Goal: Task Accomplishment & Management: Use online tool/utility

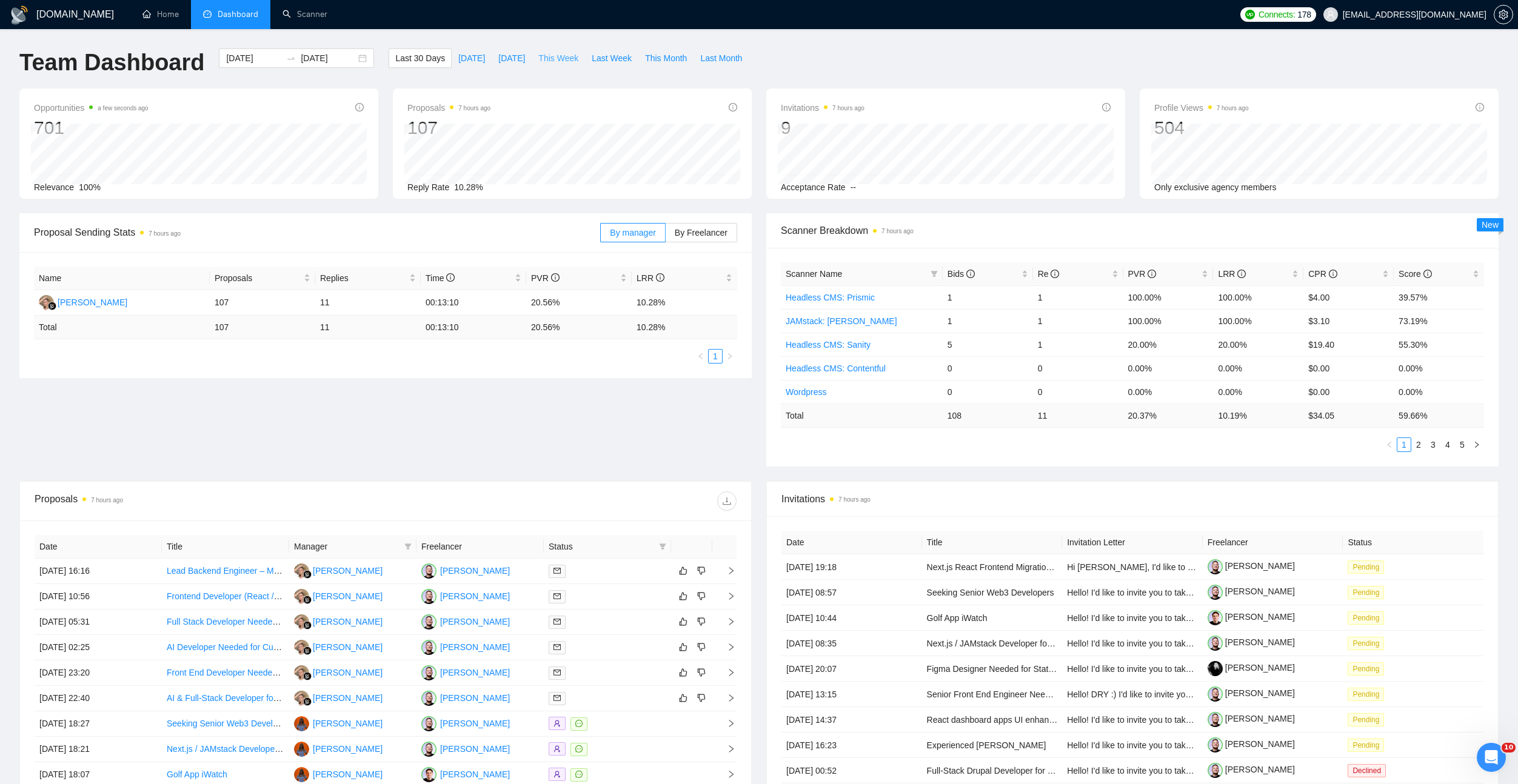
click at [570, 57] on span "This Week" at bounding box center [558, 58] width 40 height 13
type input "2025-09-22"
type input "2025-09-28"
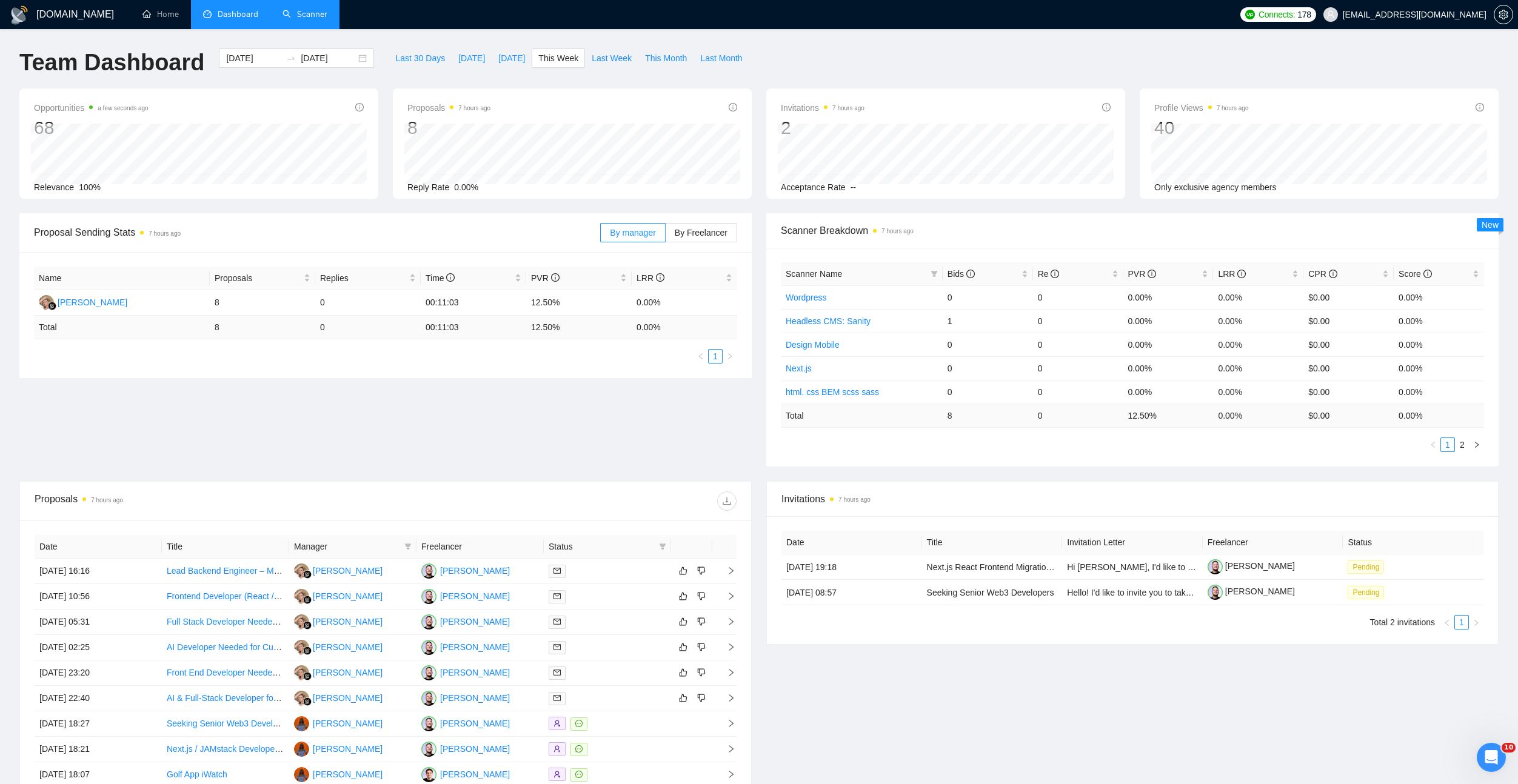
click at [302, 17] on link "Scanner" at bounding box center [305, 14] width 45 height 10
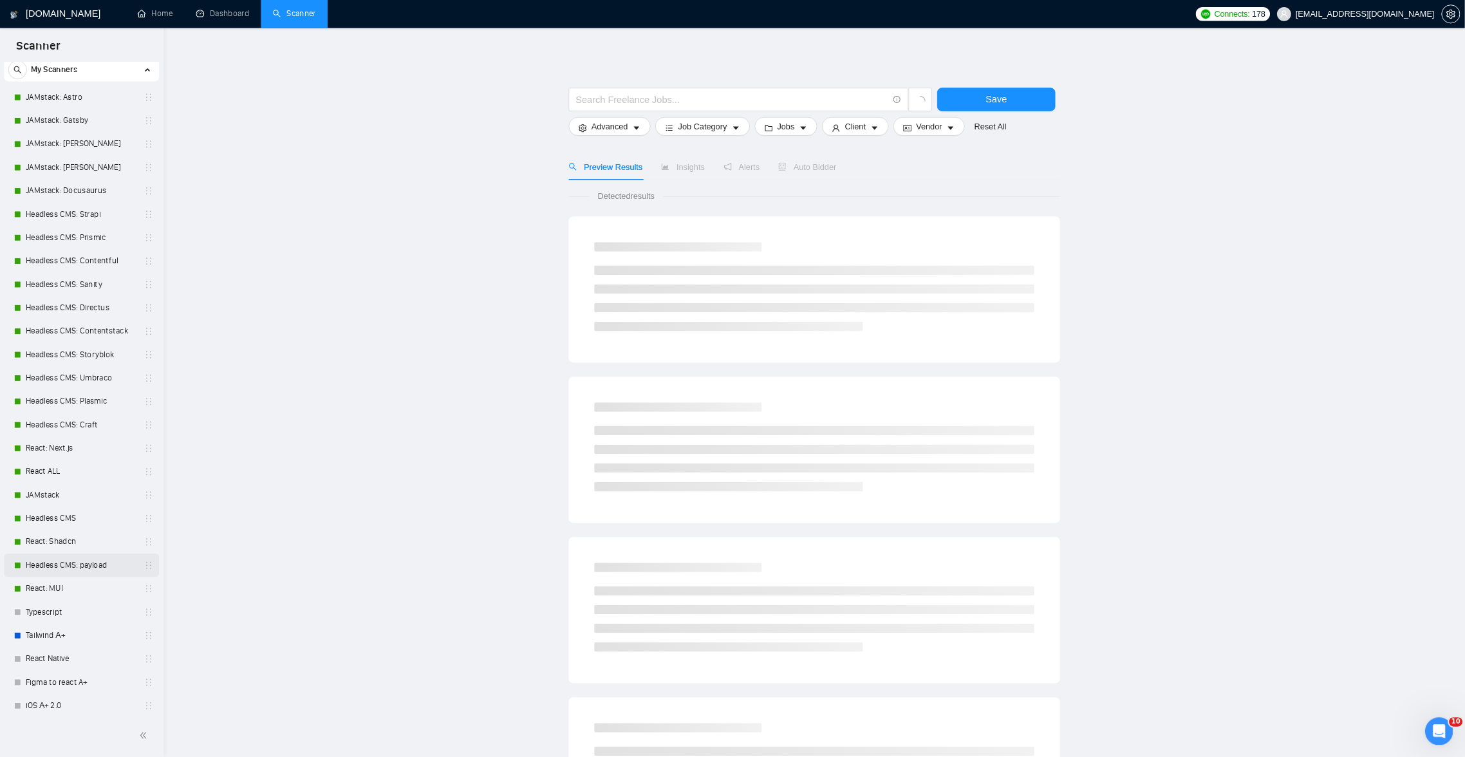
scroll to position [140, 0]
click at [77, 681] on link "iOS А+ 2.0" at bounding box center [89, 674] width 122 height 26
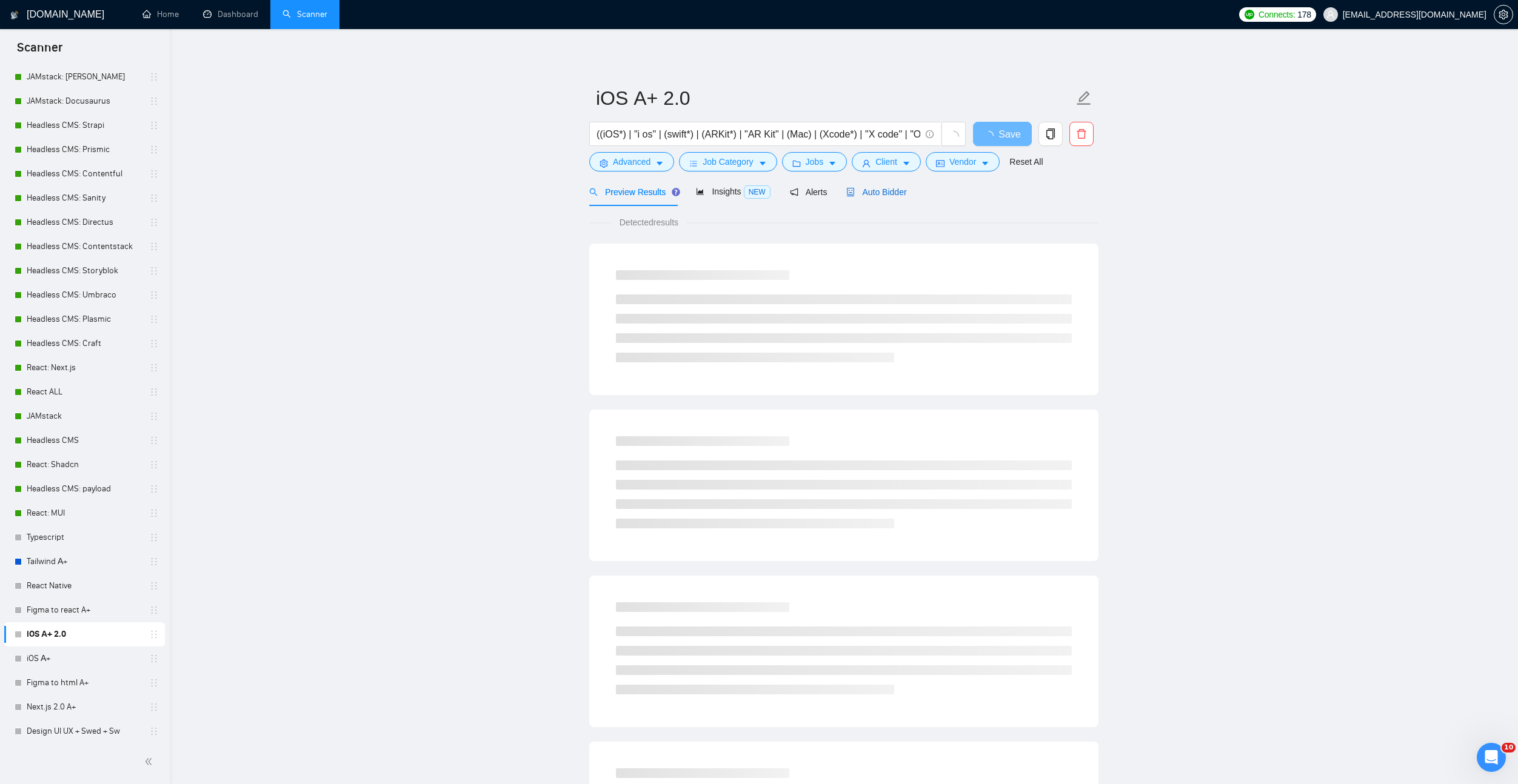
click at [890, 188] on span "Auto Bidder" at bounding box center [877, 192] width 60 height 9
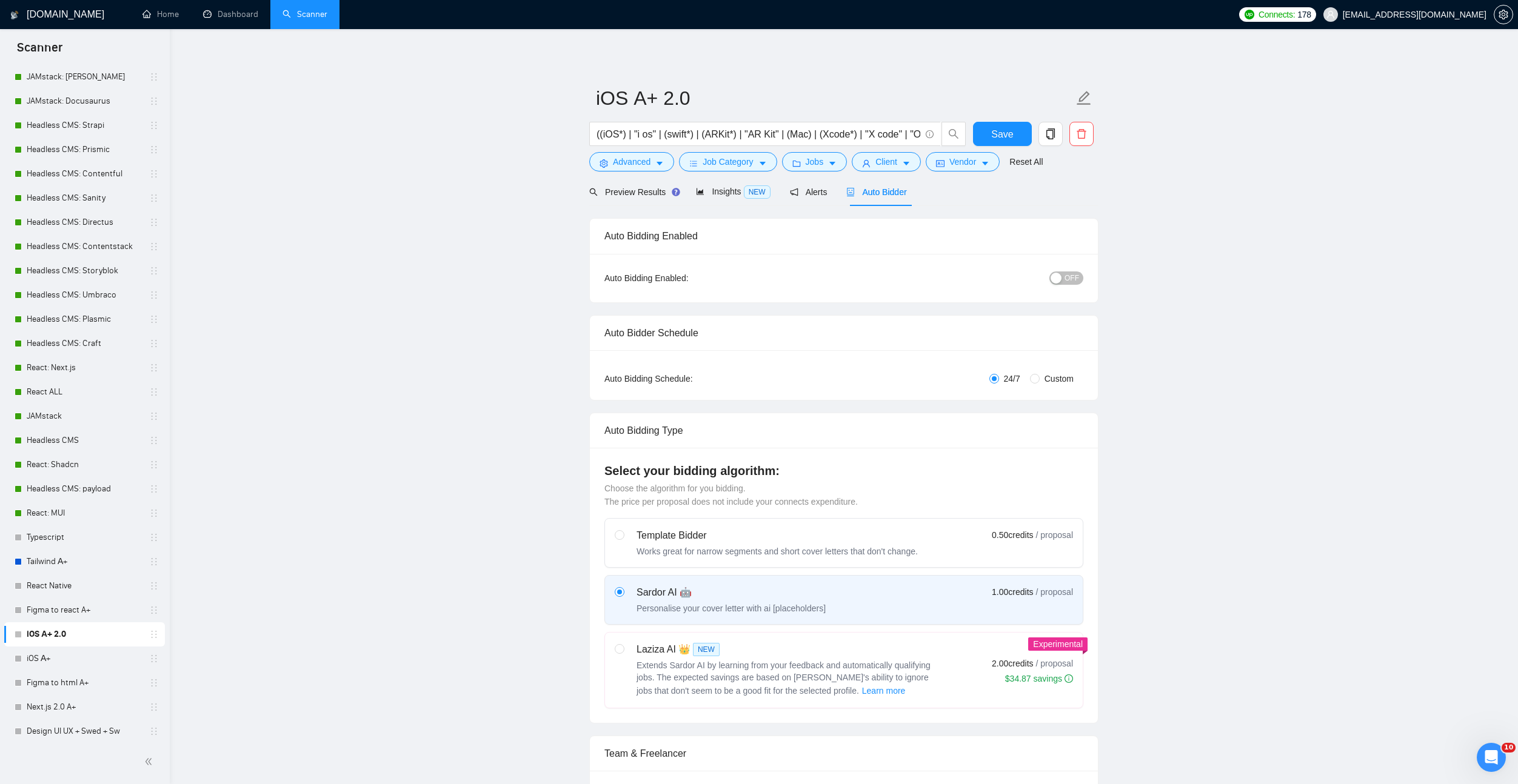
click at [1073, 276] on span "OFF" at bounding box center [1072, 278] width 14 height 13
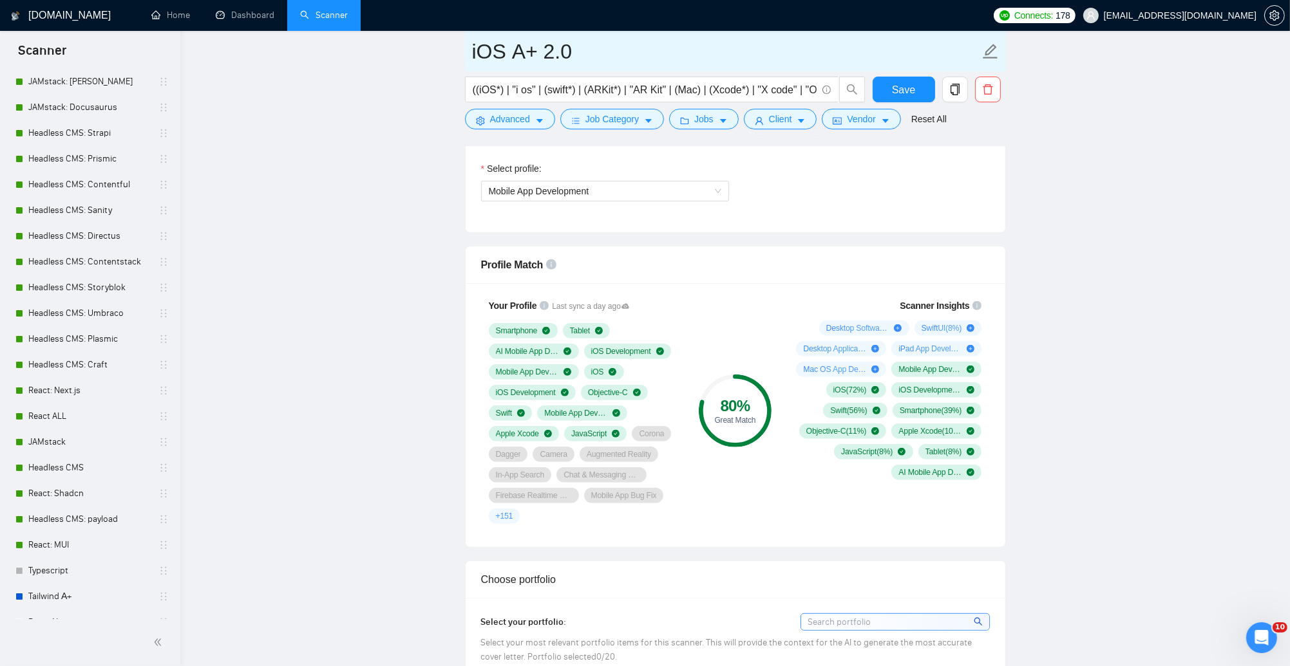
scroll to position [357, 0]
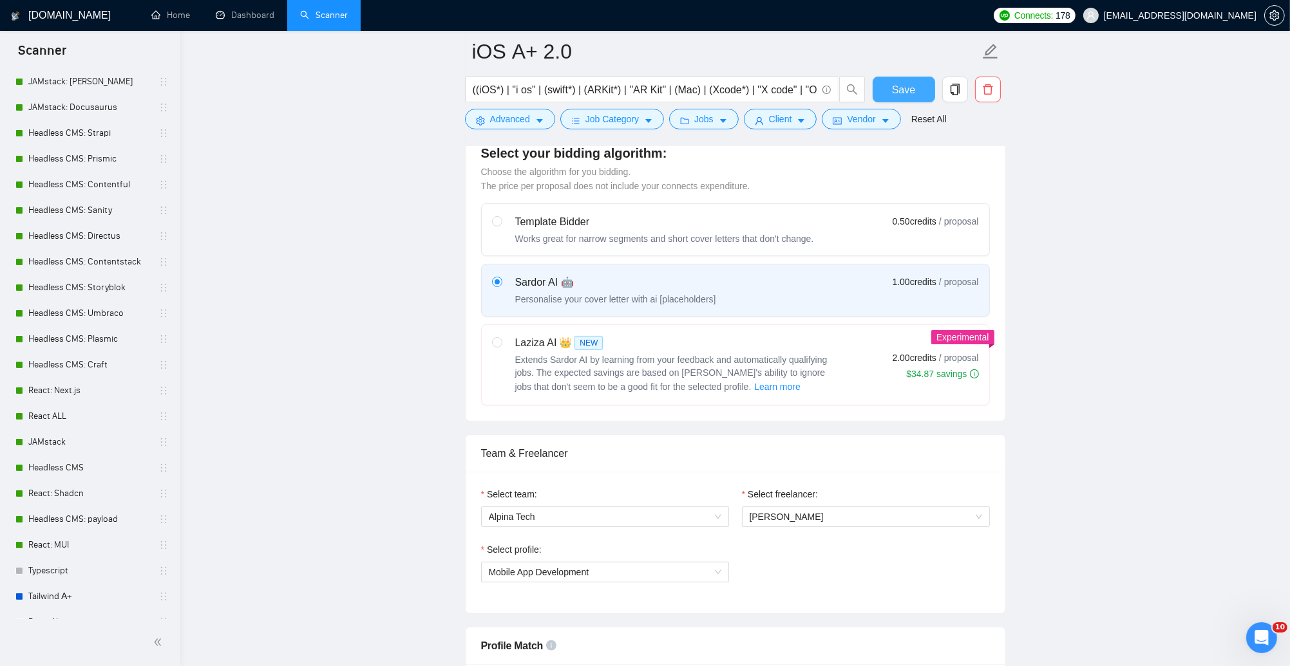
click at [898, 86] on span "Save" at bounding box center [903, 90] width 23 height 16
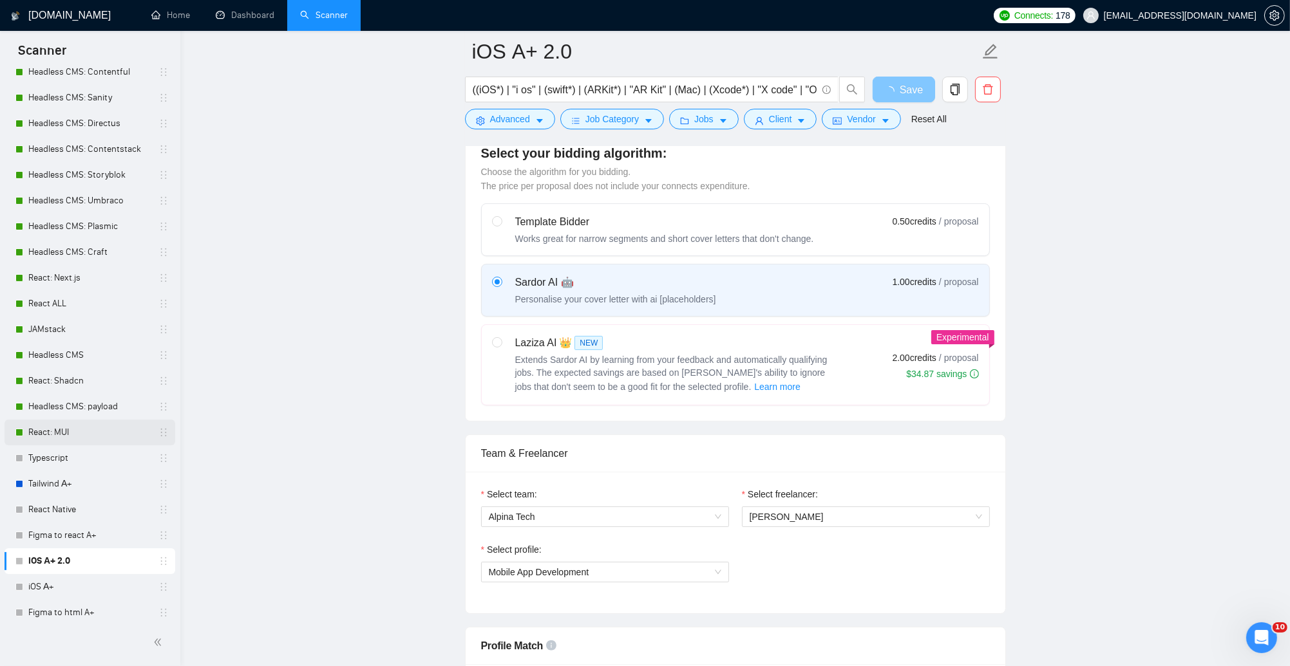
scroll to position [269, 0]
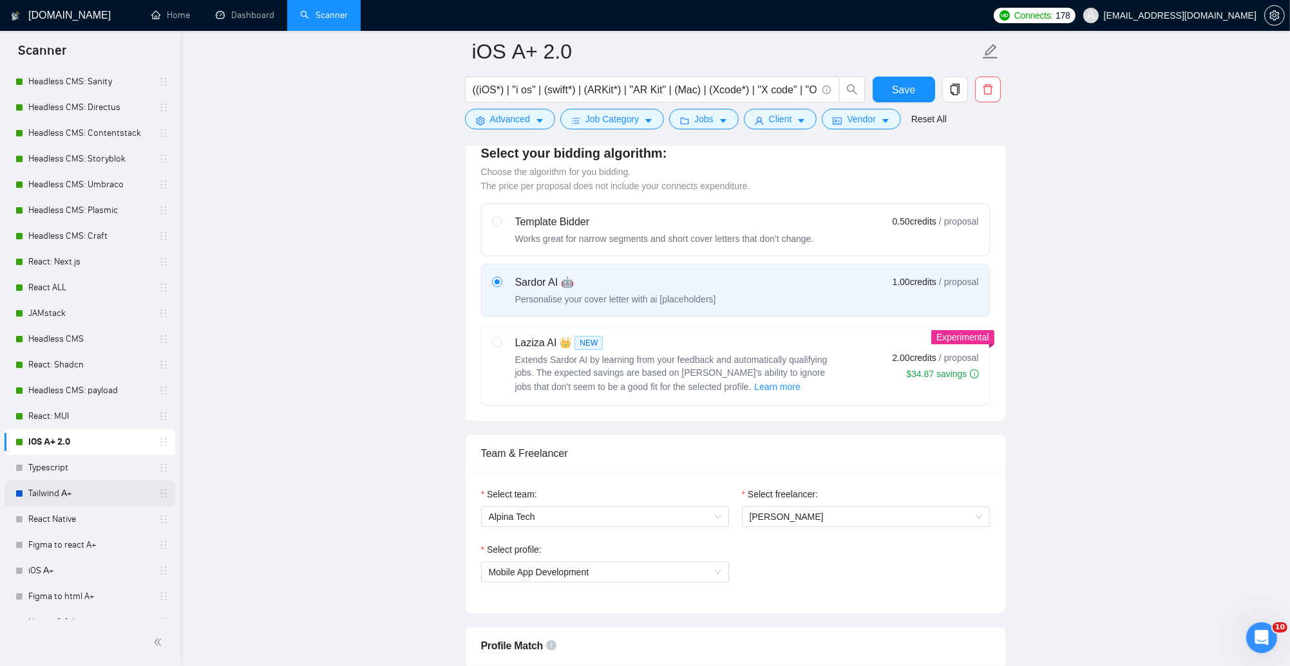
click at [129, 496] on link "Tailwind А+" at bounding box center [89, 494] width 122 height 26
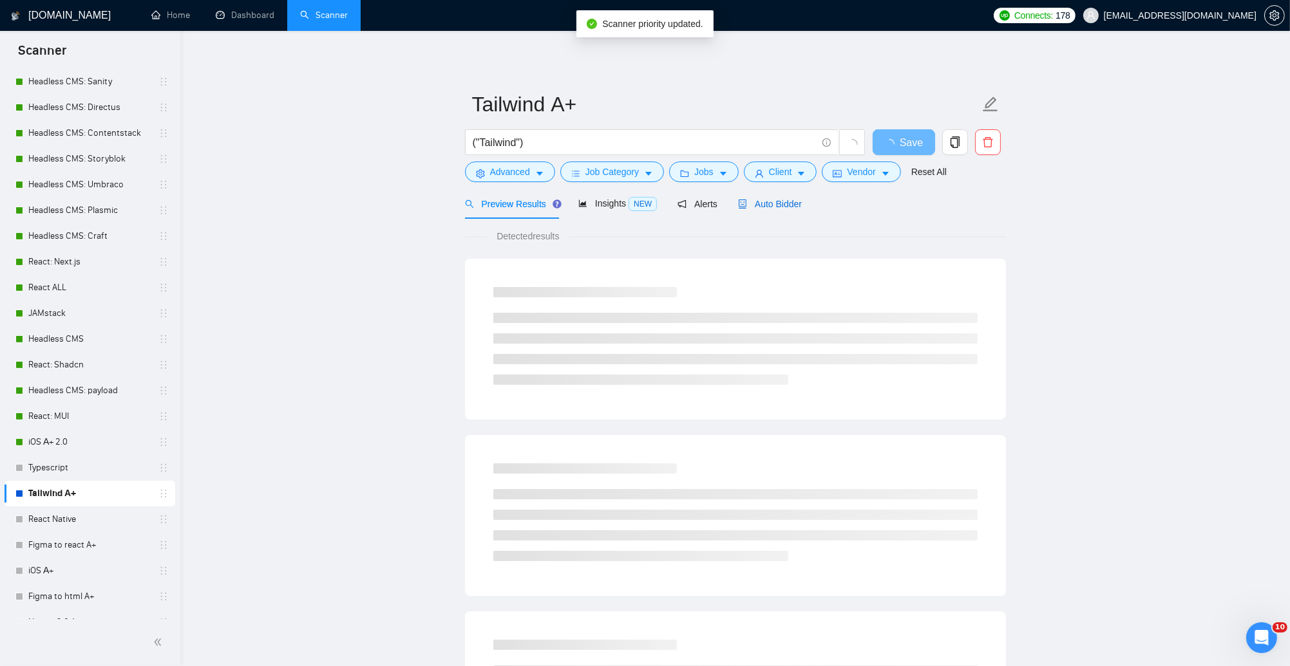
click at [757, 205] on span "Auto Bidder" at bounding box center [770, 204] width 64 height 10
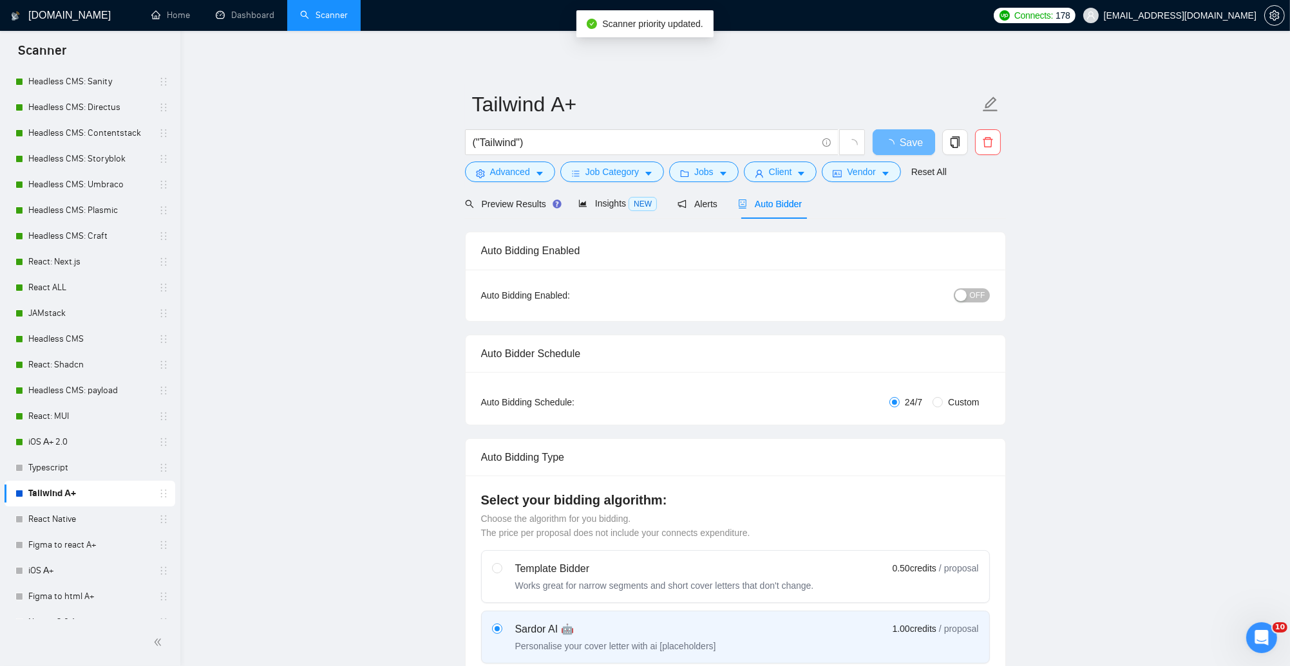
checkbox input "true"
drag, startPoint x: 981, startPoint y: 302, endPoint x: 971, endPoint y: 299, distance: 10.8
click at [979, 301] on div "OFF" at bounding box center [904, 295] width 169 height 21
click at [963, 294] on div "button" at bounding box center [961, 296] width 12 height 12
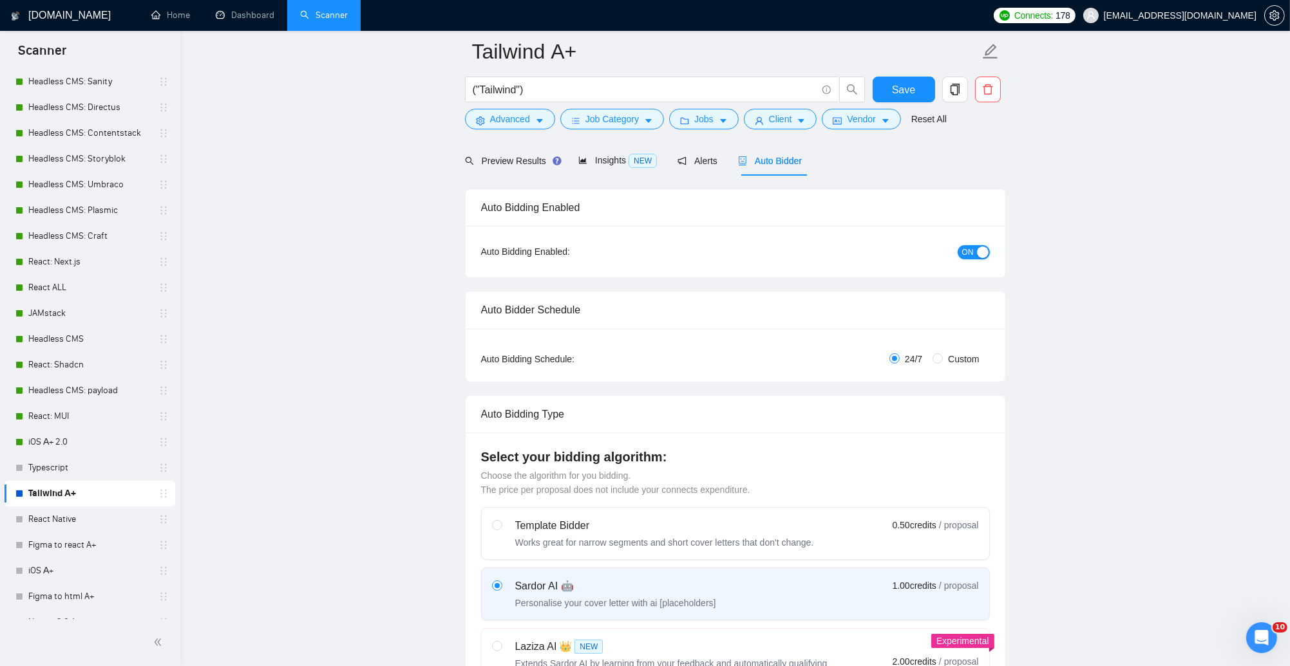
scroll to position [36, 0]
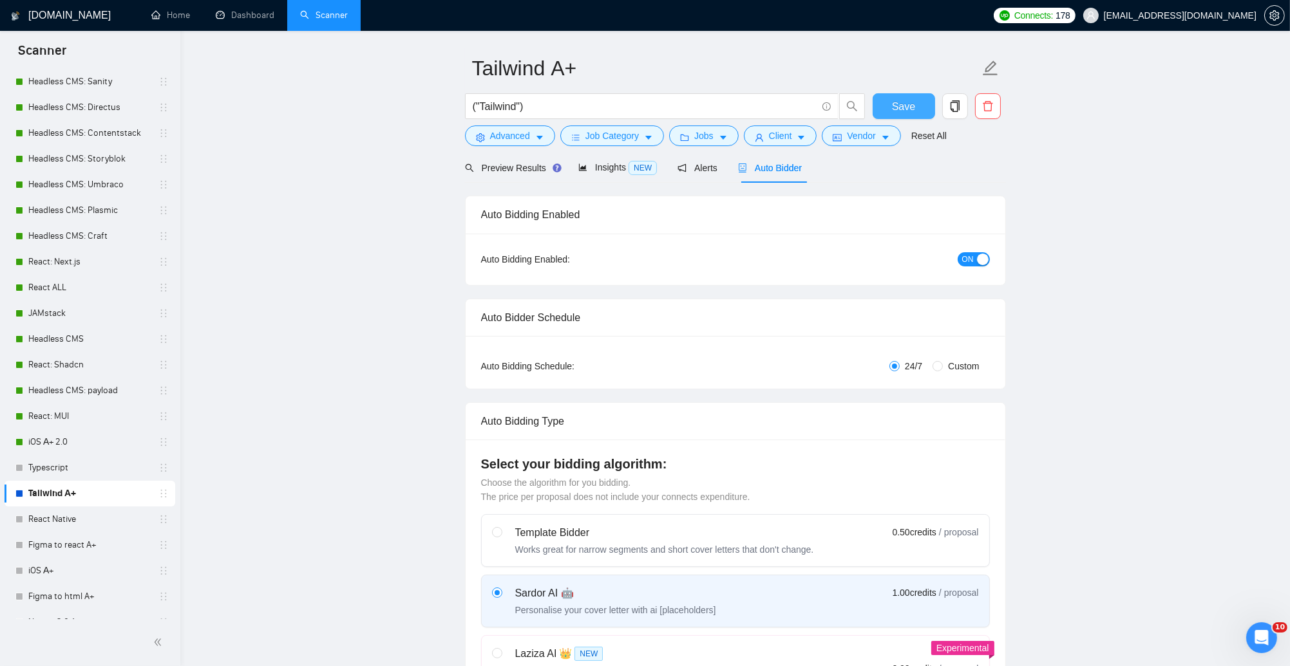
click at [919, 108] on button "Save" at bounding box center [903, 106] width 62 height 26
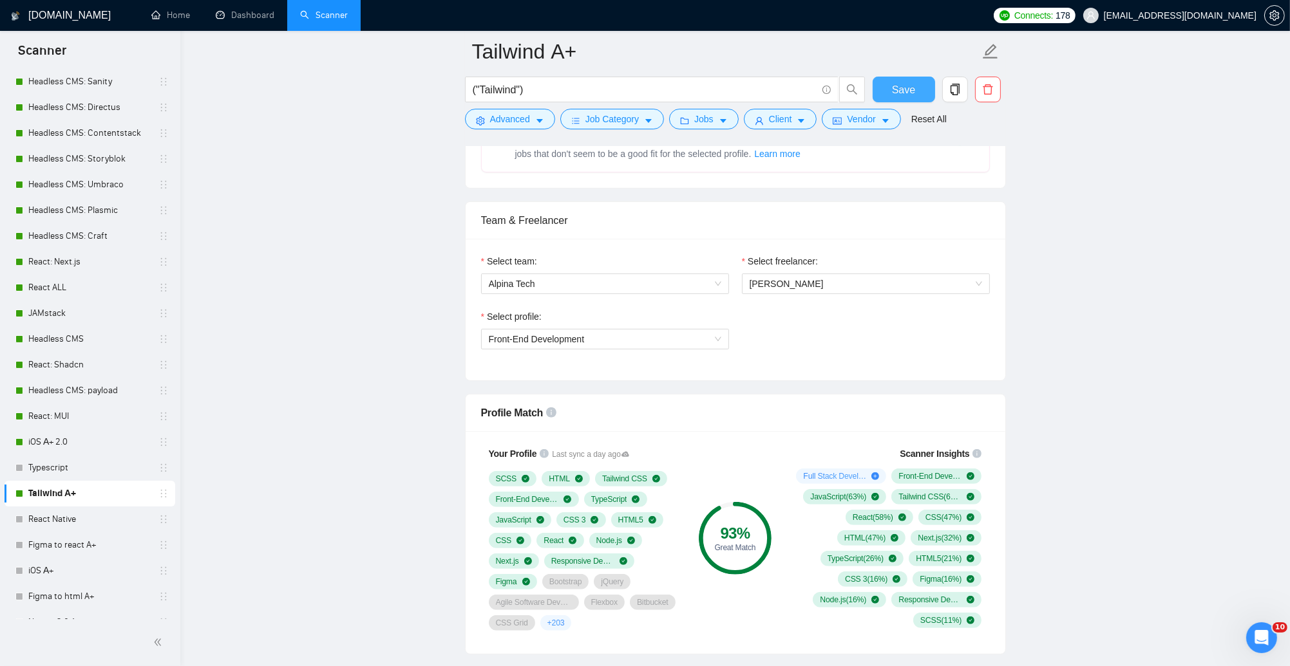
scroll to position [513, 0]
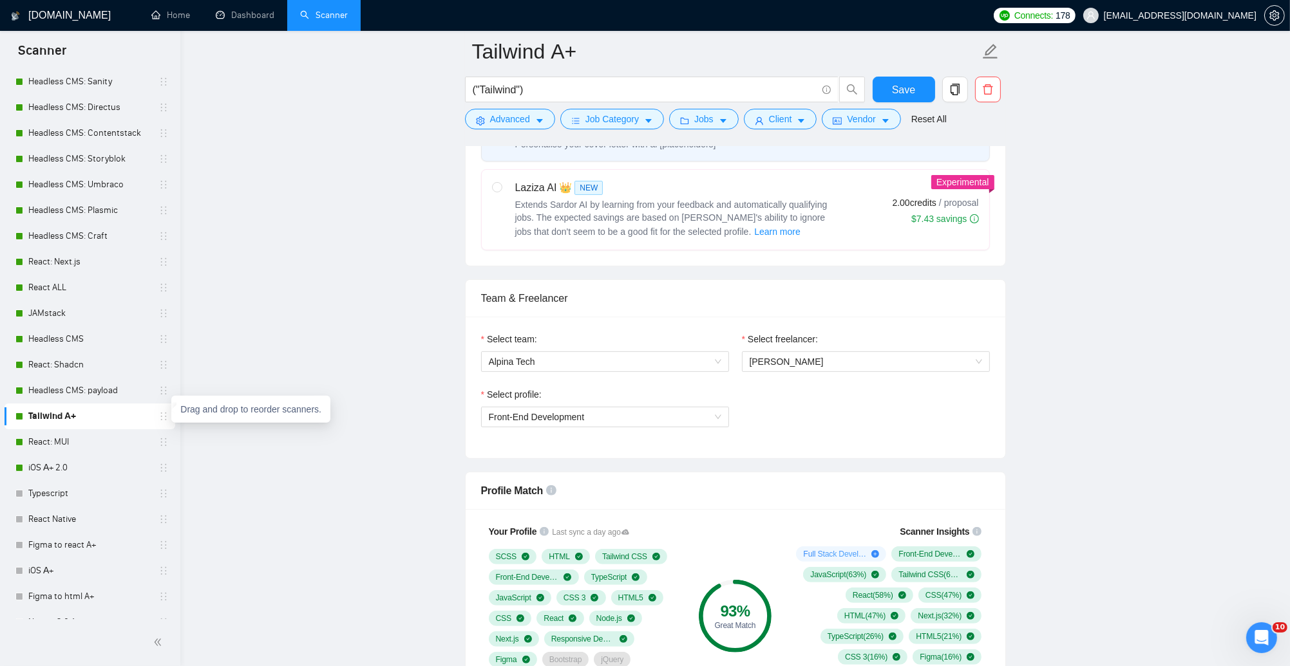
click at [159, 415] on icon "holder" at bounding box center [163, 416] width 10 height 10
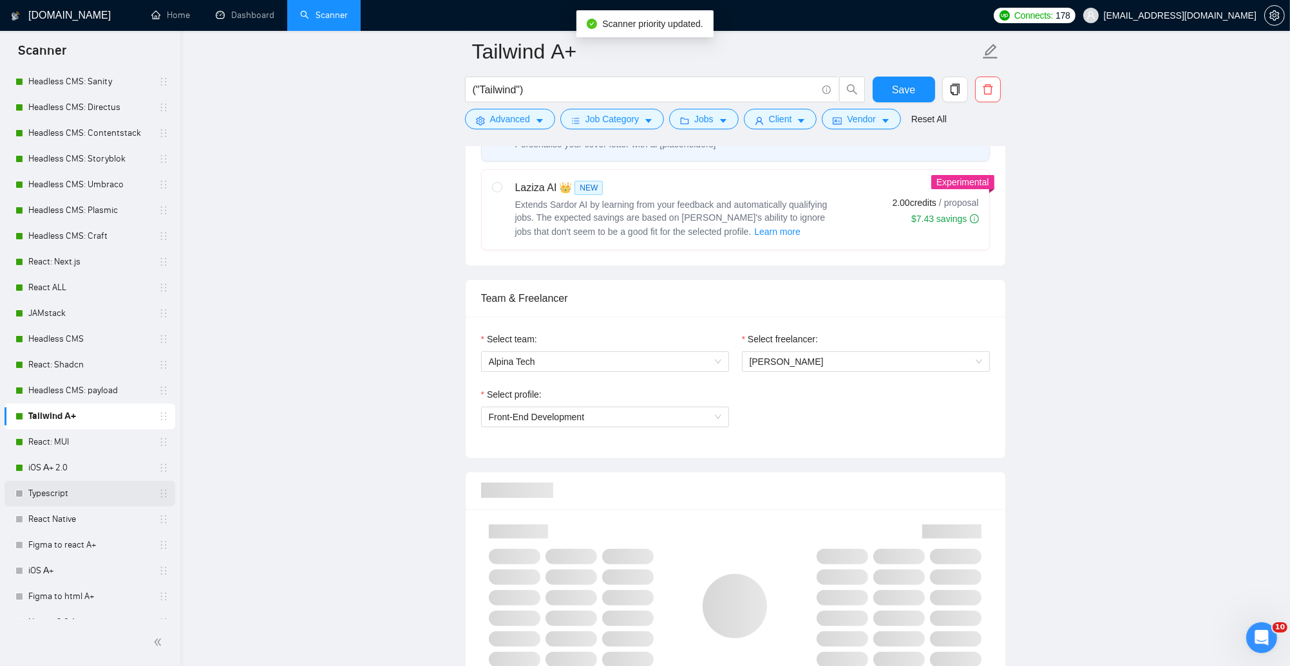
click at [106, 502] on link "Typescript" at bounding box center [89, 494] width 122 height 26
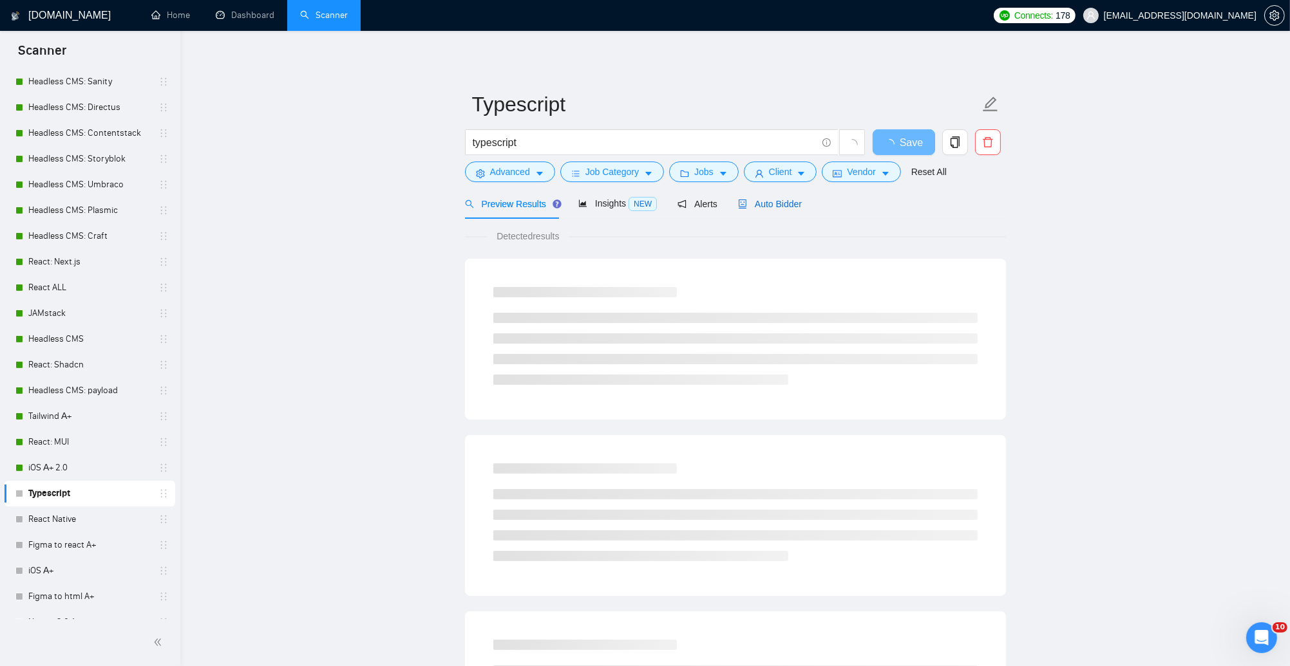
click at [775, 199] on span "Auto Bidder" at bounding box center [770, 204] width 64 height 10
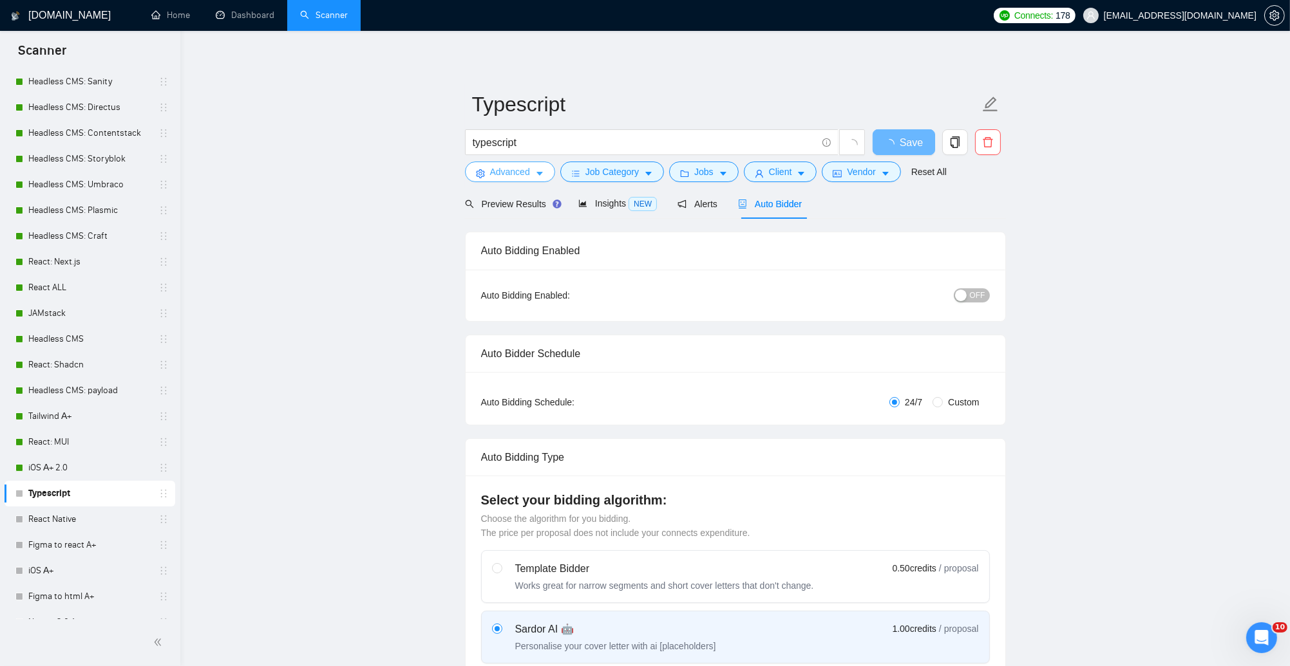
click at [511, 173] on span "Advanced" at bounding box center [510, 172] width 40 height 14
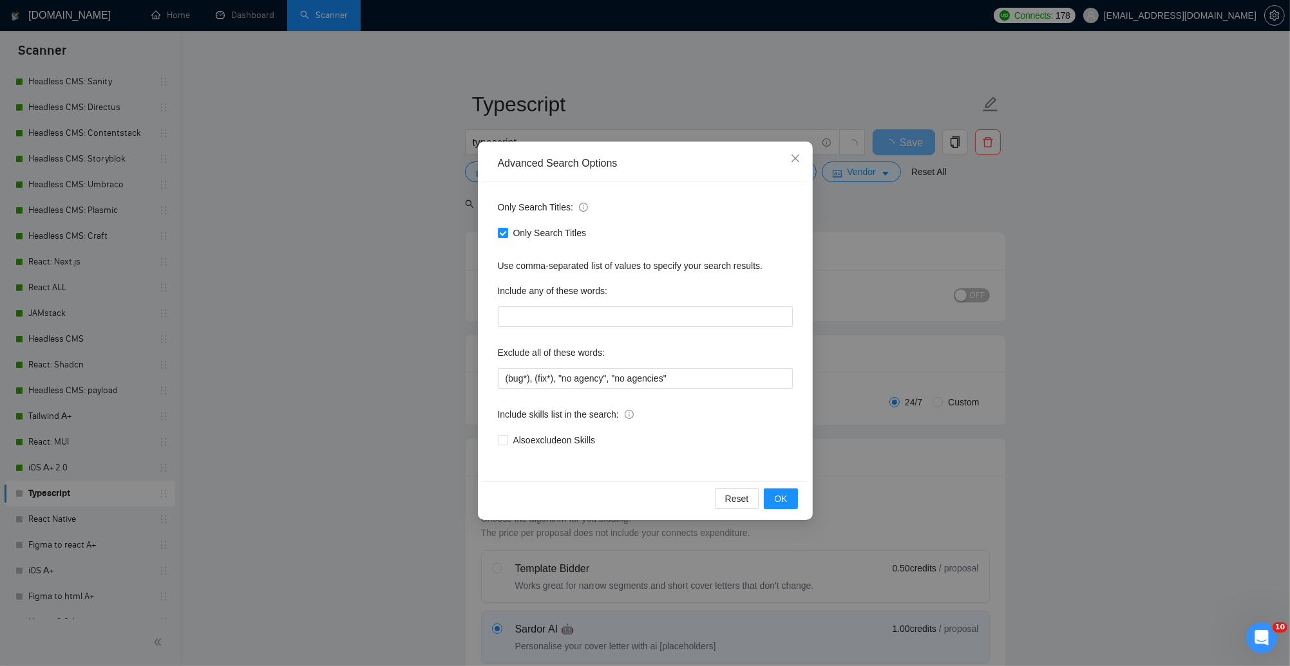
click at [432, 228] on div "Advanced Search Options Only Search Titles: Only Search Titles Use comma-separa…" at bounding box center [645, 333] width 1290 height 666
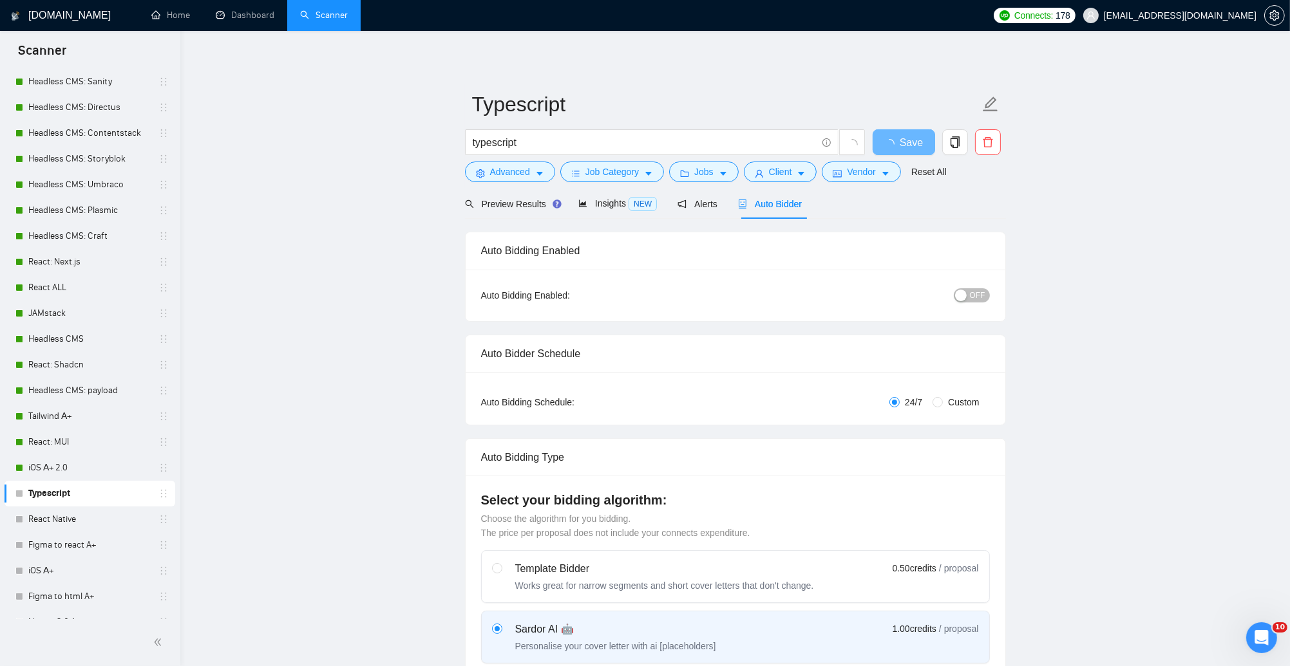
click at [963, 296] on div "button" at bounding box center [961, 296] width 12 height 12
click at [897, 146] on span "Save" at bounding box center [903, 143] width 23 height 16
click at [111, 527] on link "React Native" at bounding box center [89, 520] width 122 height 26
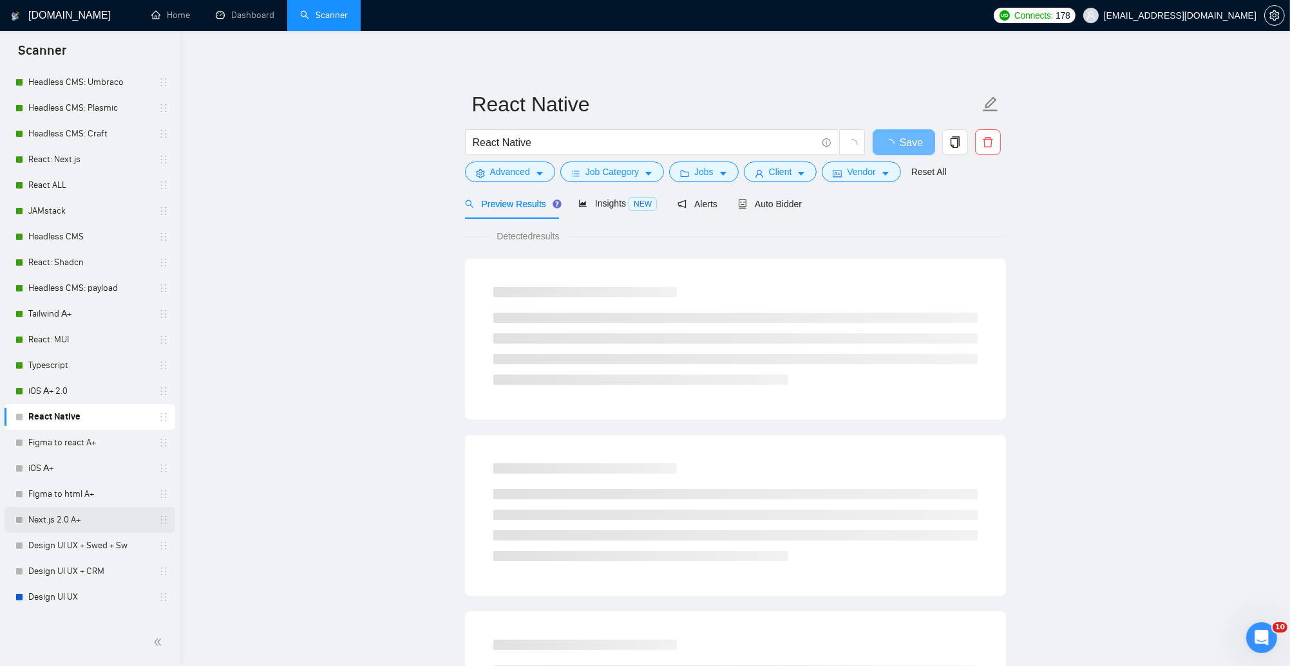
scroll to position [374, 0]
click at [88, 369] on link "Typescript" at bounding box center [89, 363] width 122 height 26
click at [954, 144] on icon "copy" at bounding box center [955, 143] width 12 height 12
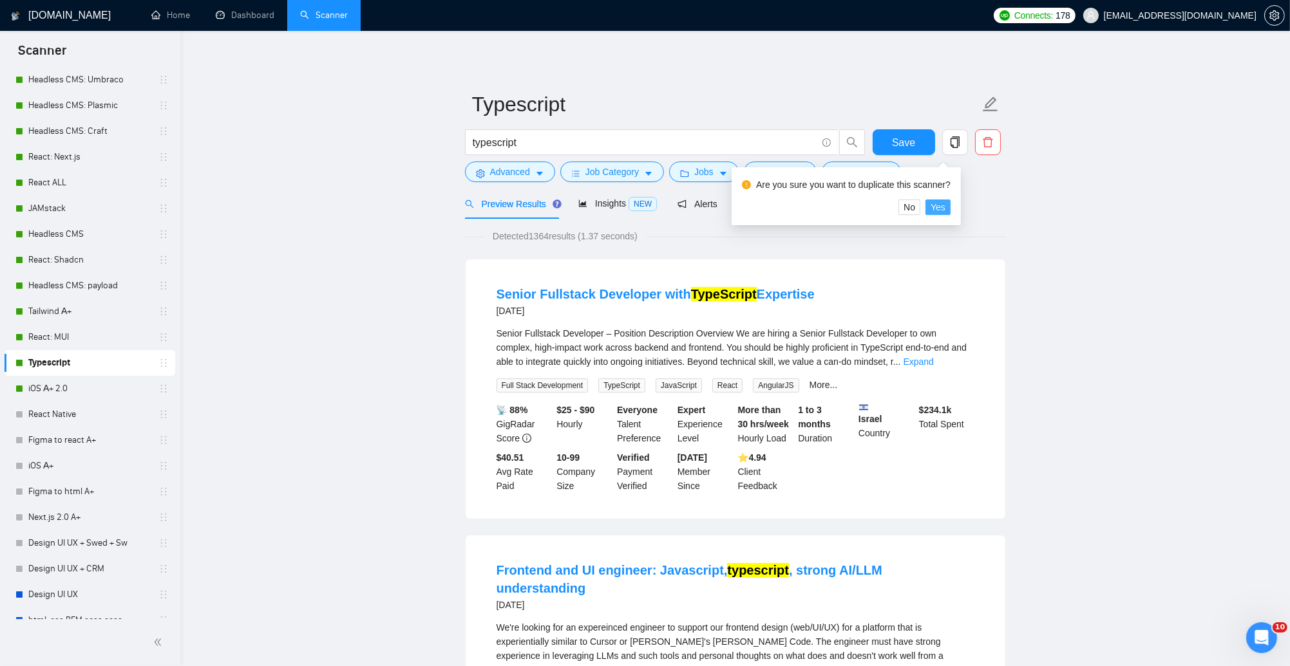
click at [945, 210] on span "Yes" at bounding box center [937, 207] width 15 height 14
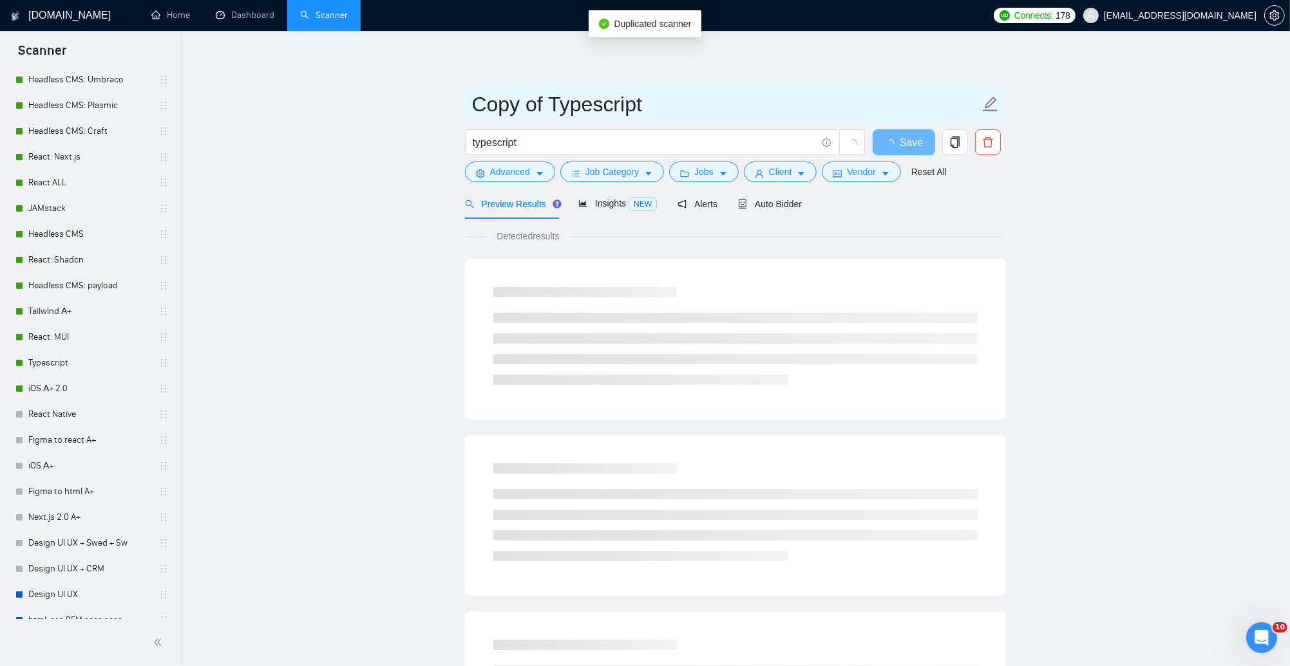
click at [583, 102] on input "Copy of Typescript" at bounding box center [725, 104] width 507 height 32
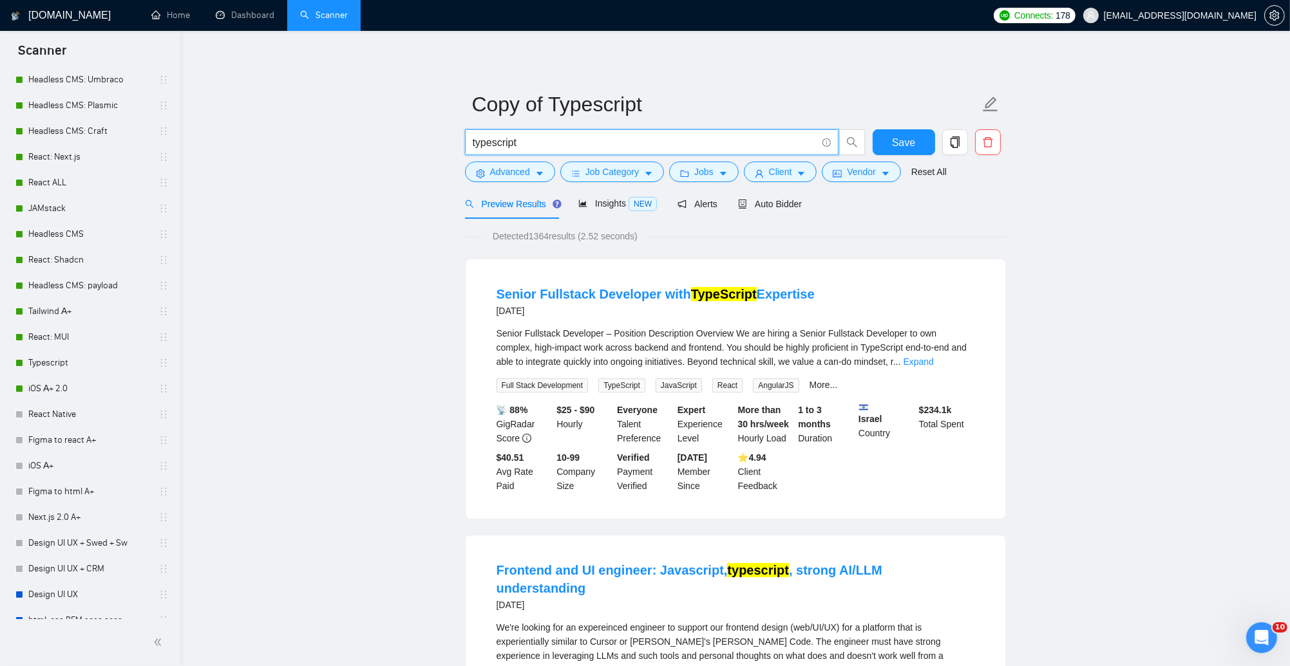
click at [627, 141] on input "typescript" at bounding box center [645, 143] width 344 height 16
paste input "nestjs"
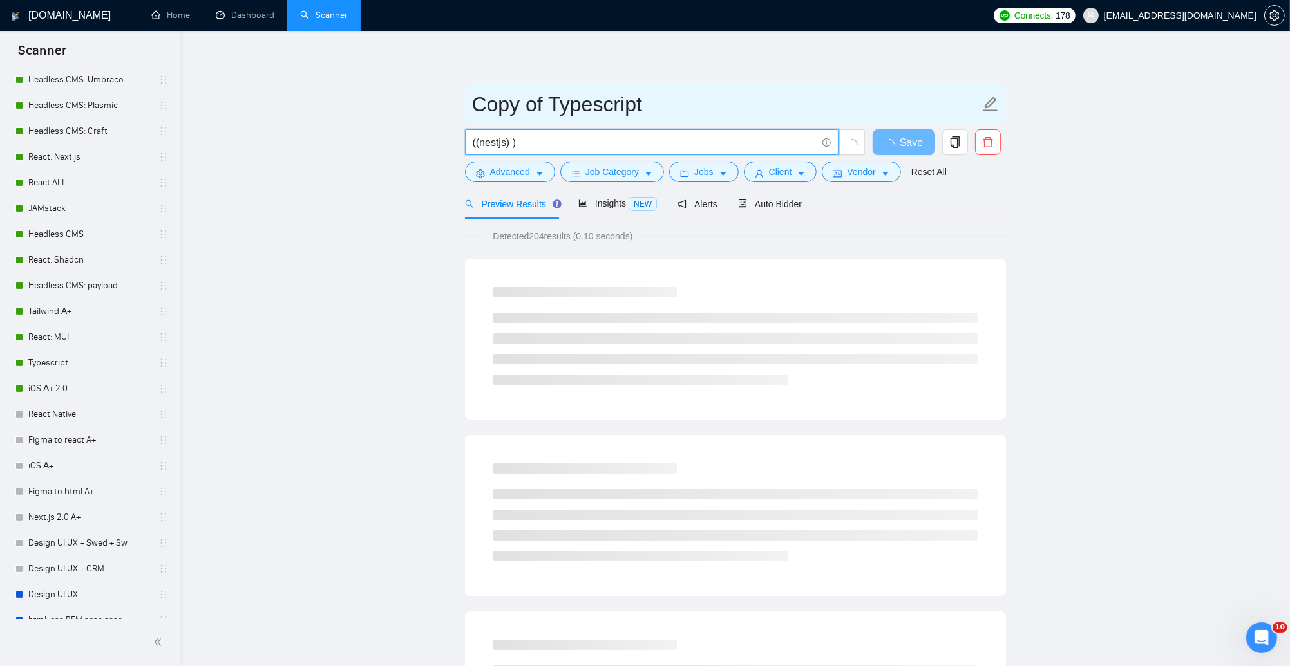
type input "((nestjs) )"
click at [472, 118] on input "Copy of Typescript" at bounding box center [725, 104] width 507 height 32
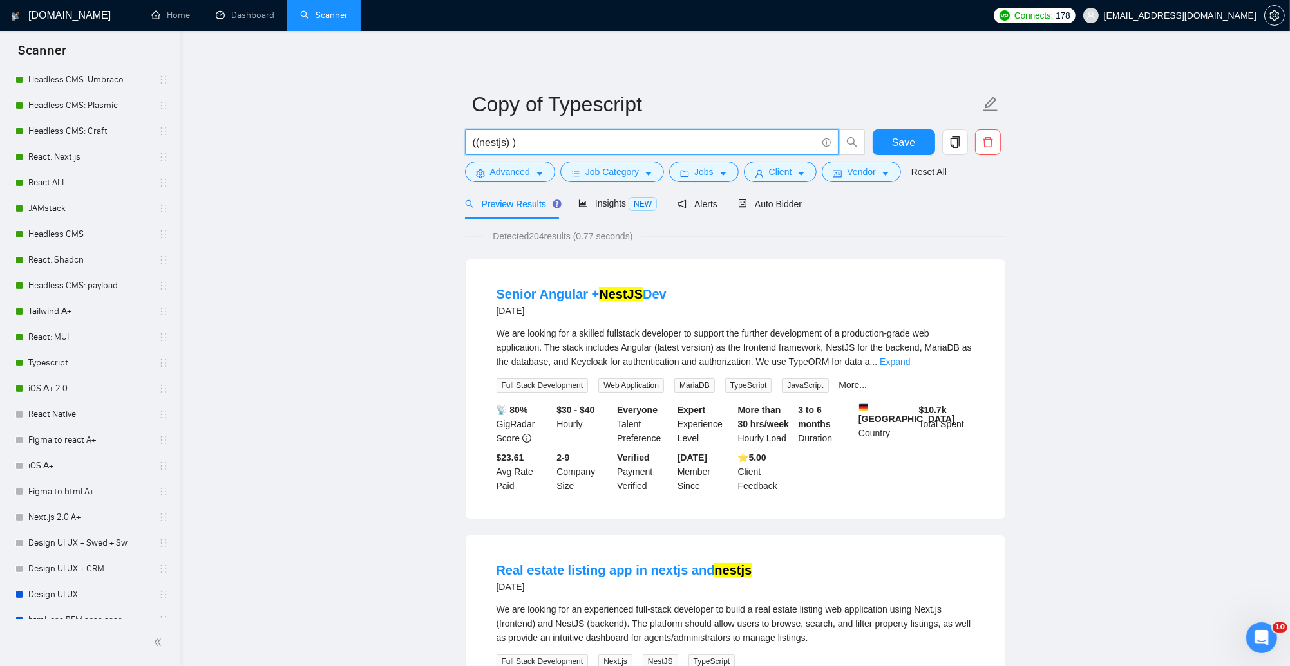
click at [489, 143] on input "((nestjs) )" at bounding box center [645, 143] width 344 height 16
click at [532, 104] on input "Copy of Typescript" at bounding box center [725, 104] width 507 height 32
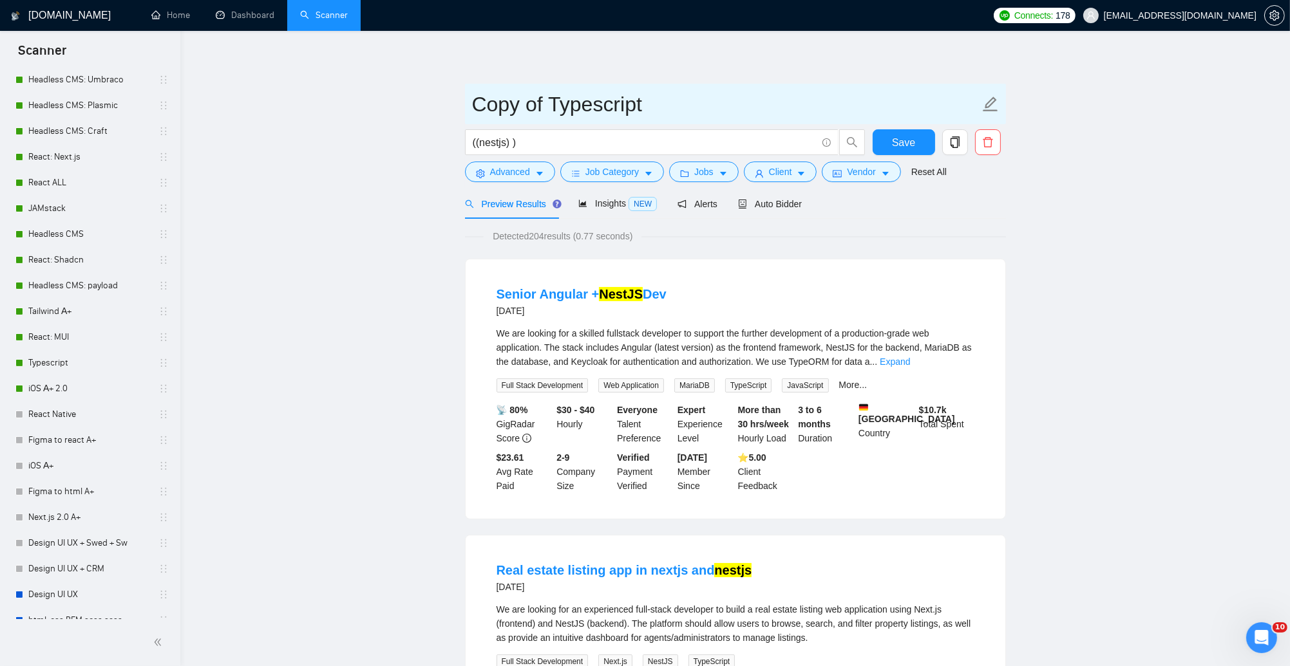
paste input "nestjs"
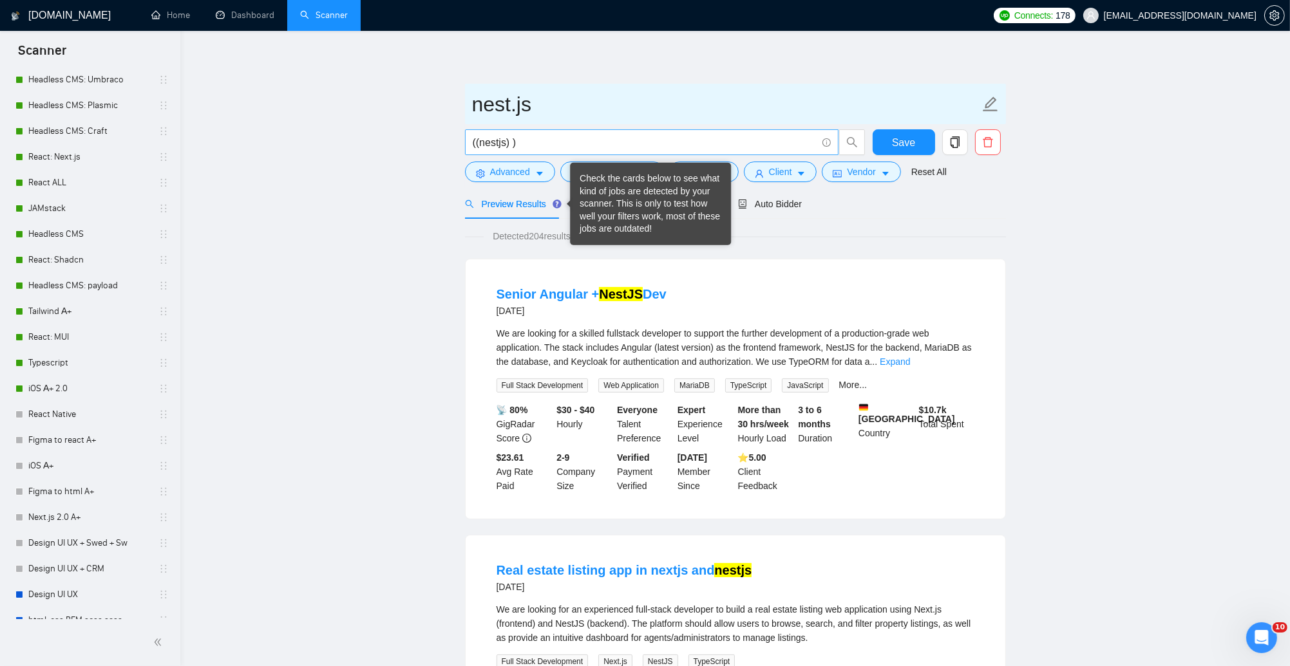
type input "nest.js"
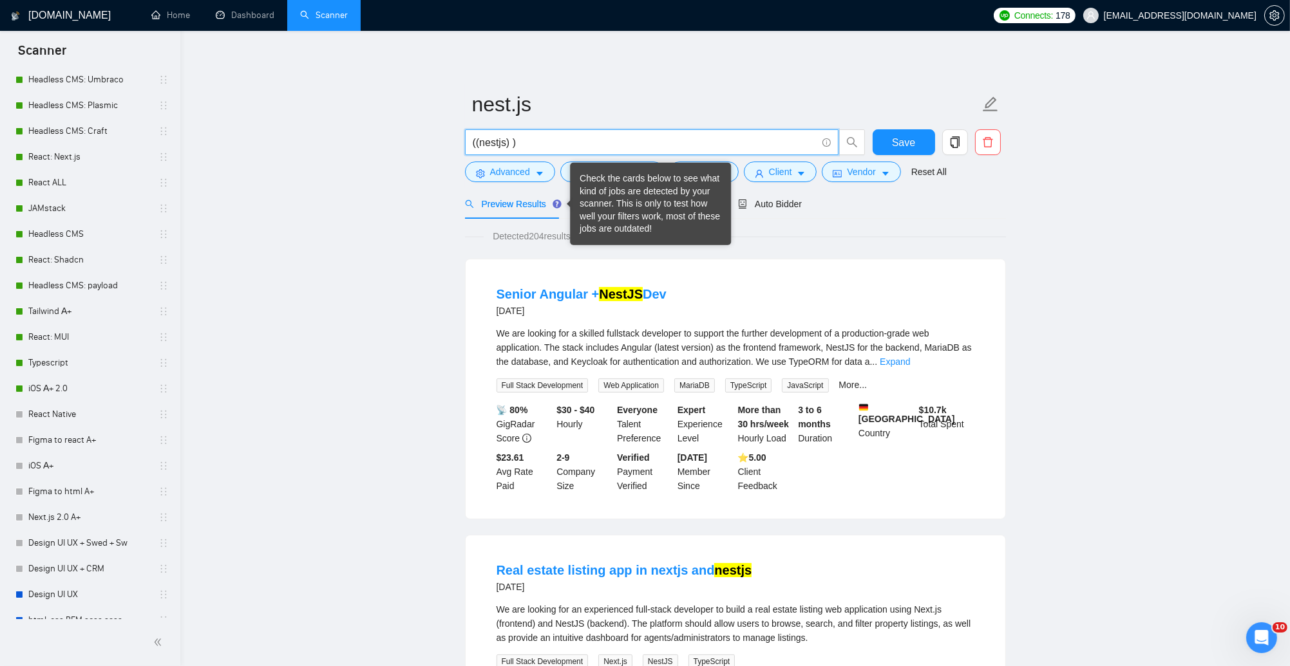
click at [558, 142] on input "((nestjs) )" at bounding box center [645, 143] width 344 height 16
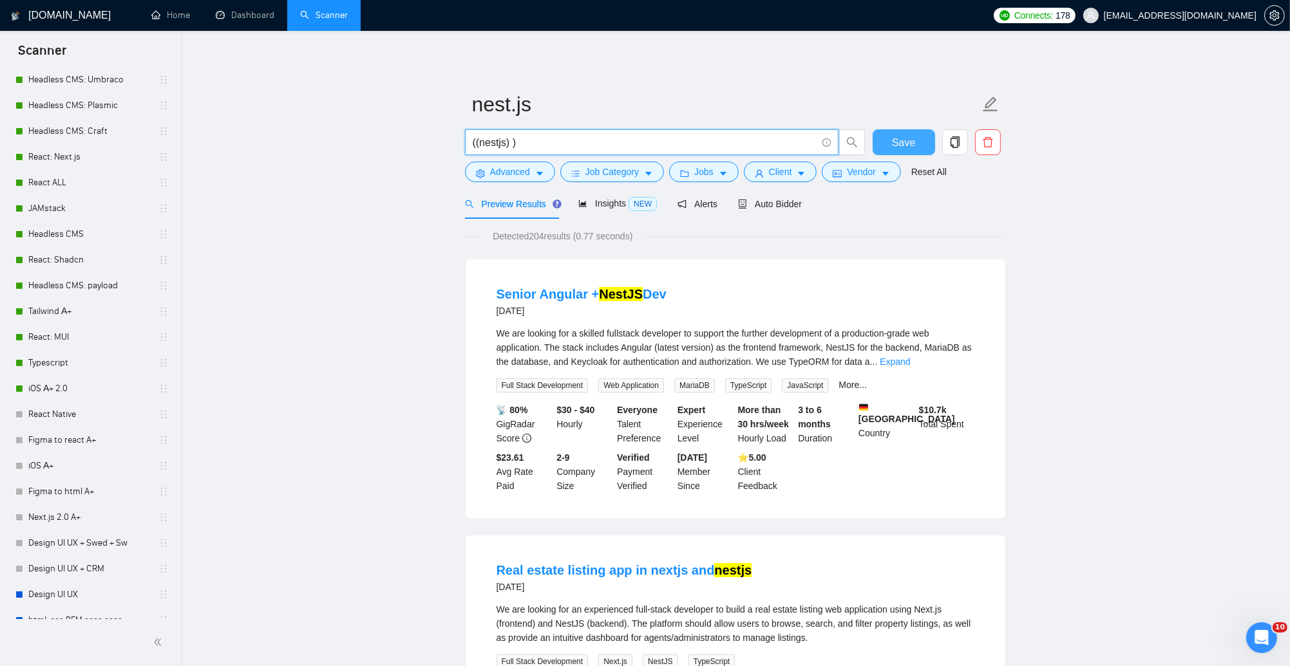
click at [910, 147] on span "Save" at bounding box center [903, 143] width 23 height 16
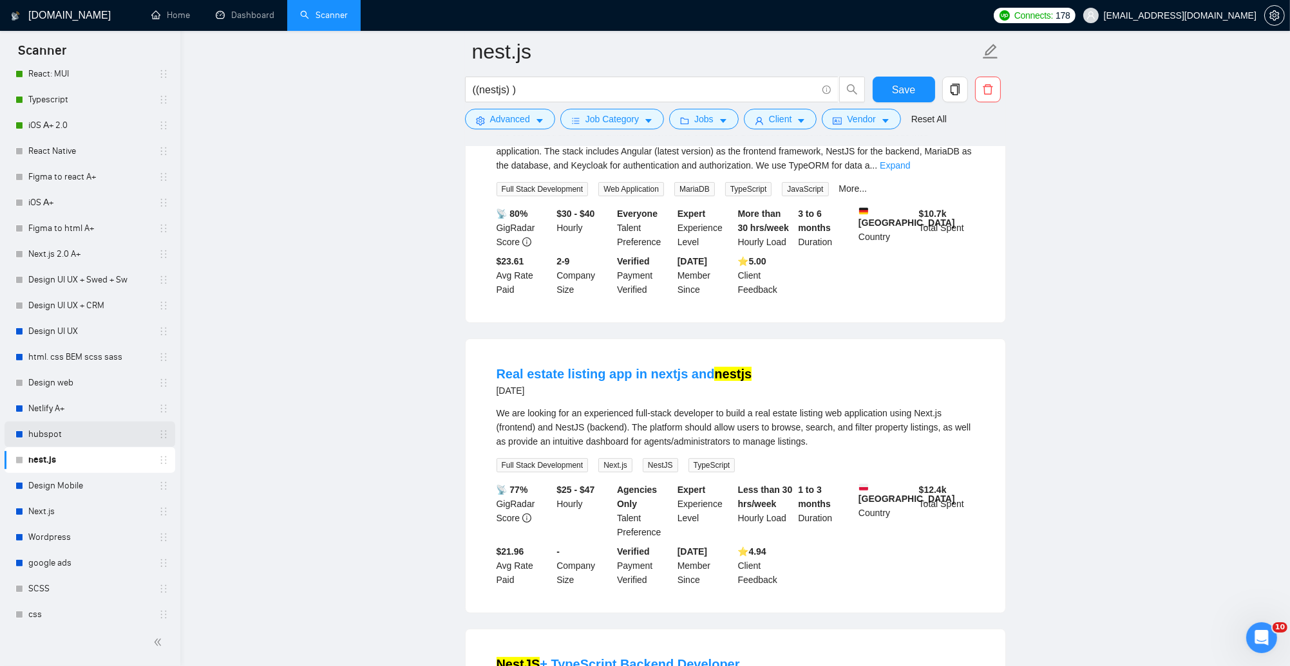
scroll to position [554, 0]
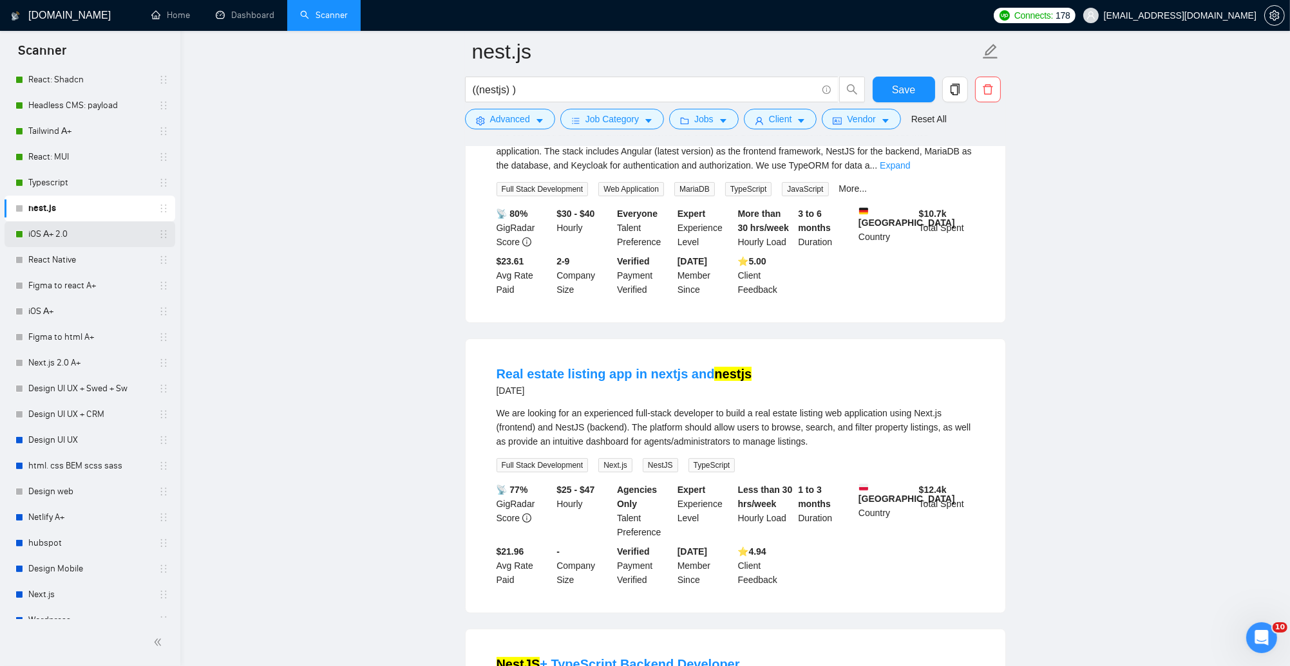
click at [94, 232] on link "iOS А+ 2.0" at bounding box center [89, 234] width 122 height 26
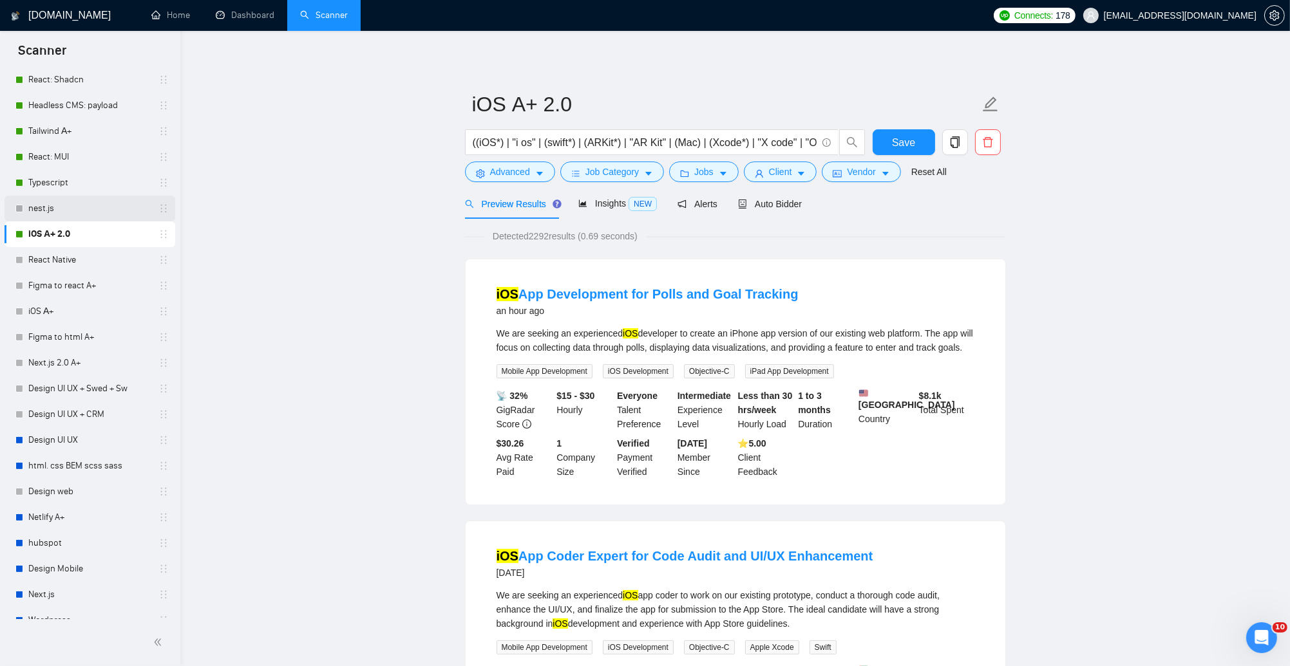
click at [65, 202] on link "nest.js" at bounding box center [89, 209] width 122 height 26
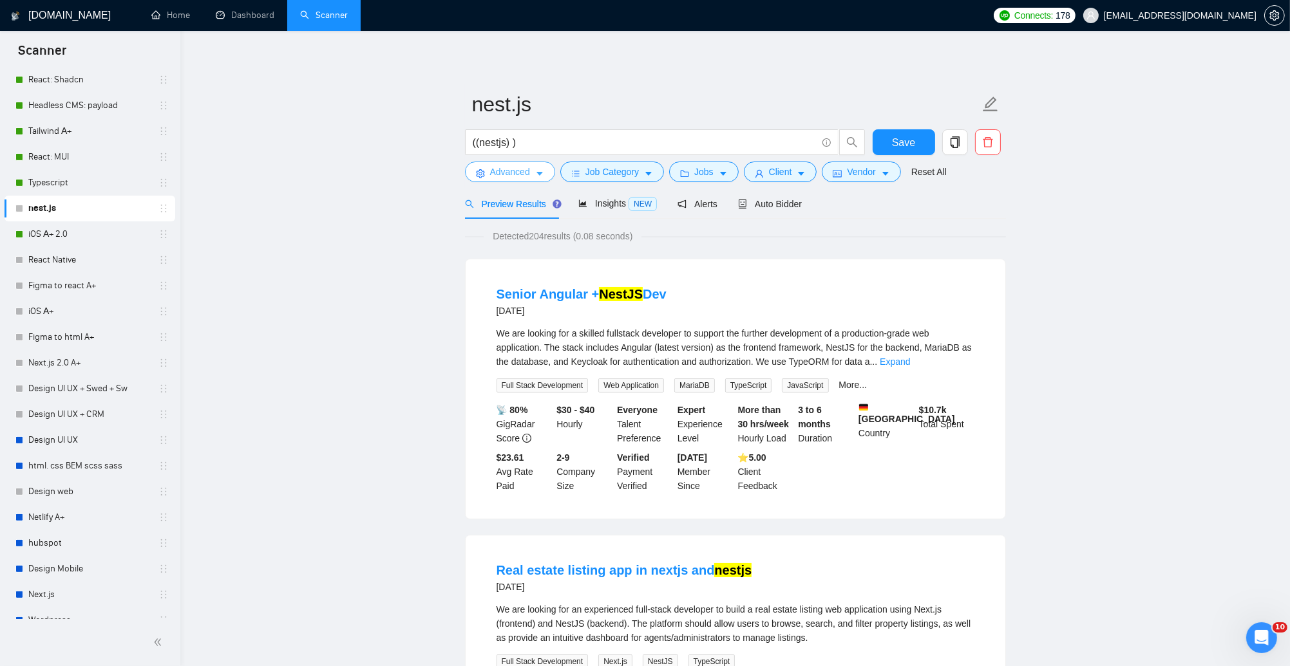
click at [520, 176] on span "Advanced" at bounding box center [510, 172] width 40 height 14
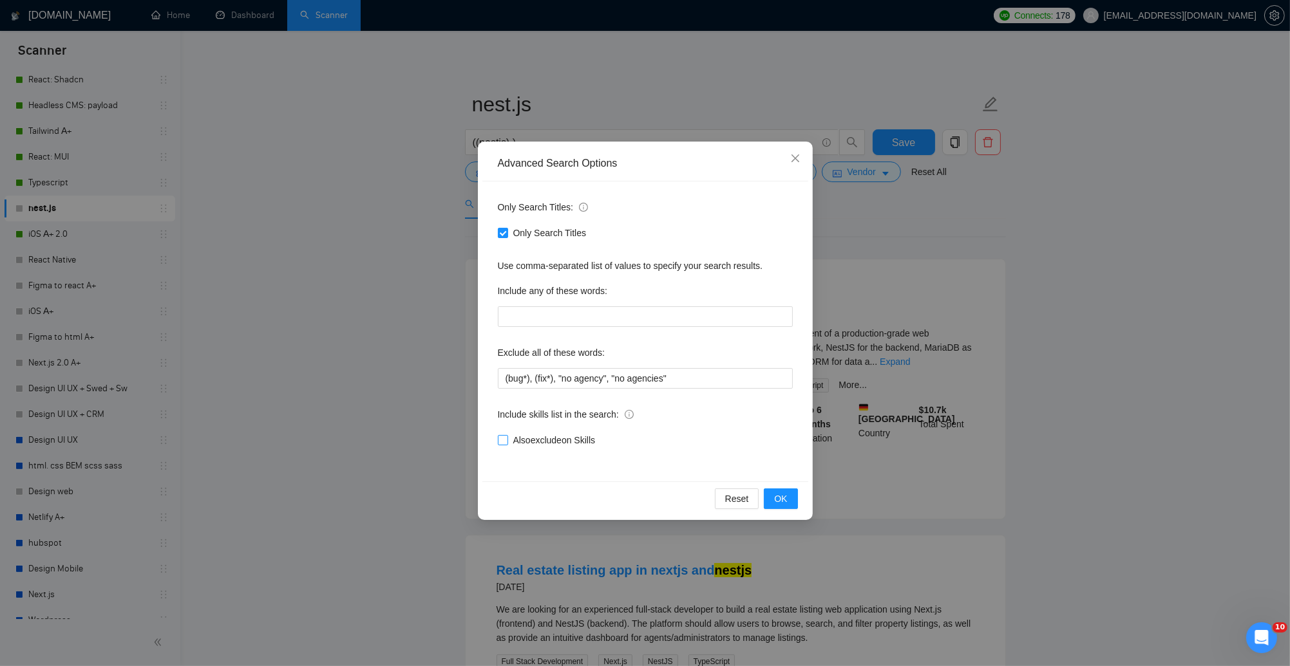
click at [508, 437] on span "Also exclude on Skills" at bounding box center [554, 440] width 93 height 14
click at [507, 437] on input "Also exclude on Skills" at bounding box center [502, 439] width 9 height 9
click at [504, 443] on input "Also exclude on Skills" at bounding box center [502, 439] width 9 height 9
checkbox input "false"
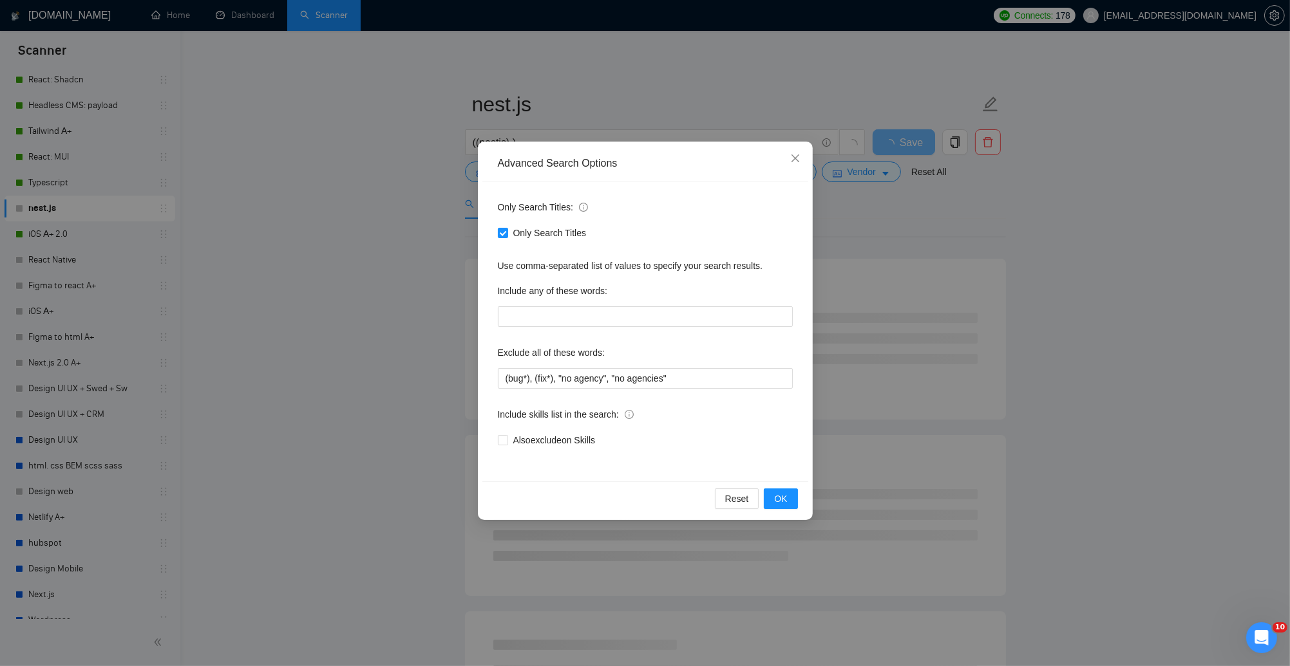
click at [390, 313] on div "Advanced Search Options Only Search Titles: Only Search Titles Use comma-separa…" at bounding box center [645, 333] width 1290 height 666
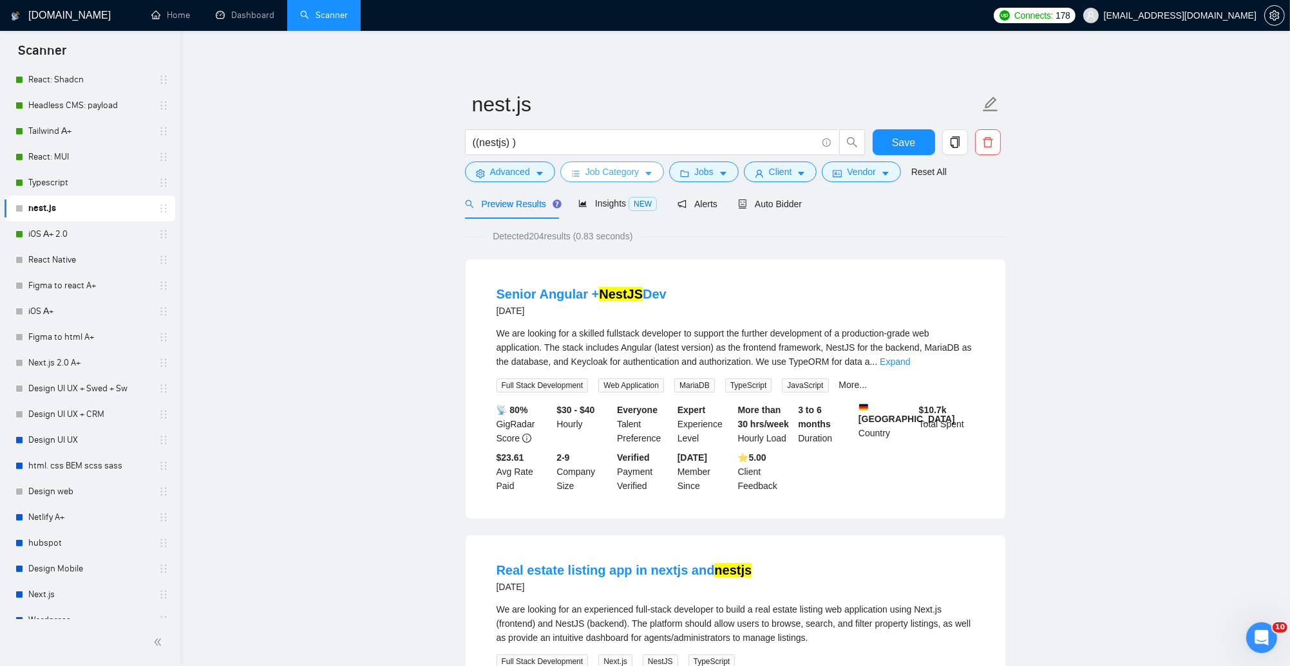
click at [621, 172] on span "Job Category" at bounding box center [611, 172] width 53 height 14
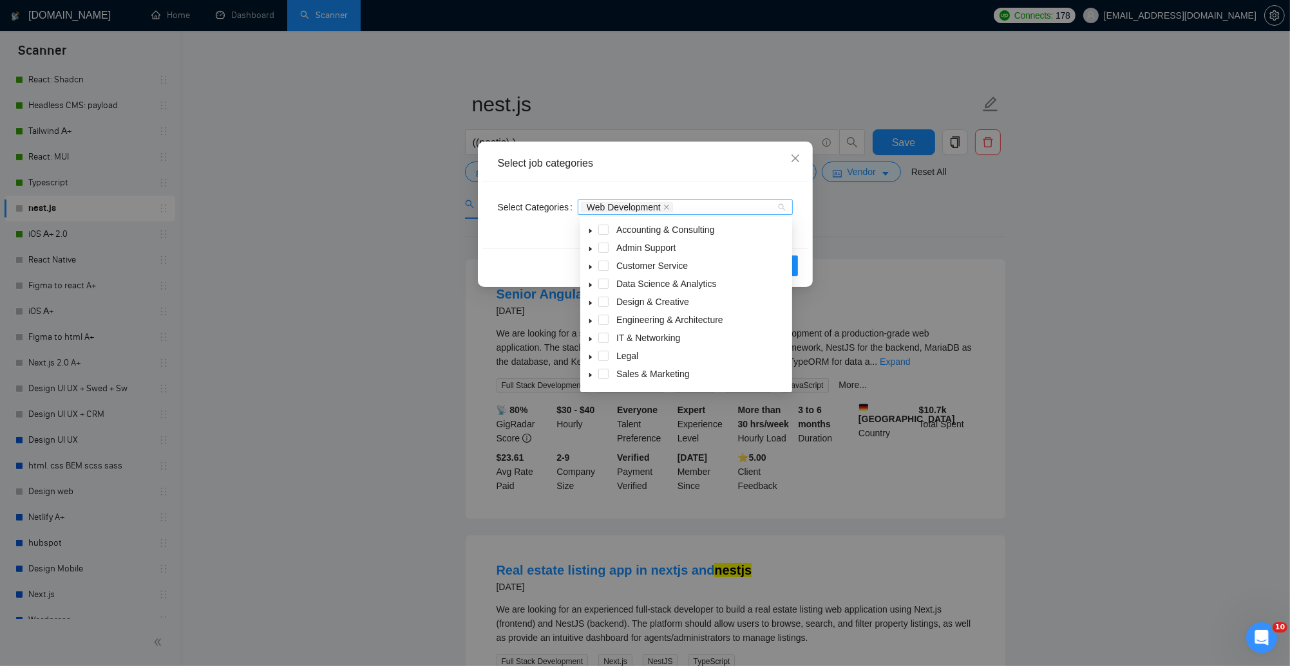
click at [684, 208] on div "Web Development" at bounding box center [679, 207] width 196 height 13
drag, startPoint x: 579, startPoint y: 361, endPoint x: 587, endPoint y: 362, distance: 7.8
click at [579, 361] on div "Select job categories Select Categories Web Development Web Development Reset OK" at bounding box center [645, 333] width 1290 height 666
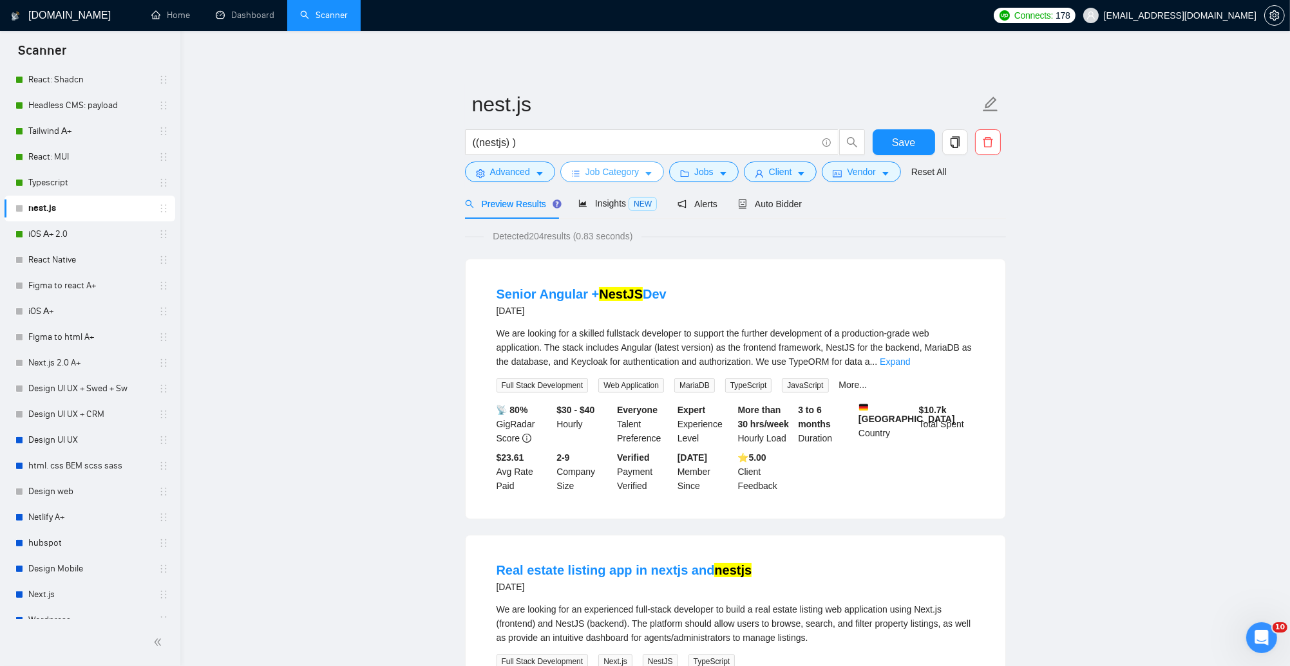
click at [639, 170] on span "Job Category" at bounding box center [611, 172] width 53 height 14
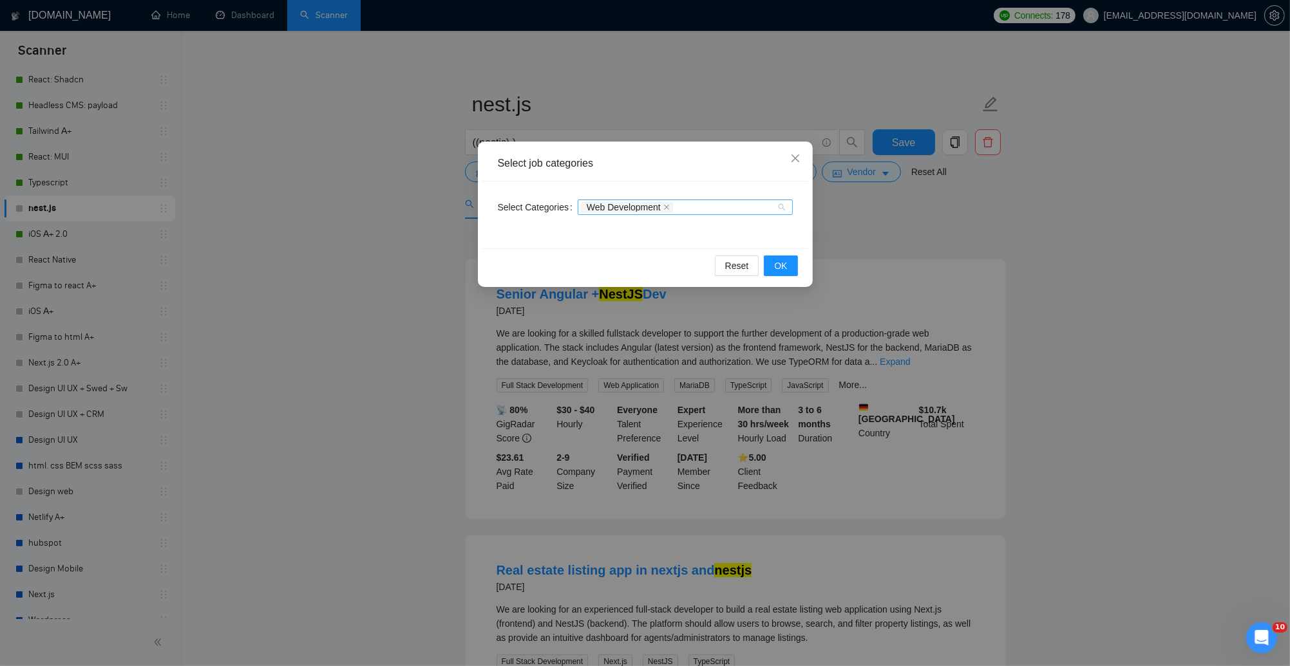
click at [693, 205] on div "Web Development" at bounding box center [679, 207] width 196 height 13
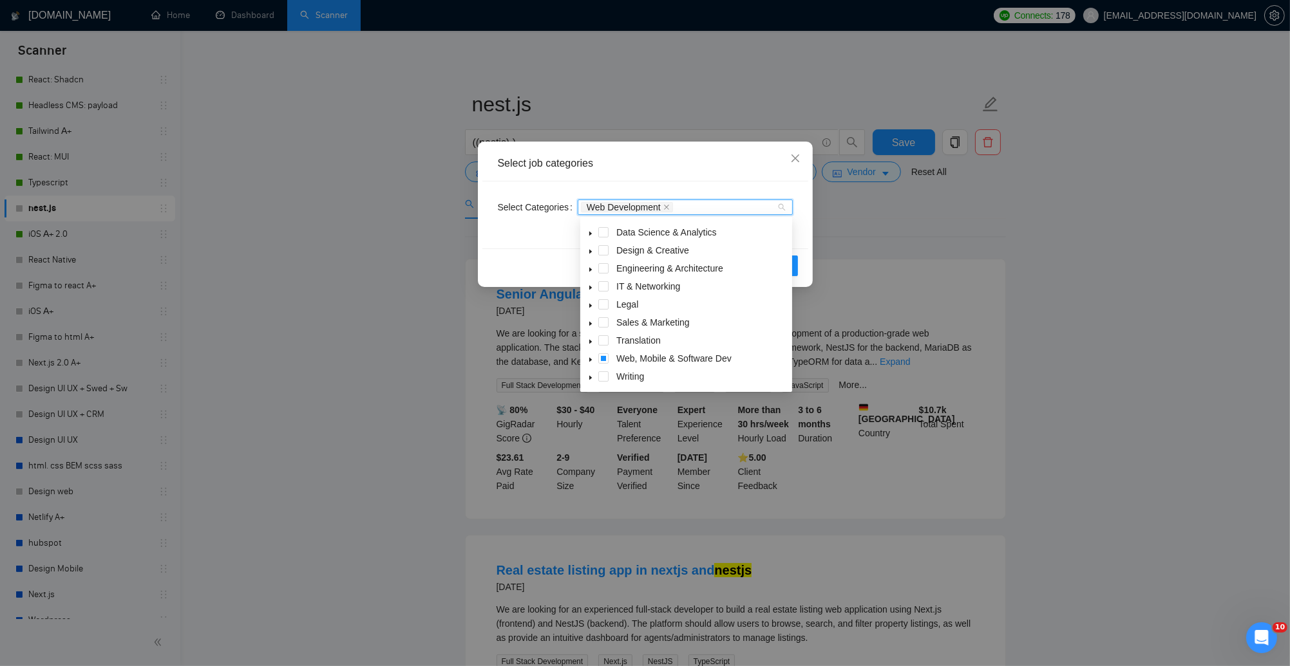
click at [590, 361] on icon "caret-down" at bounding box center [590, 360] width 6 height 6
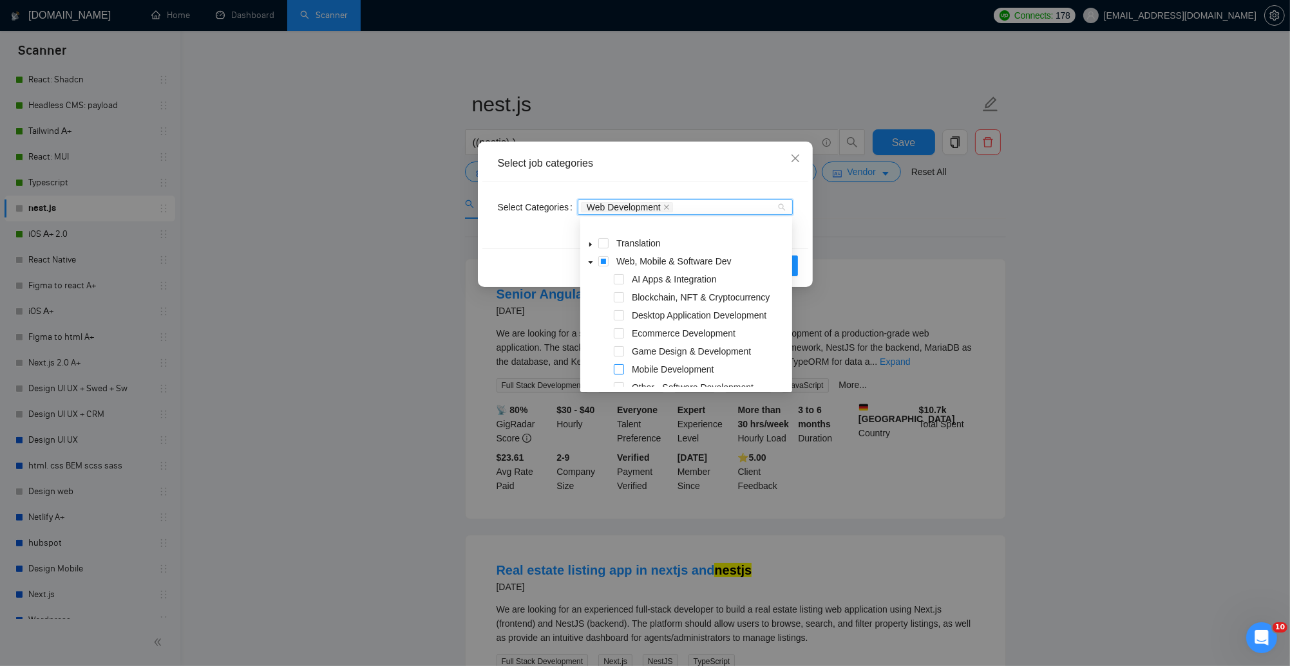
scroll to position [206, 0]
click at [620, 310] on span at bounding box center [619, 312] width 10 height 10
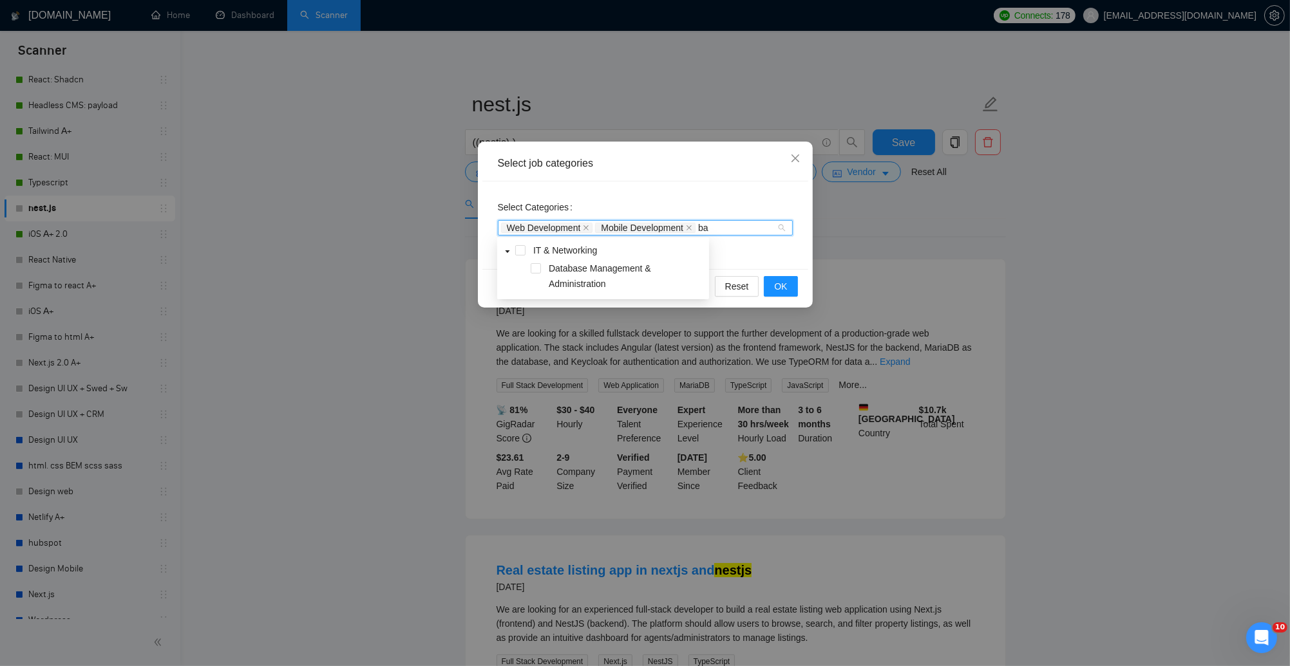
scroll to position [0, 0]
type input "b"
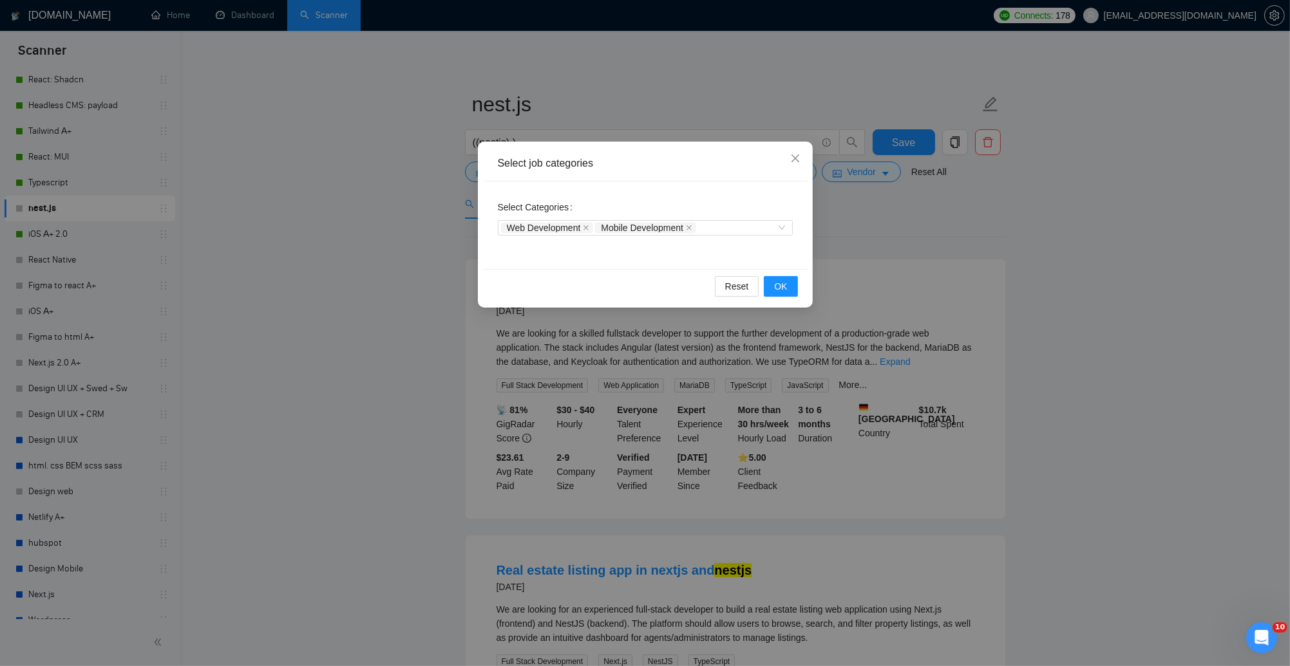
click at [670, 182] on div "Select Categories Web Development Mobile Development" at bounding box center [645, 226] width 326 height 88
click at [780, 288] on span "OK" at bounding box center [780, 286] width 13 height 14
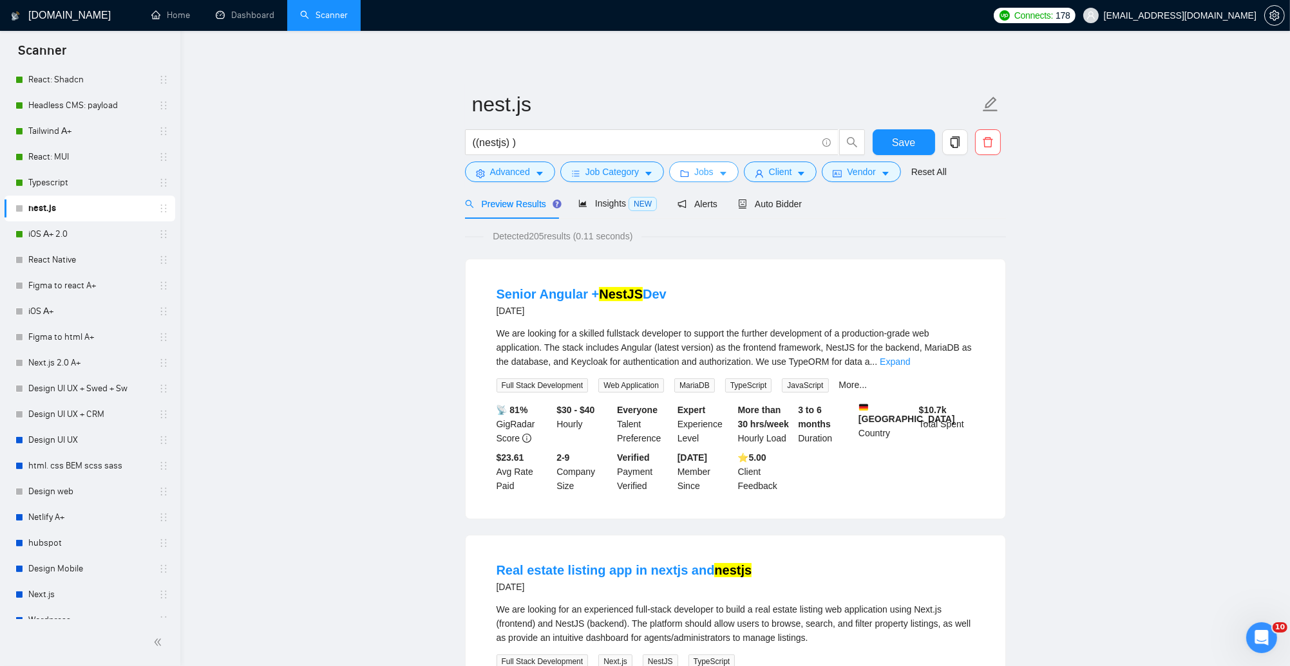
click at [709, 174] on span "Jobs" at bounding box center [703, 172] width 19 height 14
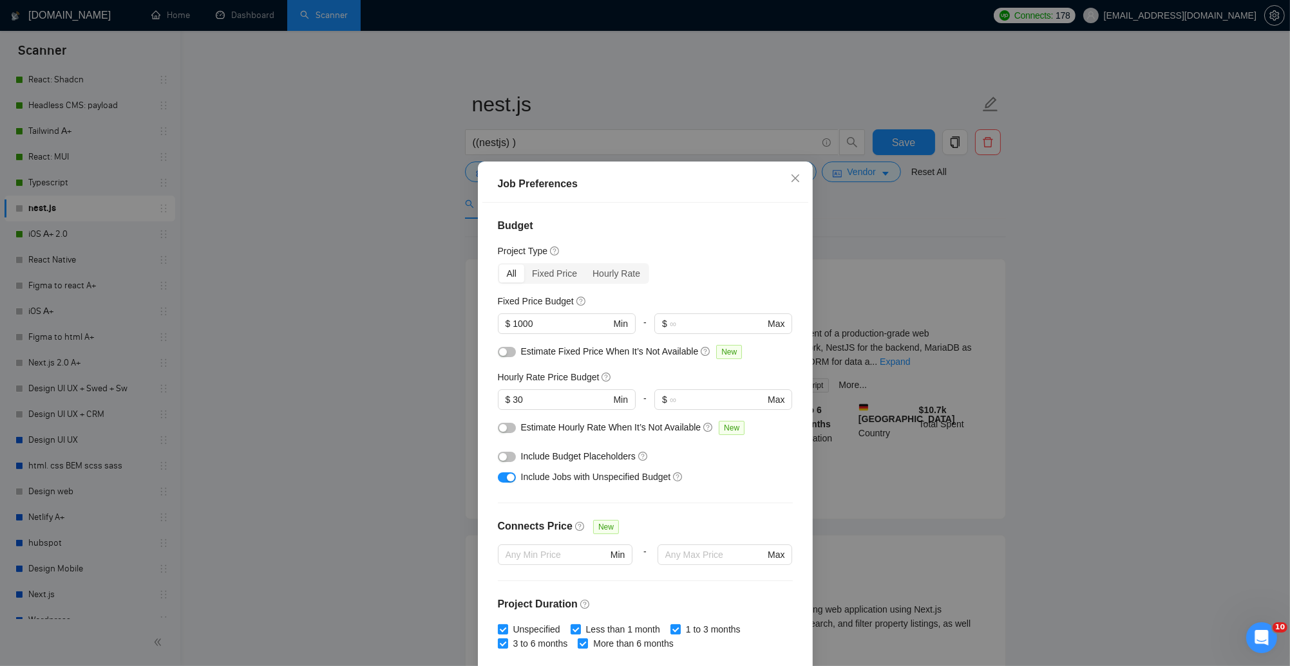
click at [897, 249] on div "Job Preferences Budget Project Type All Fixed Price Hourly Rate Fixed Price Bud…" at bounding box center [645, 333] width 1290 height 666
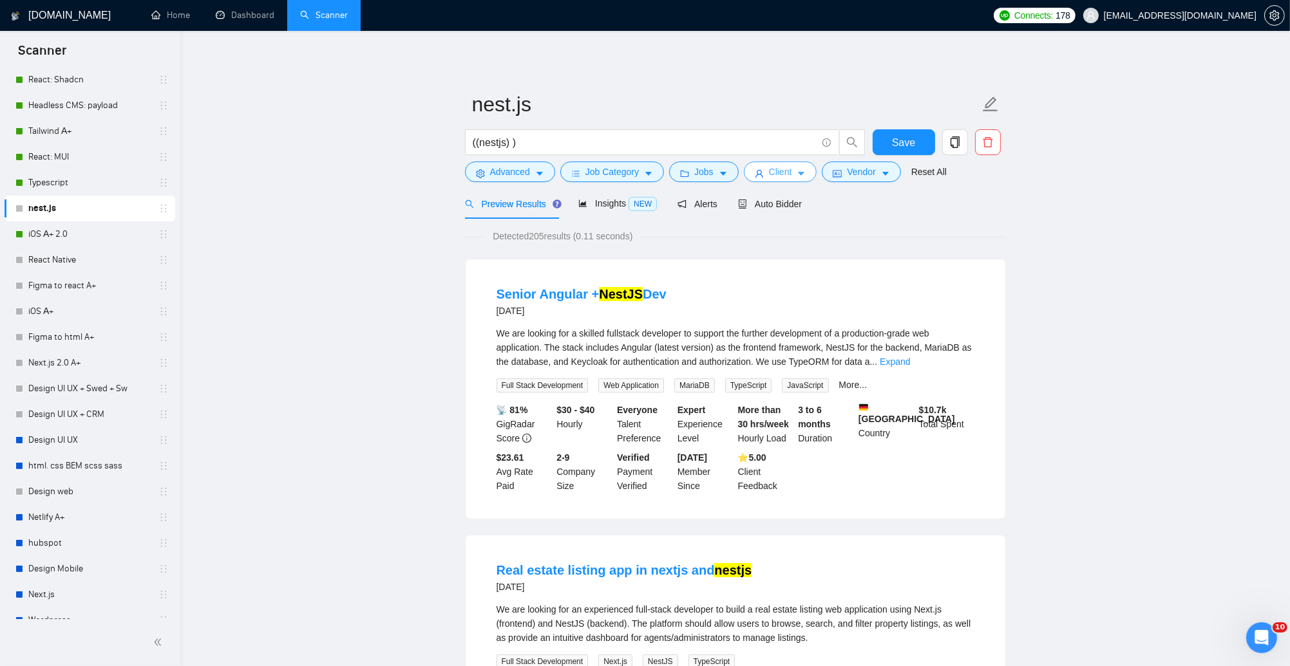
click at [805, 174] on icon "caret-down" at bounding box center [801, 175] width 6 height 4
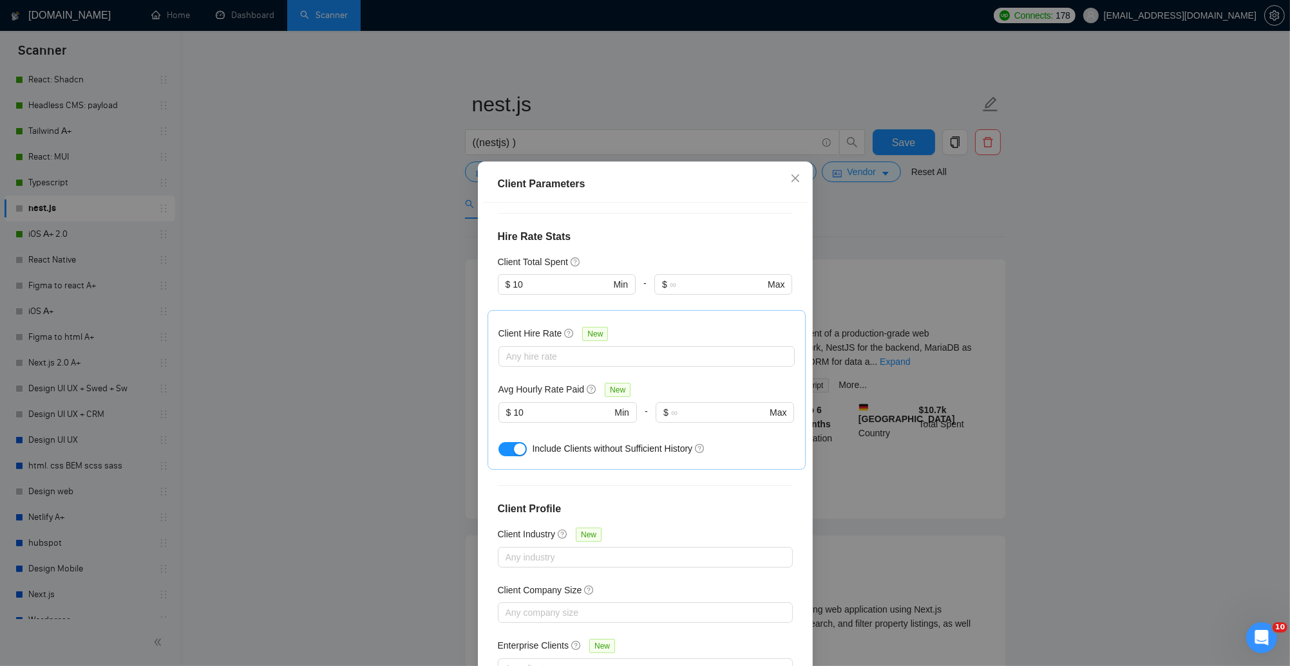
scroll to position [335, 0]
click at [912, 245] on div "Client Parameters Client Location Include Client Countries Select Exclude Clien…" at bounding box center [645, 333] width 1290 height 666
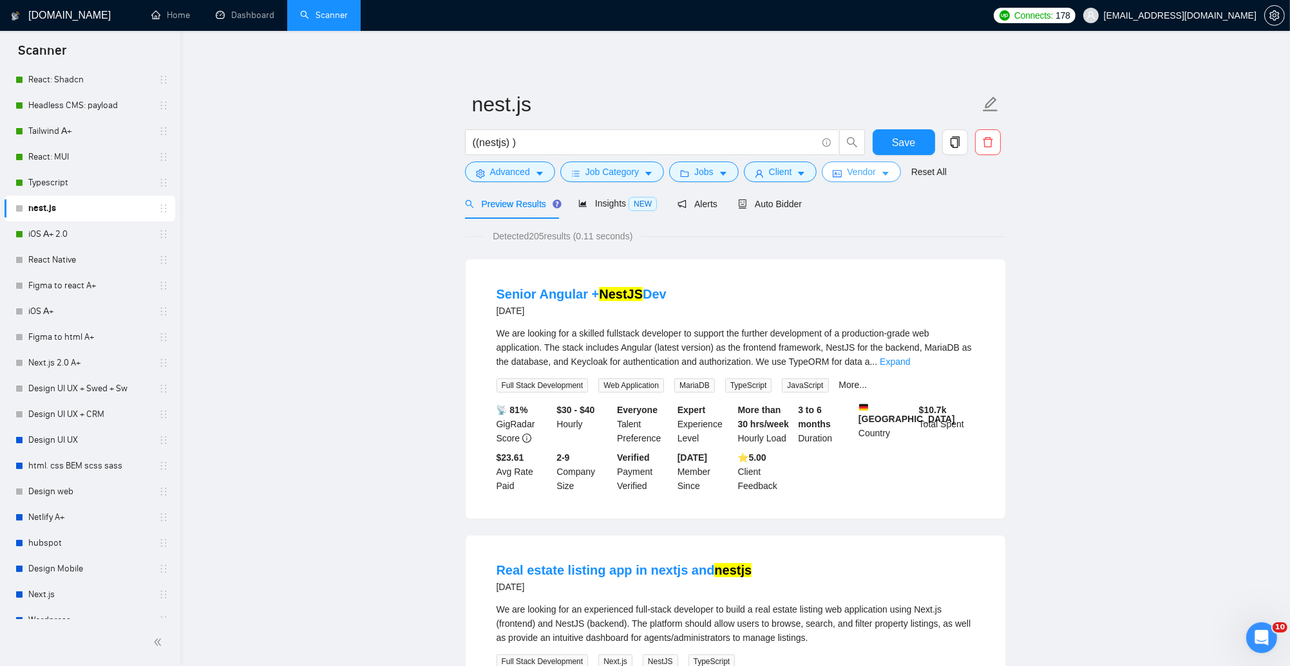
click at [890, 169] on span "caret-down" at bounding box center [885, 174] width 9 height 10
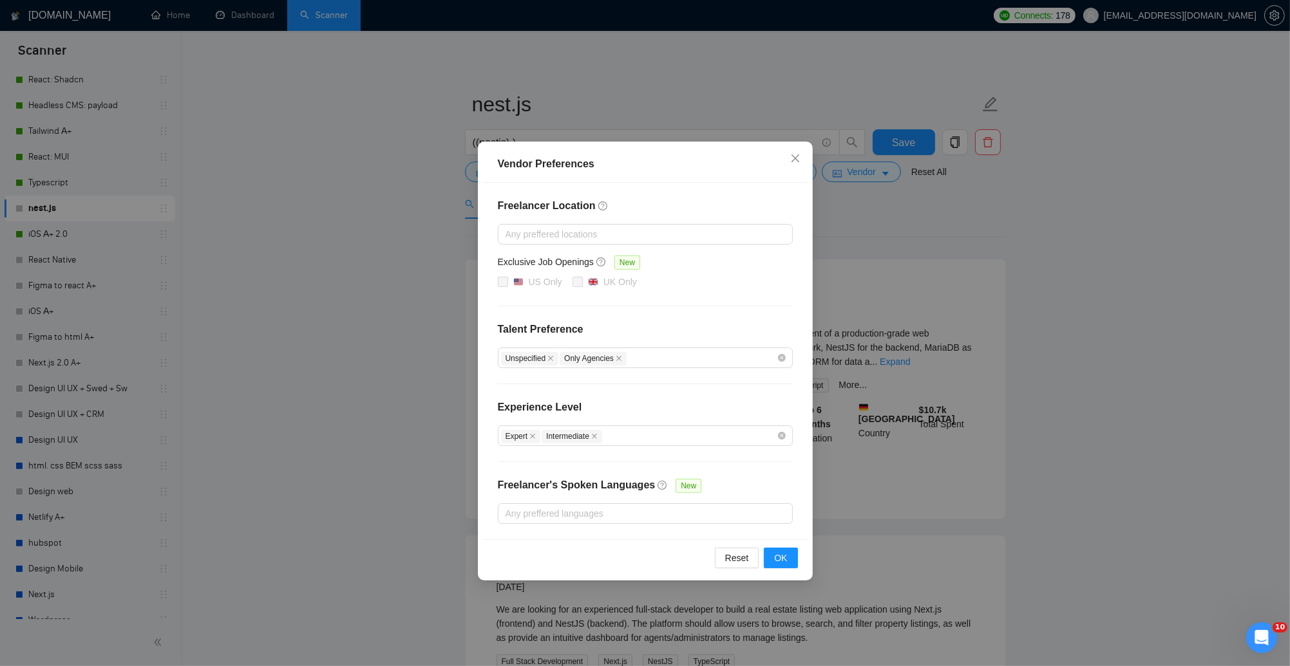
click at [838, 265] on div "Vendor Preferences Freelancer Location Any preffered locations Exclusive Job Op…" at bounding box center [645, 333] width 1290 height 666
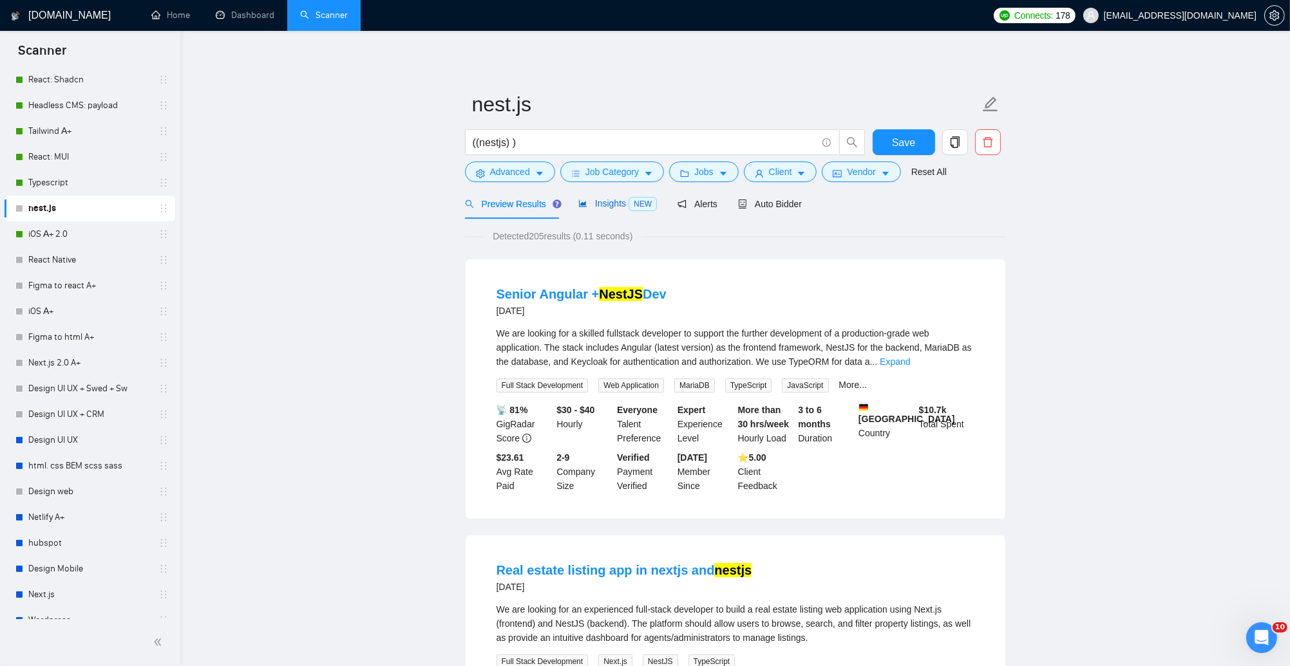
click at [608, 208] on span "Insights NEW" at bounding box center [617, 203] width 79 height 10
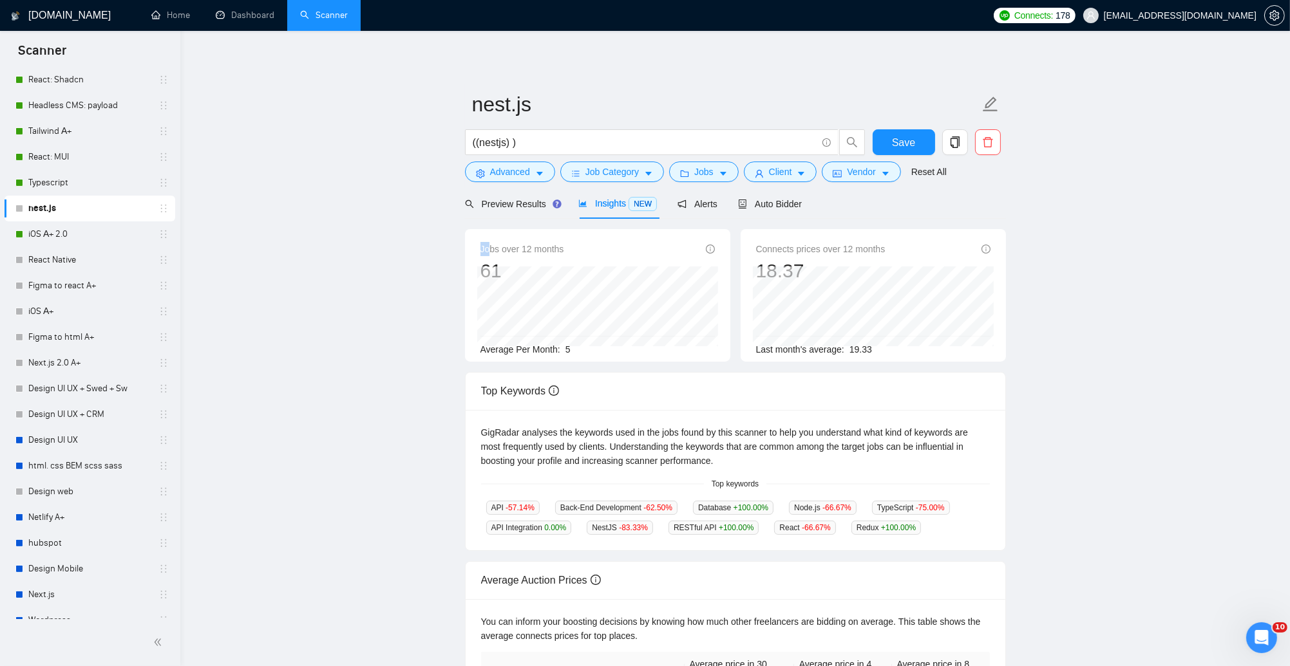
drag, startPoint x: 518, startPoint y: 252, endPoint x: 567, endPoint y: 265, distance: 50.8
click at [564, 265] on div "Jobs over 12 months 61" at bounding box center [522, 262] width 84 height 41
click at [775, 207] on span "Auto Bidder" at bounding box center [770, 204] width 64 height 10
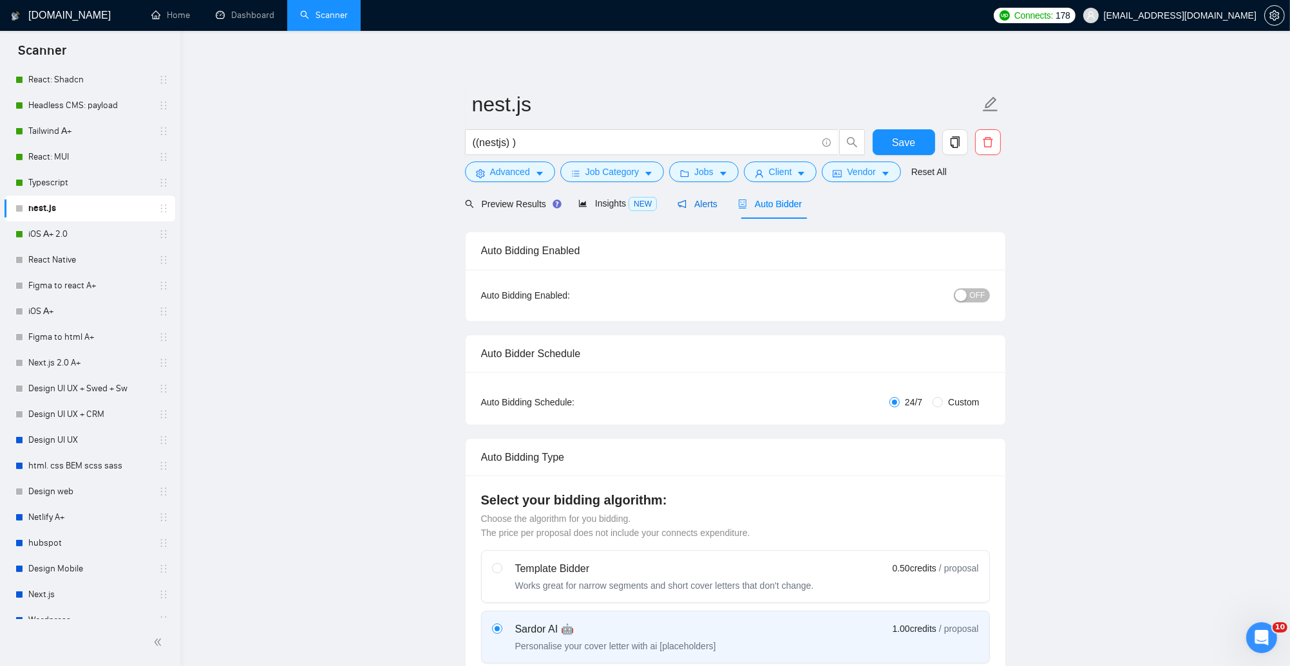
click at [698, 207] on span "Alerts" at bounding box center [697, 204] width 40 height 10
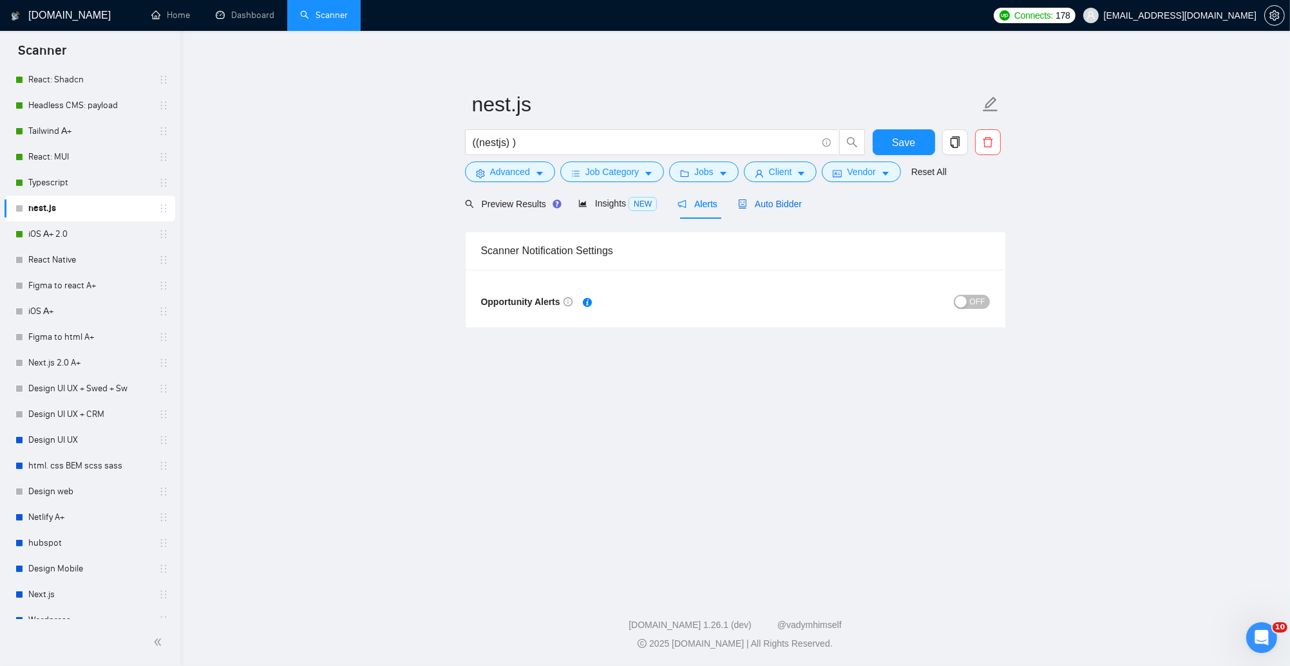
click at [776, 206] on span "Auto Bidder" at bounding box center [770, 204] width 64 height 10
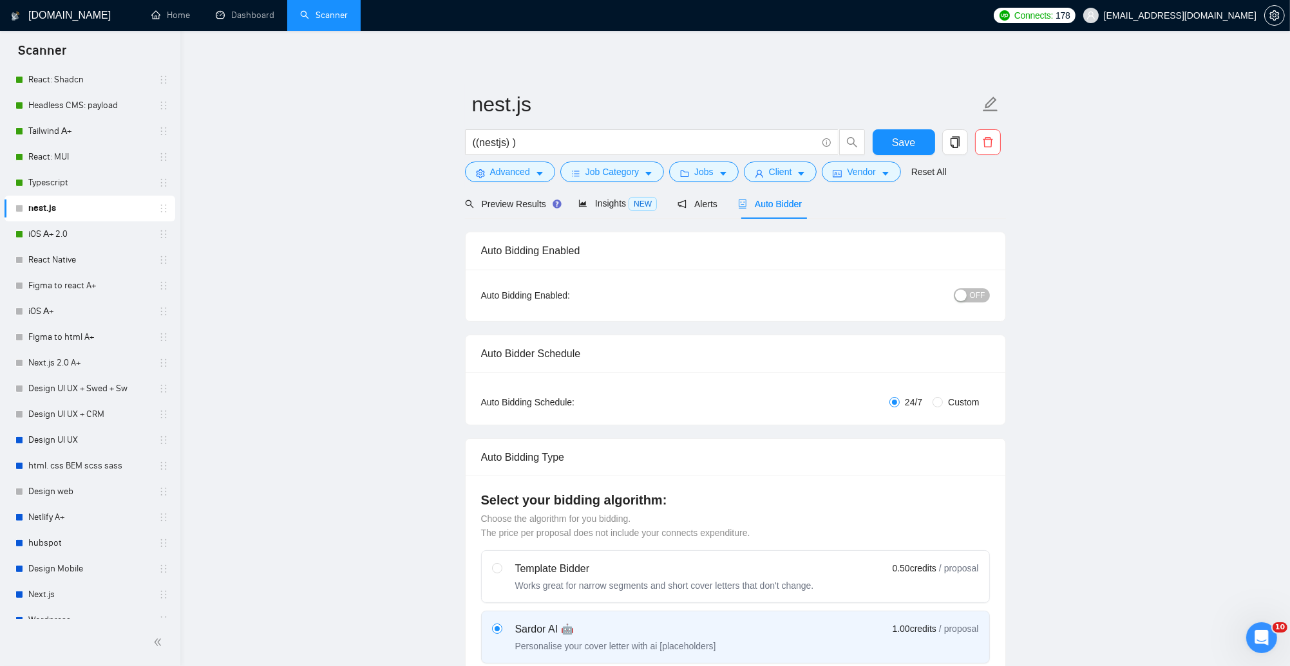
click at [973, 297] on span "OFF" at bounding box center [977, 295] width 15 height 14
click at [81, 233] on link "iOS А+ 2.0" at bounding box center [89, 234] width 122 height 26
drag, startPoint x: 892, startPoint y: 143, endPoint x: 240, endPoint y: 194, distance: 654.2
click at [892, 143] on span "Save" at bounding box center [903, 143] width 23 height 16
click at [58, 235] on link "iOS А+ 2.0" at bounding box center [89, 234] width 122 height 26
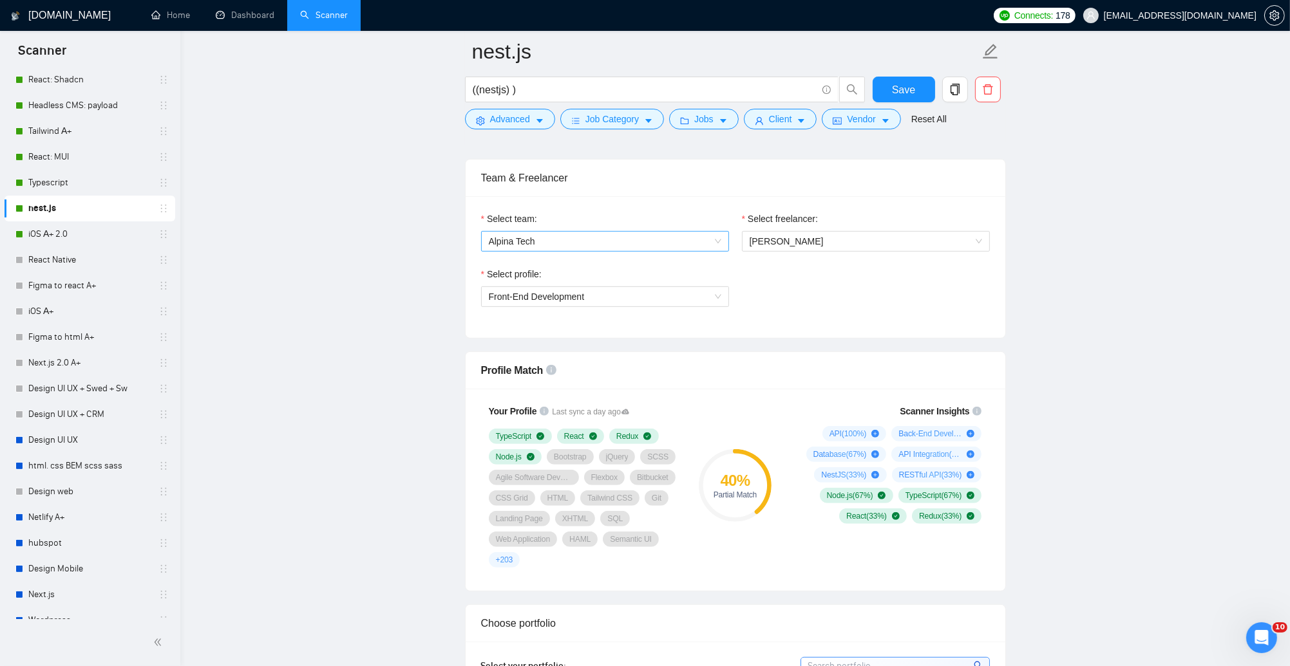
scroll to position [737, 0]
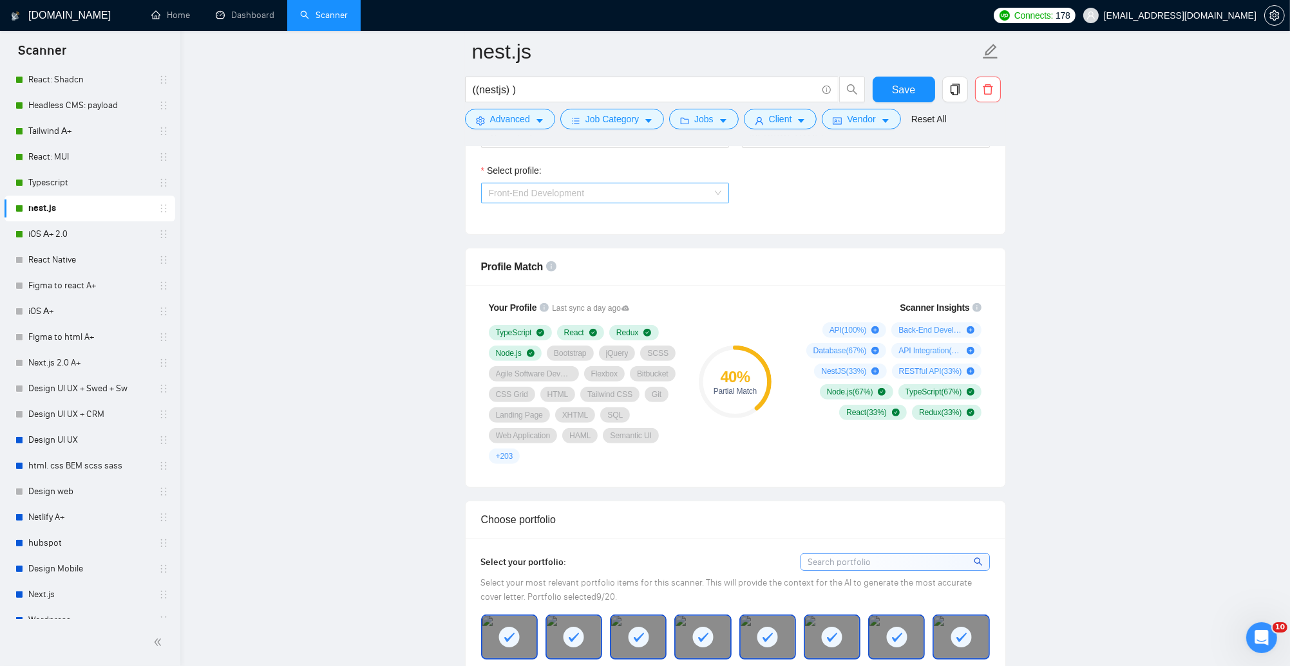
click at [646, 189] on span "Front-End Development" at bounding box center [605, 193] width 232 height 19
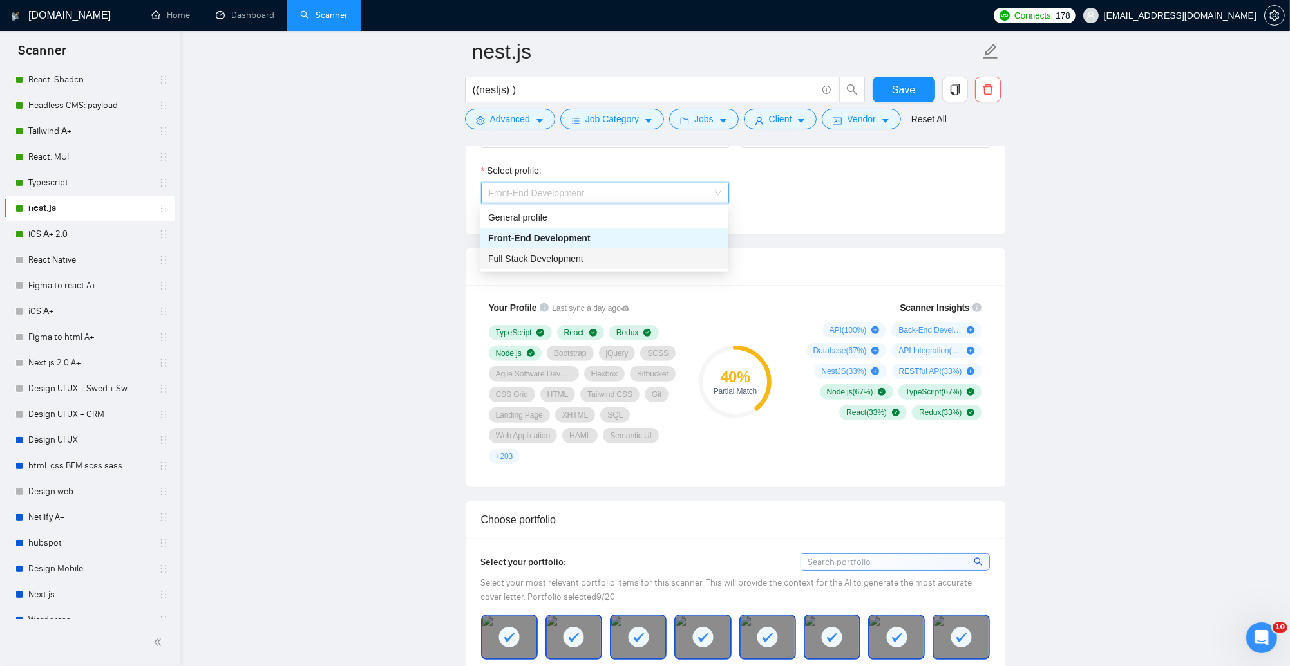
click at [575, 257] on span "Full Stack Development" at bounding box center [535, 259] width 95 height 10
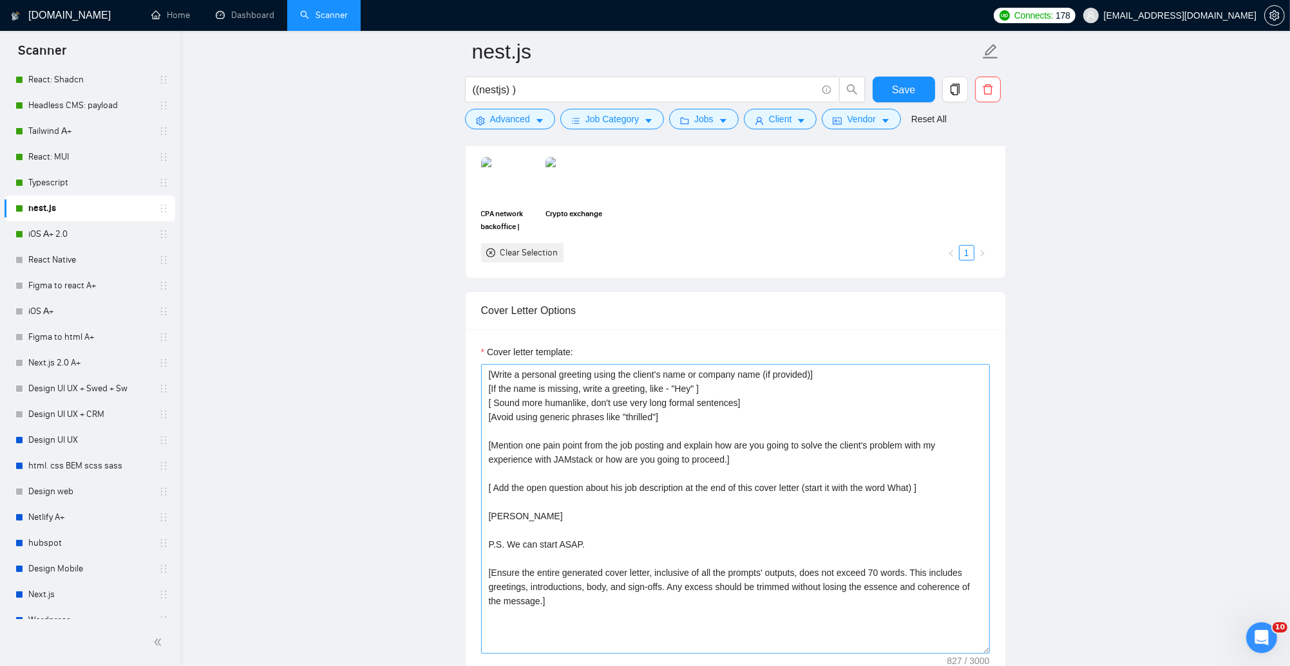
scroll to position [1458, 0]
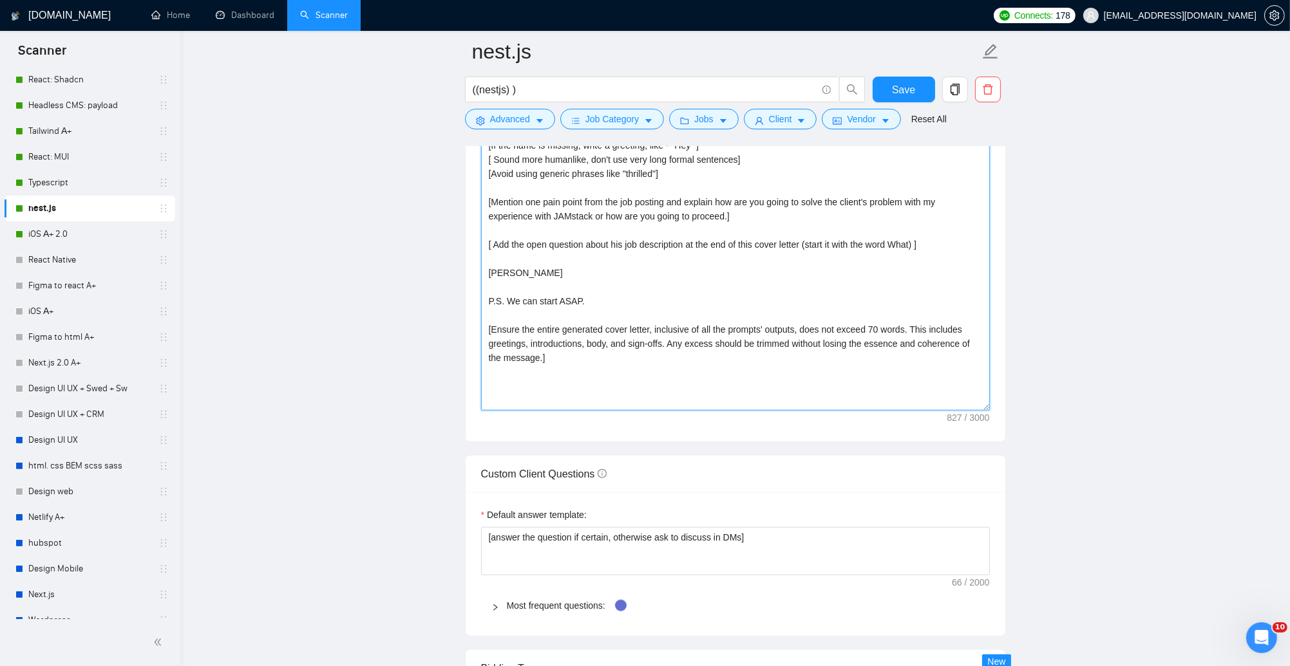
click at [733, 303] on textarea "[Write a personal greeting using the client's name or company name (if provided…" at bounding box center [735, 266] width 509 height 290
click at [572, 212] on textarea "[Write a personal greeting using the client's name or company name (if provided…" at bounding box center [735, 266] width 509 height 290
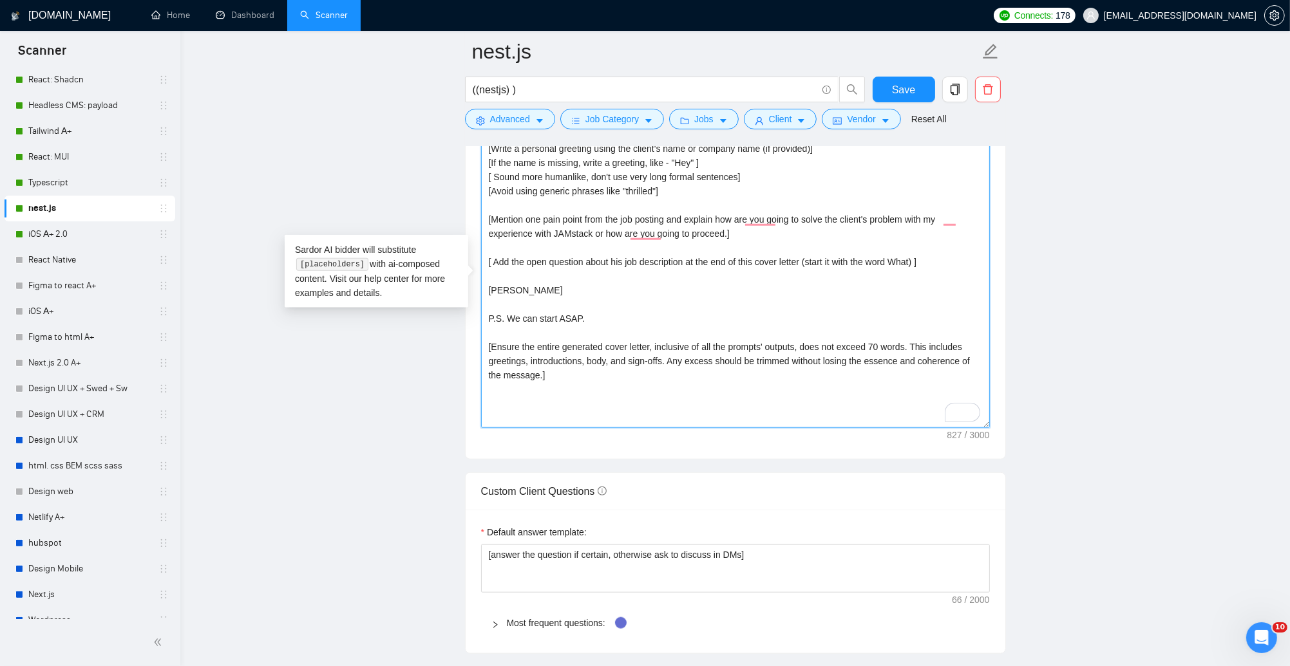
scroll to position [1299, 0]
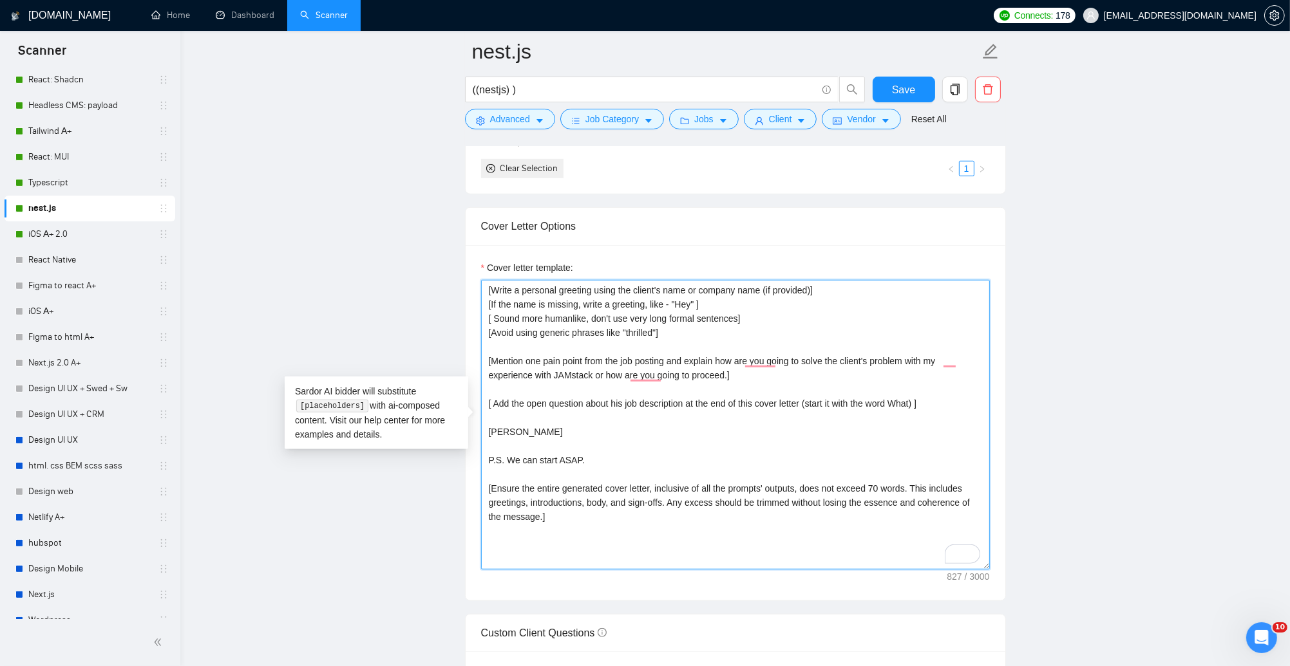
click at [683, 315] on textarea "[Write a personal greeting using the client's name or company name (if provided…" at bounding box center [735, 425] width 509 height 290
paste textarea "iOS, swift, SwiftUI or how are you going to proceed.] [ Add the open question a…"
click at [654, 382] on textarea "[Write a personal greeting using the client's name or company name (if provided…" at bounding box center [735, 425] width 509 height 290
drag, startPoint x: 551, startPoint y: 371, endPoint x: 628, endPoint y: 374, distance: 78.0
click at [628, 374] on textarea "[Write a personal greeting using the client's name or company name (if provided…" at bounding box center [735, 425] width 509 height 290
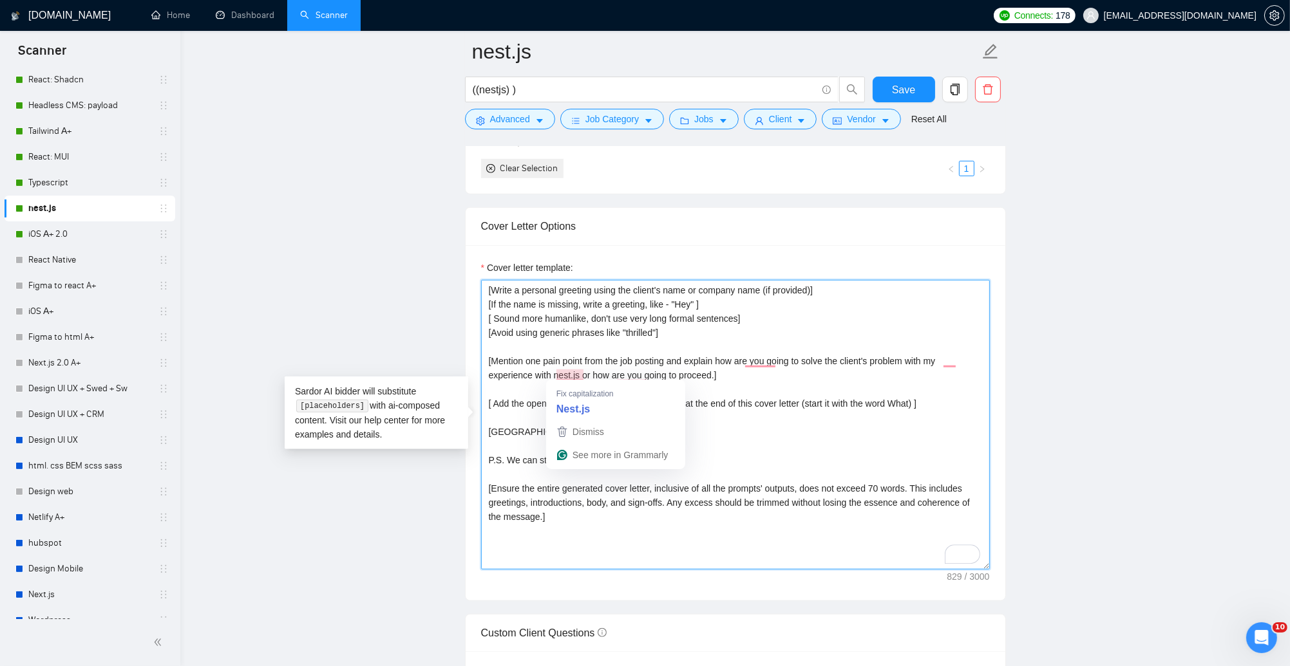
click at [723, 406] on textarea "[Write a personal greeting using the client's name or company name (if provided…" at bounding box center [735, 425] width 509 height 290
click at [505, 431] on textarea "[Write a personal greeting using the client's name or company name (if provided…" at bounding box center [735, 425] width 509 height 290
click at [569, 455] on textarea "[Write a personal greeting using the client's name or company name (if provided…" at bounding box center [735, 425] width 509 height 290
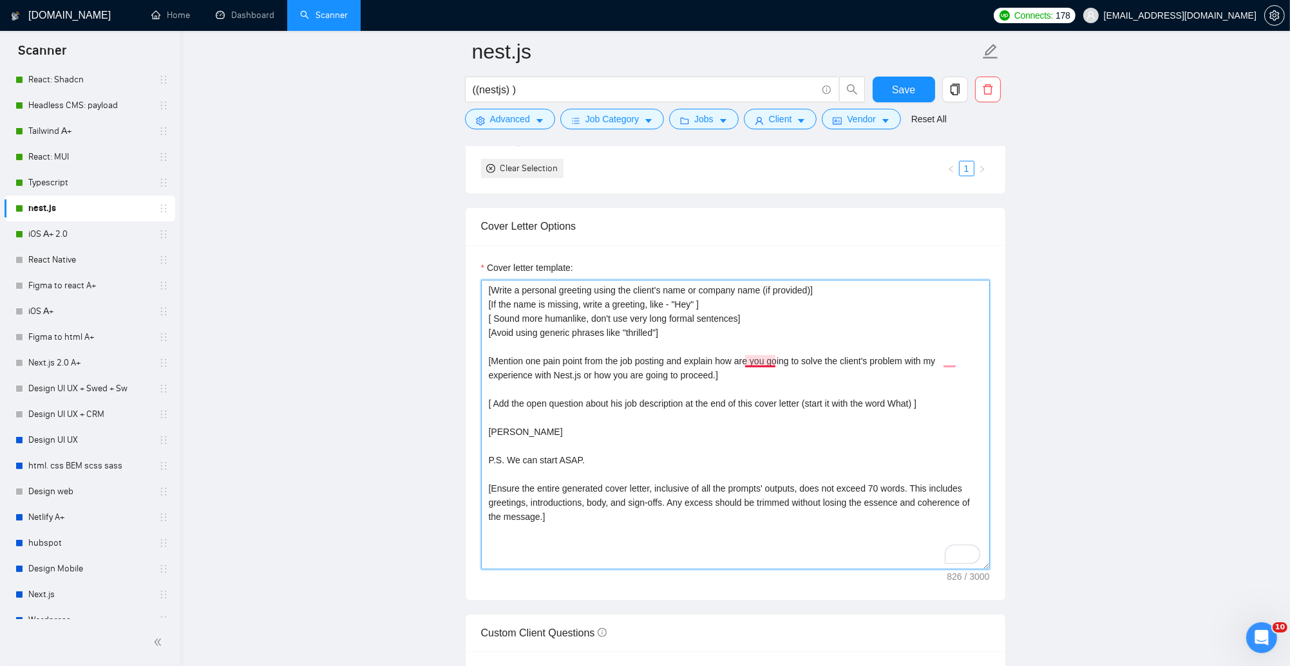
click at [765, 363] on textarea "[Write a personal greeting using the client's name or company name (if provided…" at bounding box center [735, 425] width 509 height 290
click at [952, 359] on textarea "[Write a personal greeting using the client's name or company name (if provided…" at bounding box center [735, 425] width 509 height 290
type textarea "[Write a personal greeting using the client's name or company name (if provided…"
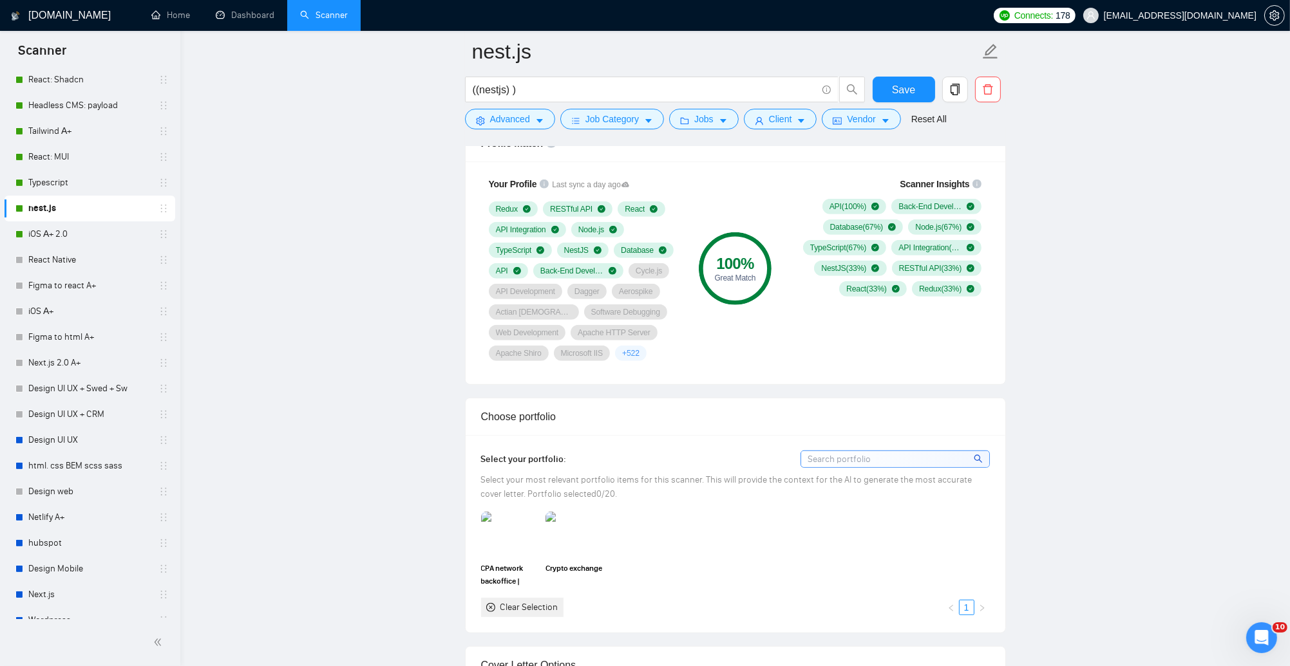
scroll to position [857, 0]
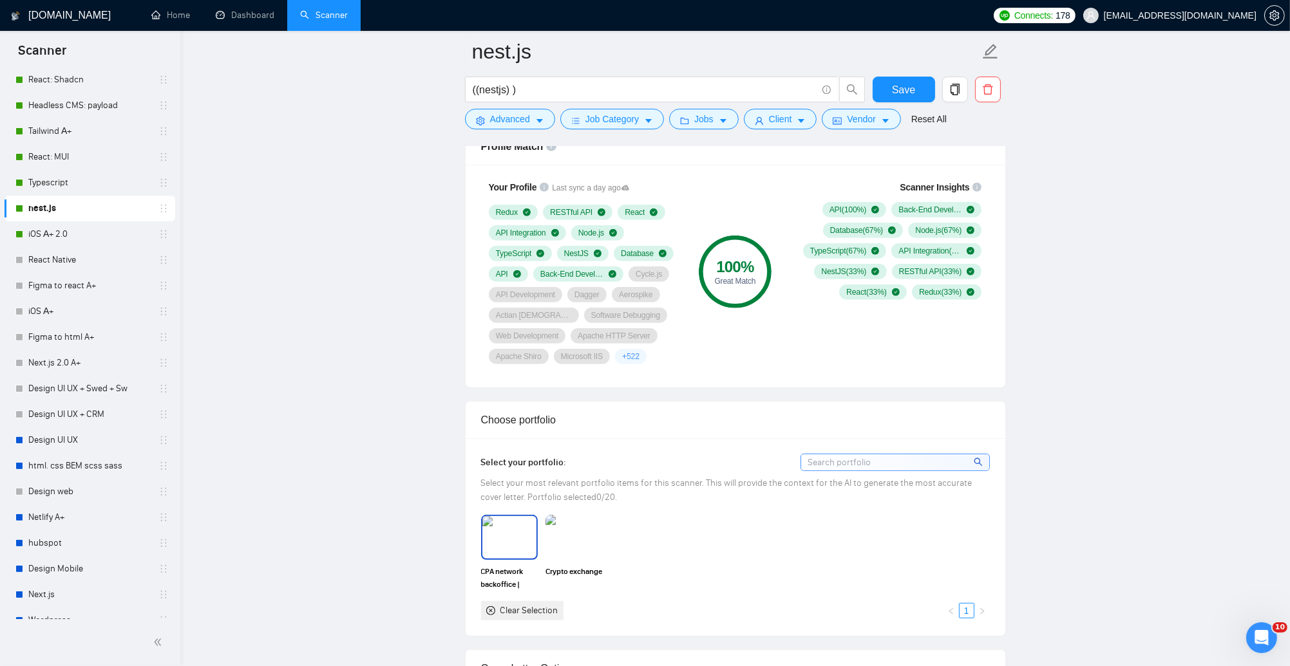
click at [518, 545] on img at bounding box center [509, 537] width 54 height 42
click at [580, 528] on img at bounding box center [574, 537] width 54 height 42
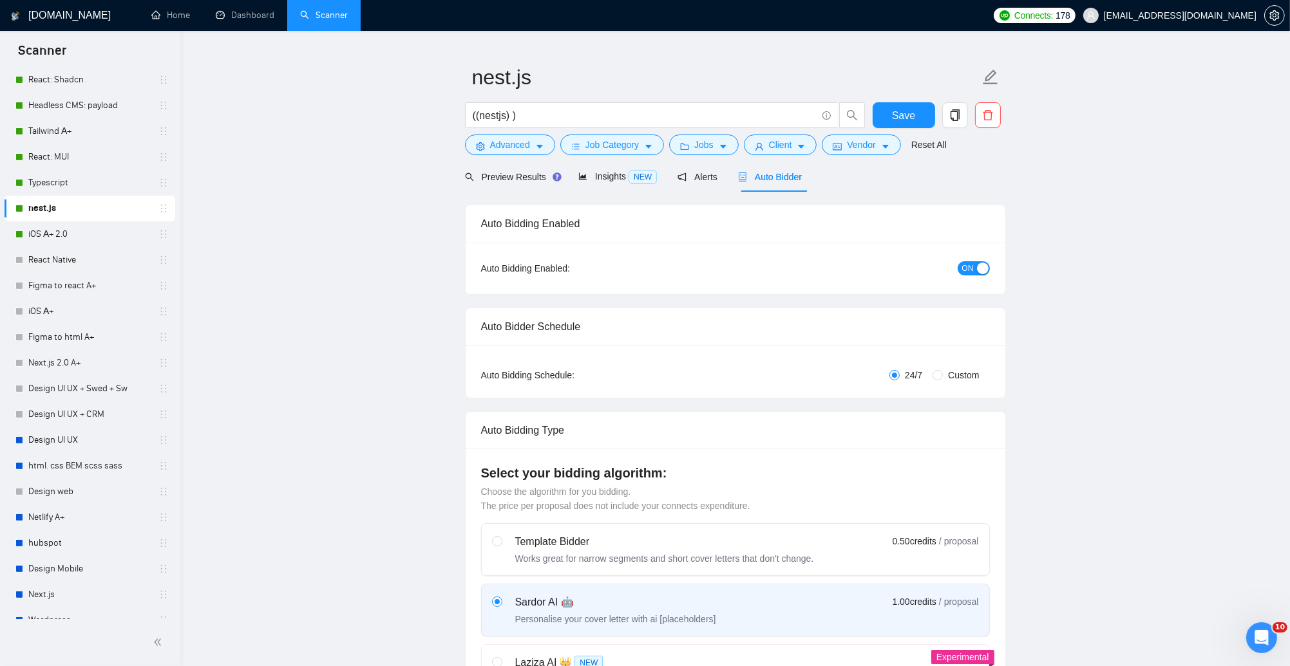
scroll to position [0, 0]
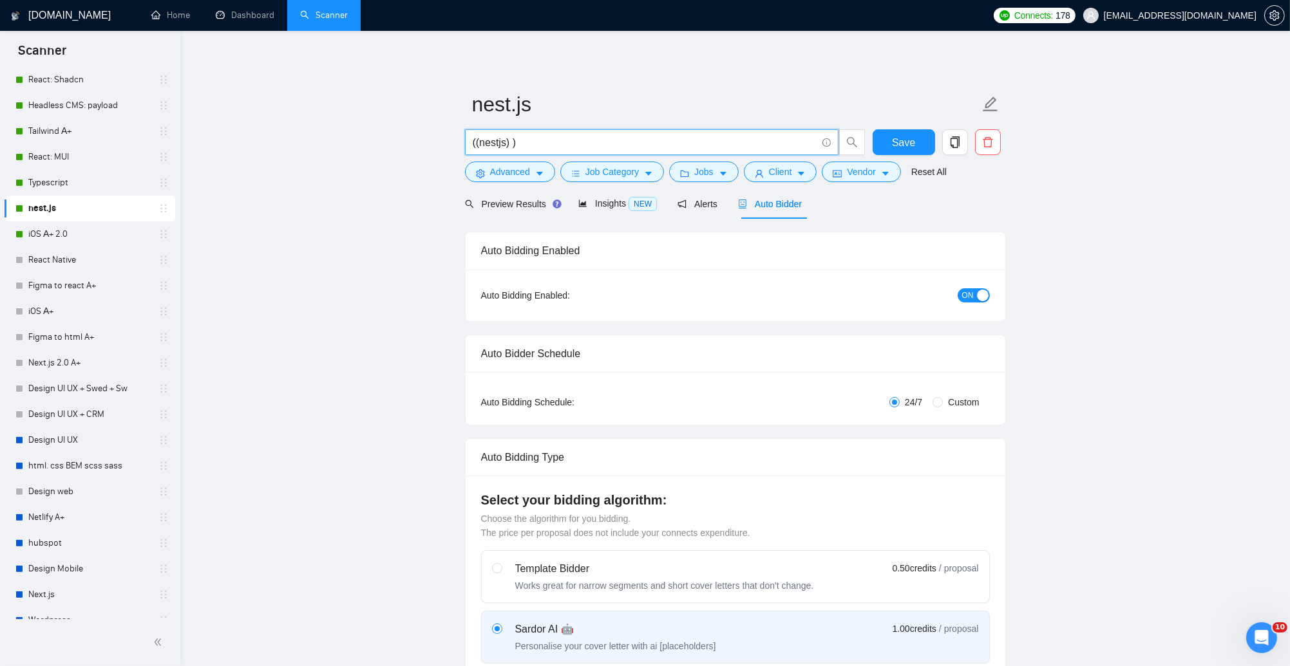
click at [546, 142] on input "((nestjs) )" at bounding box center [645, 143] width 344 height 16
drag, startPoint x: 905, startPoint y: 144, endPoint x: 900, endPoint y: 52, distance: 91.5
click at [905, 144] on span "Save" at bounding box center [903, 143] width 23 height 16
click at [505, 140] on input "((nestjs) )" at bounding box center [645, 143] width 344 height 16
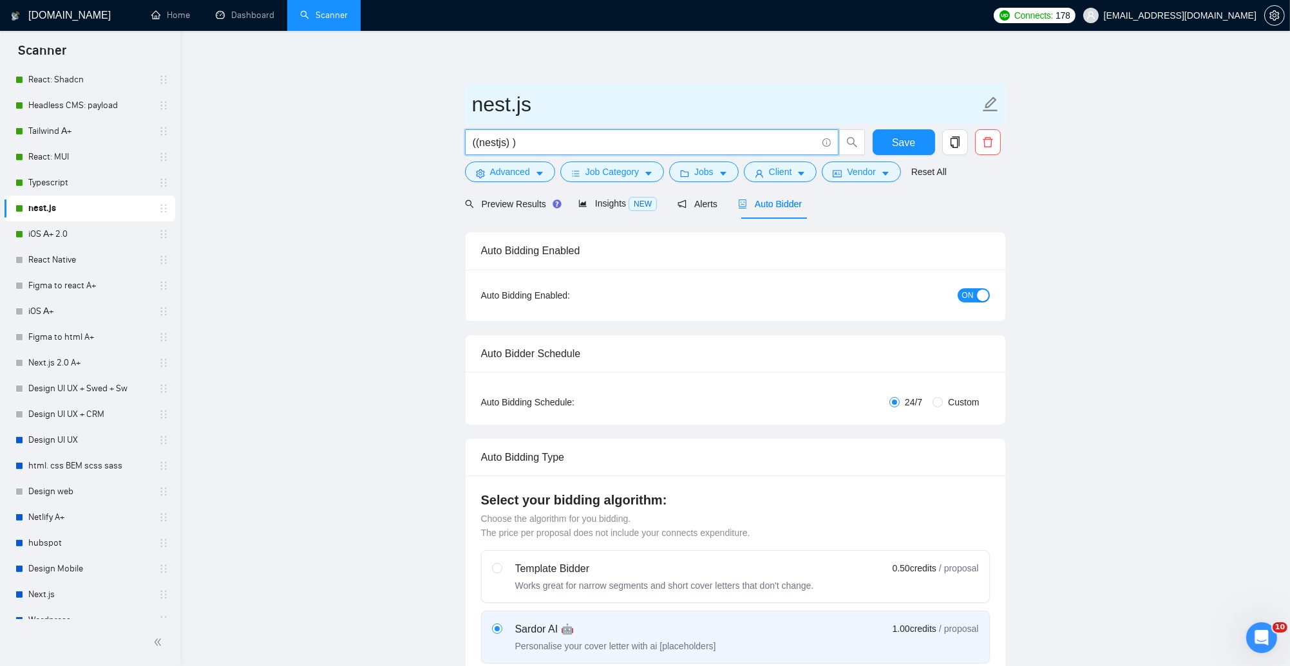
paste input "|"
paste input "nestjs"
paste input "| (nest.js)"
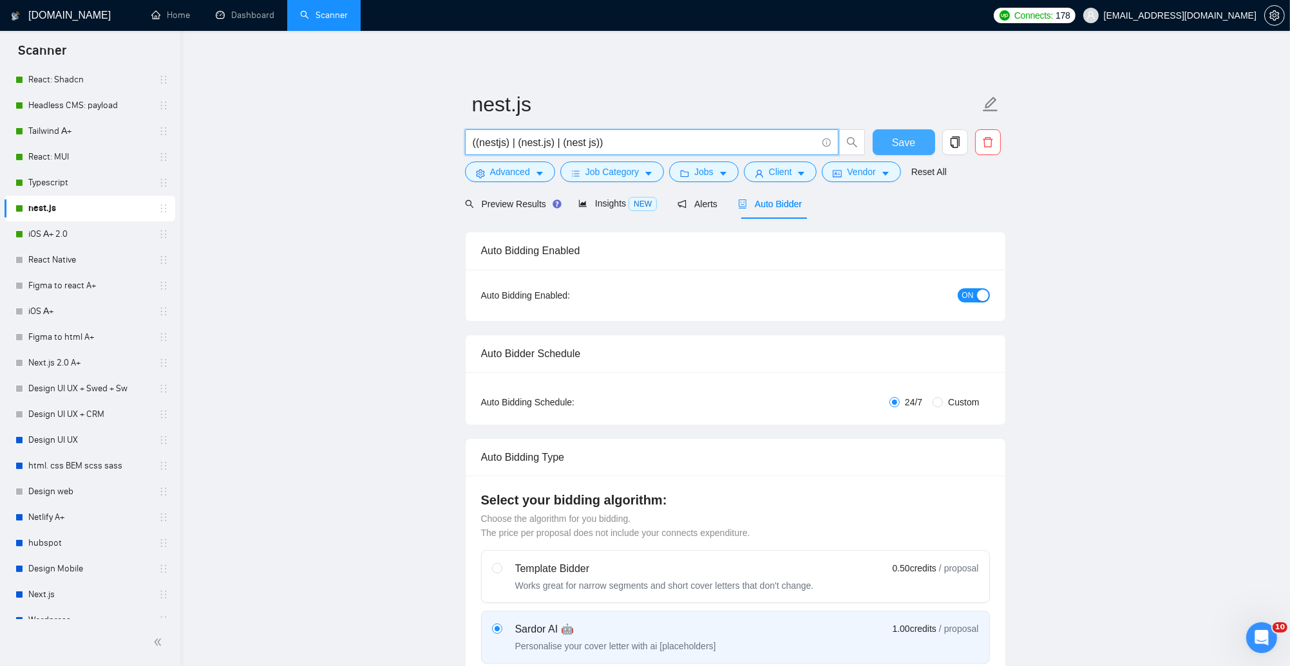
type input "((nestjs) | (nest.js) | (nest js))"
click at [881, 140] on button "Save" at bounding box center [903, 142] width 62 height 26
click at [516, 206] on span "Preview Results" at bounding box center [511, 204] width 93 height 10
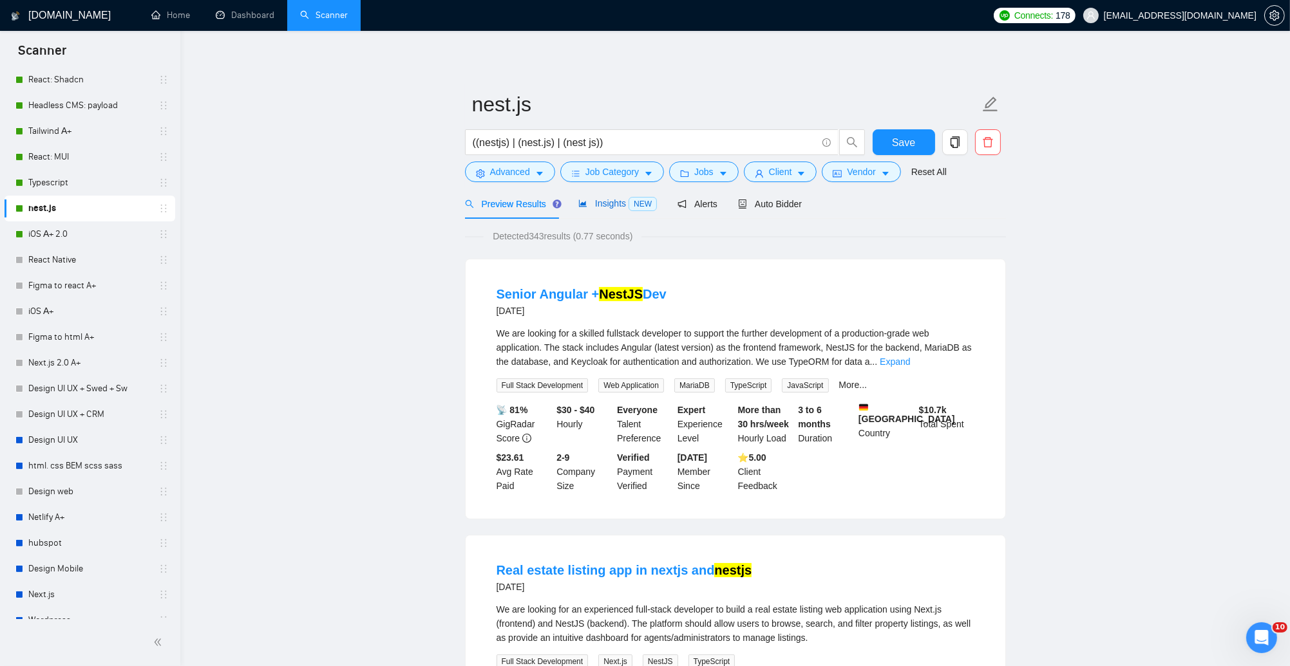
click at [605, 205] on span "Insights NEW" at bounding box center [617, 203] width 79 height 10
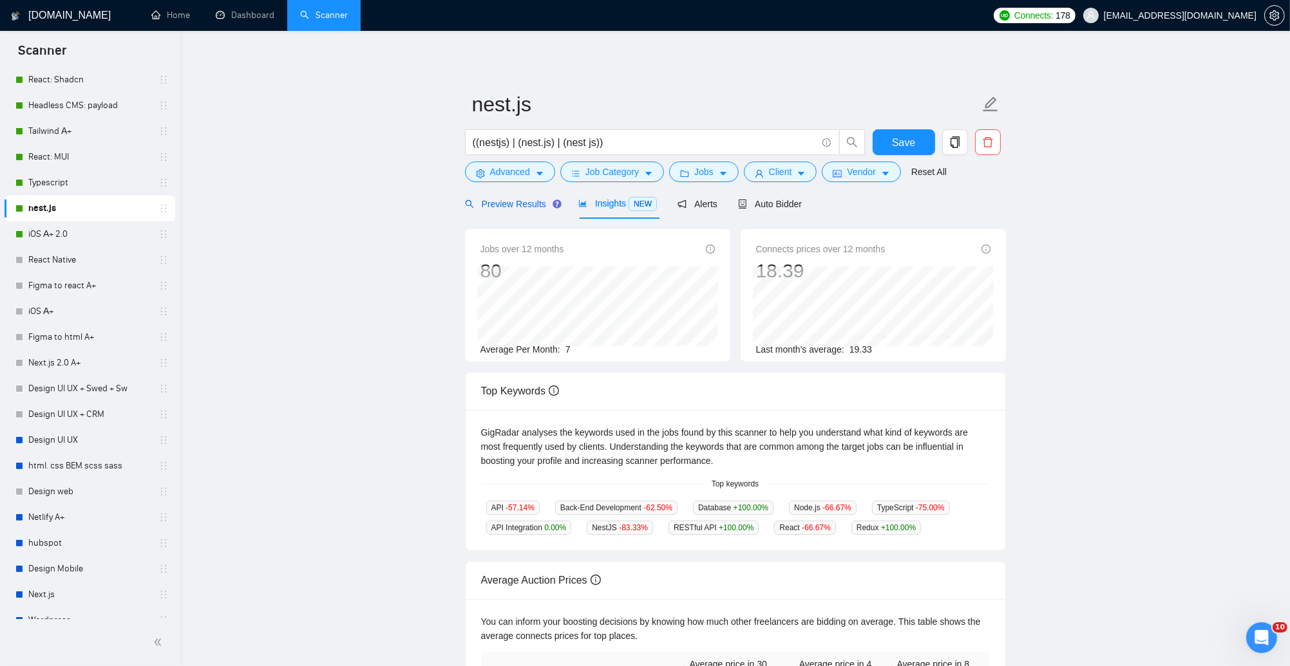
click at [507, 203] on span "Preview Results" at bounding box center [511, 204] width 93 height 10
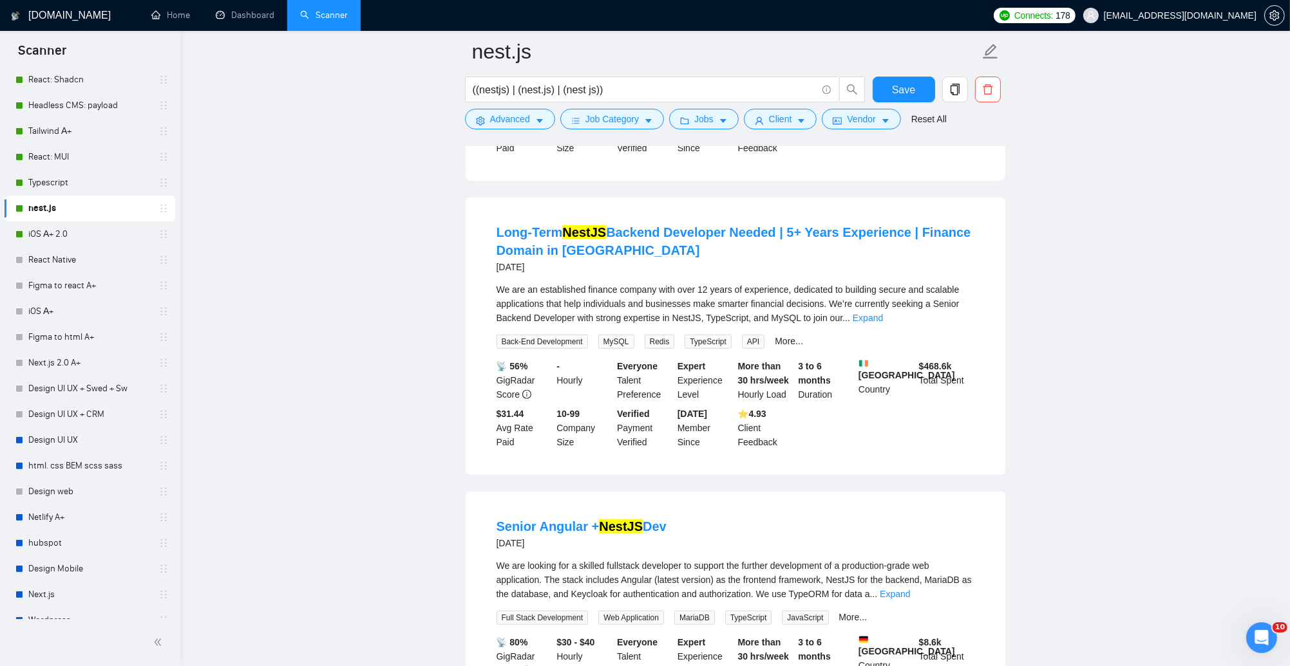
scroll to position [1771, 0]
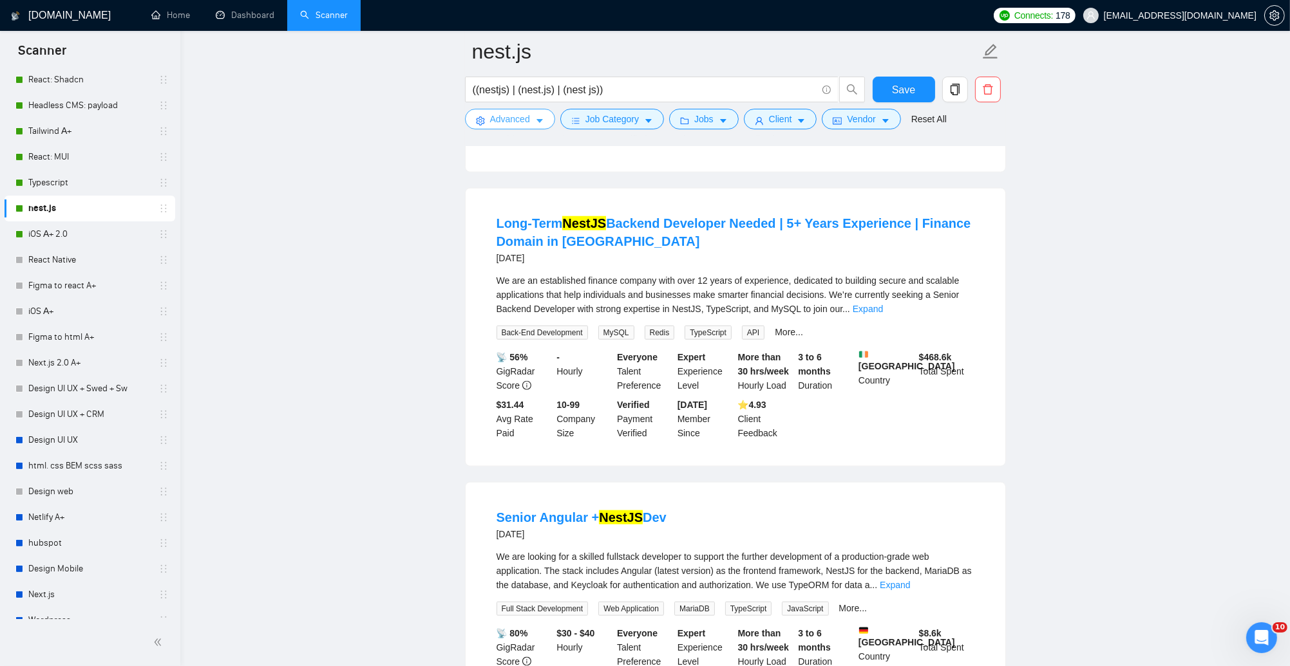
click at [522, 126] on button "Advanced" at bounding box center [510, 119] width 90 height 21
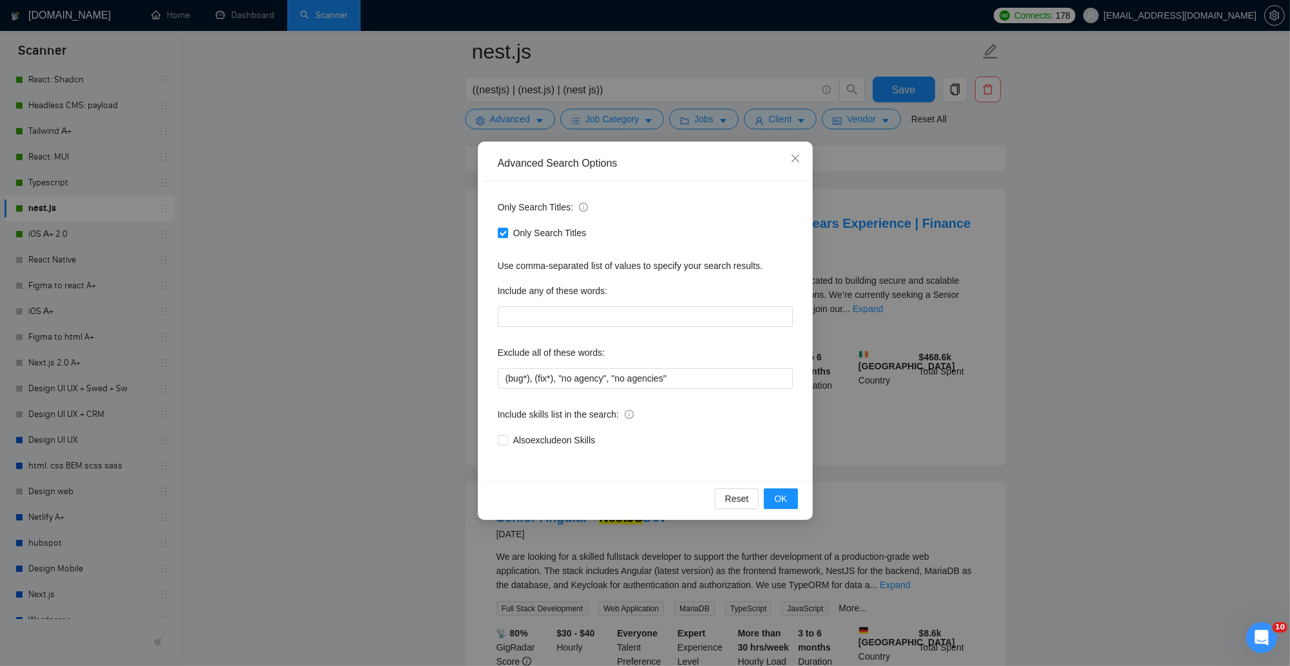
click at [524, 232] on span "Only Search Titles" at bounding box center [550, 233] width 84 height 14
click at [507, 232] on input "Only Search Titles" at bounding box center [502, 232] width 9 height 9
checkbox input "false"
click at [786, 502] on span "OK" at bounding box center [780, 499] width 13 height 14
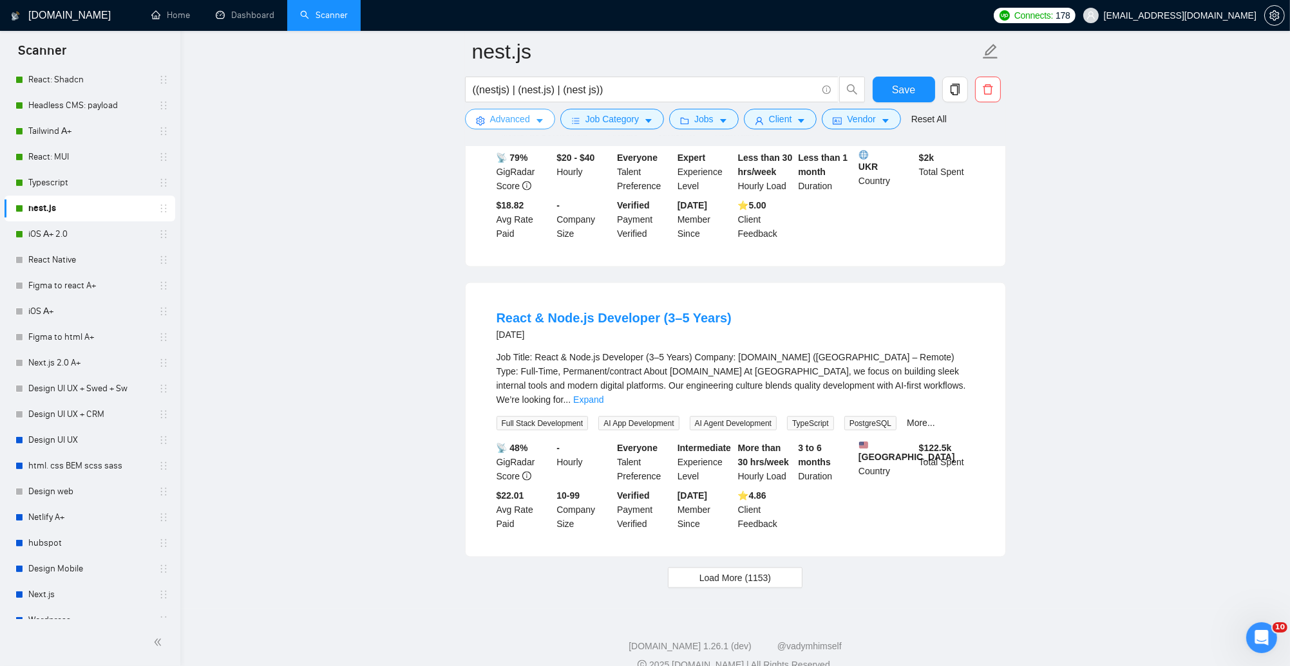
scroll to position [2502, 0]
click at [740, 570] on span "Load More (1153)" at bounding box center [734, 577] width 71 height 14
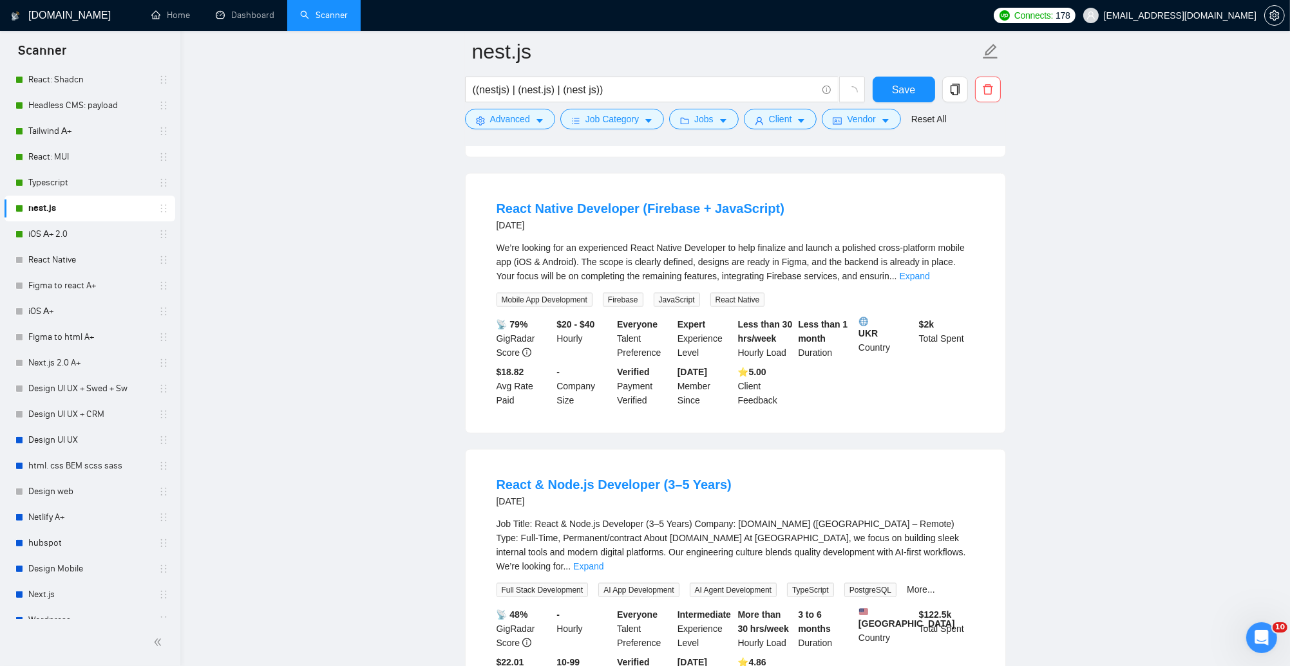
scroll to position [2298, 0]
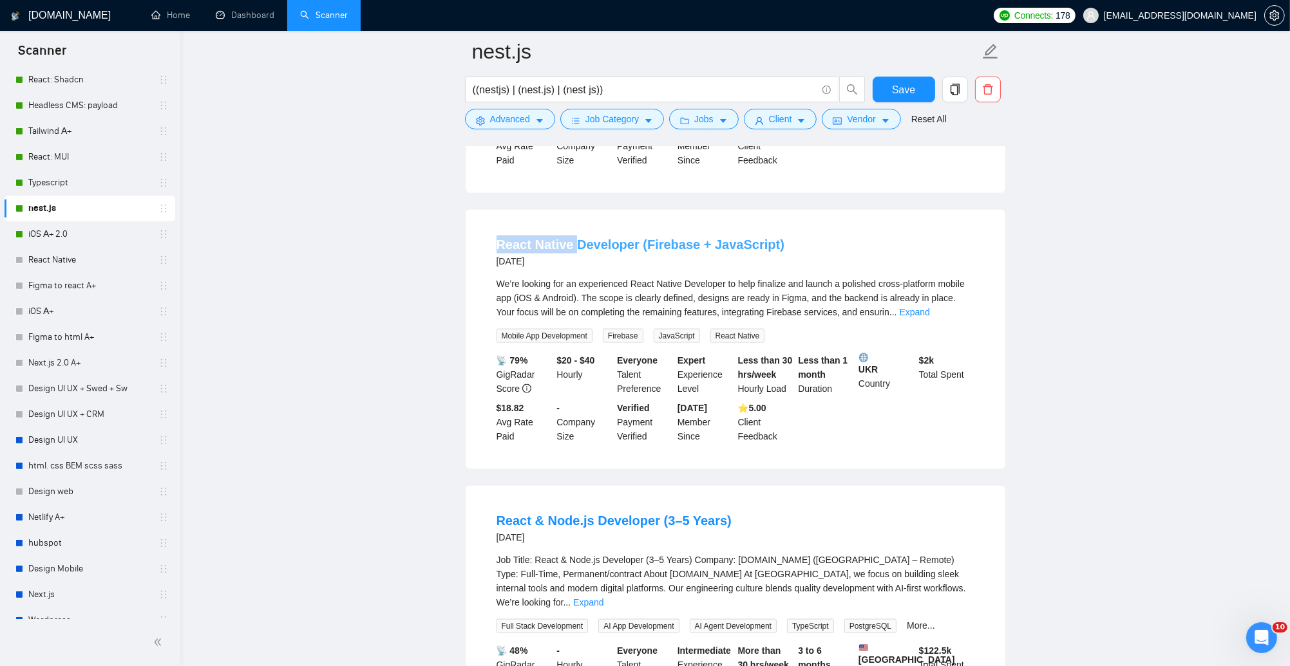
drag, startPoint x: 485, startPoint y: 227, endPoint x: 570, endPoint y: 229, distance: 85.7
click at [571, 229] on li "React Native Developer (Firebase + JavaScript) 14 days ago We’re looking for an…" at bounding box center [735, 339] width 509 height 229
copy link "React Native"
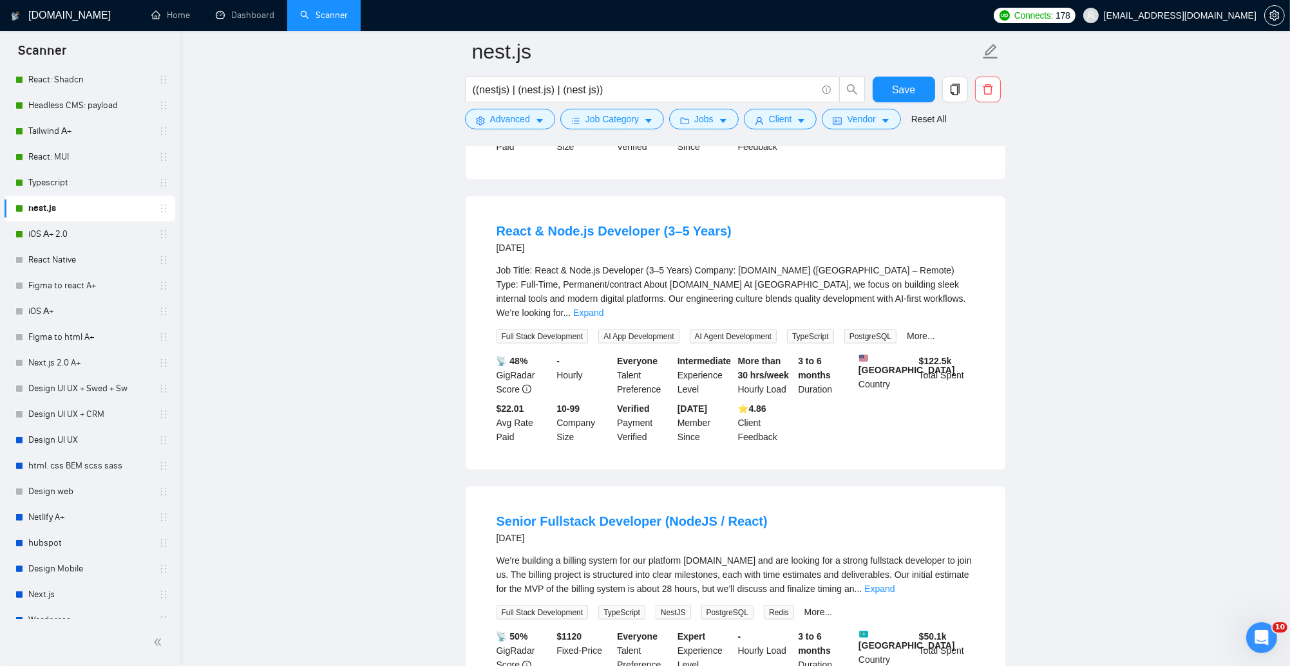
scroll to position [2406, 0]
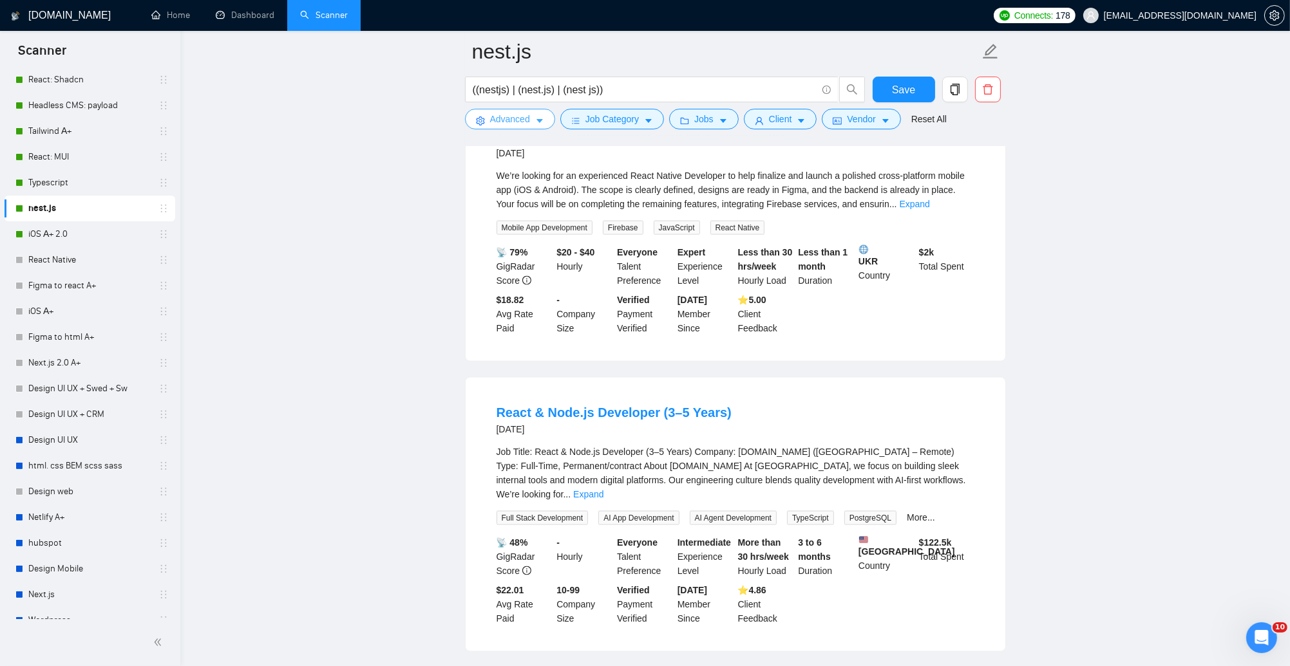
click at [543, 120] on icon "caret-down" at bounding box center [539, 122] width 6 height 4
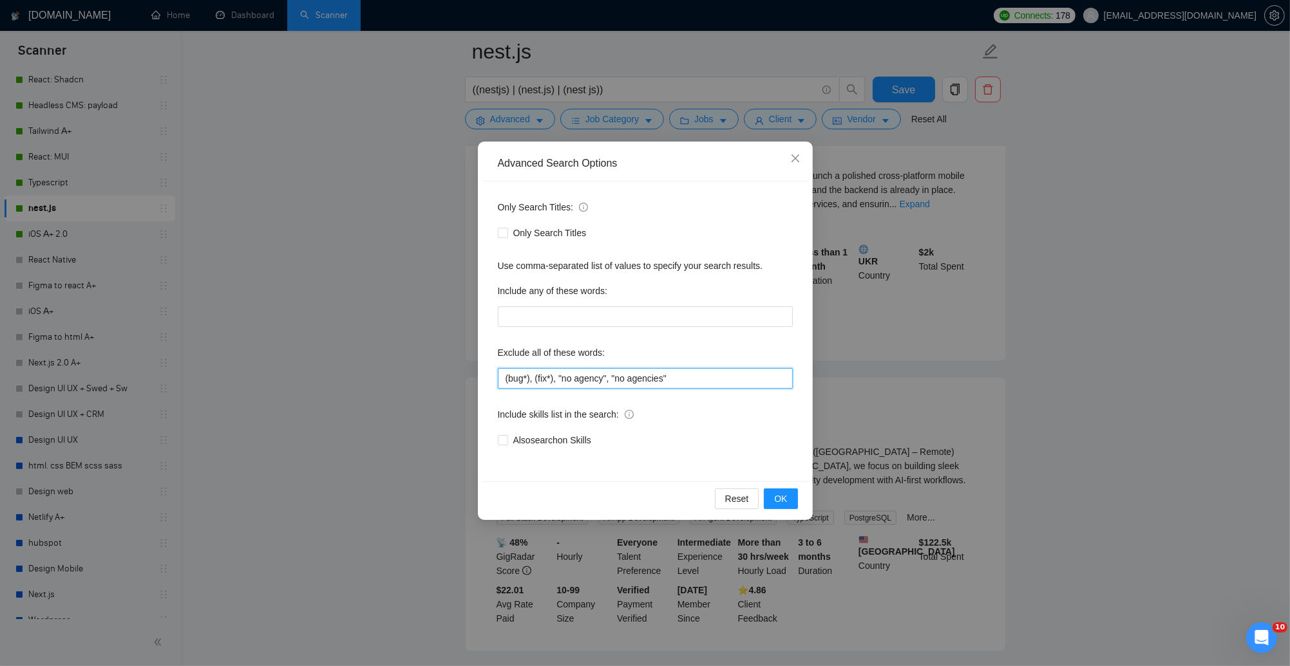
click at [707, 376] on input "(bug*), (fix*), "no agency", "no agencies"" at bounding box center [645, 378] width 295 height 21
paste input "React Native"
type input "(bug*), (fix*), "no agency", "no agencies", "React Native""
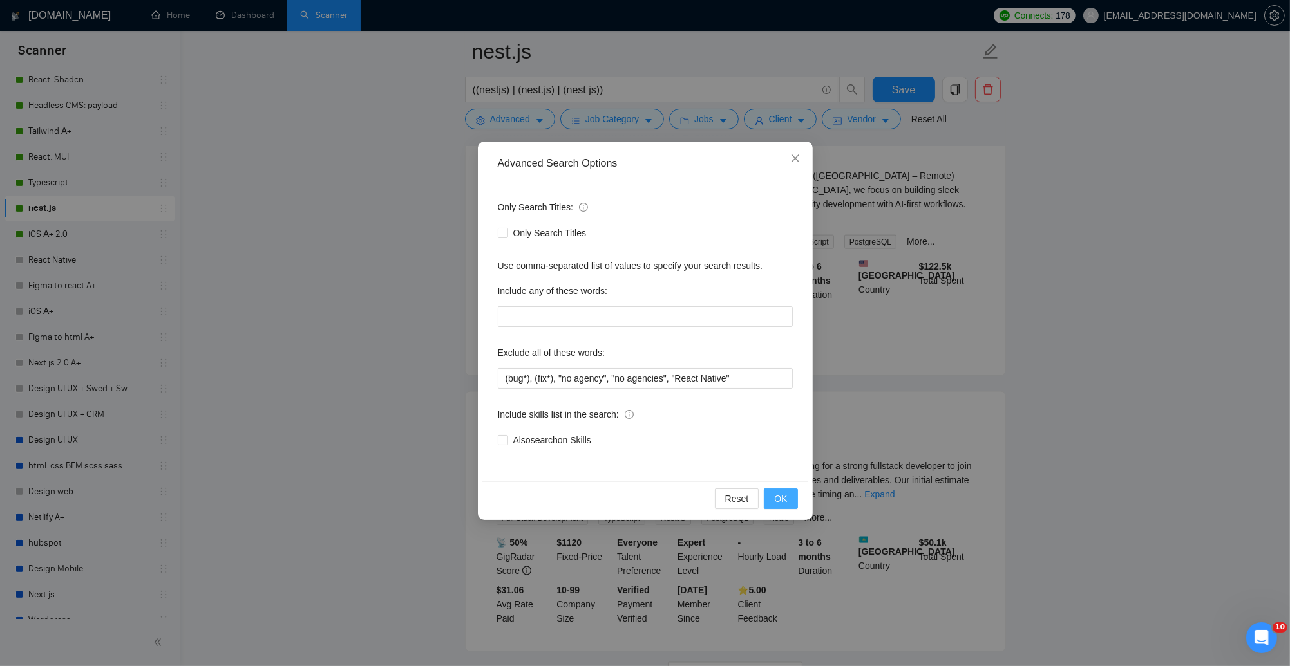
click at [777, 498] on span "OK" at bounding box center [780, 499] width 13 height 14
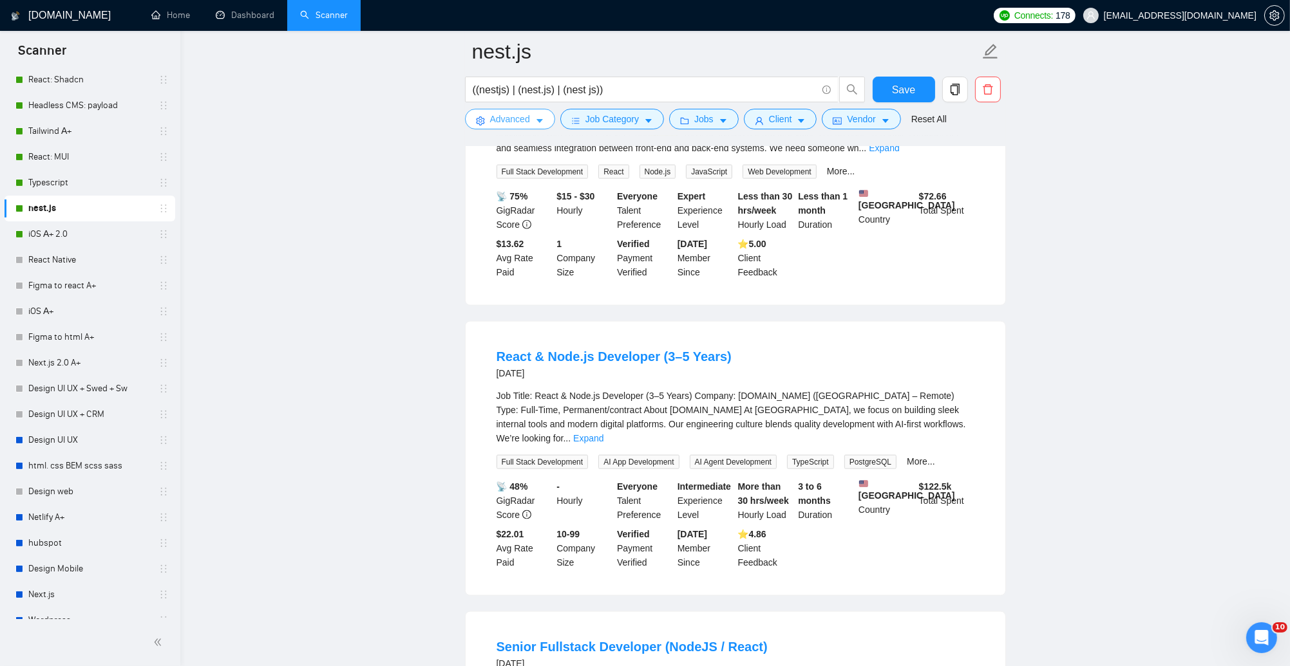
scroll to position [2192, 0]
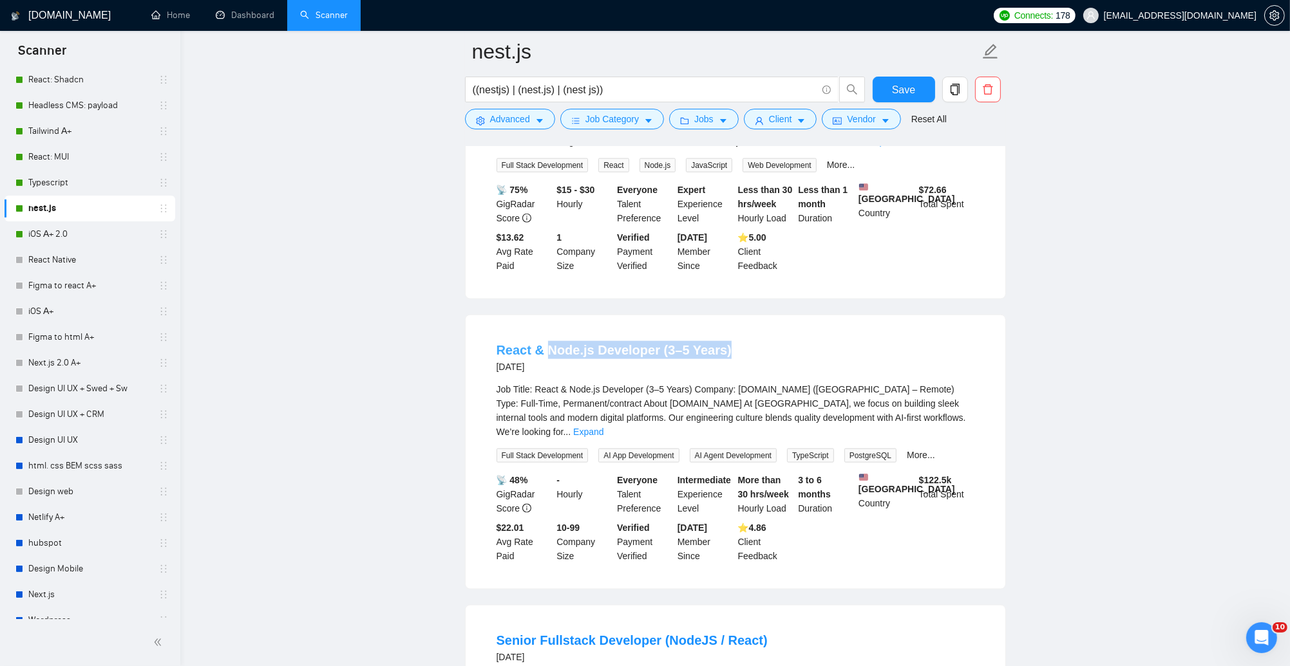
drag, startPoint x: 746, startPoint y: 341, endPoint x: 547, endPoint y: 332, distance: 199.2
click at [547, 341] on div "React & Node.js Developer (3–5 Years) 16 days ago" at bounding box center [735, 357] width 478 height 33
copy link "Node.js Developer (3–5 Years)"
click at [629, 84] on input "((nestjs) | (nest.js) | (nest js))" at bounding box center [645, 90] width 344 height 16
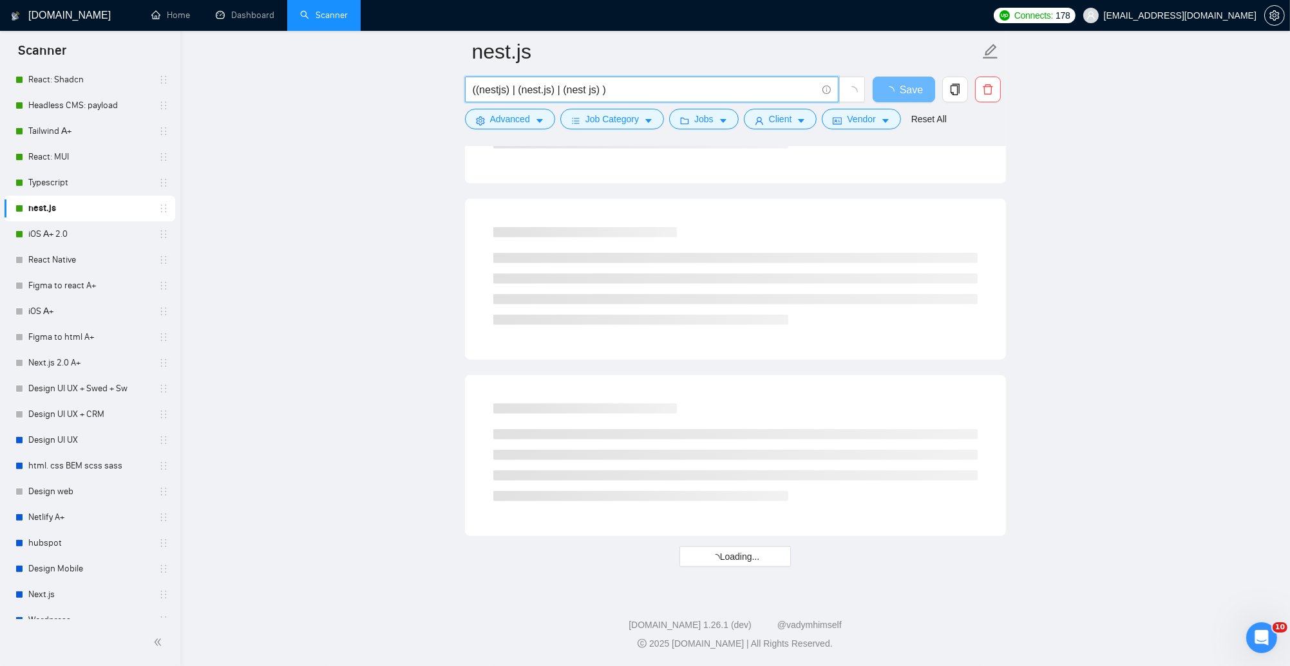
scroll to position [1481, 0]
paste input "n"
paste input "| (nodeJS)"
type input "((nestJS) | (nest.js) | (nest js) | (nodeJS) | (node.js) | (node JS))"
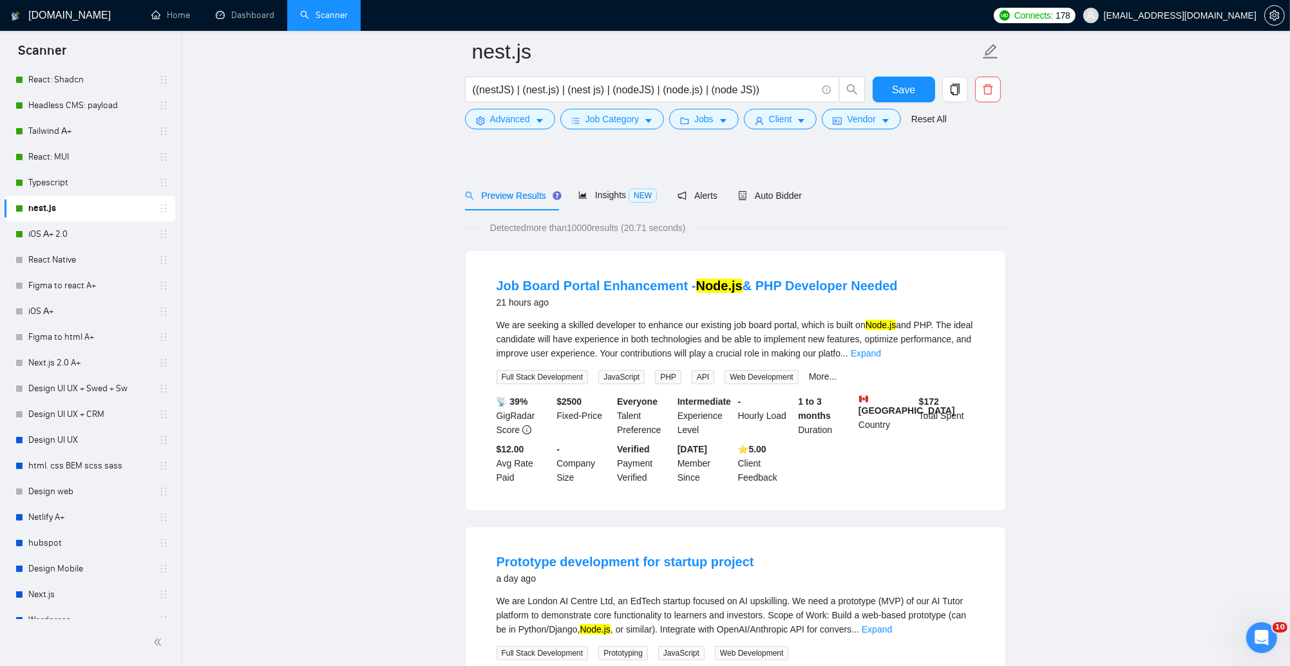
scroll to position [151, 0]
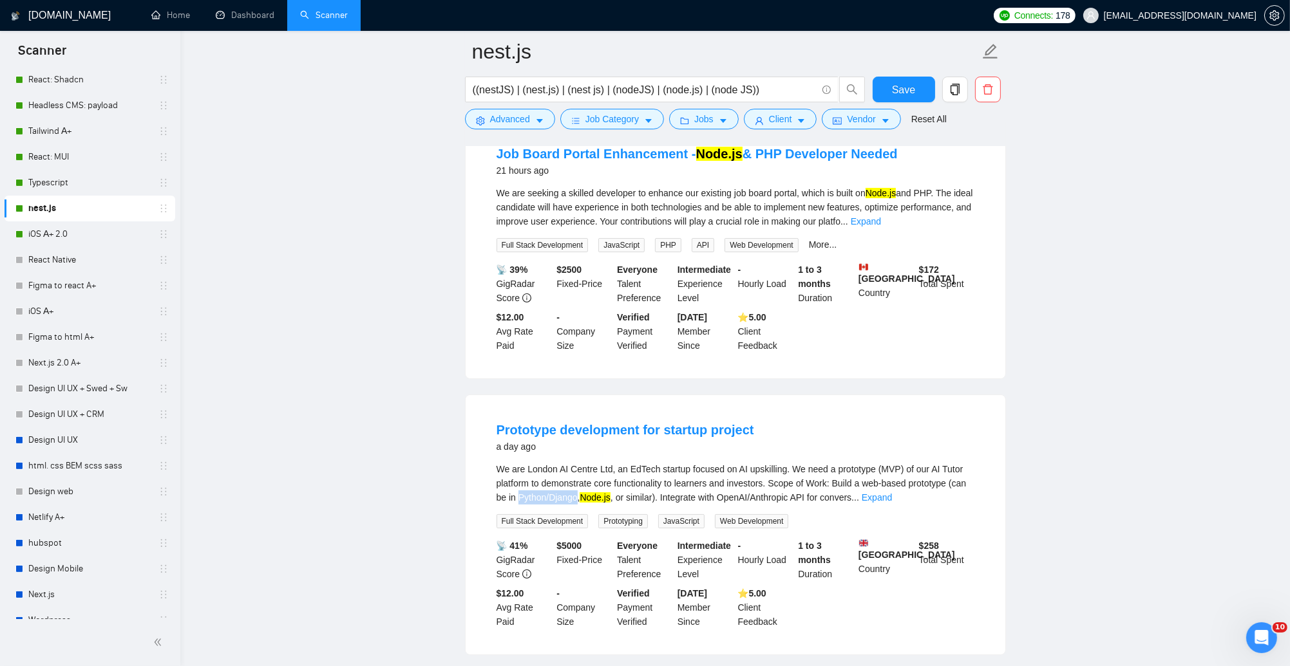
drag, startPoint x: 643, startPoint y: 499, endPoint x: 583, endPoint y: 496, distance: 59.3
click at [583, 496] on div "We are London AI Centre Ltd, an EdTech startup focused on AI upskilling. We nee…" at bounding box center [735, 483] width 478 height 42
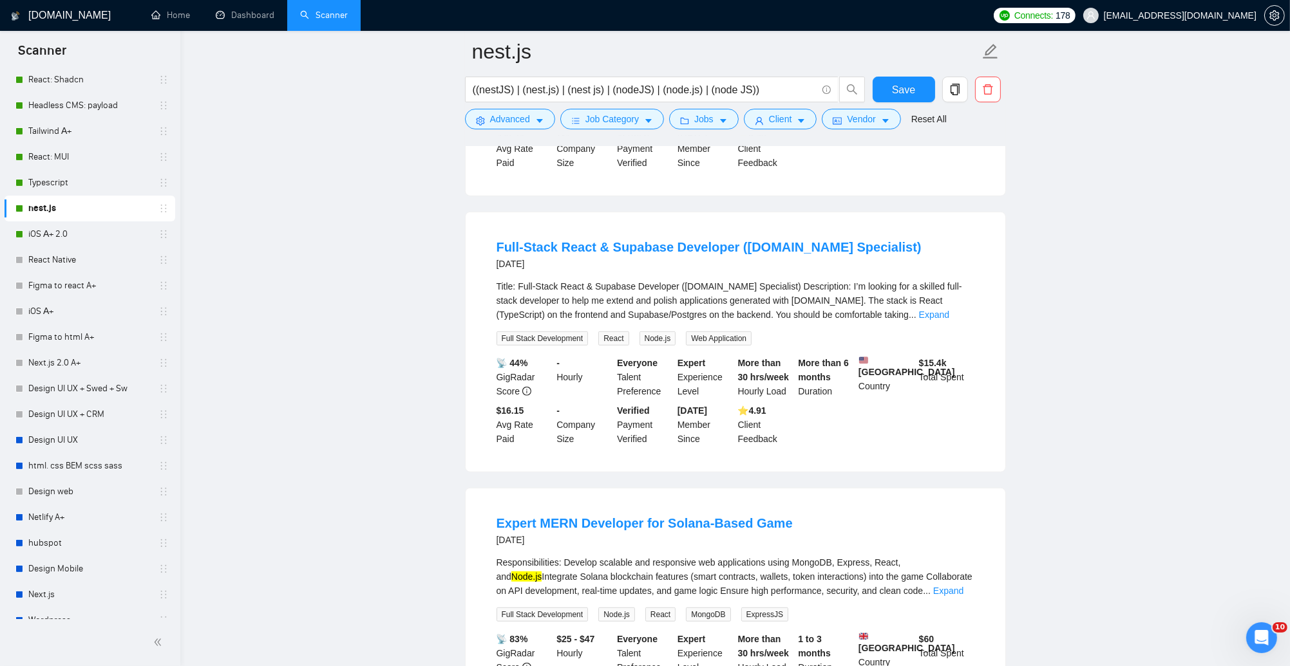
scroll to position [1183, 0]
drag, startPoint x: 804, startPoint y: 527, endPoint x: 543, endPoint y: 523, distance: 260.2
click at [543, 525] on div "Expert MERN Developer for Solana-Based Game 2 days ago" at bounding box center [735, 529] width 478 height 33
copy link "MERN Developer for Solana-Based Game"
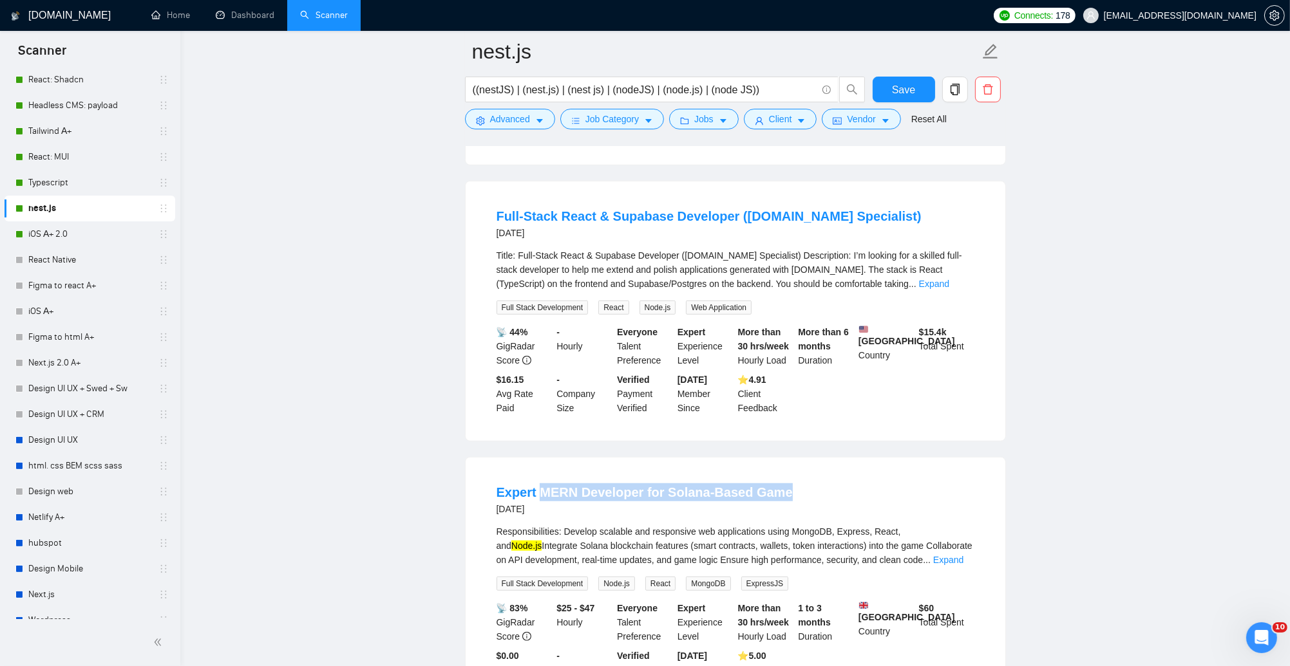
scroll to position [1213, 0]
click at [816, 496] on div "Expert MERN Developer for Solana-Based Game 2 days ago" at bounding box center [735, 499] width 478 height 33
drag, startPoint x: 796, startPoint y: 503, endPoint x: 746, endPoint y: 500, distance: 50.3
click at [746, 500] on div "Expert MERN Developer for Solana-Based Game 2 days ago" at bounding box center [735, 499] width 478 height 33
copy link "Game"
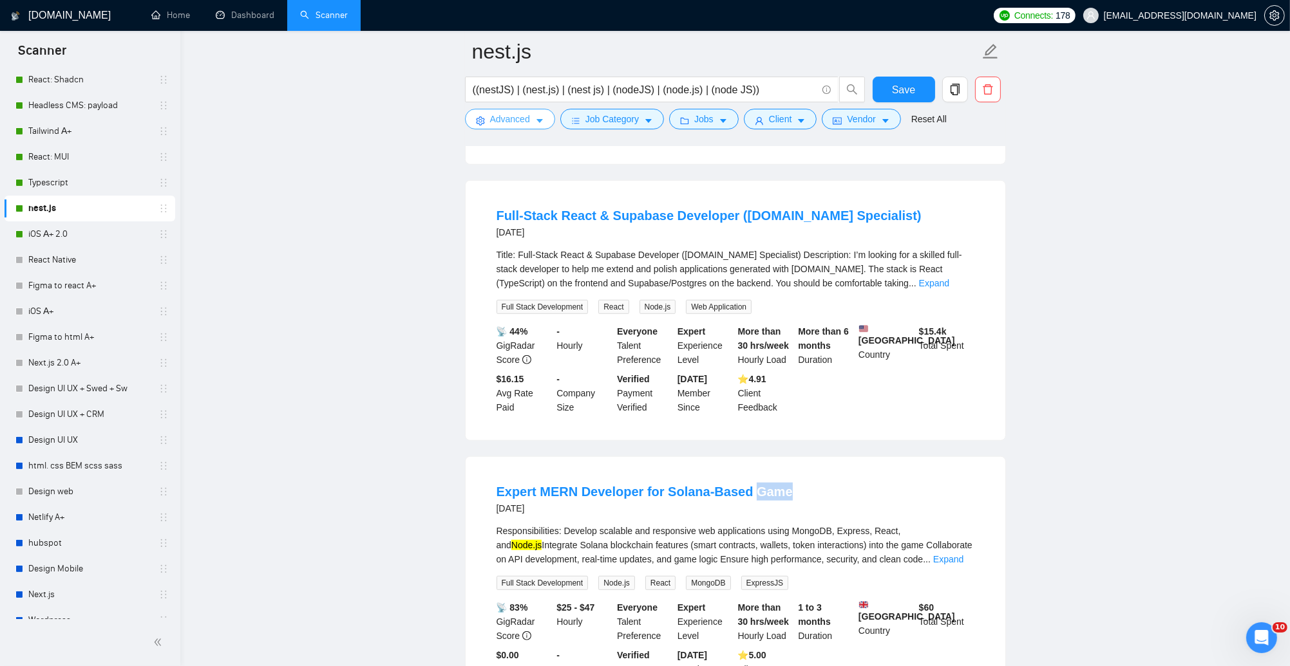
click at [510, 120] on span "Advanced" at bounding box center [510, 119] width 40 height 14
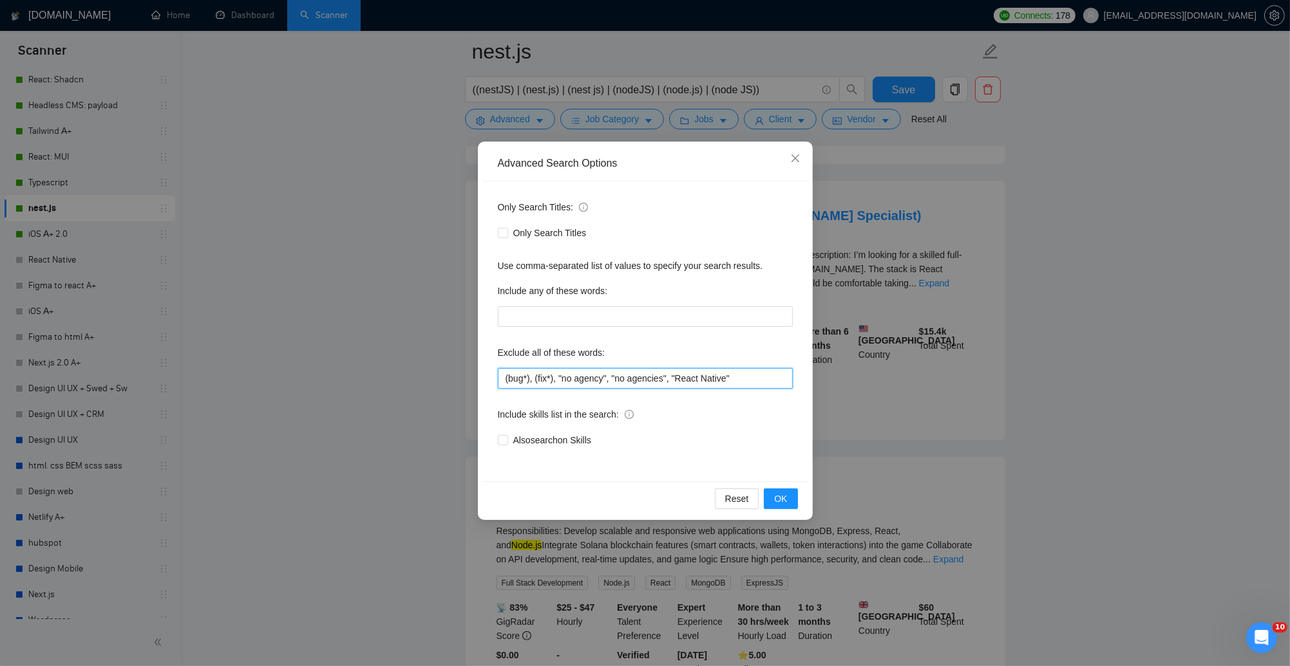
click at [761, 381] on input "(bug*), (fix*), "no agency", "no agencies", "React Native"" at bounding box center [645, 378] width 295 height 21
paste input "Game"
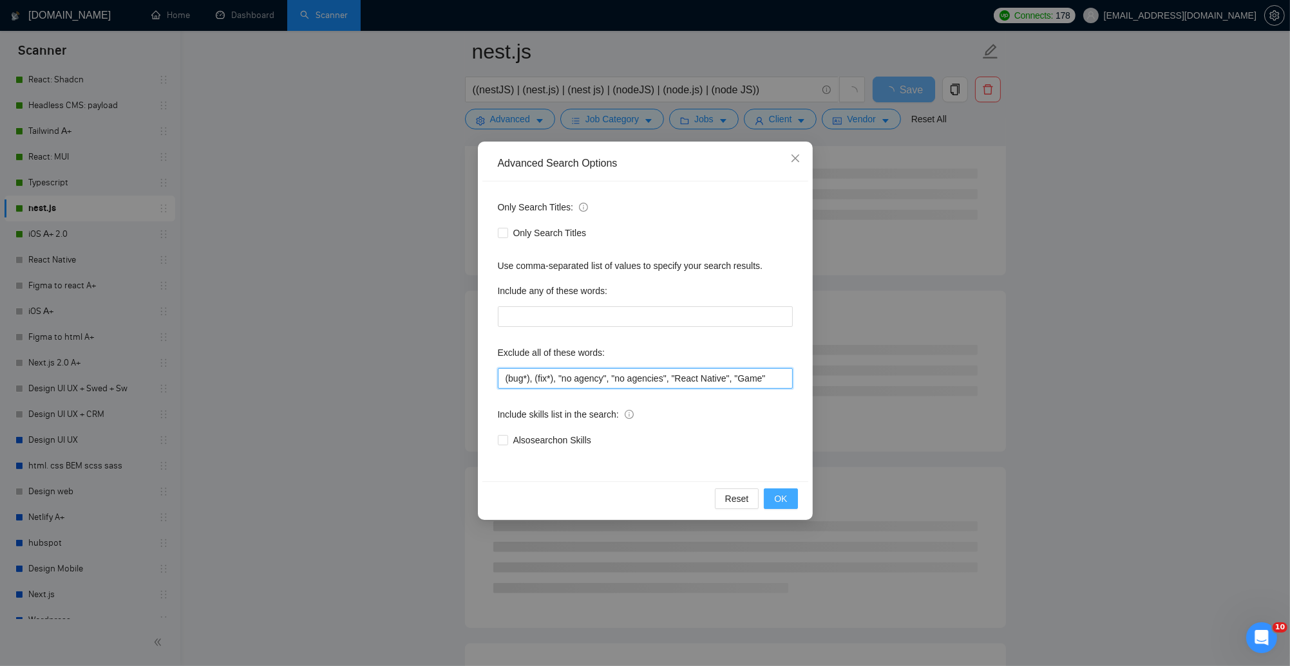
type input "(bug*), (fix*), "no agency", "no agencies", "React Native", "Game""
click at [776, 505] on button "OK" at bounding box center [780, 499] width 33 height 21
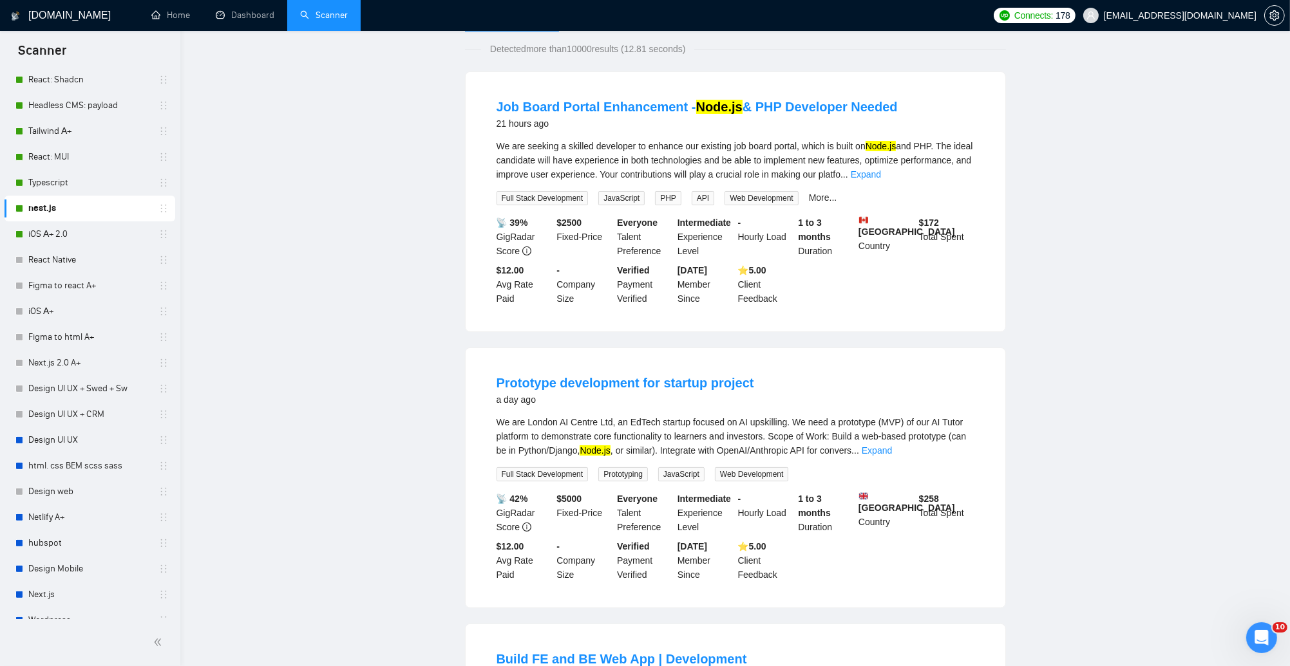
scroll to position [0, 0]
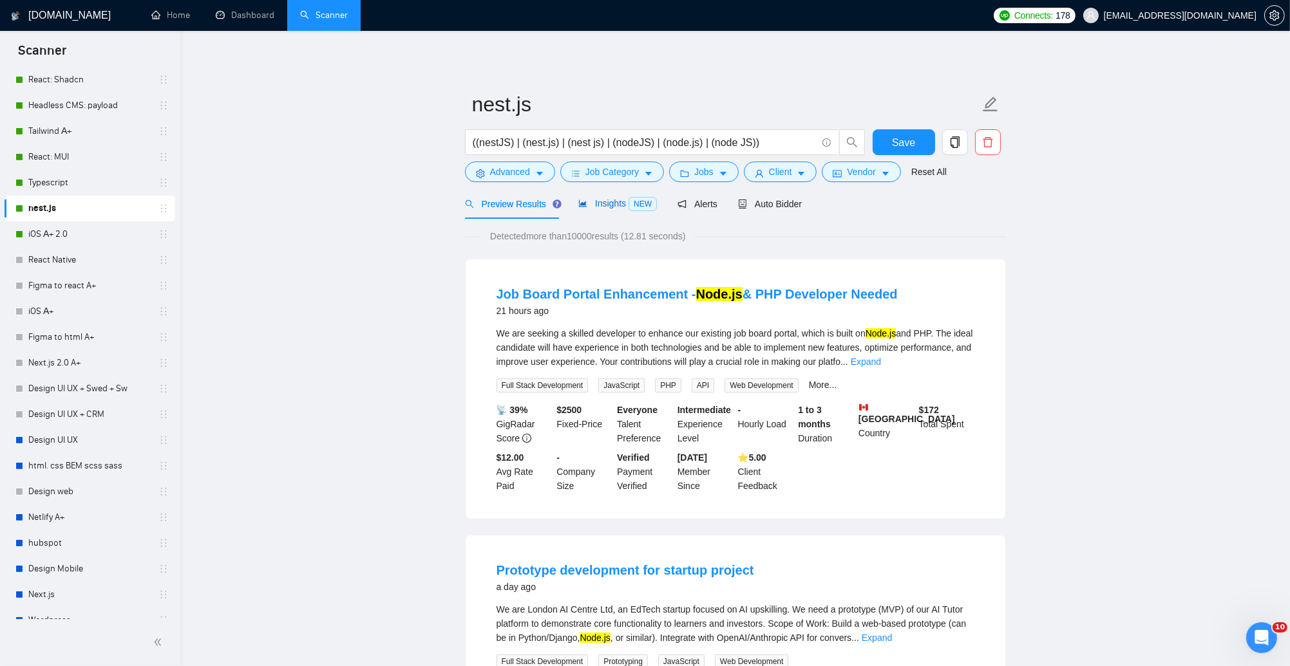
click at [612, 203] on span "Insights NEW" at bounding box center [617, 203] width 79 height 10
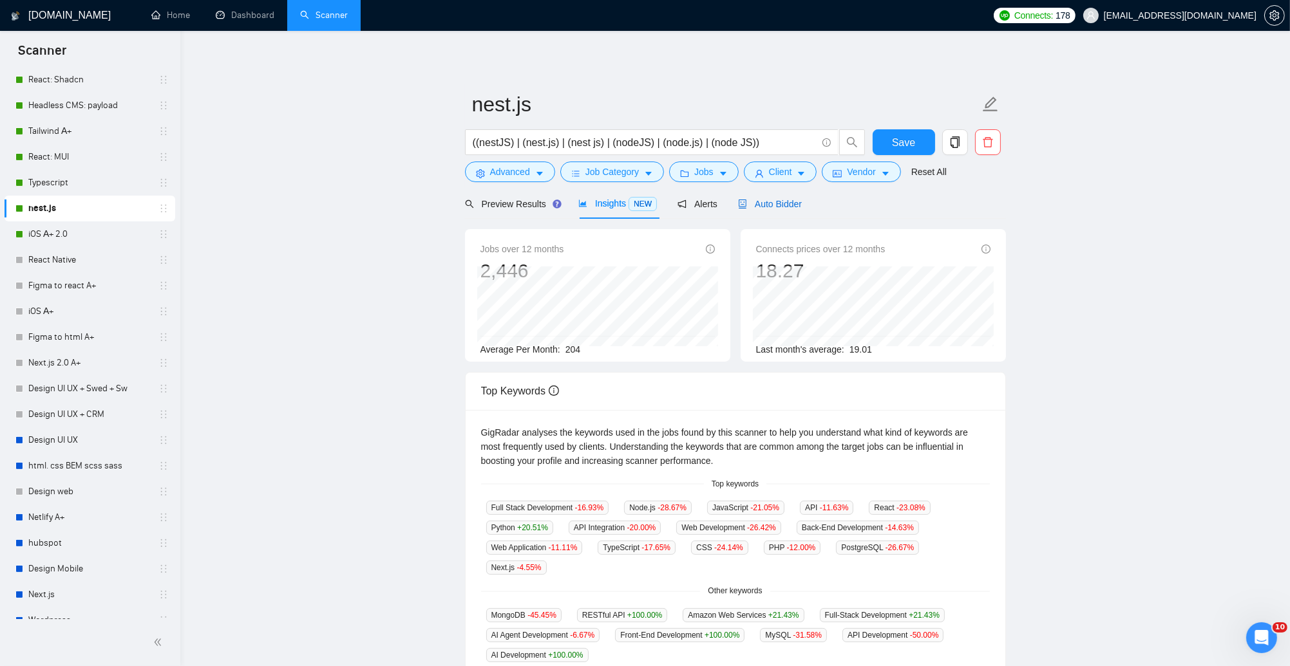
click at [777, 200] on span "Auto Bidder" at bounding box center [770, 204] width 64 height 10
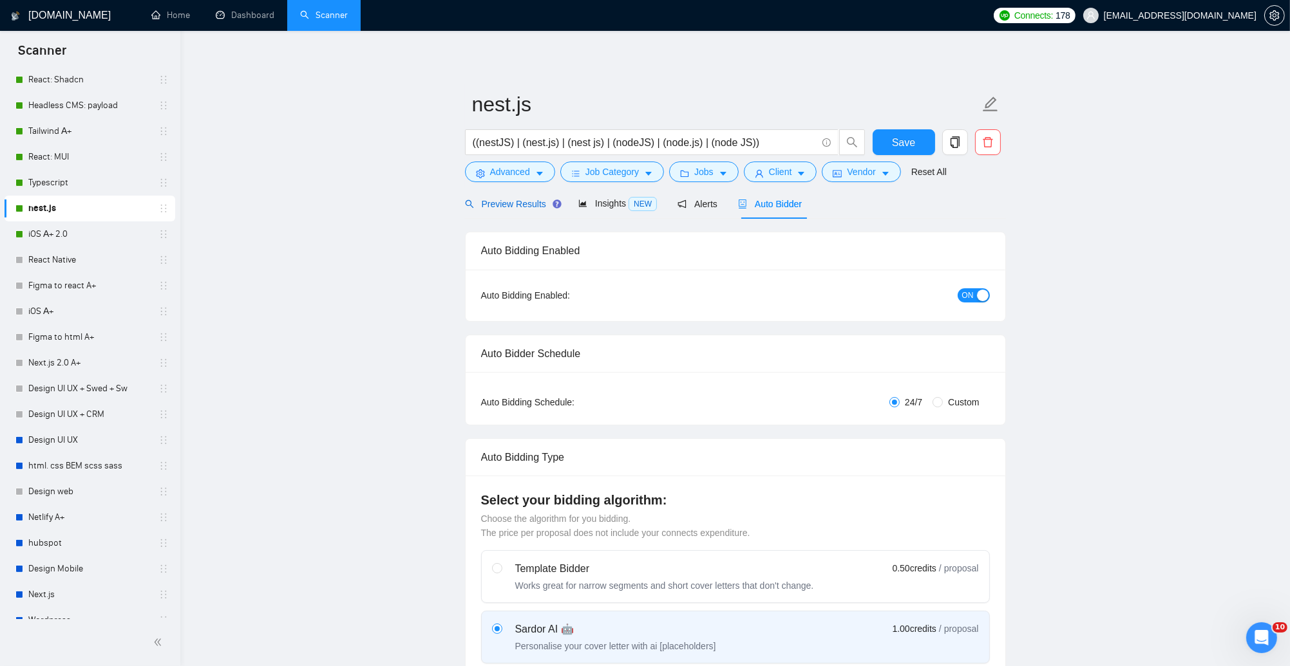
click at [536, 202] on span "Preview Results" at bounding box center [511, 204] width 93 height 10
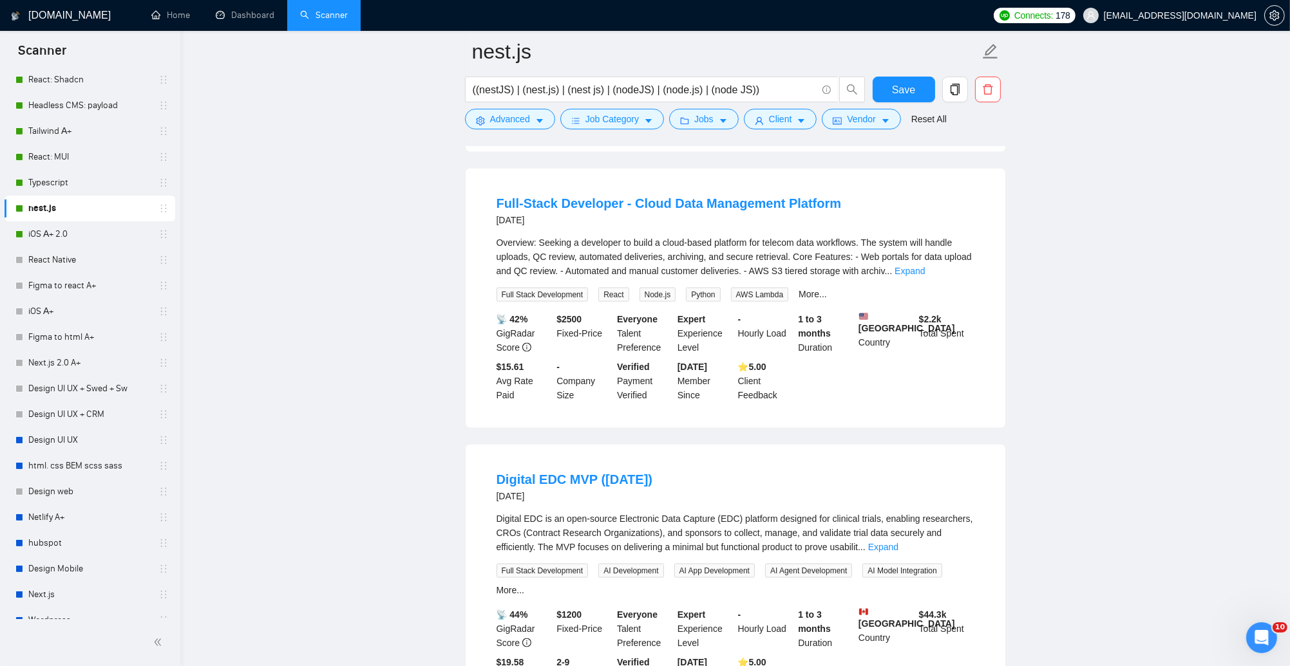
scroll to position [2451, 0]
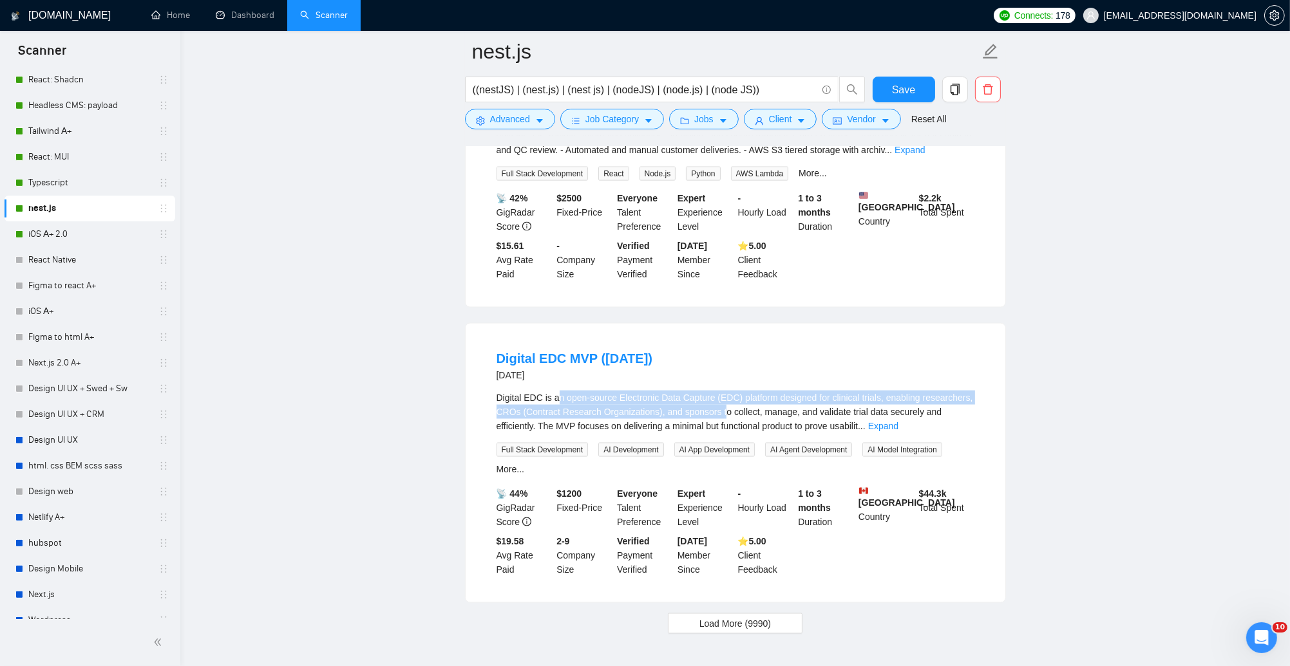
drag, startPoint x: 562, startPoint y: 429, endPoint x: 784, endPoint y: 446, distance: 222.7
click at [787, 433] on div "Digital EDC is an open-source Electronic Data Capture (EDC) platform designed f…" at bounding box center [735, 412] width 478 height 42
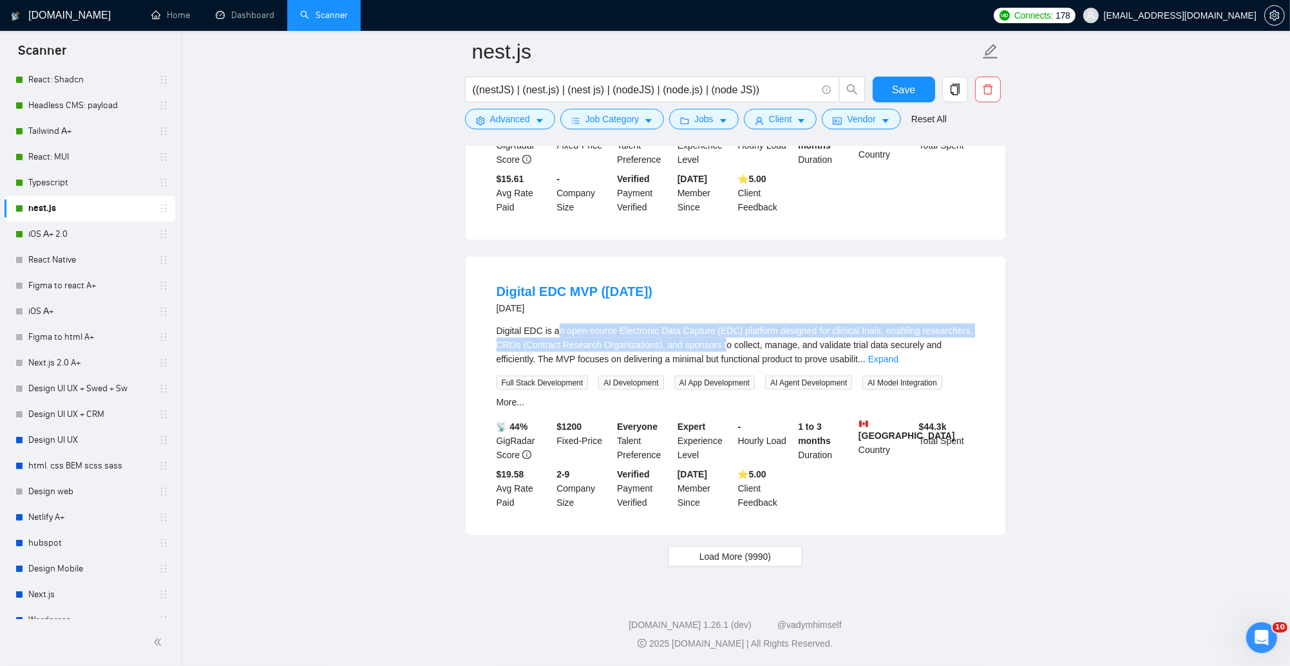
scroll to position [2550, 0]
click at [744, 560] on span "Load More (9990)" at bounding box center [734, 557] width 71 height 14
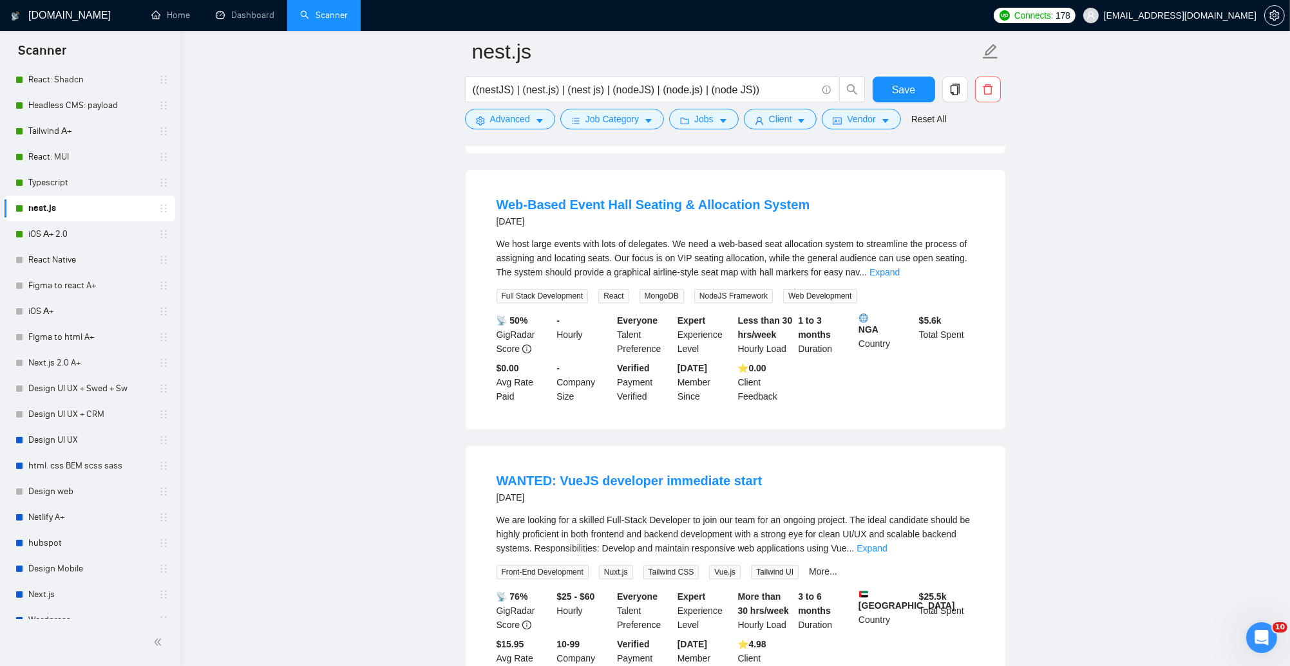
scroll to position [4026, 0]
drag, startPoint x: 683, startPoint y: 527, endPoint x: 565, endPoint y: 526, distance: 117.2
click at [565, 503] on div "WANTED: VueJS developer immediate start 3 days ago" at bounding box center [735, 485] width 478 height 33
copy link "VueJS developer immediate start"
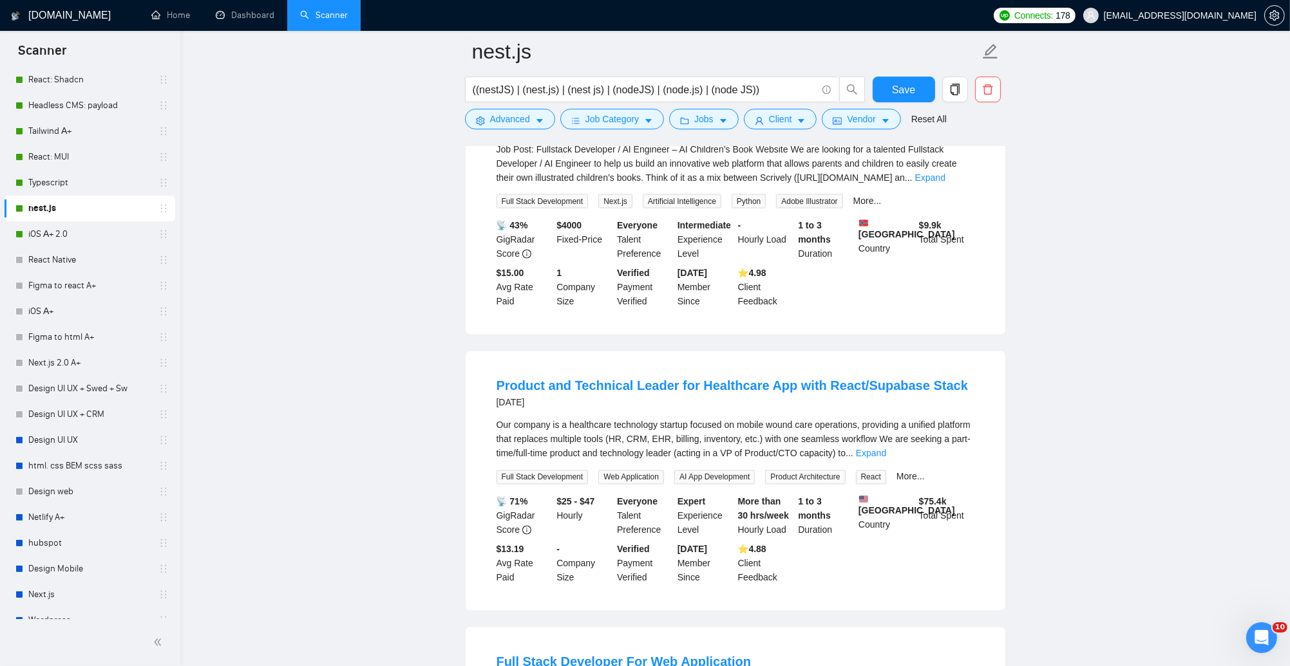
scroll to position [3000, 0]
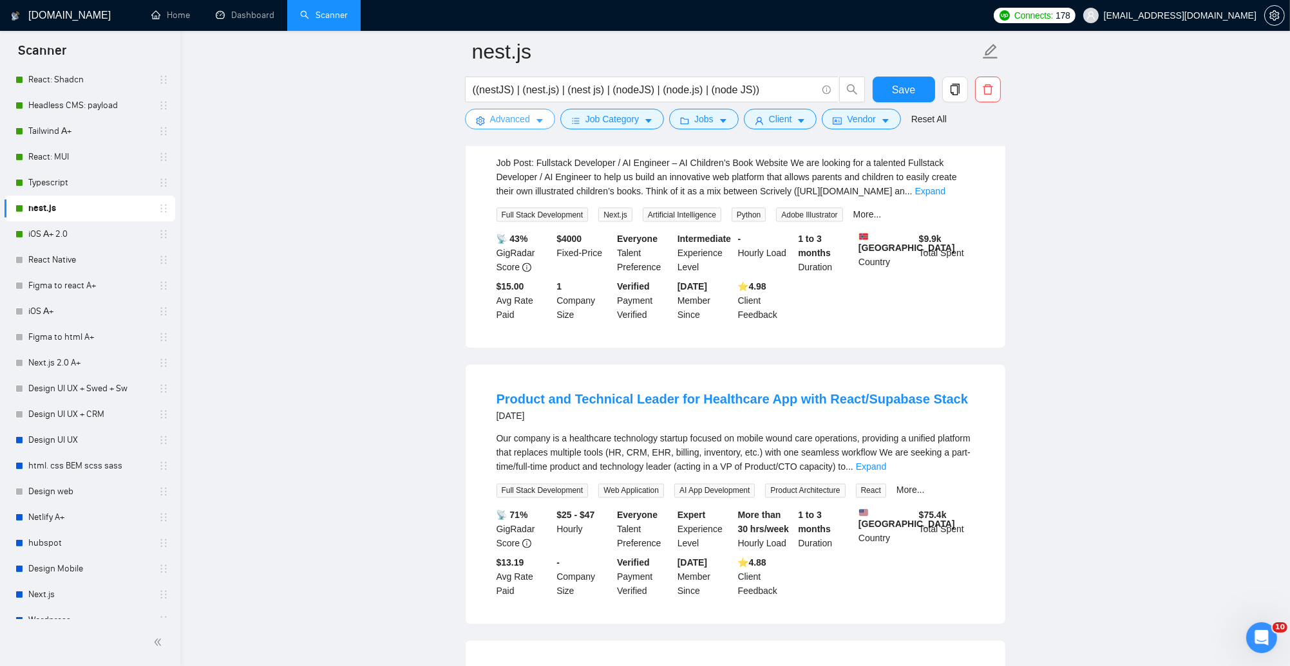
click at [526, 117] on span "Advanced" at bounding box center [510, 119] width 40 height 14
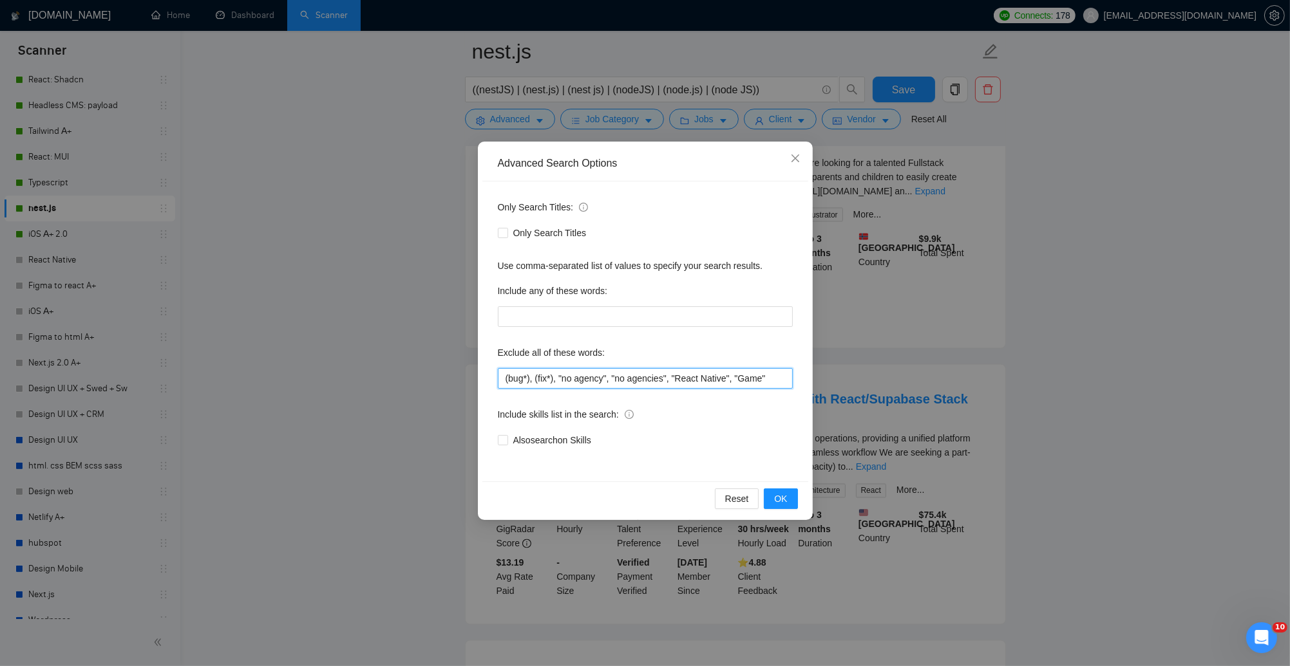
click at [661, 378] on input "(bug*), (fix*), "no agency", "no agencies", "React Native", "Game"" at bounding box center [645, 378] width 295 height 21
paste input "VueJS"
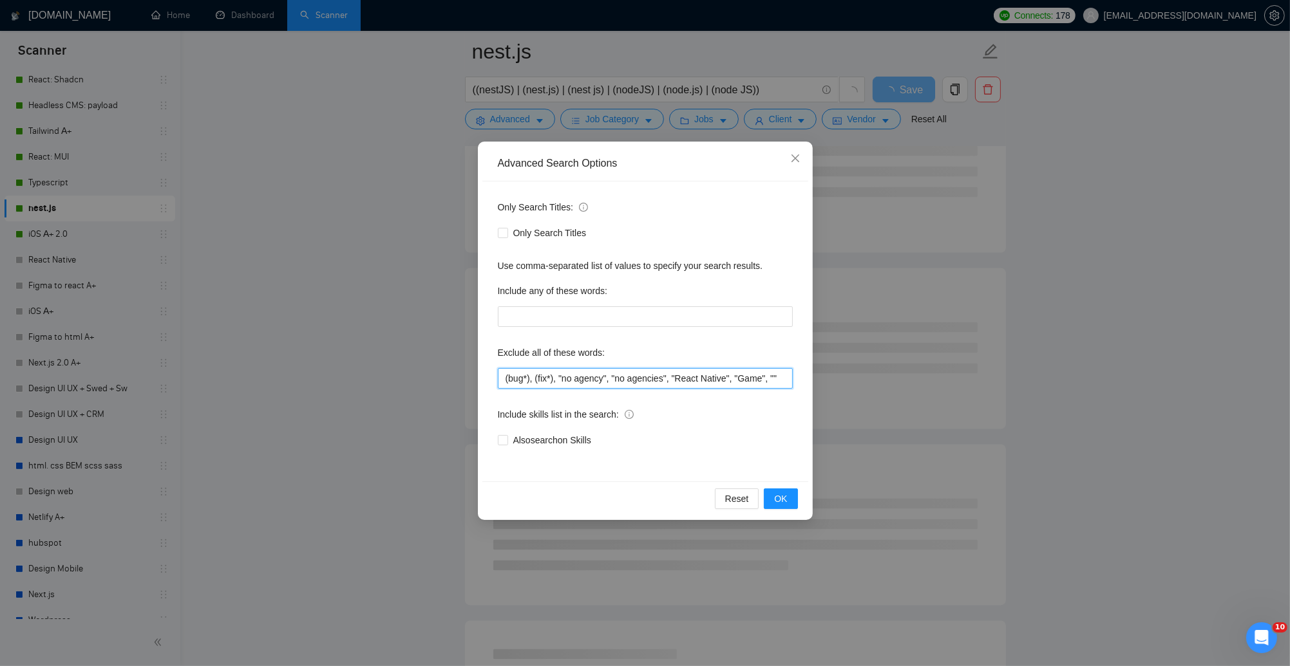
scroll to position [0, 6]
paste input "VueJS"
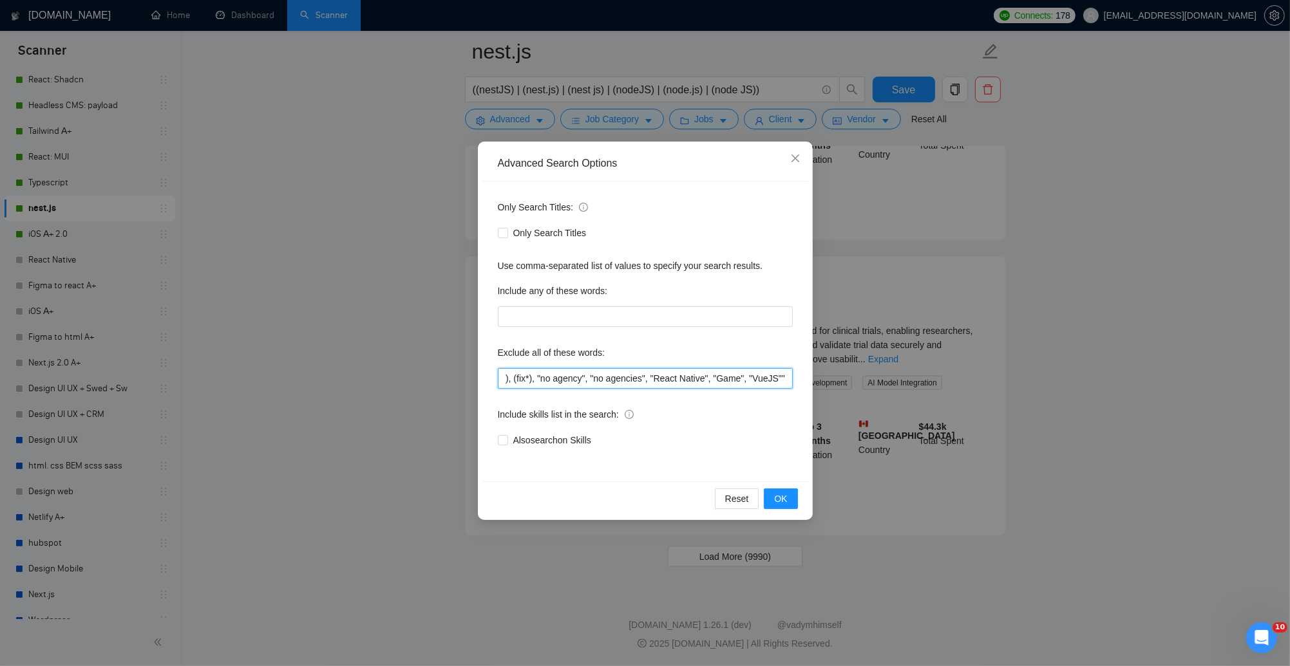
scroll to position [0, 33]
click at [790, 500] on button "OK" at bounding box center [780, 499] width 33 height 21
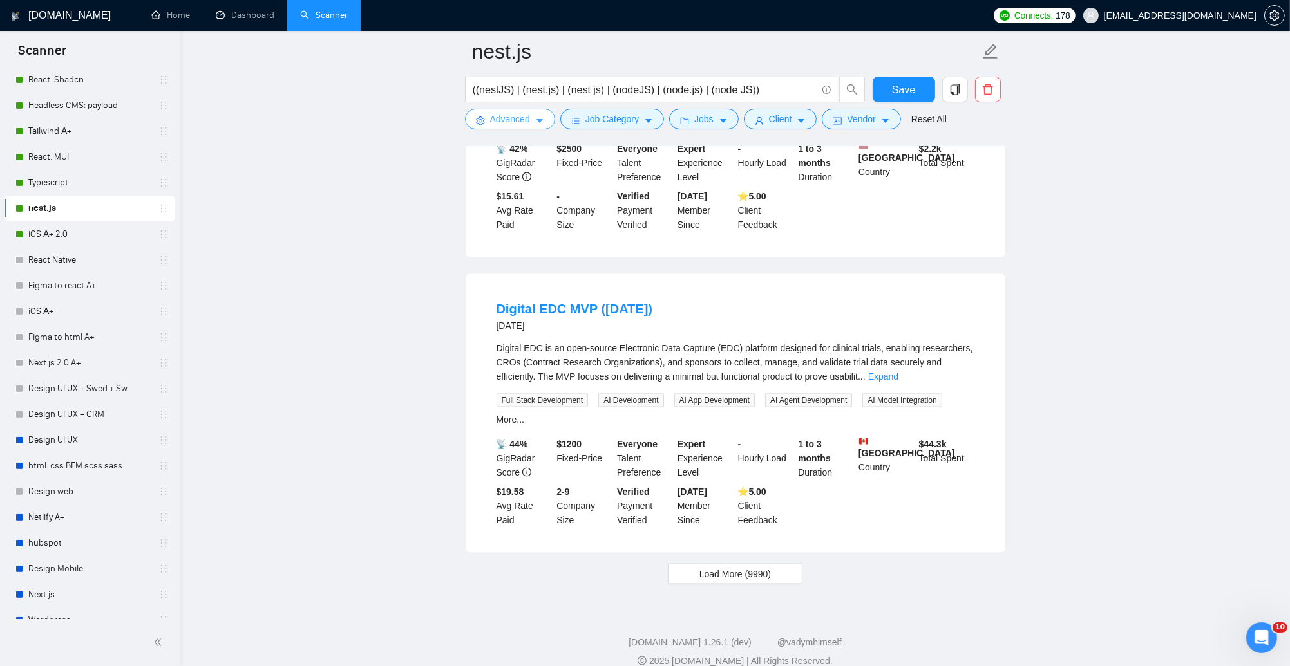
scroll to position [2550, 0]
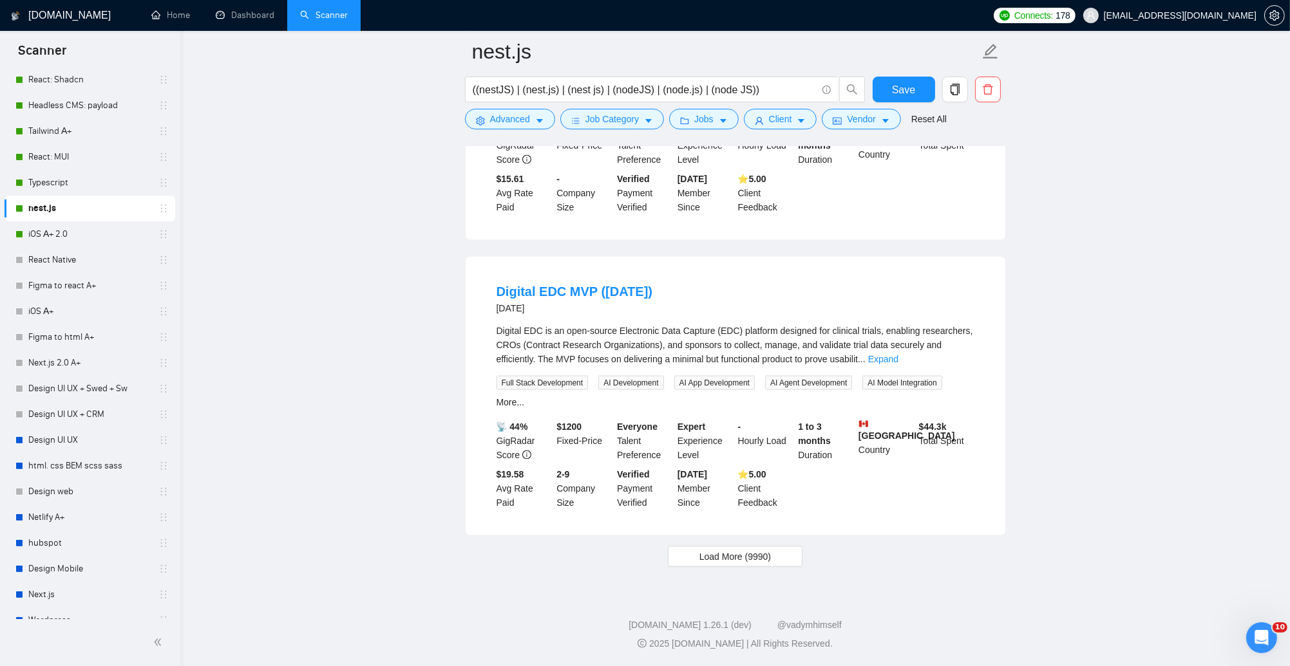
click at [751, 565] on button "Load More (9990)" at bounding box center [735, 557] width 135 height 21
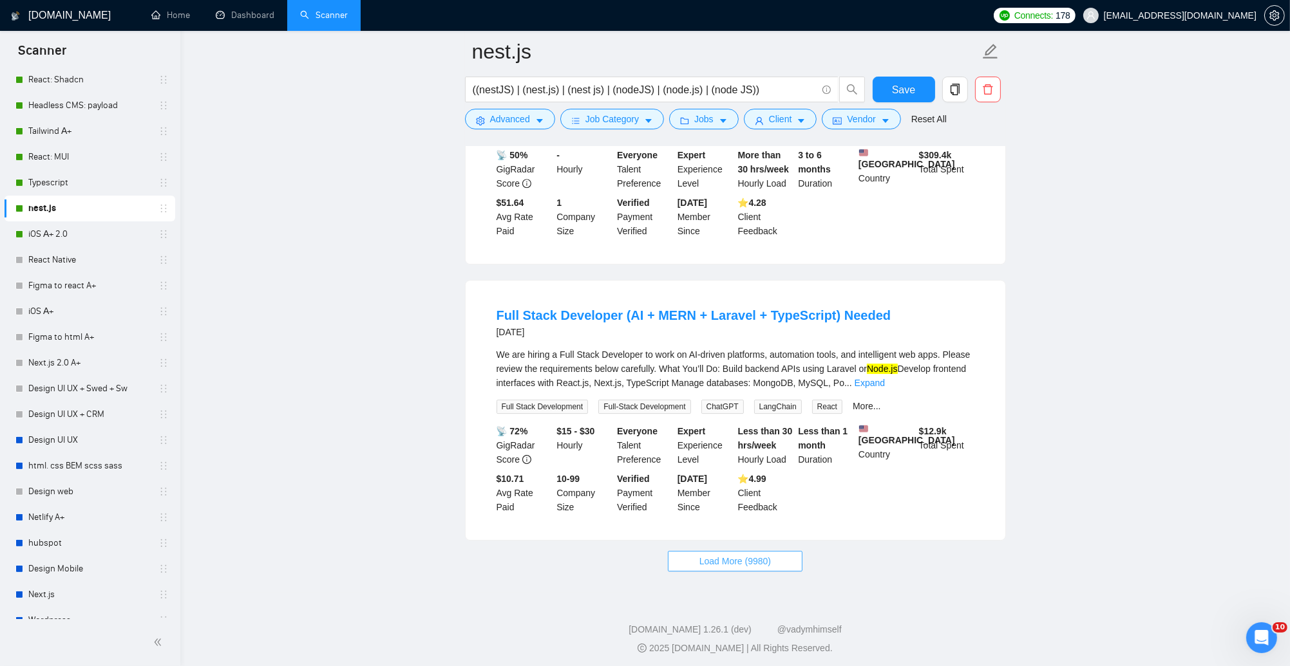
scroll to position [5302, 0]
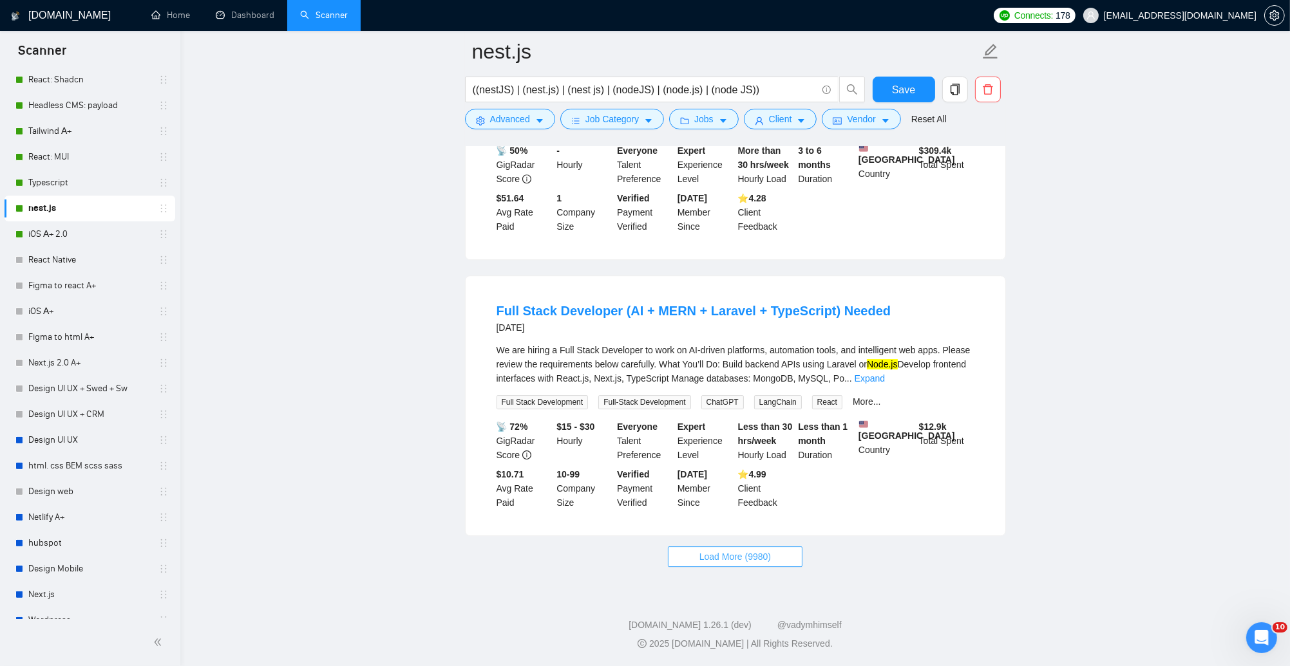
click at [735, 564] on span "Load More (9980)" at bounding box center [734, 557] width 71 height 14
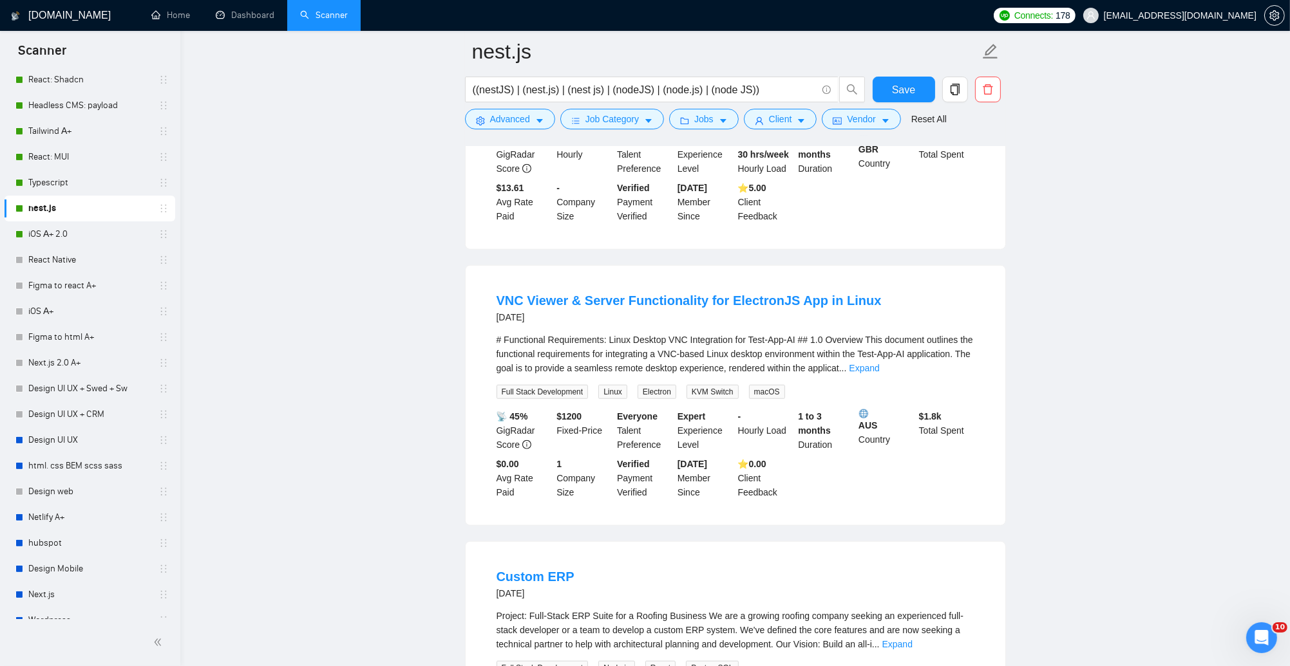
scroll to position [7805, 0]
click at [534, 122] on button "Advanced" at bounding box center [510, 119] width 90 height 21
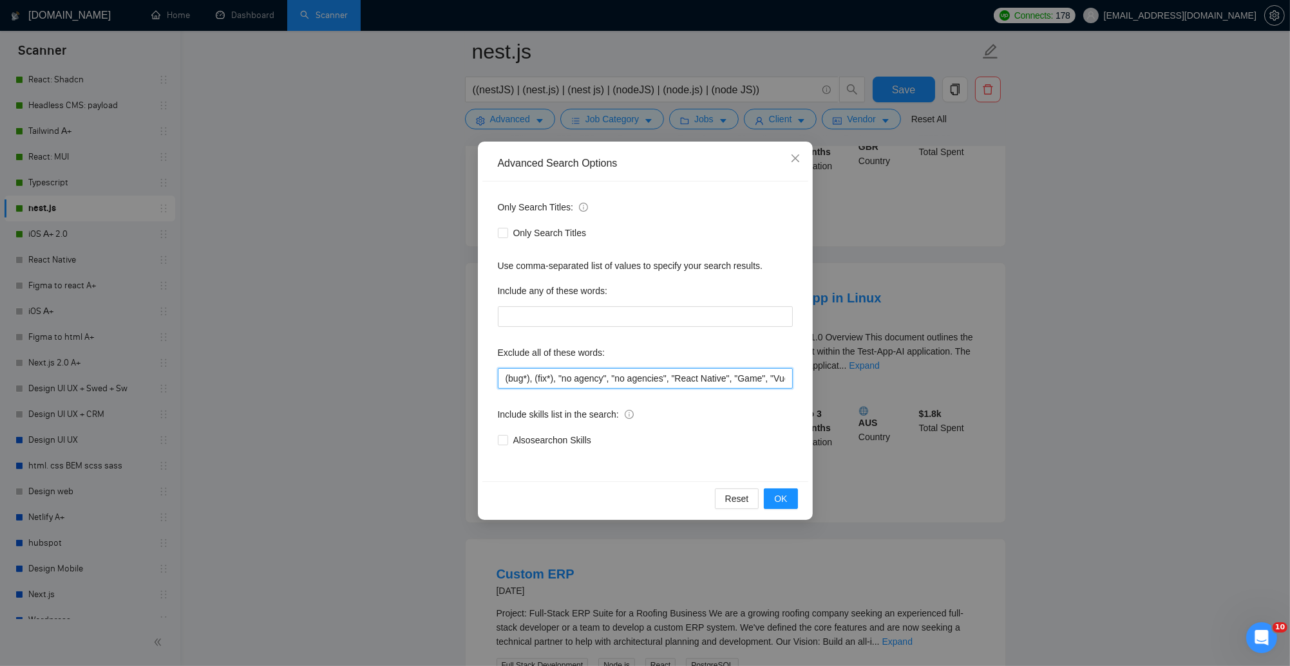
click at [671, 378] on input "(bug*), (fix*), "no agency", "no agencies", "React Native", "Game", "VueJS""" at bounding box center [645, 378] width 295 height 21
paste input "lovable"
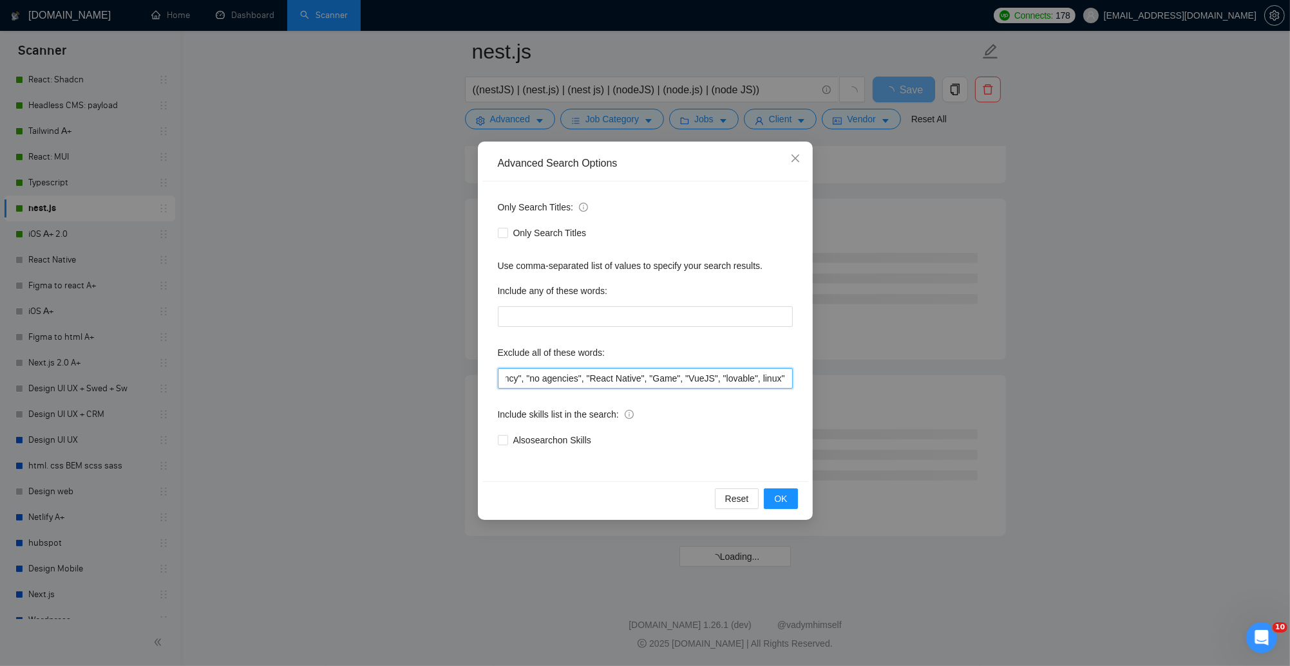
scroll to position [1481, 0]
paste input """
type input "(bug*), (fix*), "no agency", "no agencies", "React Native", "Game", "VueJS", "l…"
click at [782, 500] on span "OK" at bounding box center [780, 499] width 13 height 14
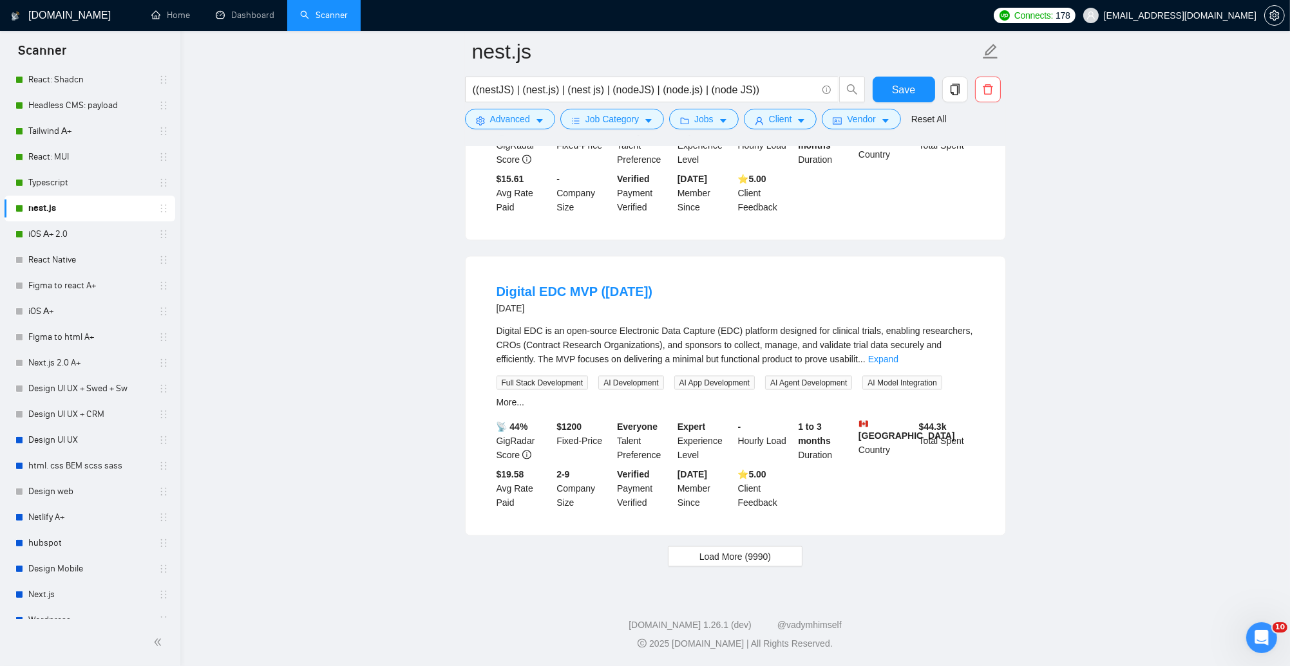
scroll to position [2550, 0]
click at [701, 561] on span "Load More (9990)" at bounding box center [734, 557] width 71 height 14
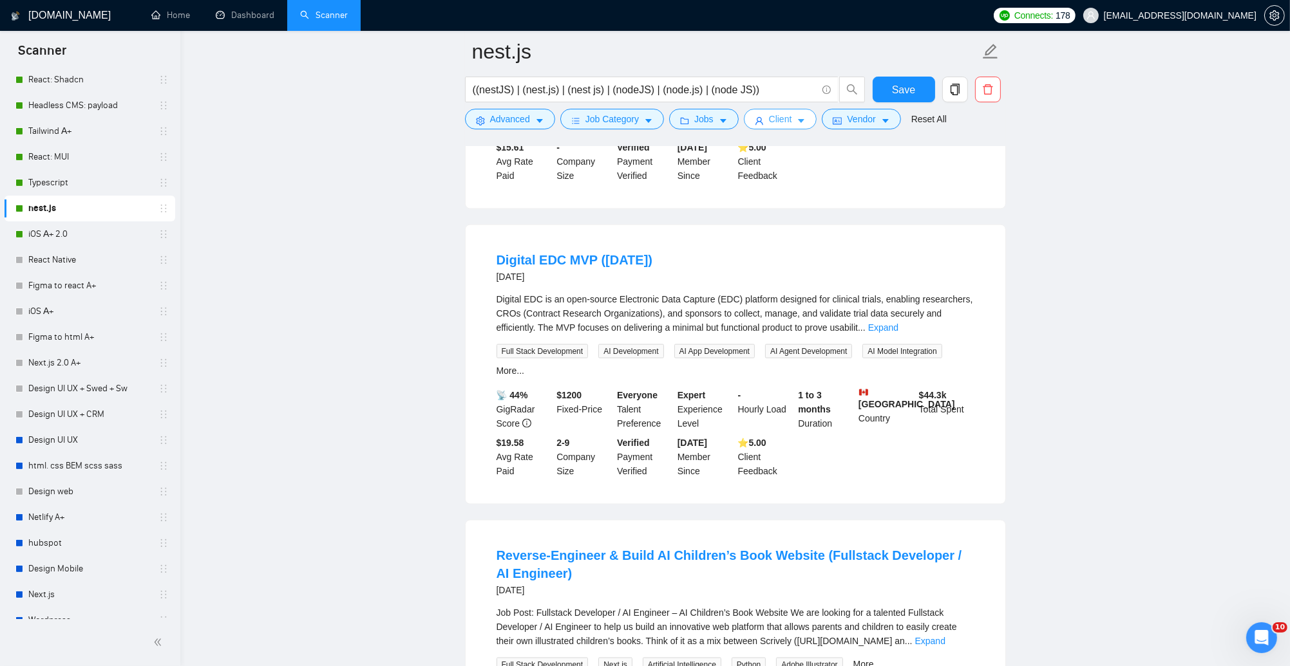
click at [780, 119] on span "Client" at bounding box center [780, 119] width 23 height 14
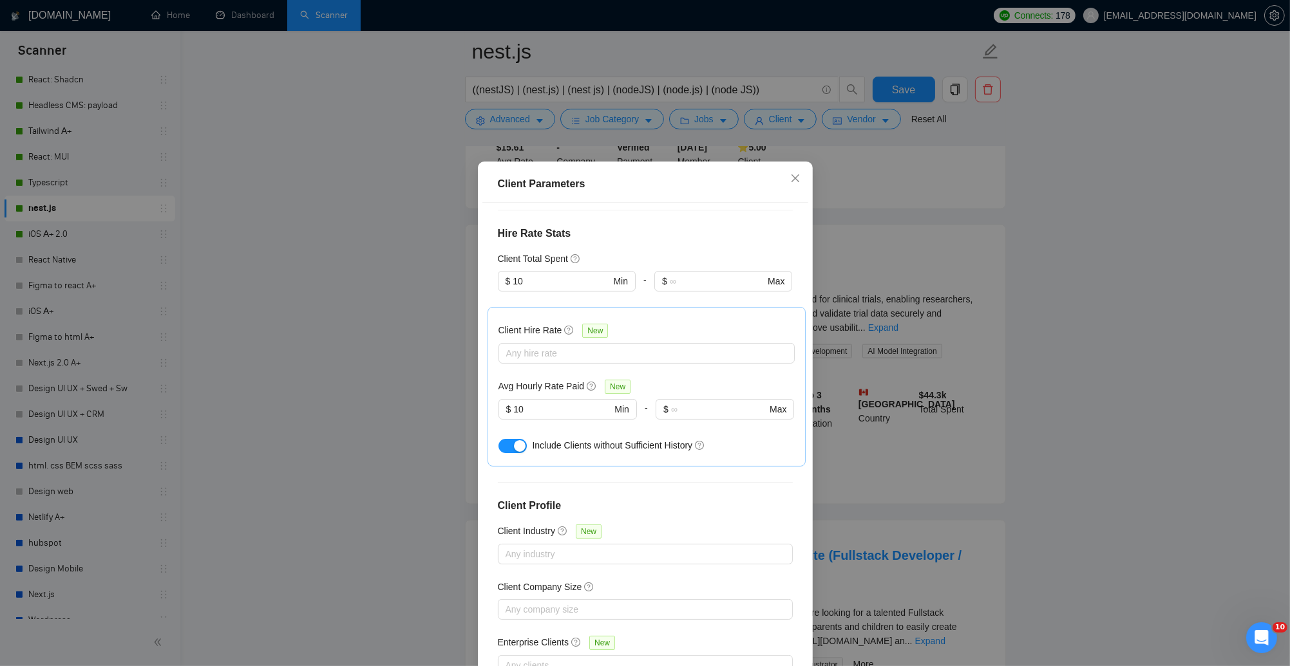
click at [726, 120] on div "Client Parameters Client Location Include Client Countries Select Exclude Clien…" at bounding box center [645, 333] width 1290 height 666
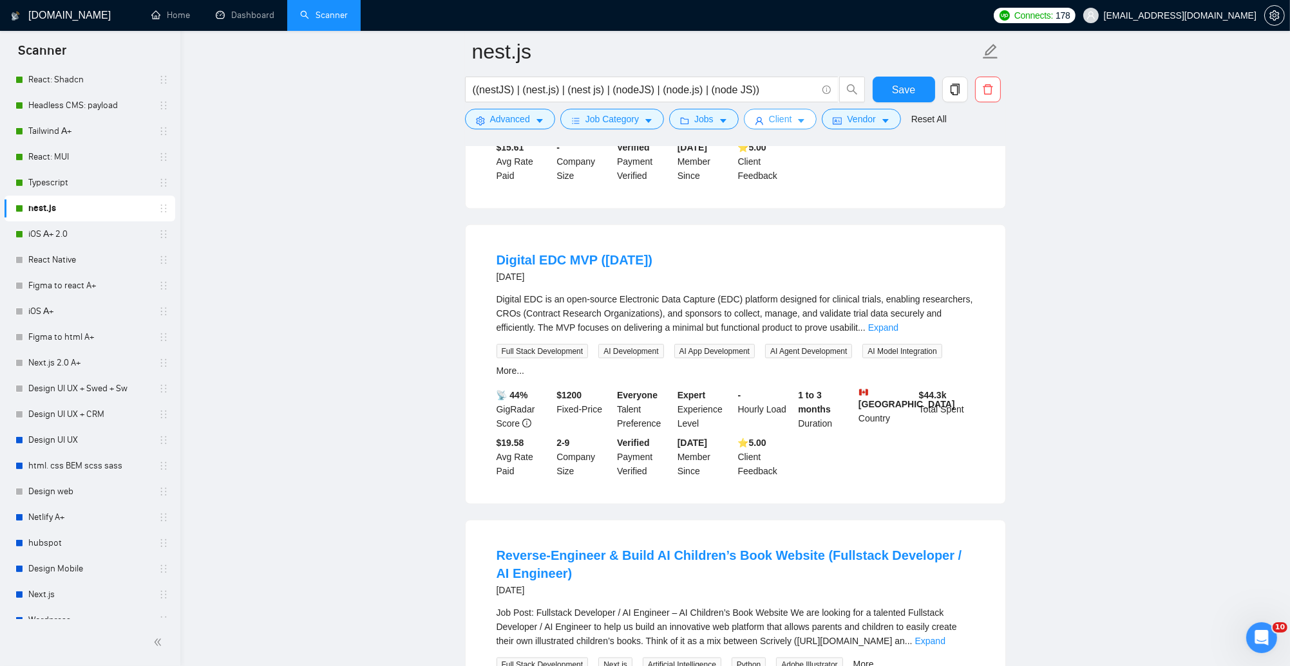
click at [725, 120] on icon "caret-down" at bounding box center [723, 122] width 6 height 4
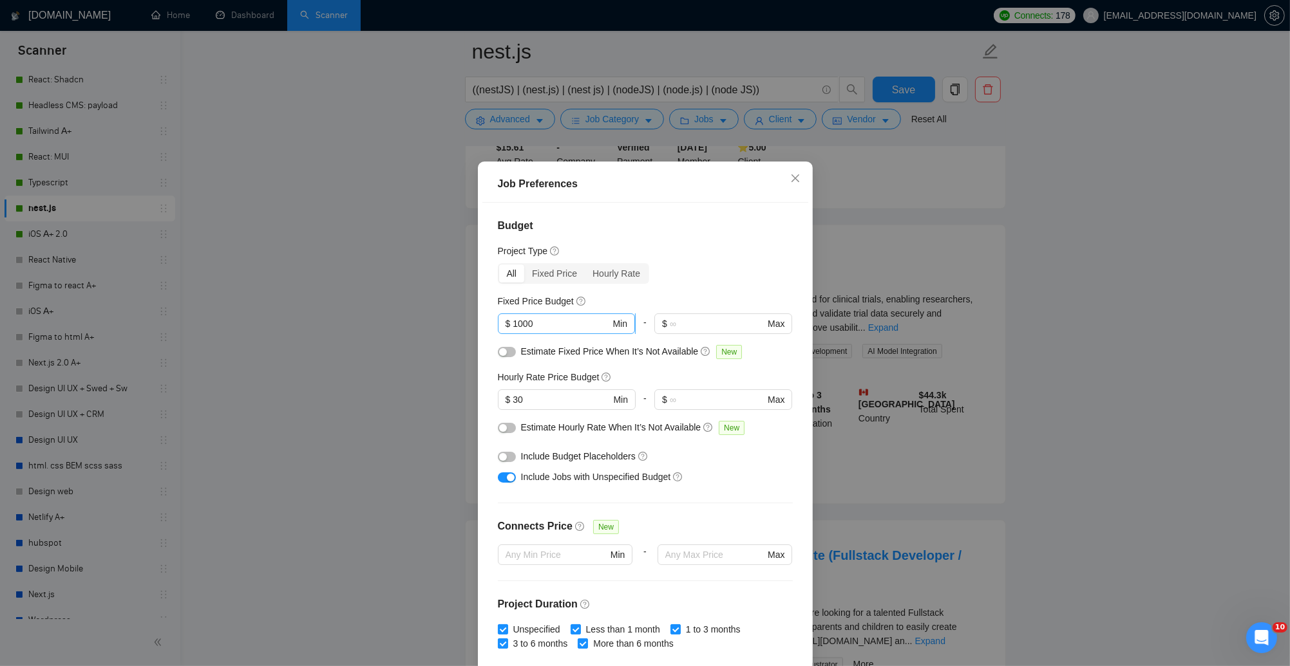
click at [560, 326] on input "1000" at bounding box center [561, 324] width 97 height 14
drag, startPoint x: 558, startPoint y: 325, endPoint x: 496, endPoint y: 317, distance: 62.3
click at [496, 317] on div "Budget Project Type All Fixed Price Hourly Rate Fixed Price Budget 1000 $ 1000 …" at bounding box center [645, 436] width 326 height 467
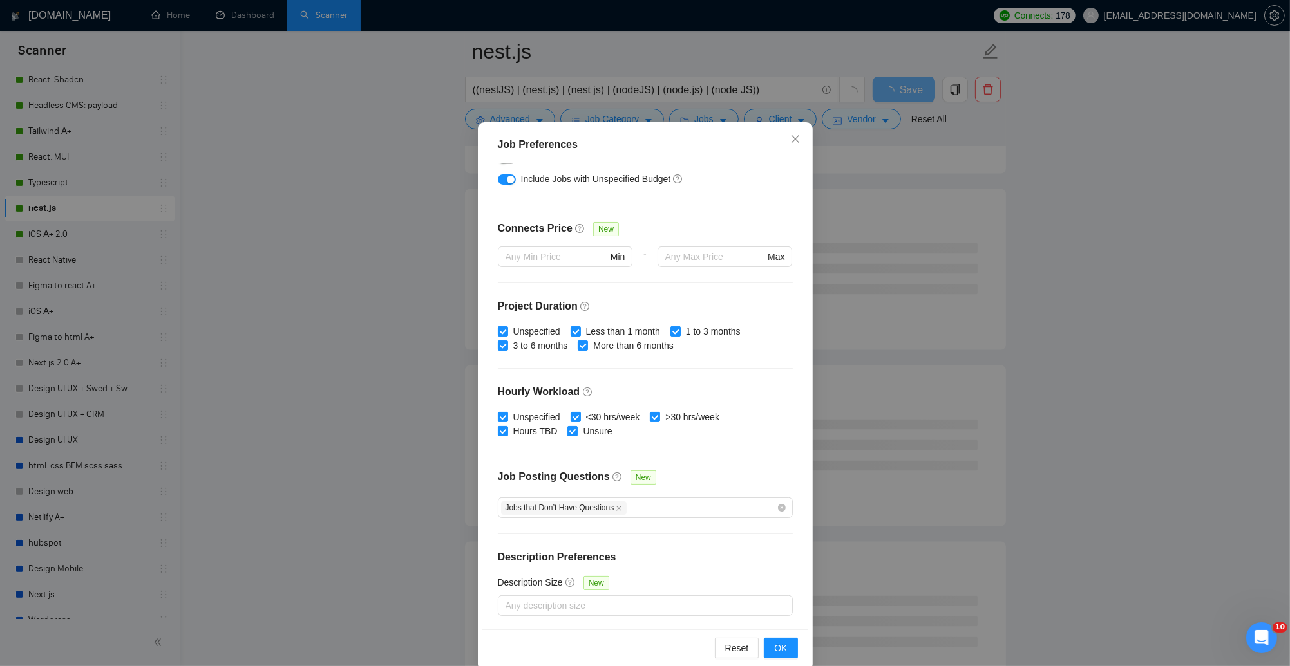
scroll to position [59, 0]
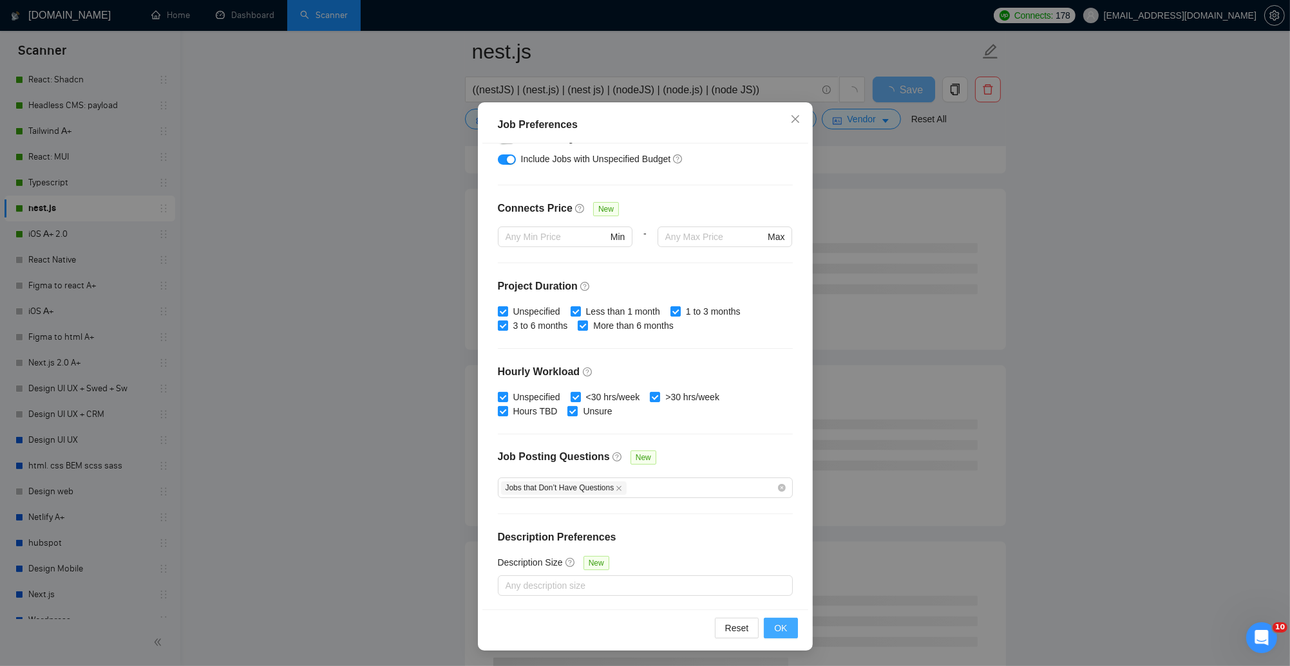
type input "2000"
click at [782, 628] on span "OK" at bounding box center [780, 628] width 13 height 14
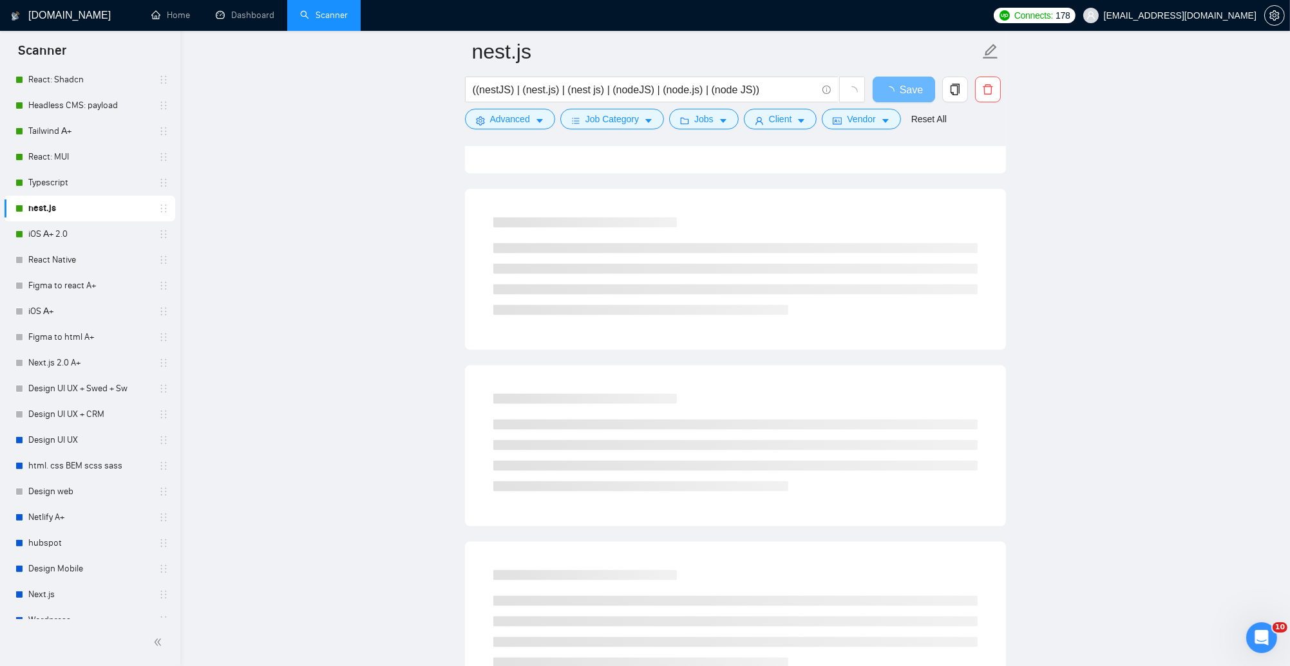
scroll to position [0, 0]
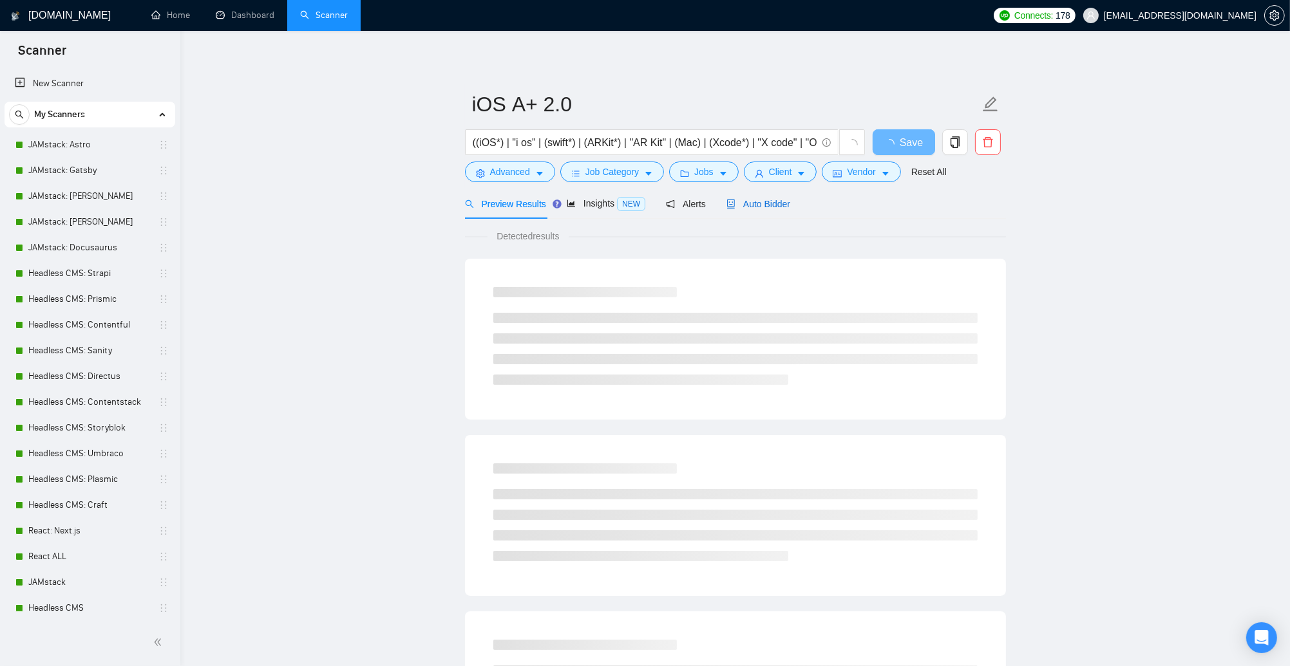
click at [762, 199] on div "Auto Bidder" at bounding box center [758, 204] width 64 height 14
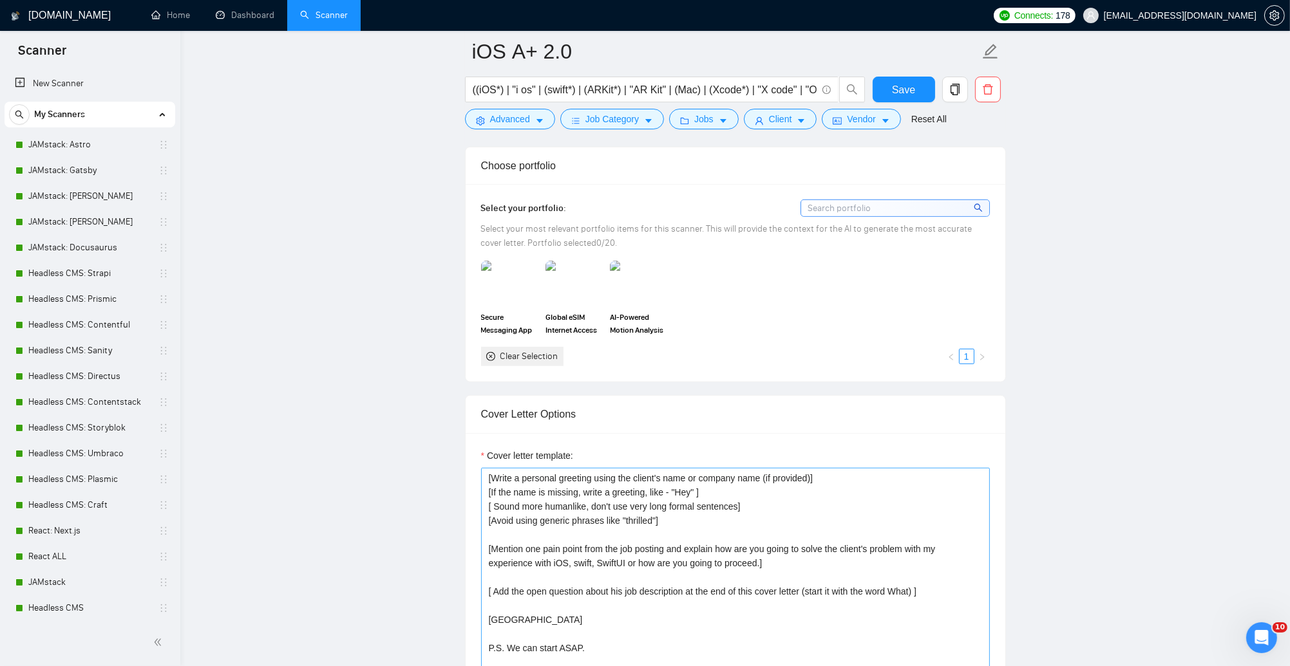
scroll to position [1277, 0]
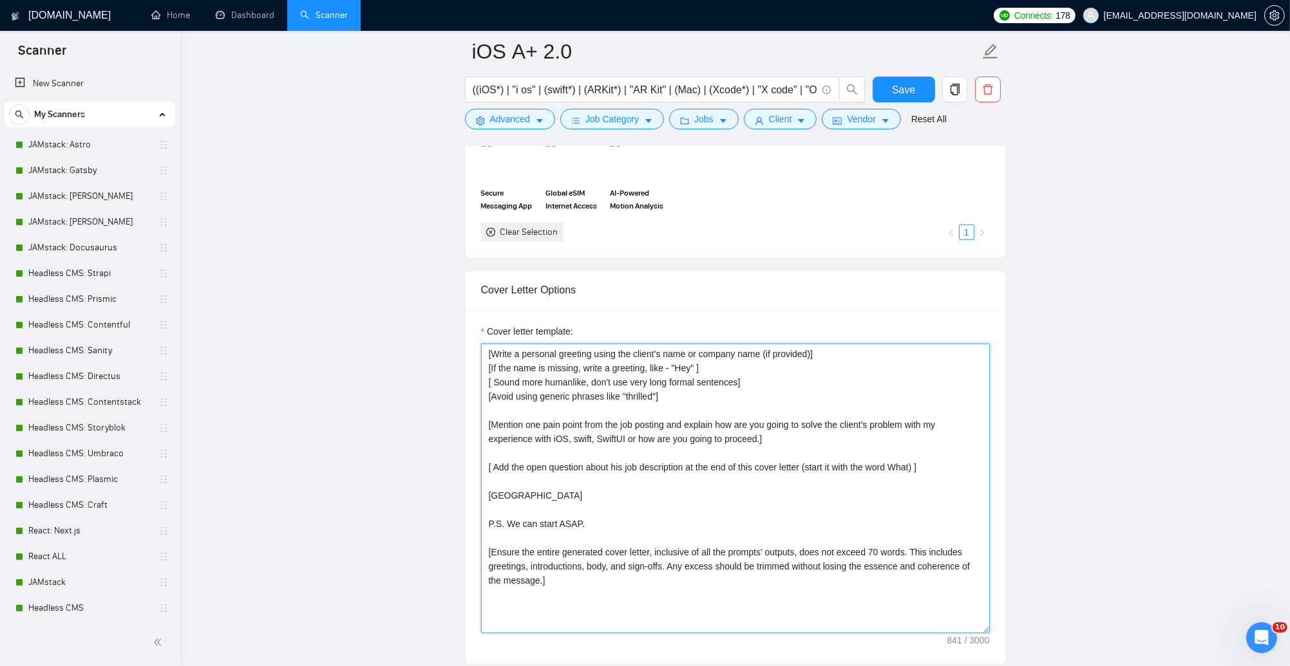
click at [635, 445] on textarea "[Write a personal greeting using the client's name or company name (if provided…" at bounding box center [735, 489] width 509 height 290
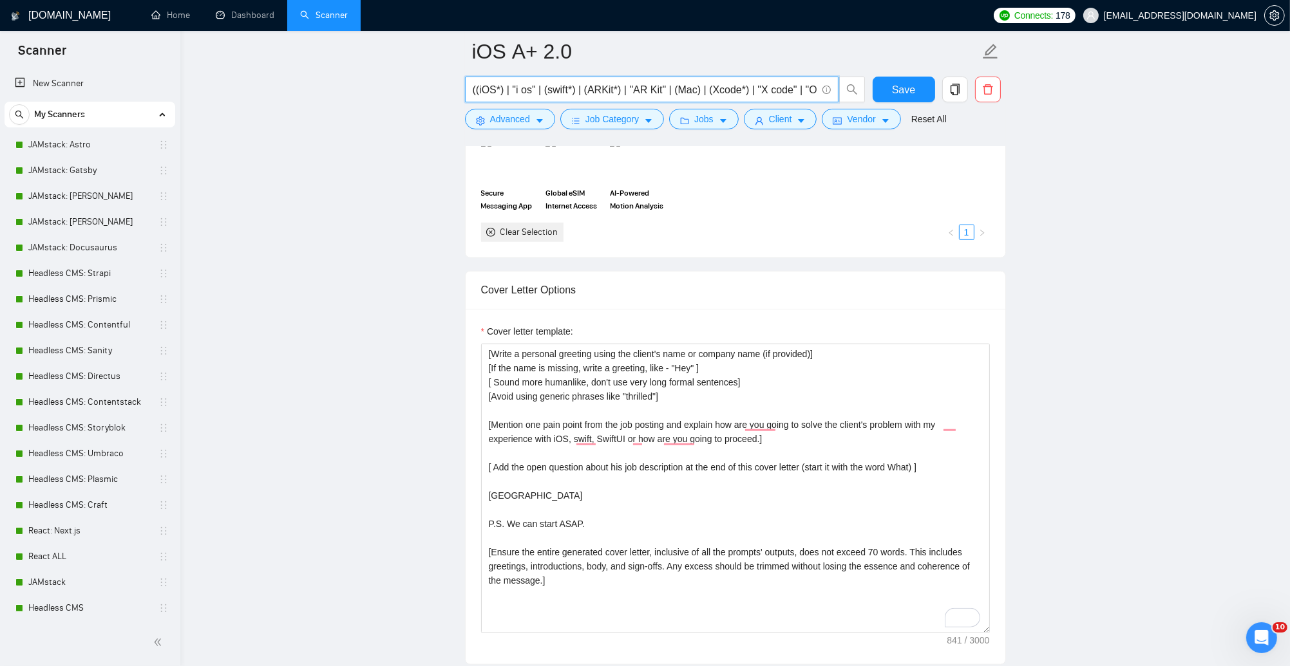
drag, startPoint x: 538, startPoint y: 90, endPoint x: 547, endPoint y: 91, distance: 9.0
click at [547, 91] on input "((iOS*) | "i os" | (swift*) | (ARKit*) | "AR Kit" | (Mac) | (Xcode*) | "X code"…" at bounding box center [645, 90] width 344 height 16
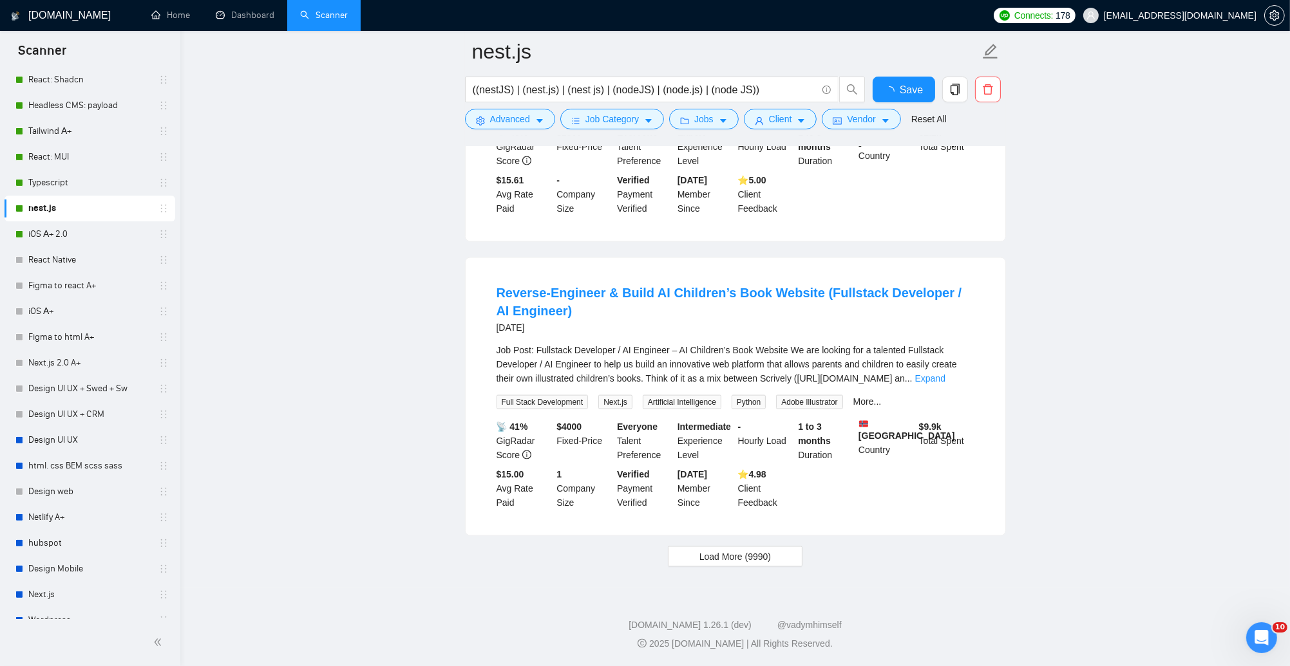
scroll to position [2549, 0]
click at [785, 560] on button "Load More (9990)" at bounding box center [735, 557] width 135 height 21
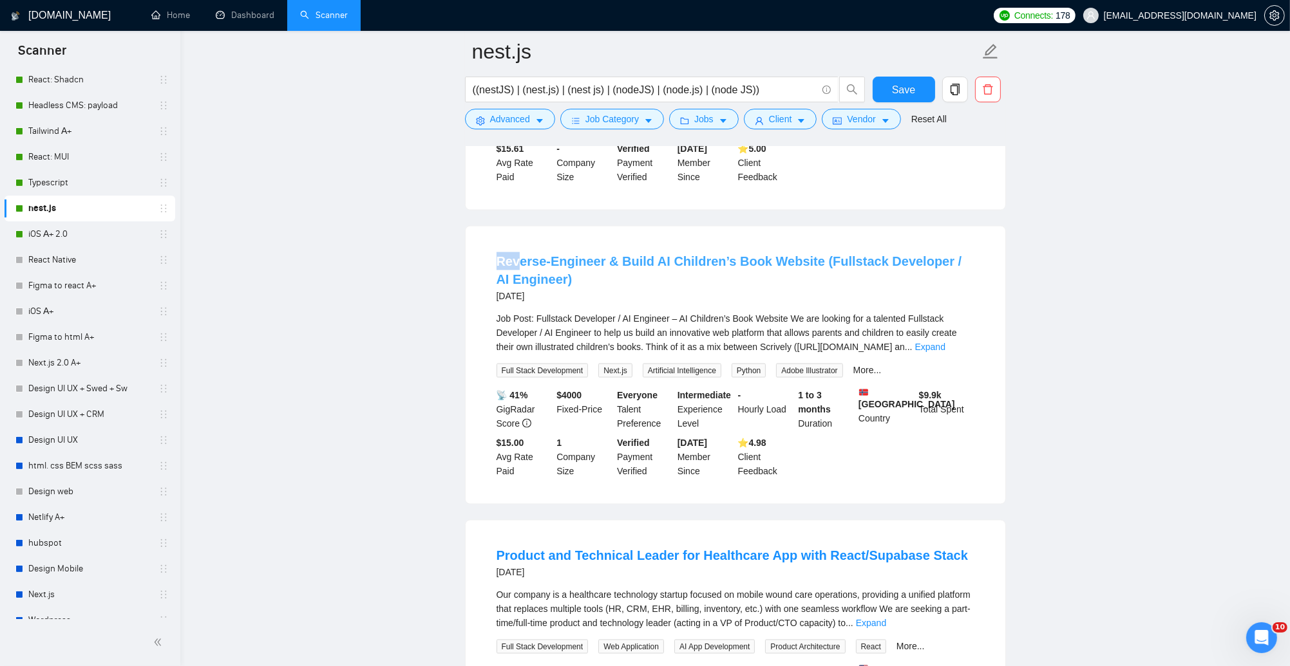
drag, startPoint x: 487, startPoint y: 293, endPoint x: 516, endPoint y: 298, distance: 29.4
click at [516, 298] on li "Reverse-Engineer & Build AI Children’s Book Website (Fullstack Developer / AI E…" at bounding box center [735, 365] width 509 height 247
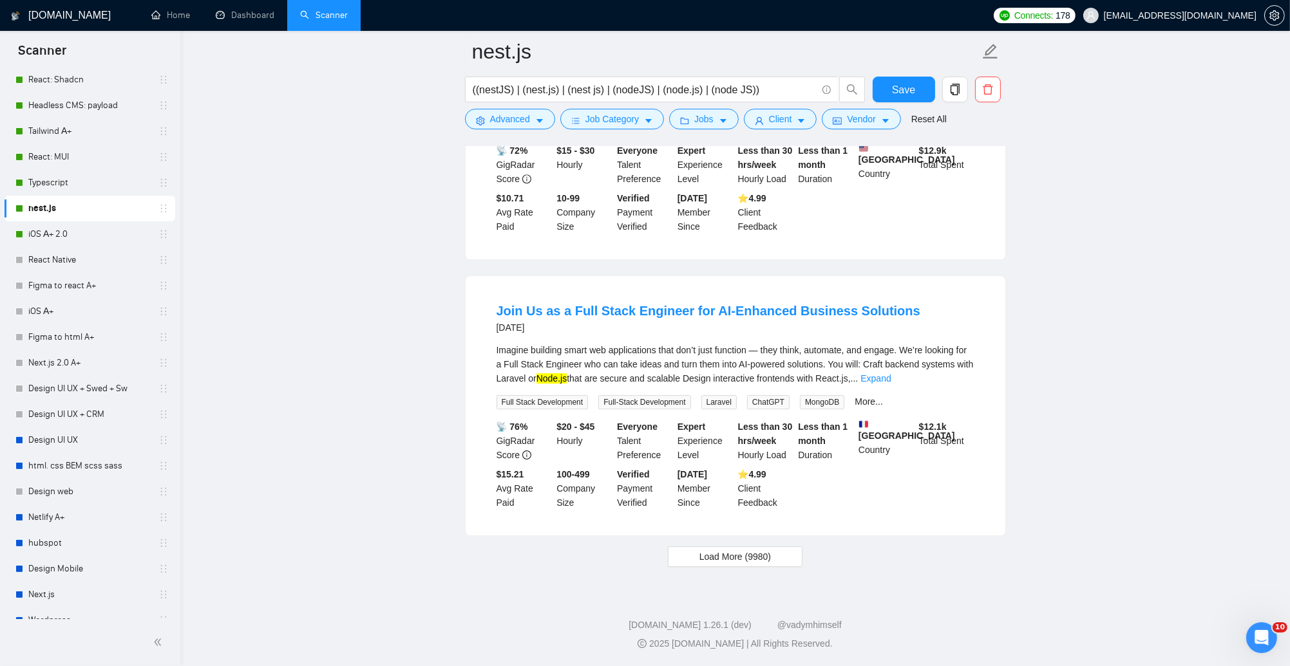
scroll to position [5361, 0]
click at [707, 553] on span "Load More (9980)" at bounding box center [734, 557] width 71 height 14
click at [706, 558] on button "Loading..." at bounding box center [735, 557] width 112 height 21
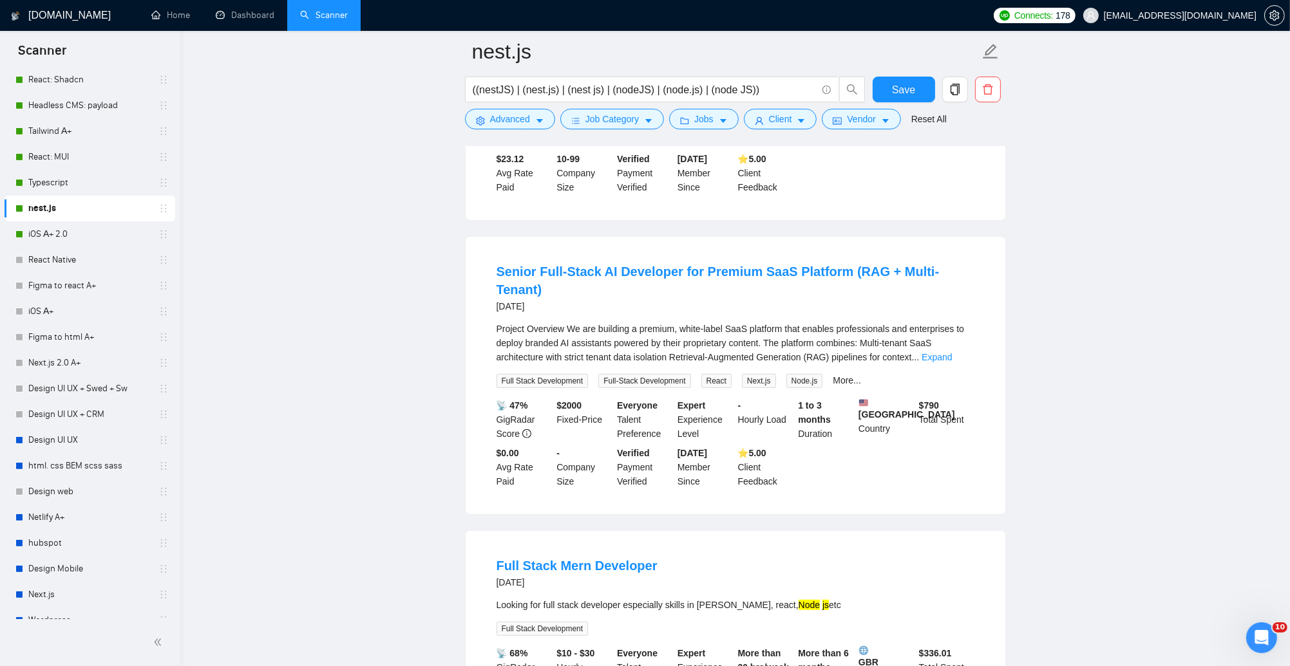
scroll to position [7009, 0]
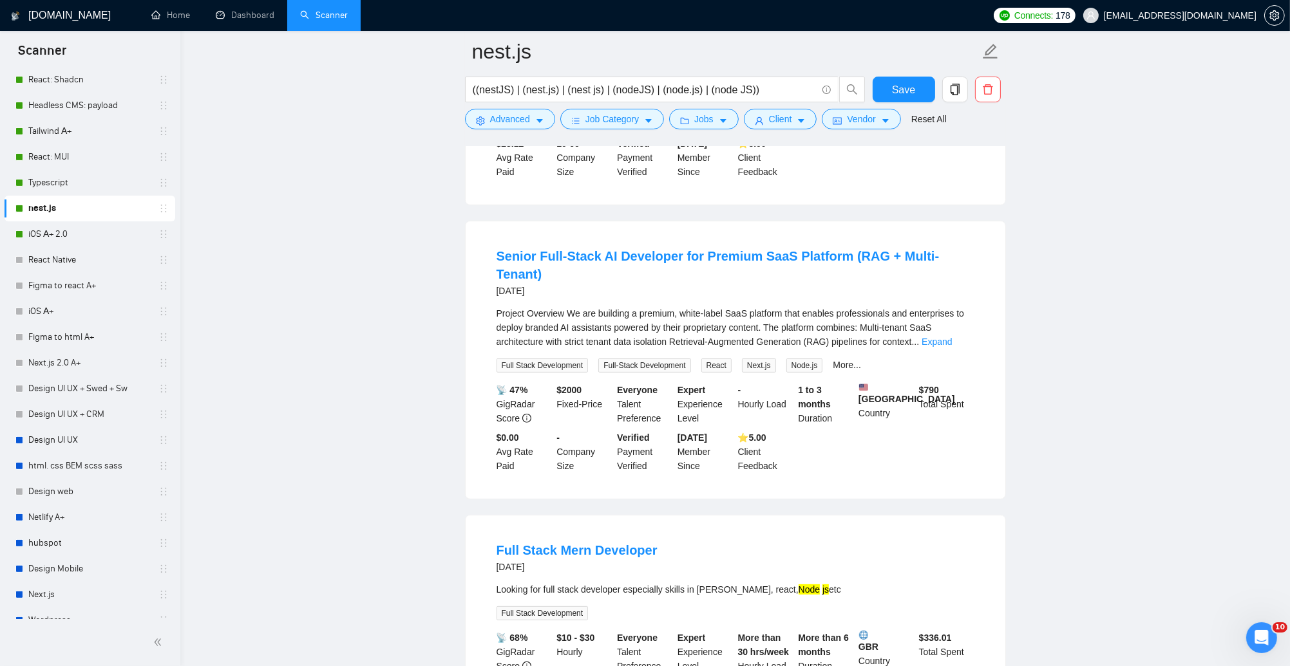
drag, startPoint x: 974, startPoint y: 361, endPoint x: 925, endPoint y: 364, distance: 49.6
click at [924, 363] on li "Senior Full-Stack AI Developer for Premium SaaS Platform (RAG + Multi-Tenant) 6…" at bounding box center [735, 360] width 509 height 247
click at [985, 354] on li "Senior Full-Stack AI Developer for Premium SaaS Platform (RAG + Multi-Tenant) 6…" at bounding box center [735, 360] width 509 height 247
drag, startPoint x: 982, startPoint y: 355, endPoint x: 912, endPoint y: 363, distance: 70.5
click at [951, 372] on li "Senior Full-Stack AI Developer for Premium SaaS Platform (RAG + Multi-Tenant) 6…" at bounding box center [735, 360] width 509 height 247
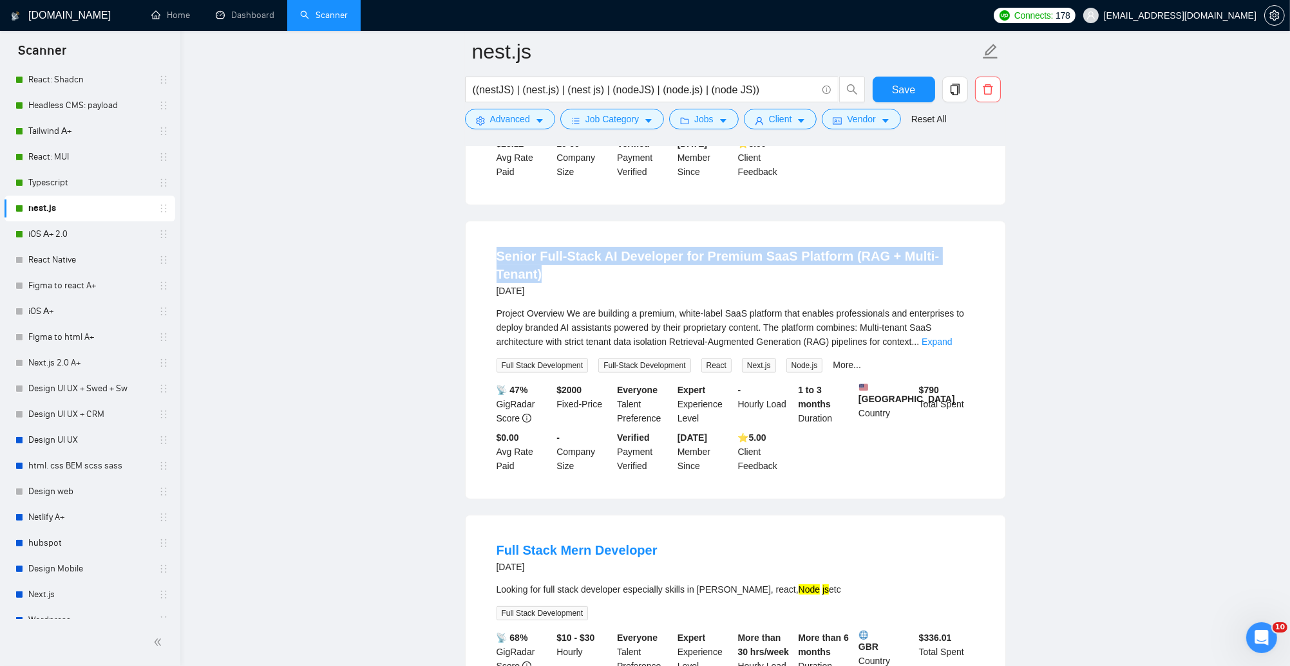
copy link "Senior Full-Stack AI Developer for Premium SaaS Platform (RAG + Multi-Tenant)"
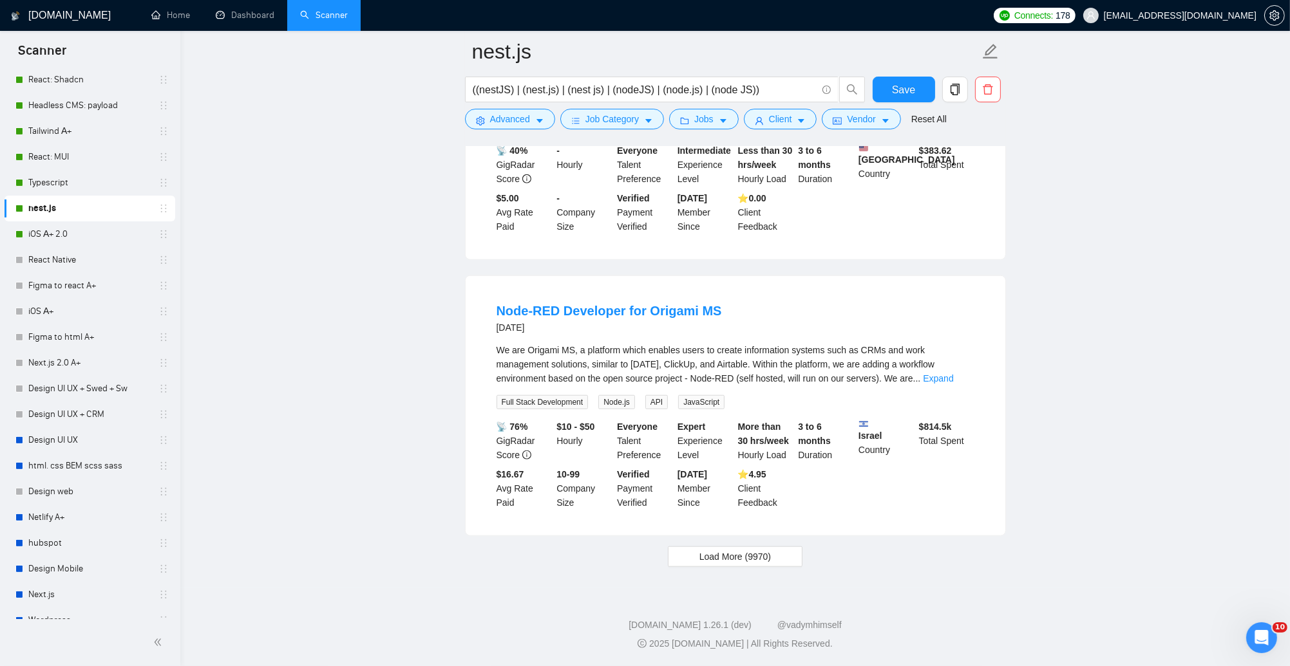
scroll to position [8155, 0]
click at [731, 567] on button "Load More (9970)" at bounding box center [735, 557] width 135 height 21
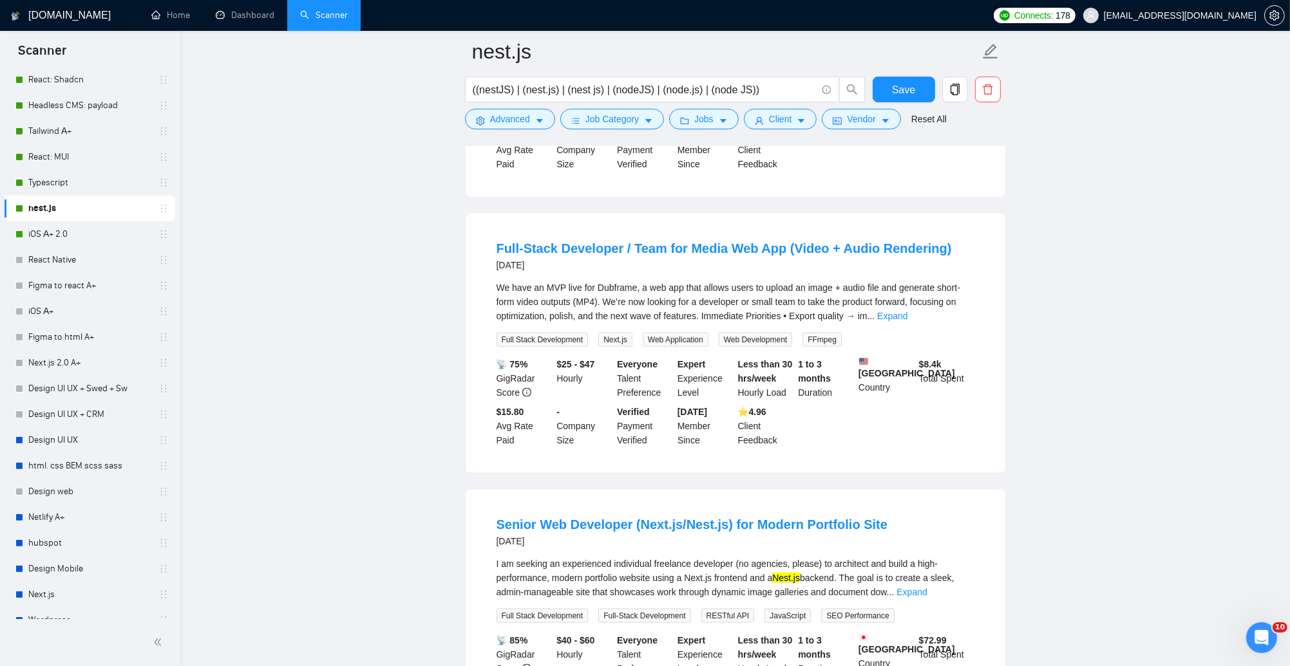
scroll to position [9079, 0]
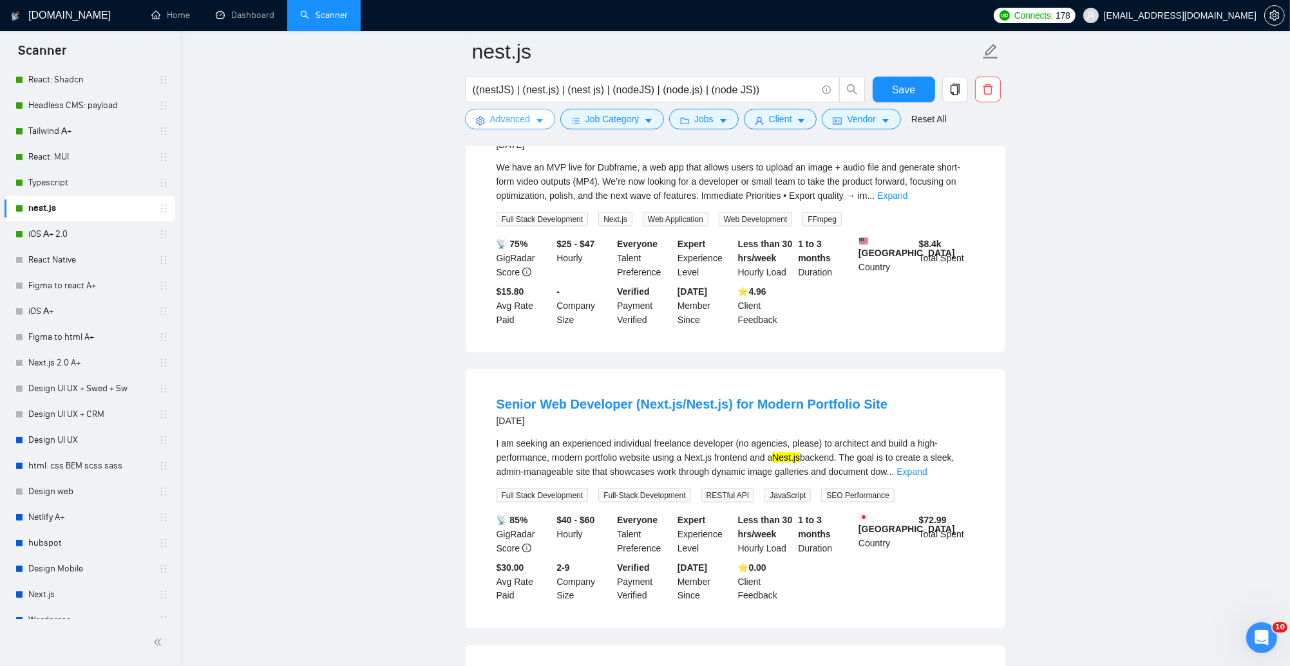
click at [529, 124] on span "Advanced" at bounding box center [510, 119] width 40 height 14
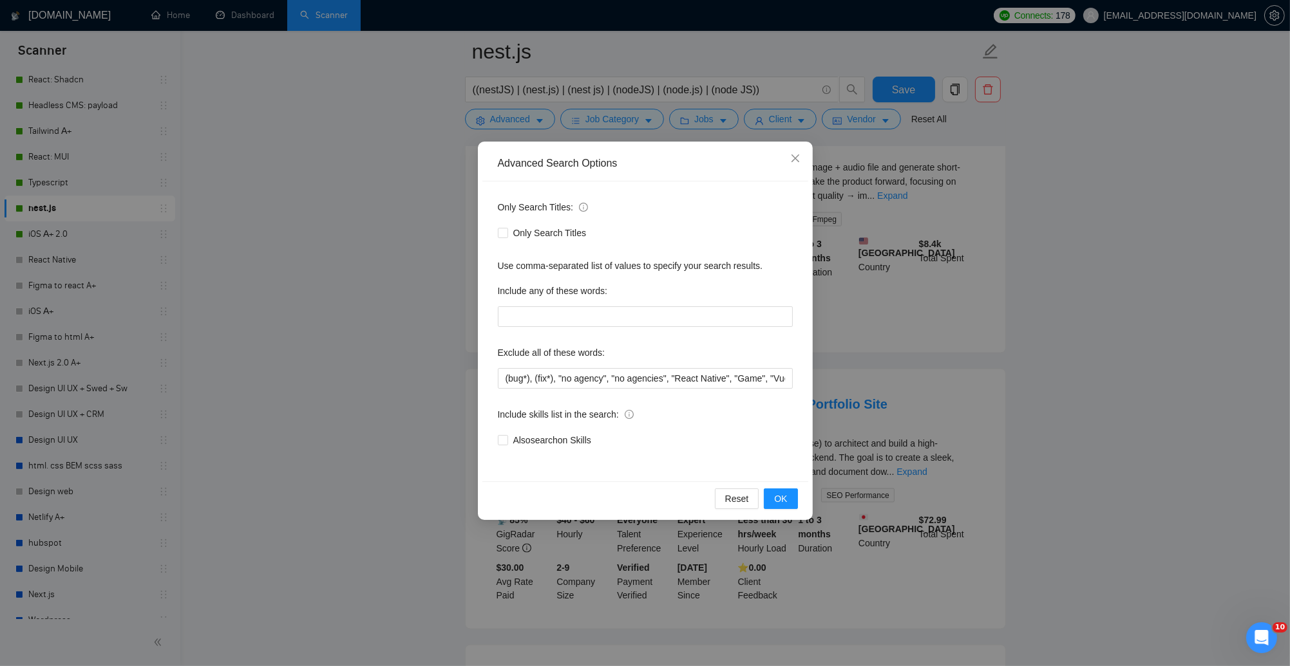
click at [683, 368] on div "Exclude all of these words:" at bounding box center [645, 356] width 295 height 26
click at [695, 382] on input "(bug*), (fix*), "no agency", "no agencies", "React Native", "Game", "VueJS", "l…" at bounding box center [645, 378] width 295 height 21
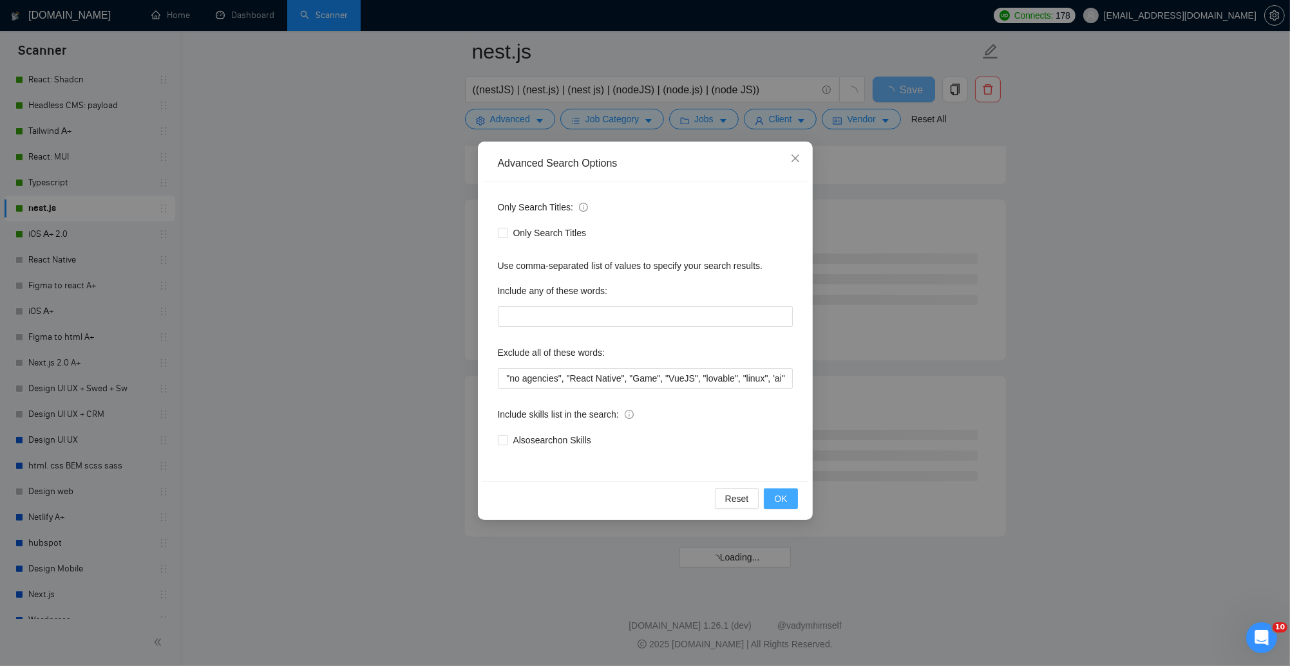
click at [784, 501] on span "OK" at bounding box center [780, 499] width 13 height 14
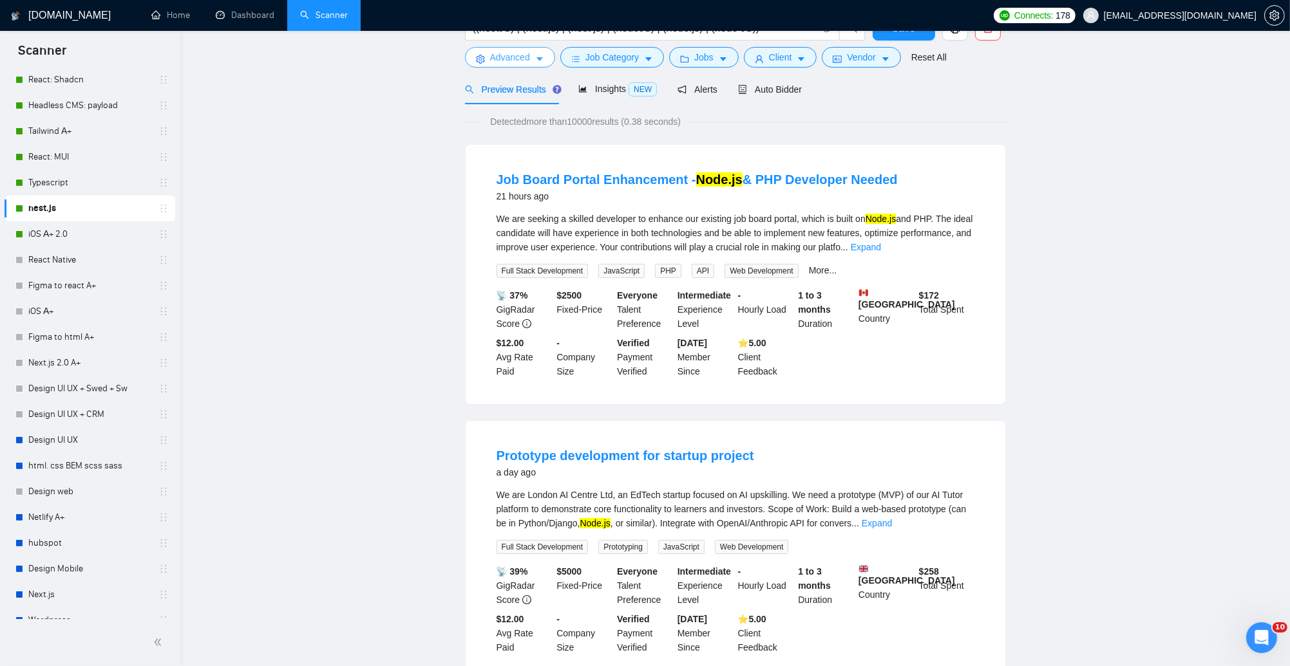
scroll to position [0, 0]
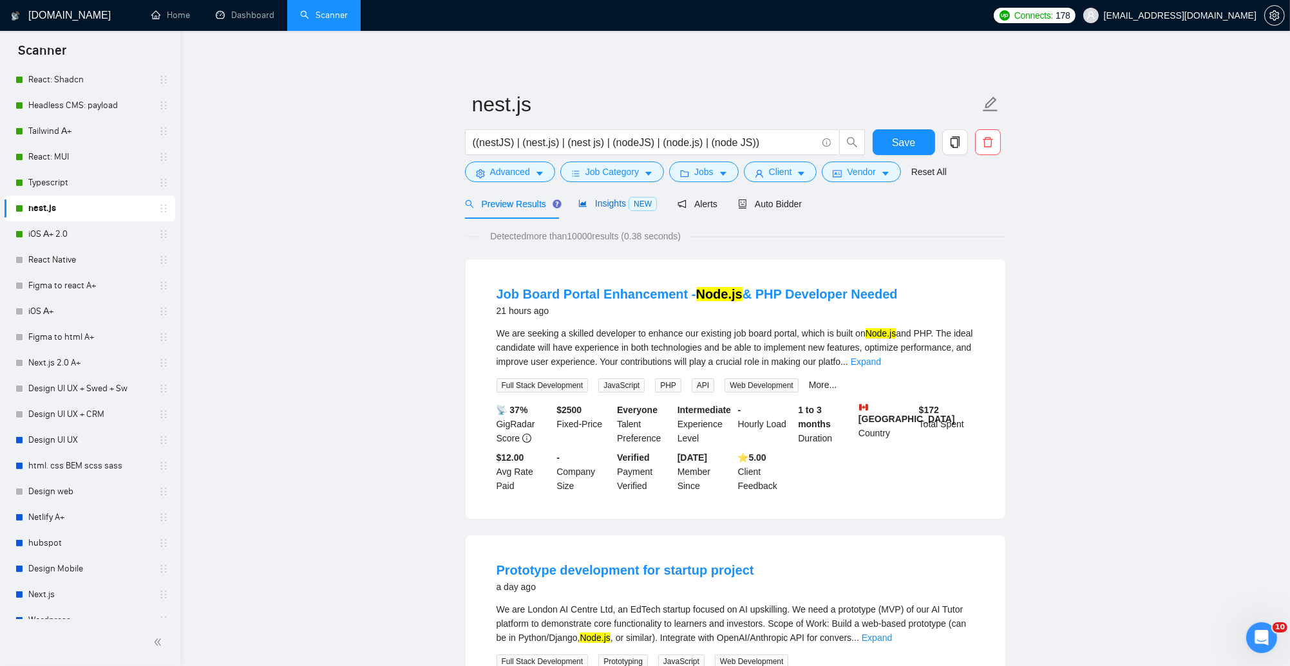
click at [600, 210] on div "Insights NEW" at bounding box center [617, 203] width 79 height 15
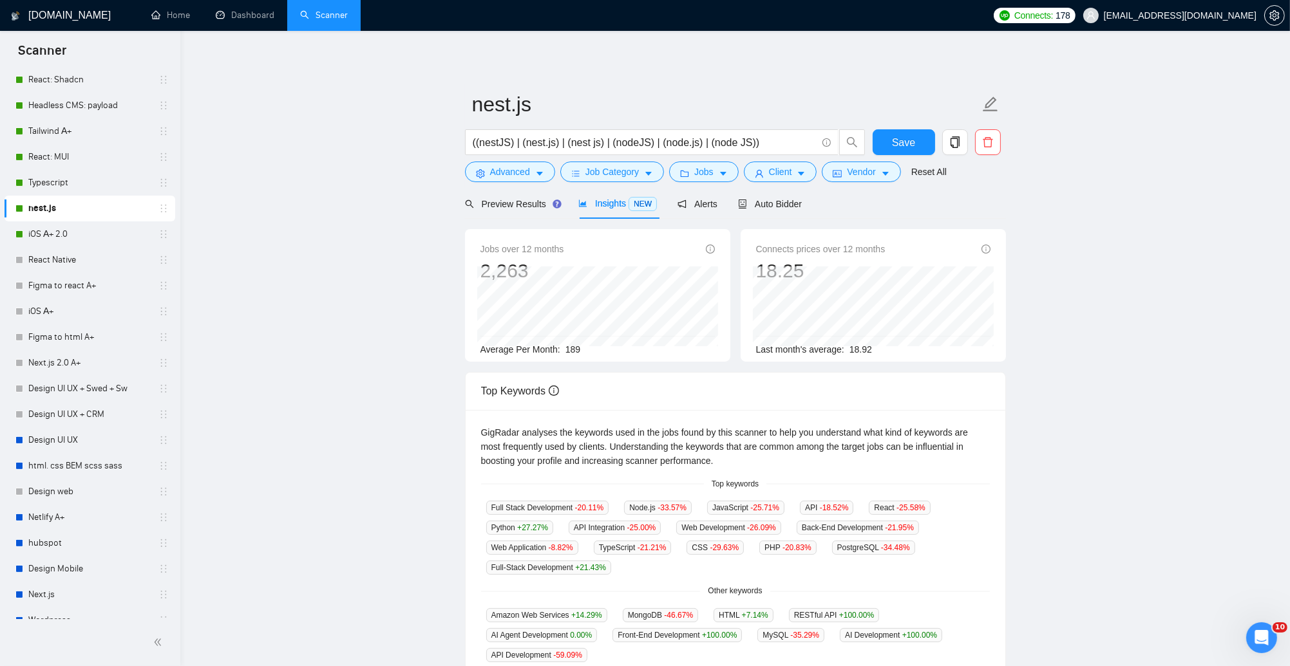
click at [604, 207] on span "Insights NEW" at bounding box center [617, 203] width 79 height 10
click at [517, 205] on span "Preview Results" at bounding box center [511, 204] width 93 height 10
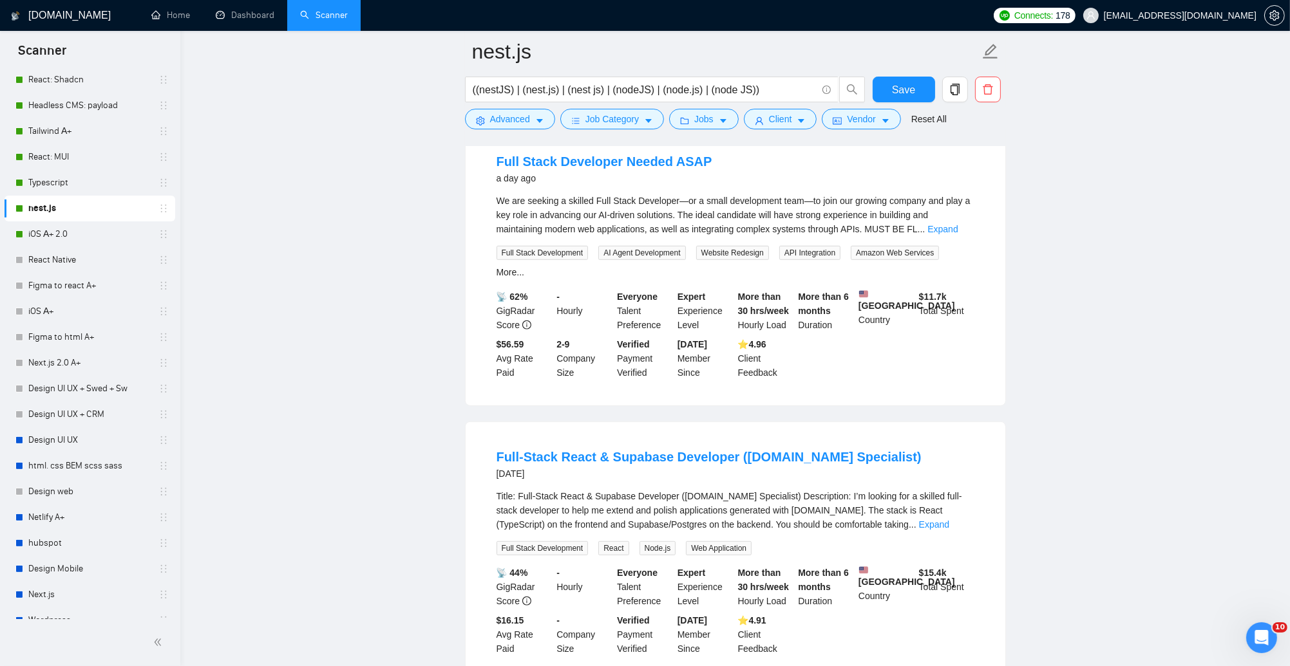
scroll to position [974, 0]
drag, startPoint x: 886, startPoint y: 460, endPoint x: 736, endPoint y: 470, distance: 150.3
click at [736, 470] on div "Full-Stack React & Supabase Developer (Lovable.dev Specialist) 2 days ago" at bounding box center [735, 462] width 478 height 33
copy link "Lovable.dev Specialist)"
click at [525, 121] on span "Advanced" at bounding box center [510, 119] width 40 height 14
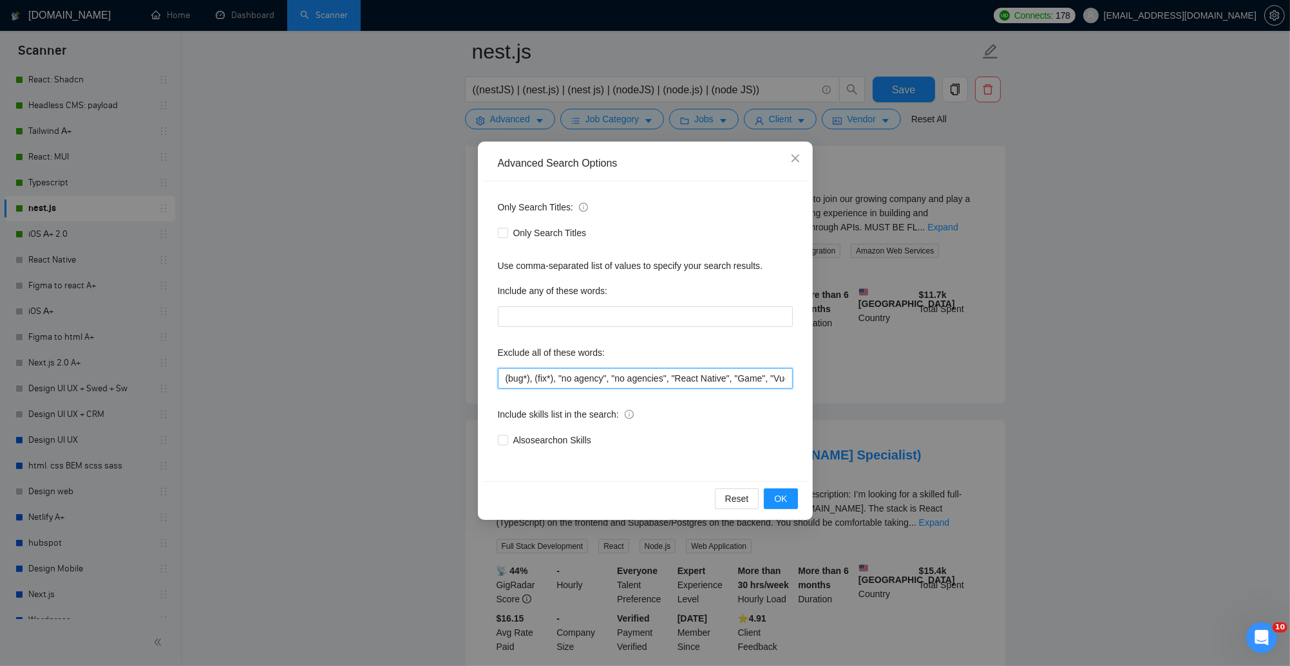
click at [646, 379] on input "(bug*), (fix*), "no agency", "no agencies", "React Native", "Game", "VueJS", "l…" at bounding box center [645, 378] width 295 height 21
paste input "Lovable.dev Specialist)"
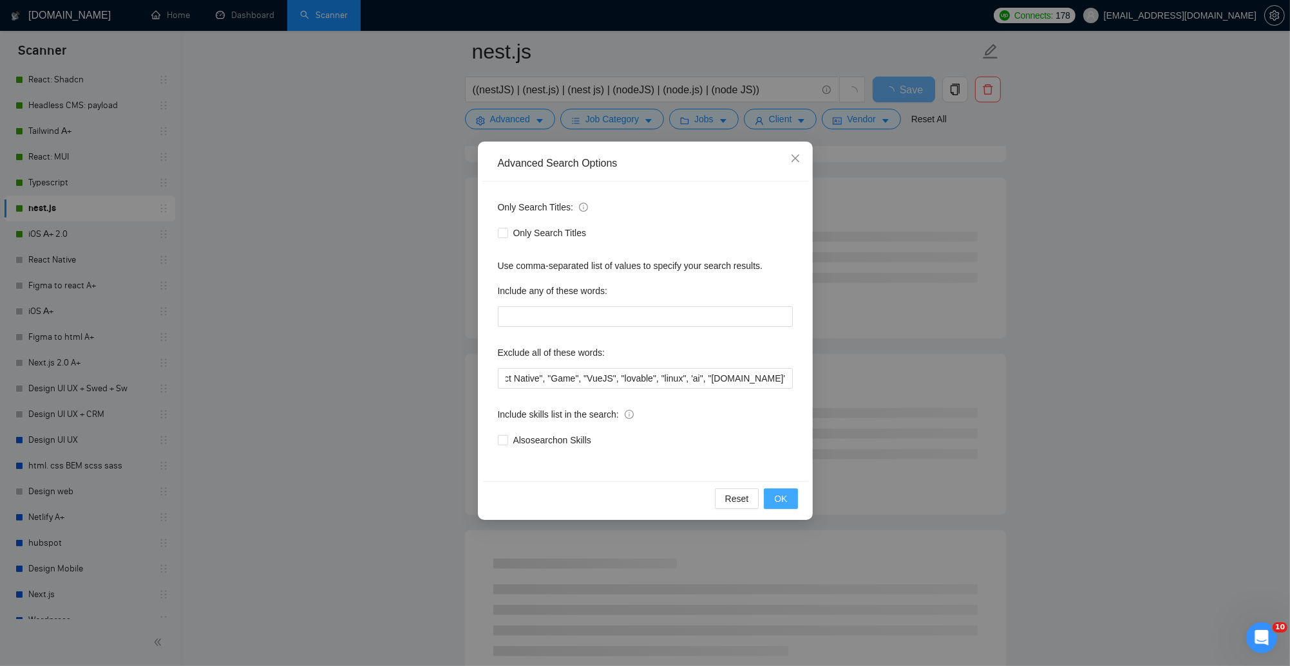
click at [783, 501] on span "OK" at bounding box center [780, 499] width 13 height 14
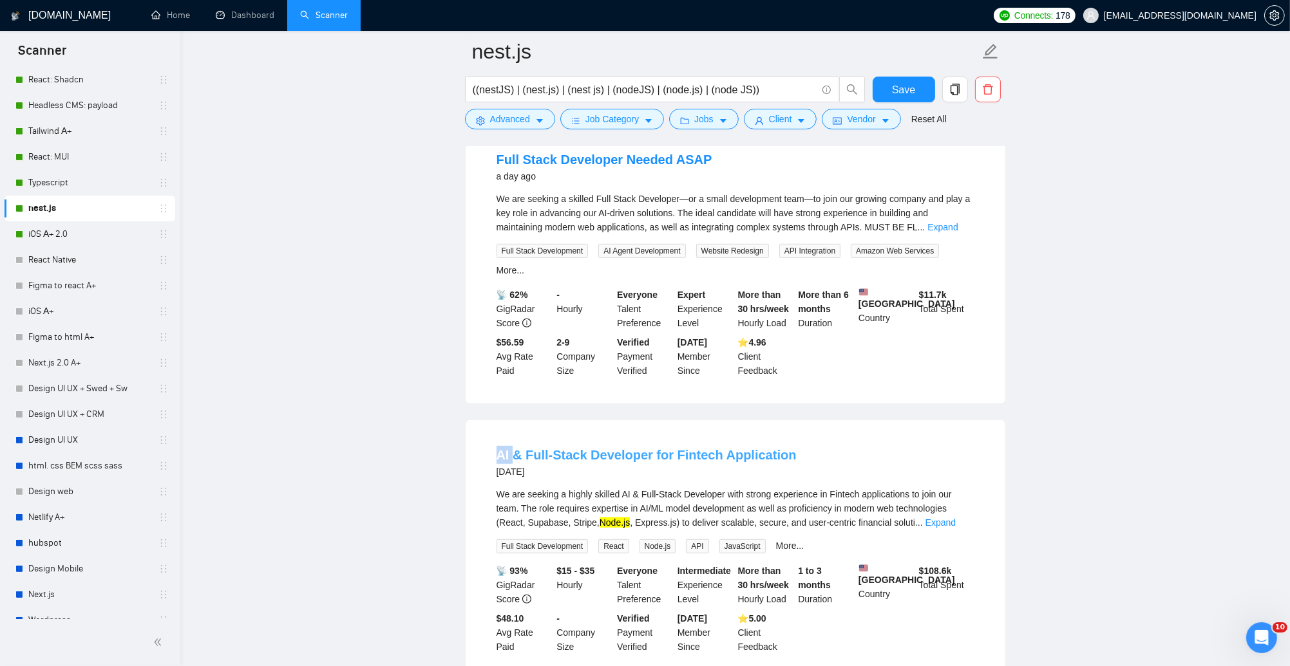
drag, startPoint x: 493, startPoint y: 459, endPoint x: 513, endPoint y: 464, distance: 21.2
click at [513, 464] on li "AI & Full-Stack Developer for Fintech Application 2 days ago We are seeking a h…" at bounding box center [735, 550] width 509 height 229
copy link "AI"
click at [496, 120] on span "Advanced" at bounding box center [510, 119] width 40 height 14
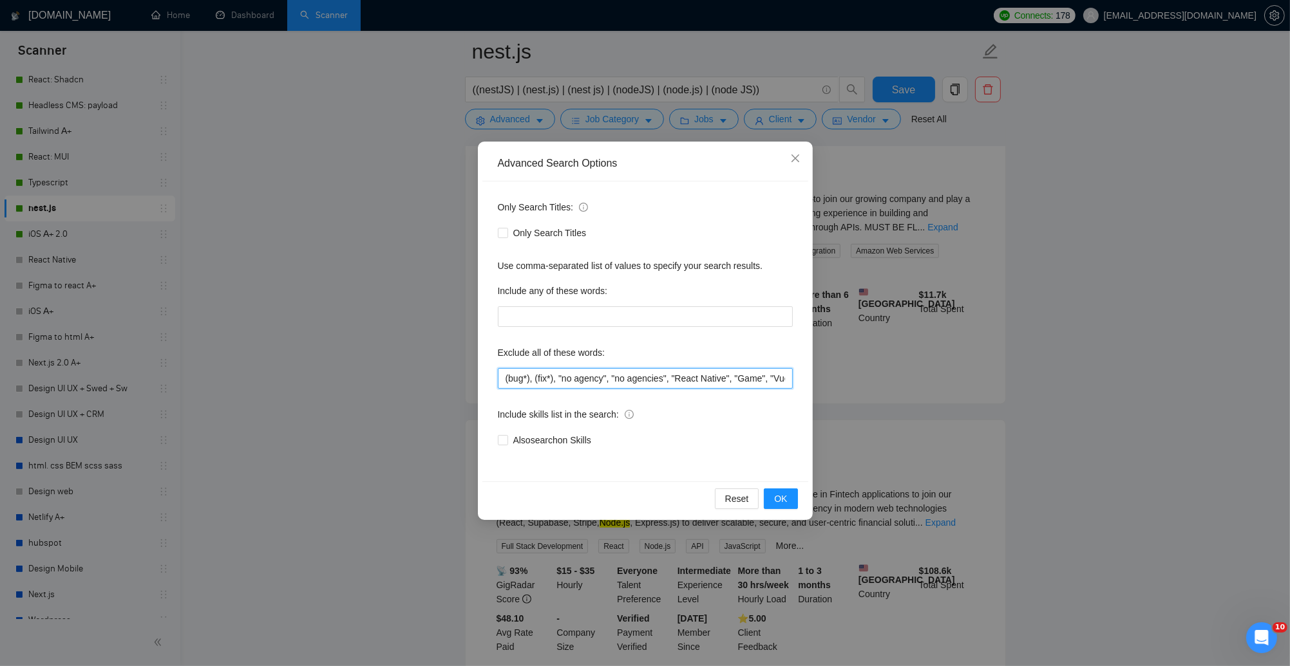
click at [606, 376] on input "(bug*), (fix*), "no agency", "no agencies", "React Native", "Game", "VueJS", "l…" at bounding box center [645, 378] width 295 height 21
paste input "AI"
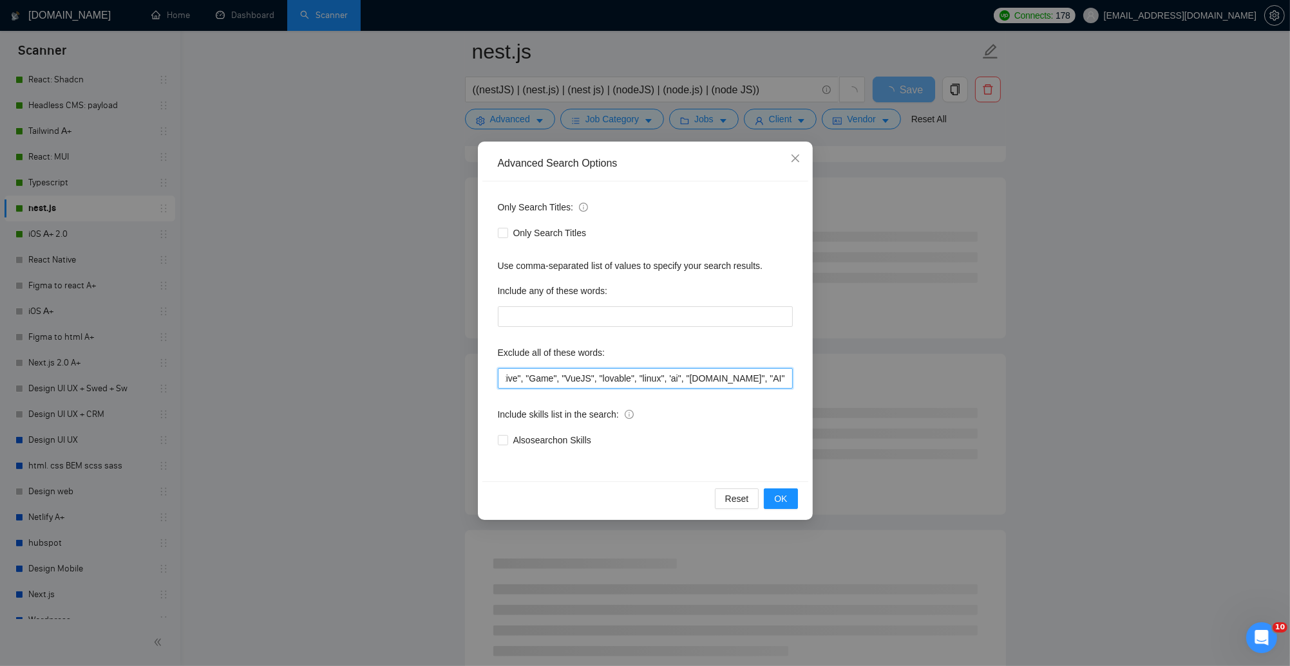
scroll to position [0, 207]
type input "(bug*), (fix*), "no agency", "no agencies", "React Native", "Game", "VueJS", "l…"
click at [784, 496] on span "OK" at bounding box center [780, 499] width 13 height 14
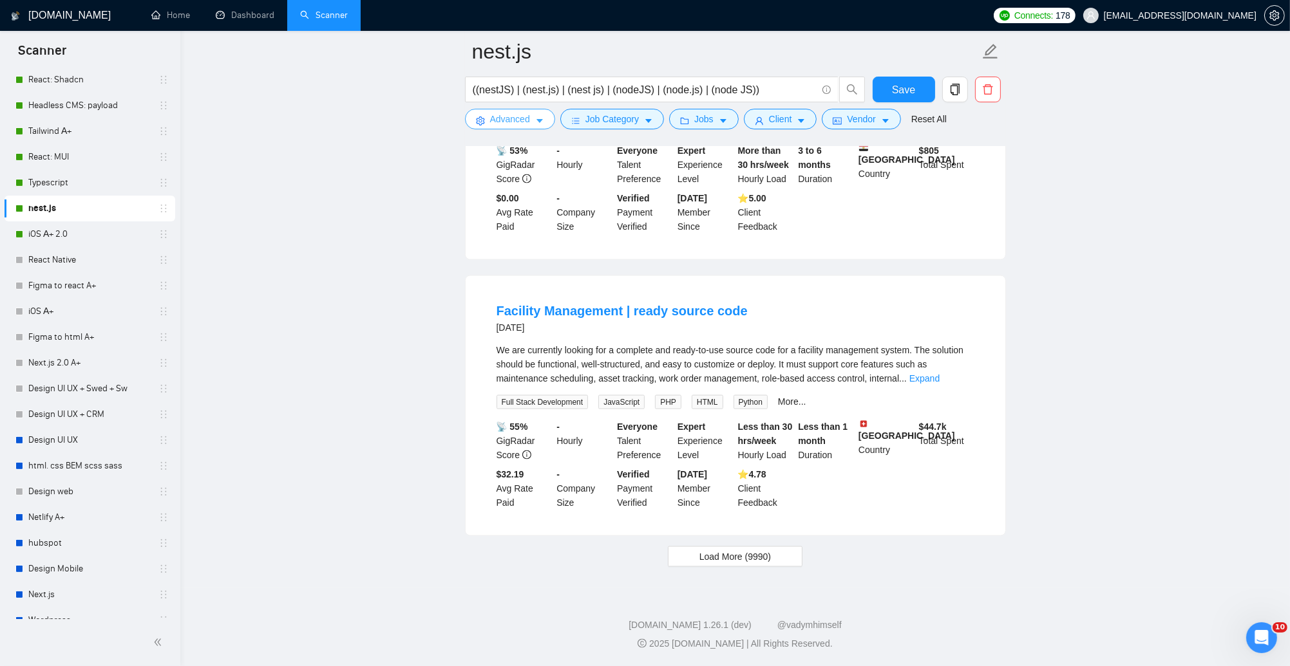
scroll to position [2511, 0]
click at [753, 560] on span "Load More (9990)" at bounding box center [734, 557] width 71 height 14
click at [801, 124] on button "Client" at bounding box center [780, 119] width 73 height 21
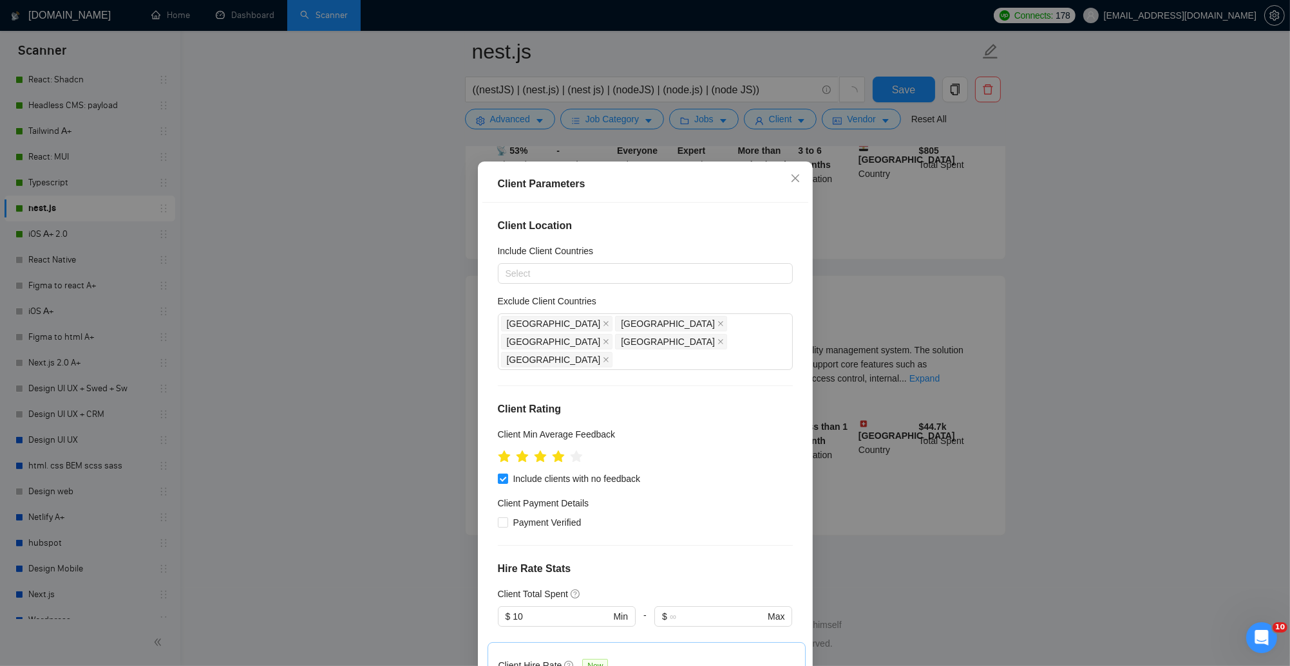
click at [793, 128] on div "Client Parameters Client Location Include Client Countries Select Exclude Clien…" at bounding box center [645, 333] width 1290 height 666
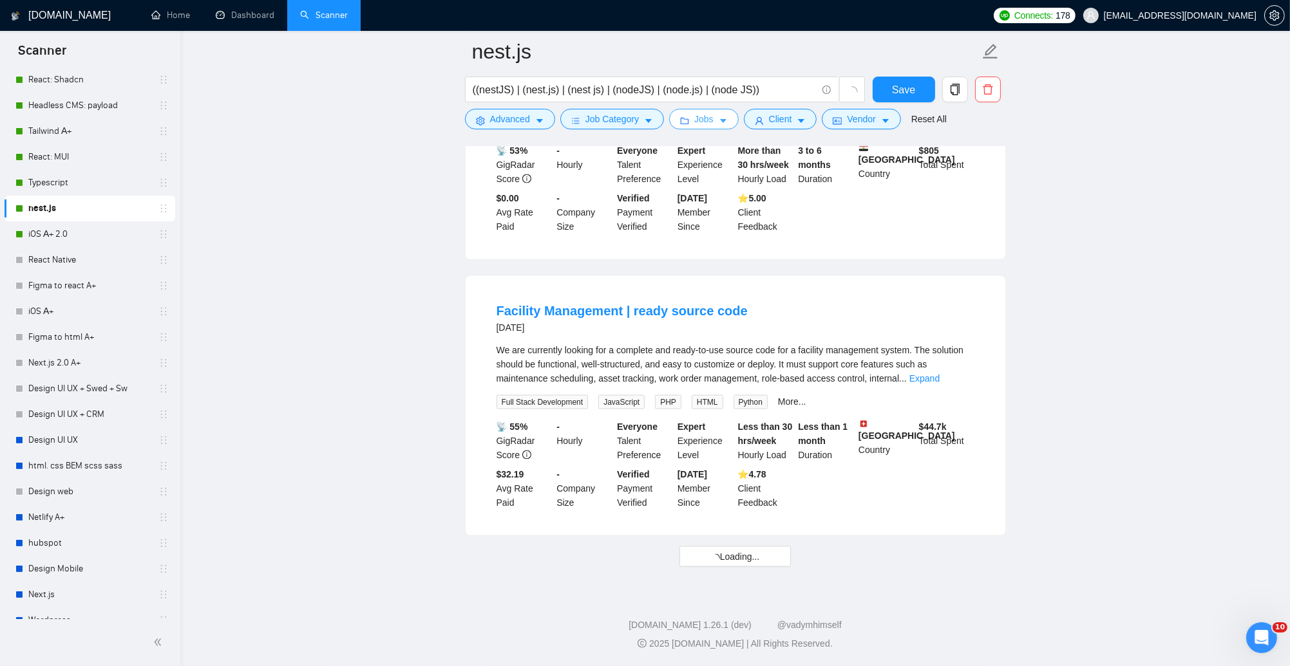
click at [728, 119] on icon "caret-down" at bounding box center [723, 121] width 9 height 9
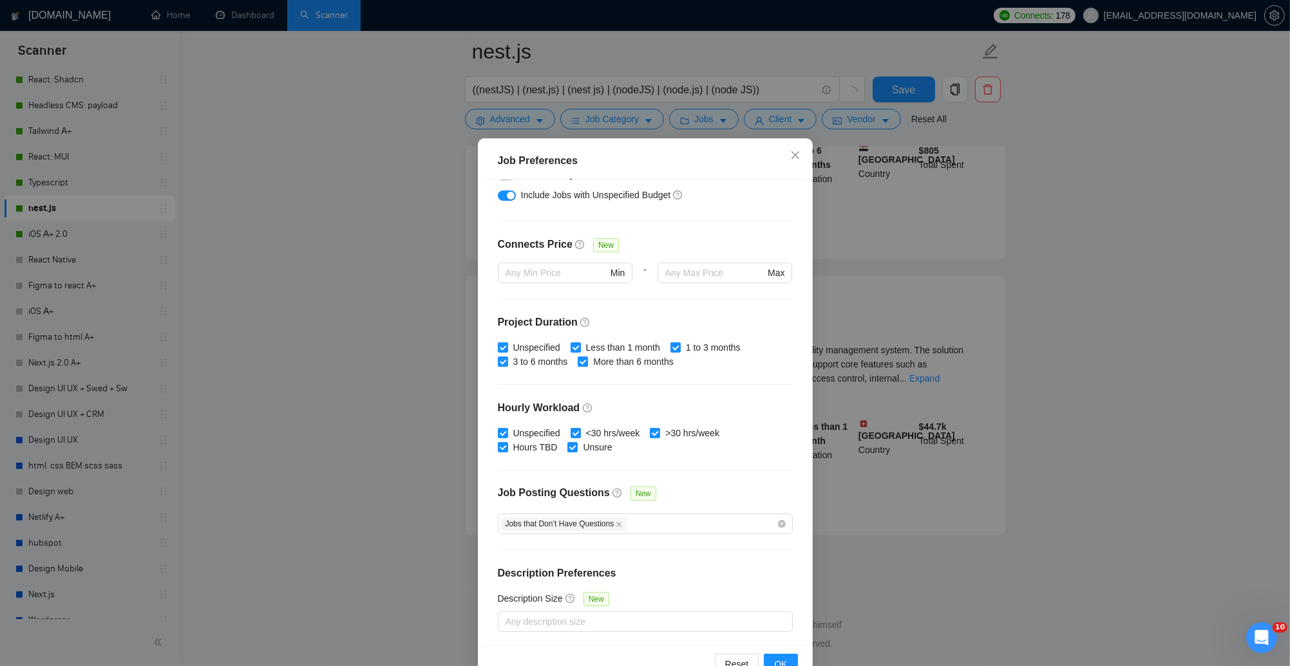
scroll to position [59, 0]
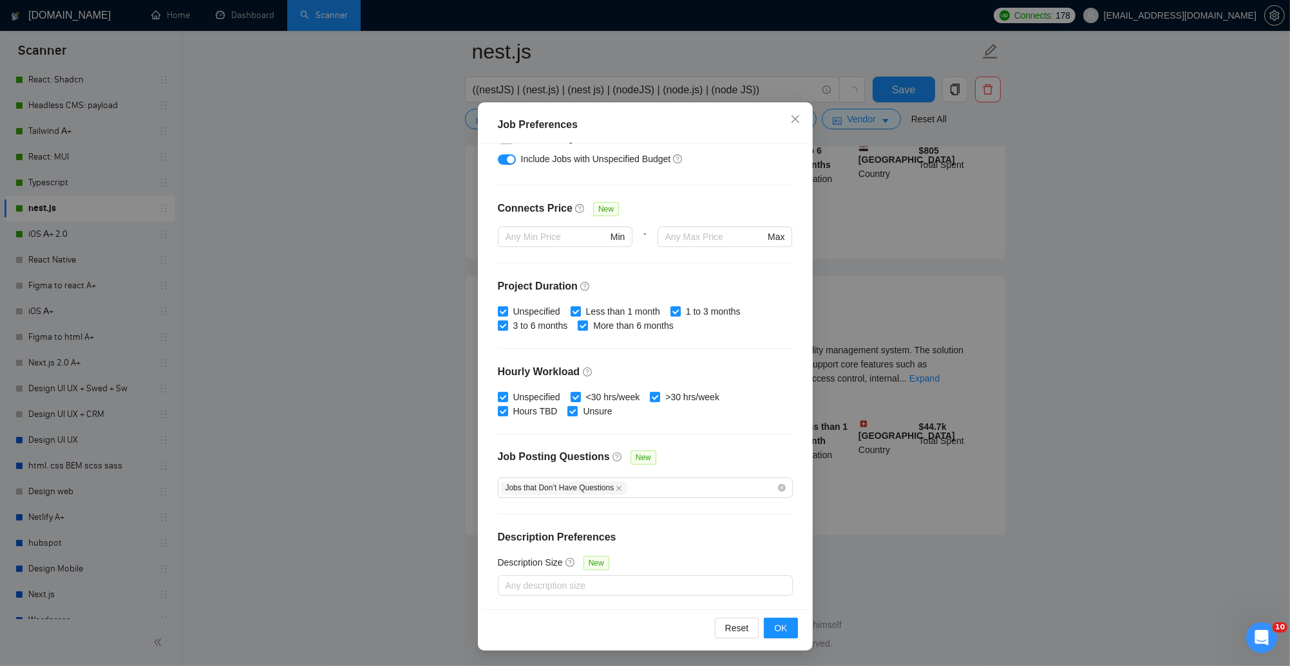
click at [838, 373] on div "Job Preferences Budget Project Type All Fixed Price Hourly Rate Fixed Price Bud…" at bounding box center [645, 333] width 1290 height 666
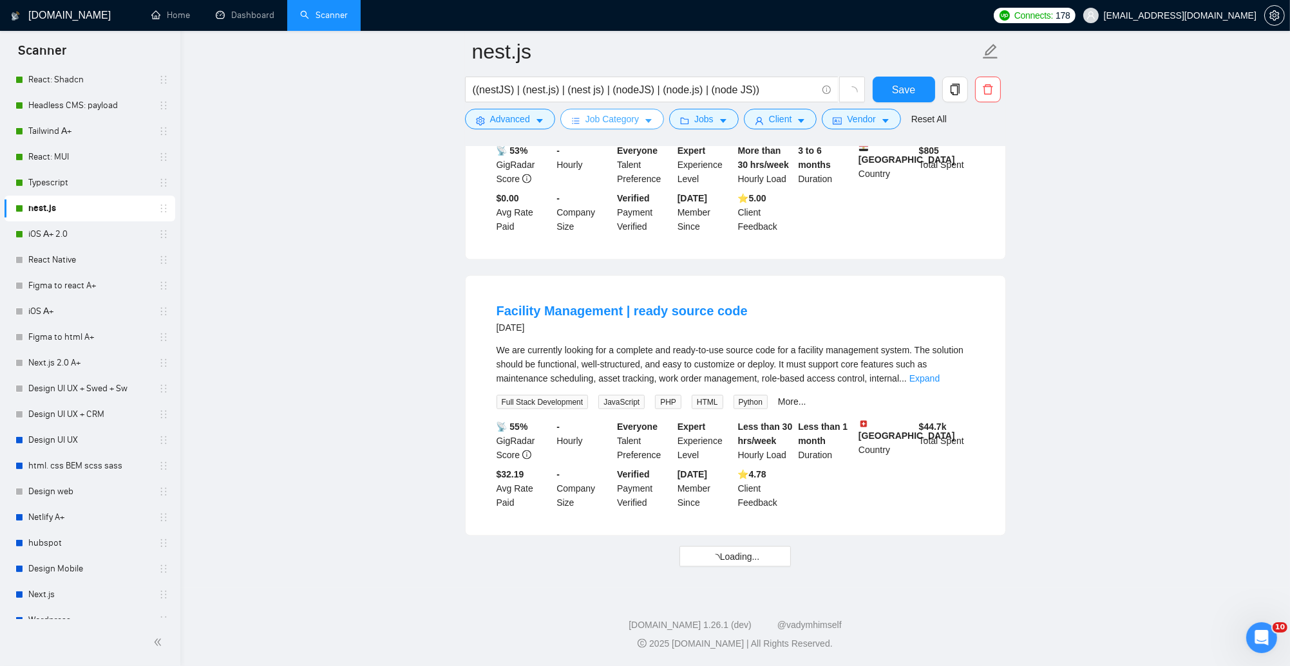
click at [643, 126] on button "Job Category" at bounding box center [612, 119] width 104 height 21
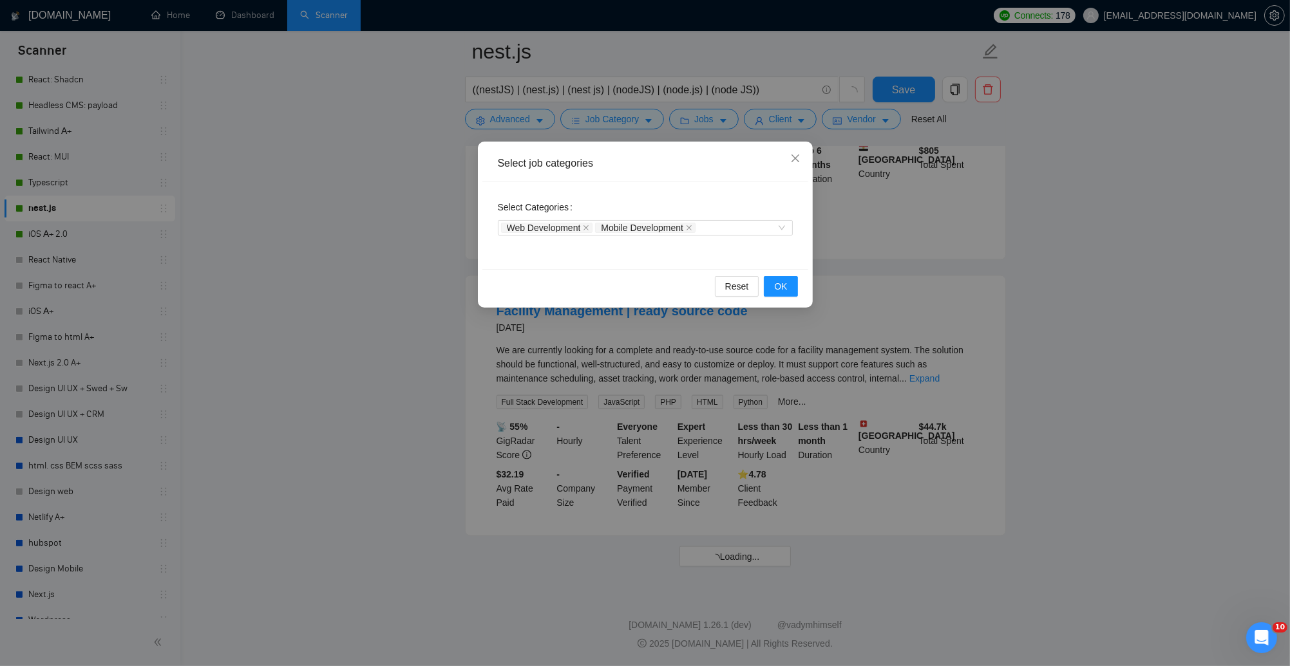
click at [873, 196] on div "Select job categories Select Categories Web Development Mobile Development Rese…" at bounding box center [645, 333] width 1290 height 666
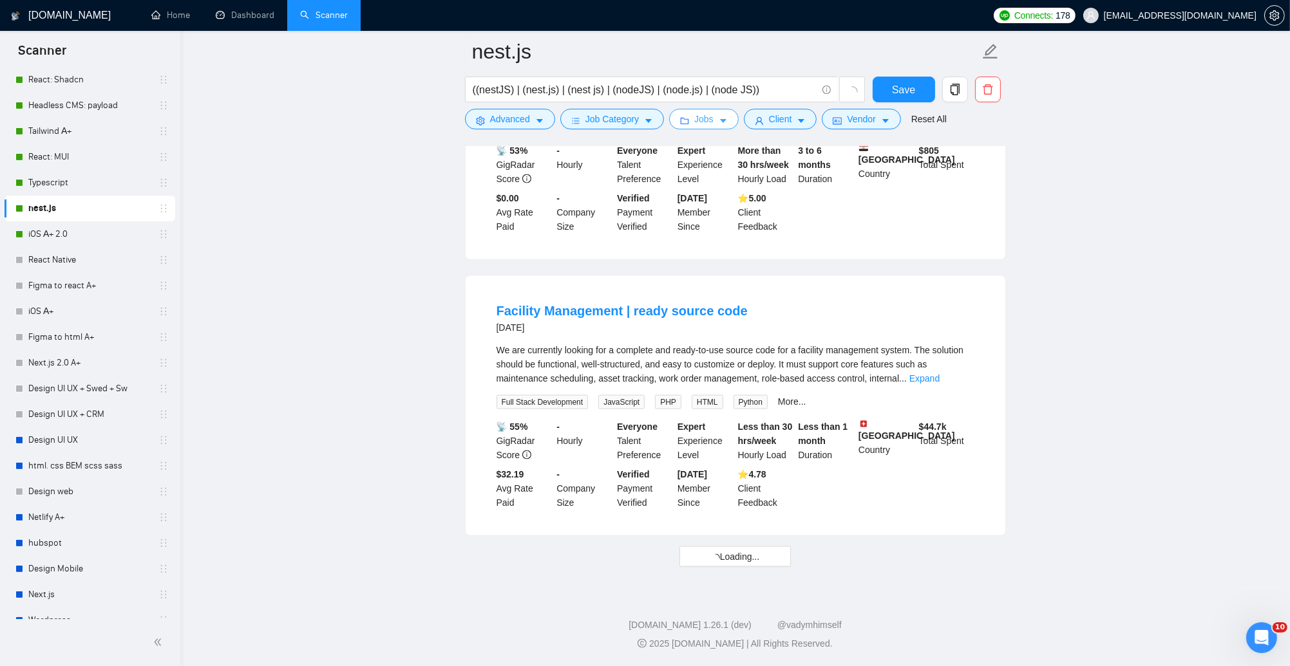
click at [736, 115] on button "Jobs" at bounding box center [704, 119] width 70 height 21
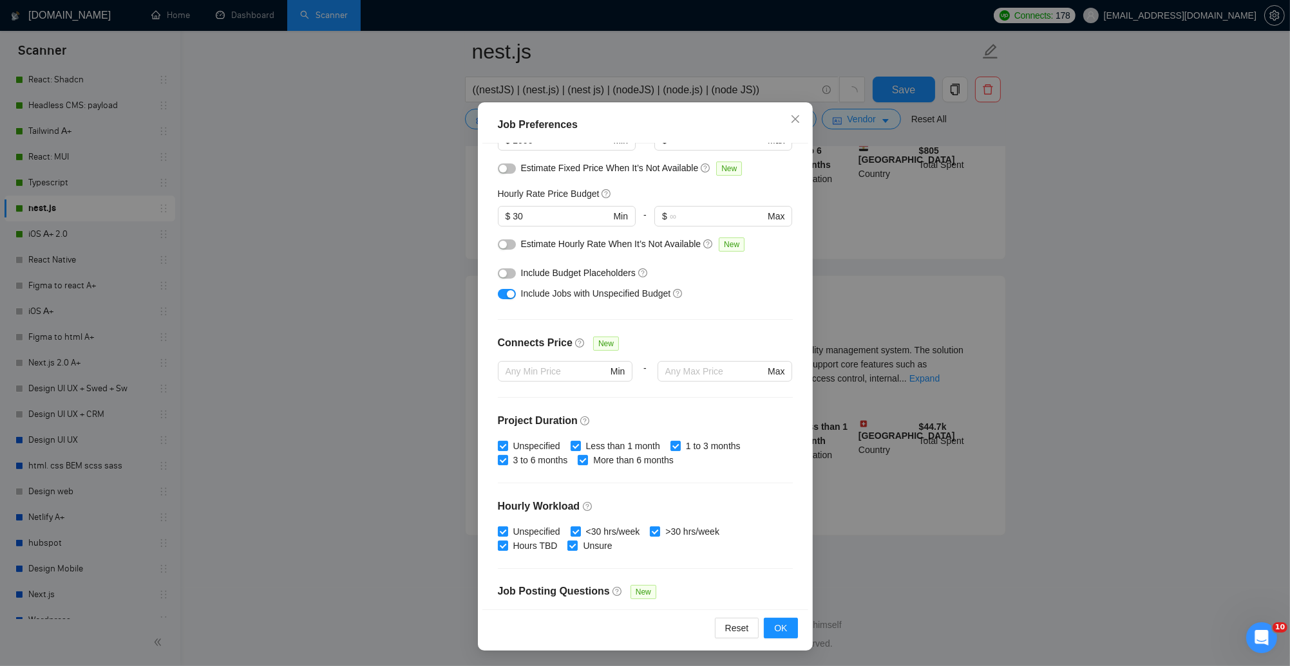
scroll to position [196, 0]
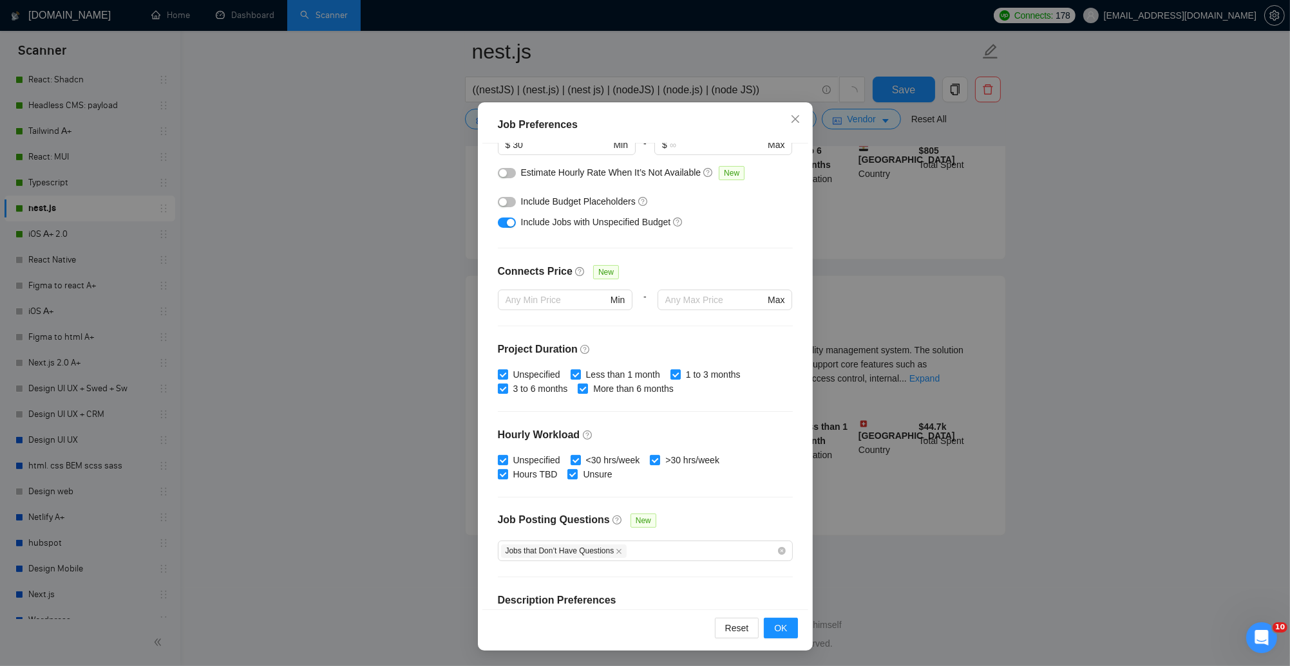
click at [880, 267] on div "Job Preferences Budget Project Type All Fixed Price Hourly Rate Fixed Price Bud…" at bounding box center [645, 333] width 1290 height 666
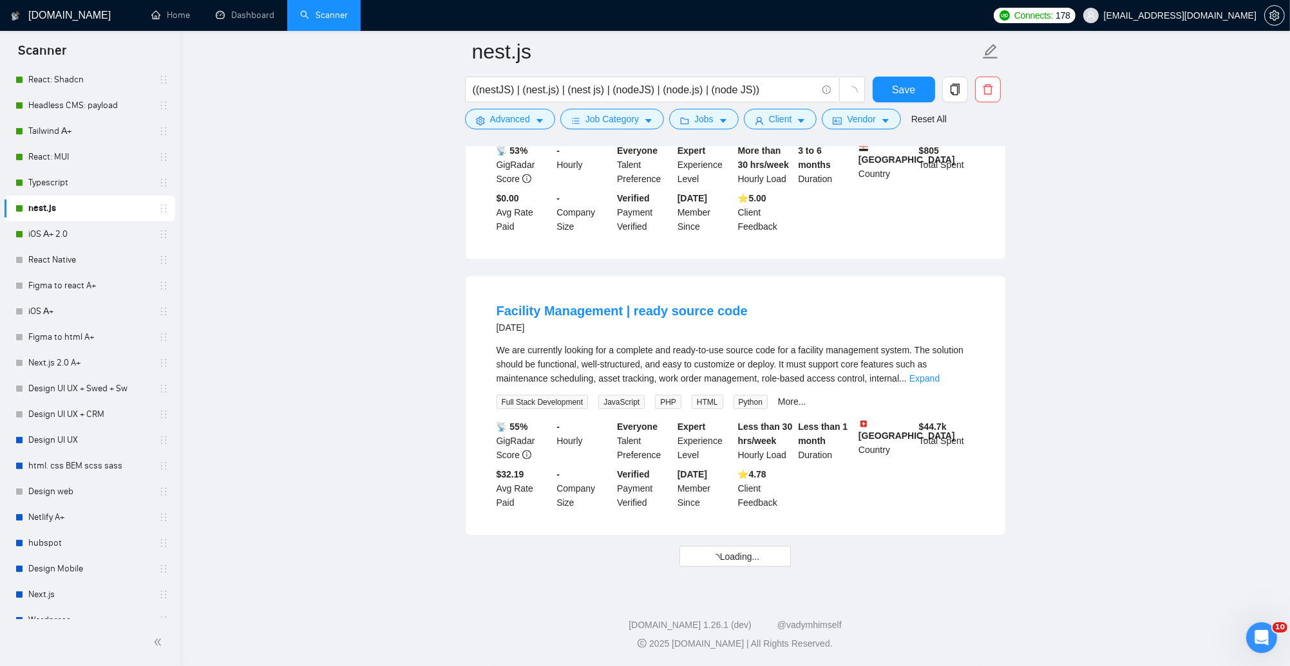
scroll to position [0, 0]
click at [840, 117] on icon "idcard" at bounding box center [837, 121] width 9 height 9
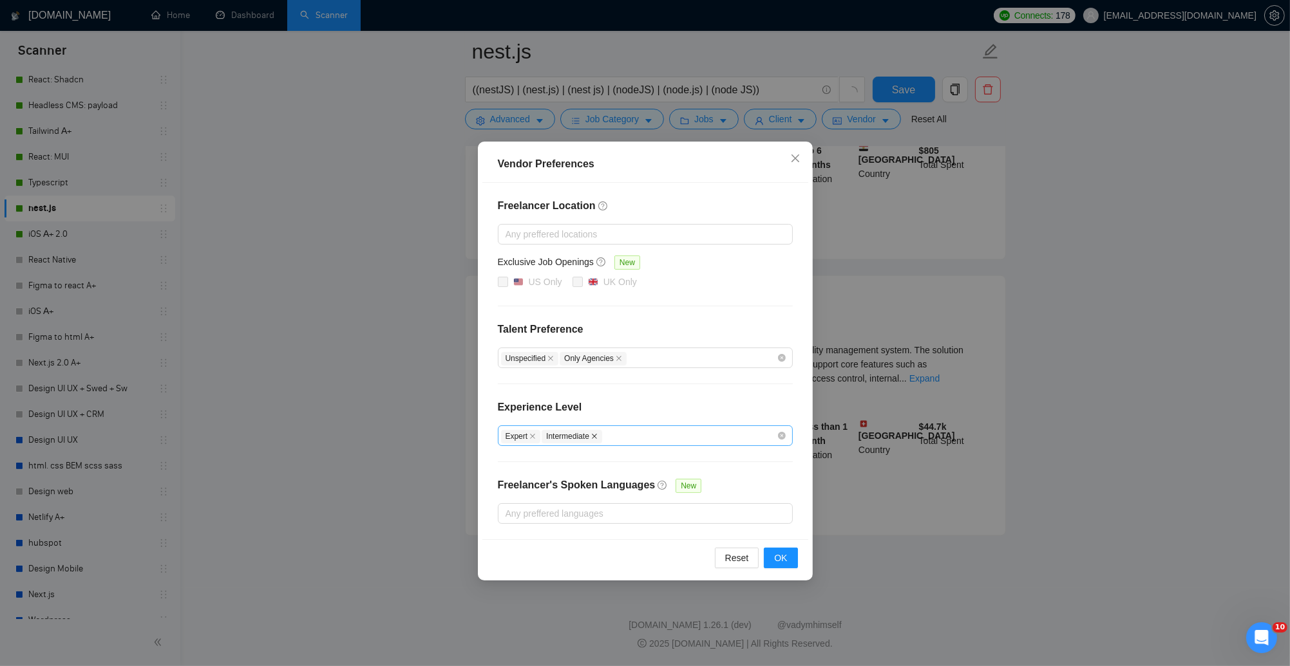
click at [597, 435] on icon "close" at bounding box center [594, 436] width 5 height 5
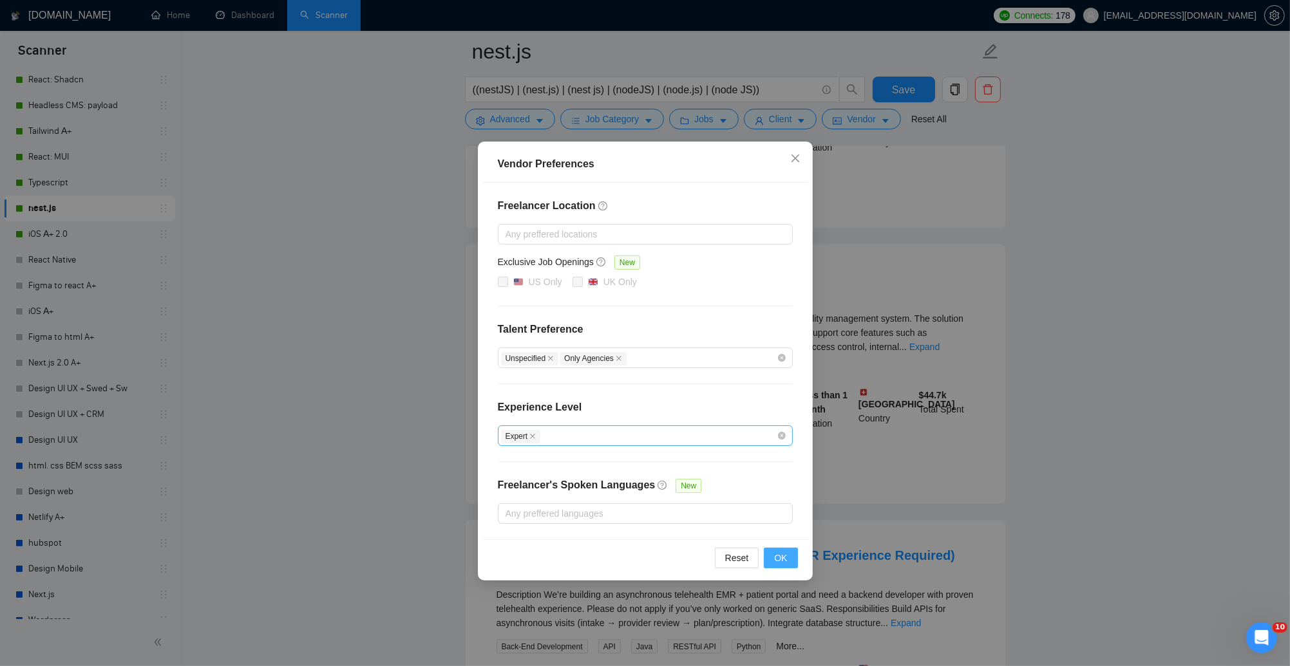
click at [780, 561] on span "OK" at bounding box center [780, 558] width 13 height 14
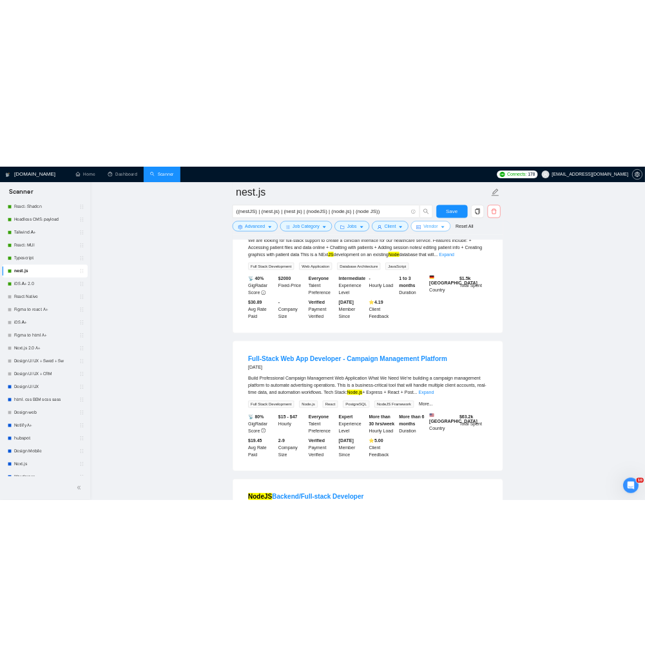
scroll to position [480, 0]
